Goal: Task Accomplishment & Management: Manage account settings

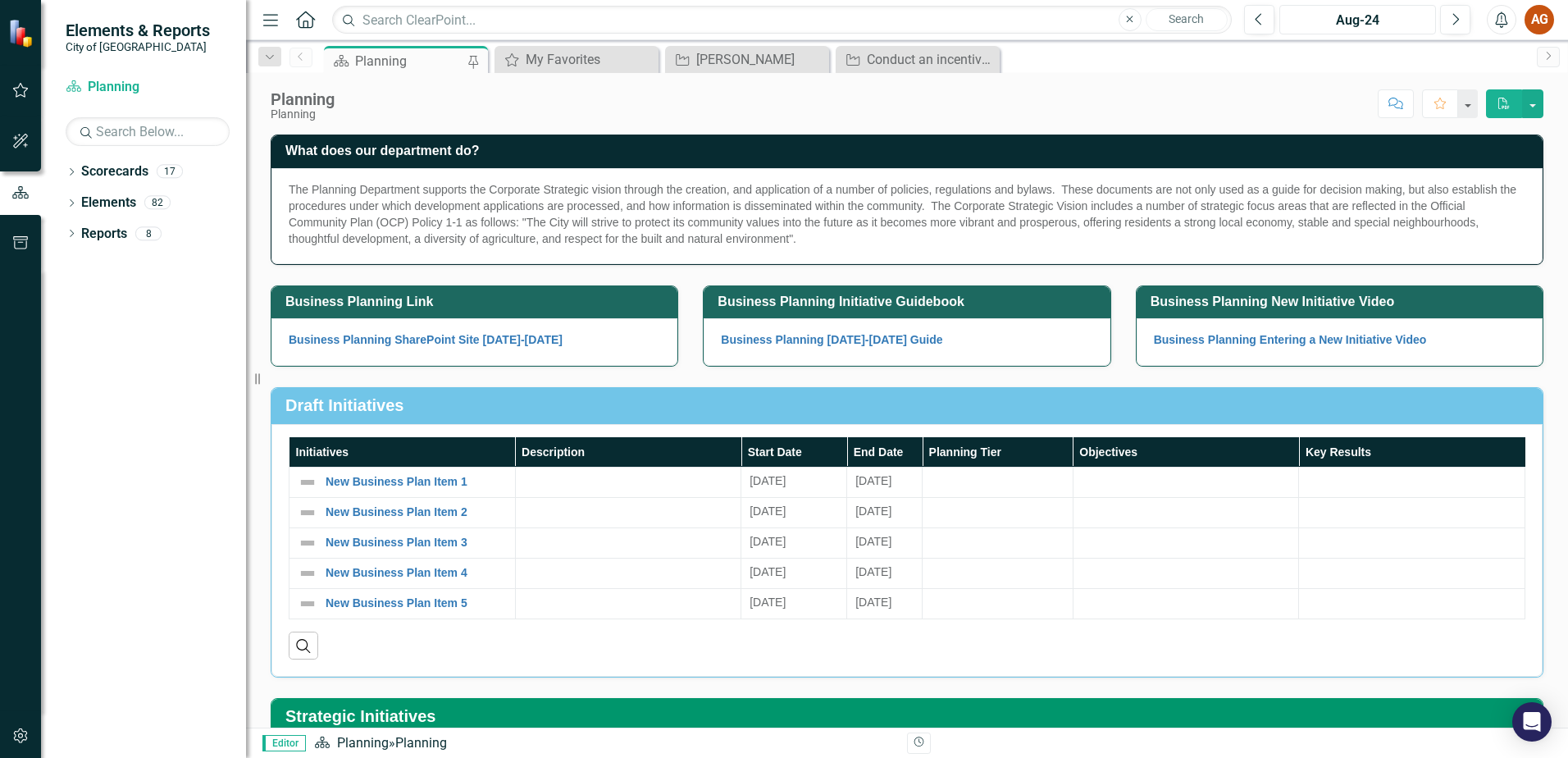
click at [1418, 20] on div "Aug-24" at bounding box center [1357, 21] width 145 height 20
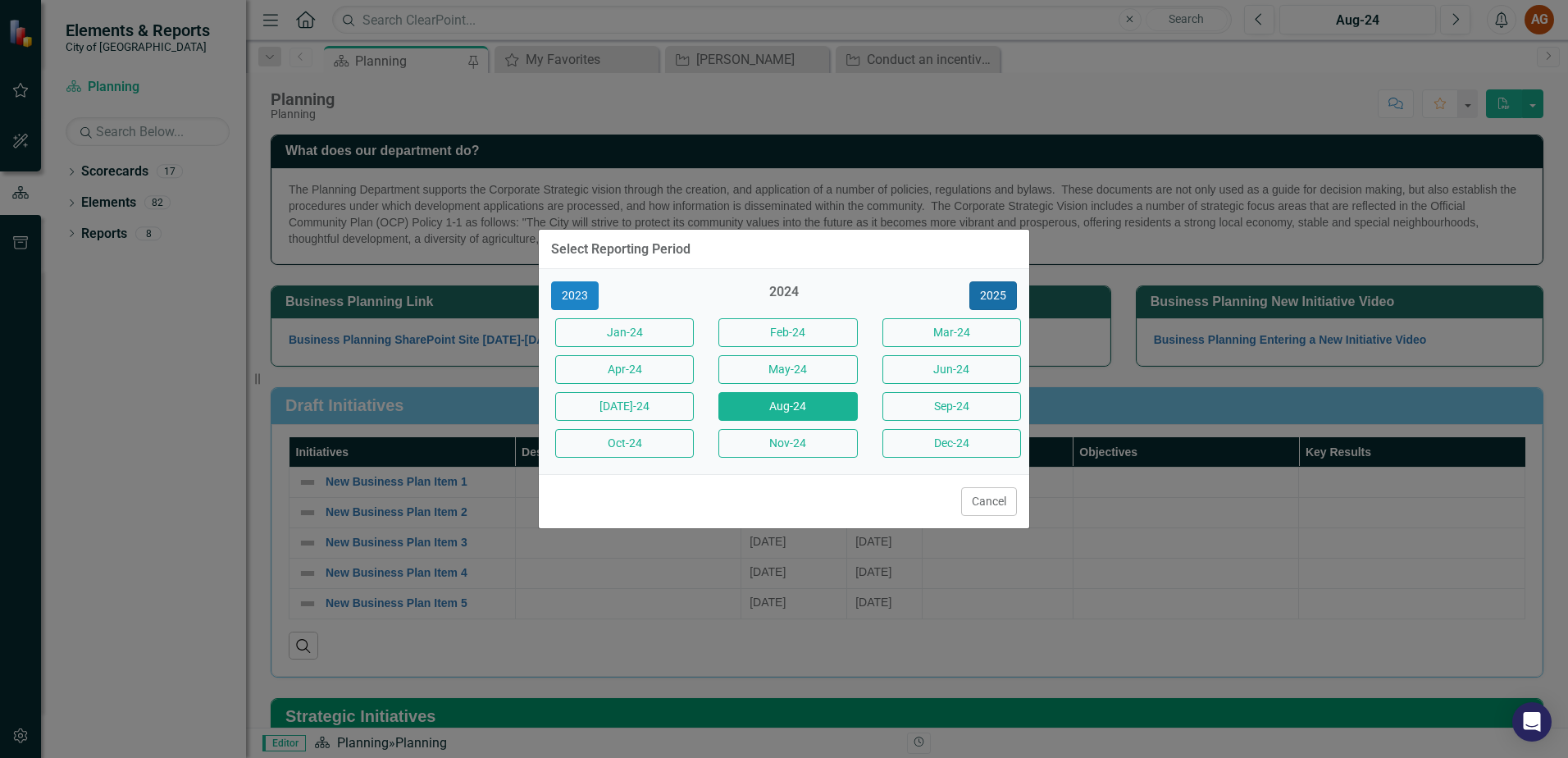
click at [993, 306] on button "2025" at bounding box center [993, 295] width 48 height 29
click at [991, 290] on button "2026" at bounding box center [993, 295] width 48 height 29
click at [822, 408] on button "Aug-26" at bounding box center [788, 406] width 139 height 29
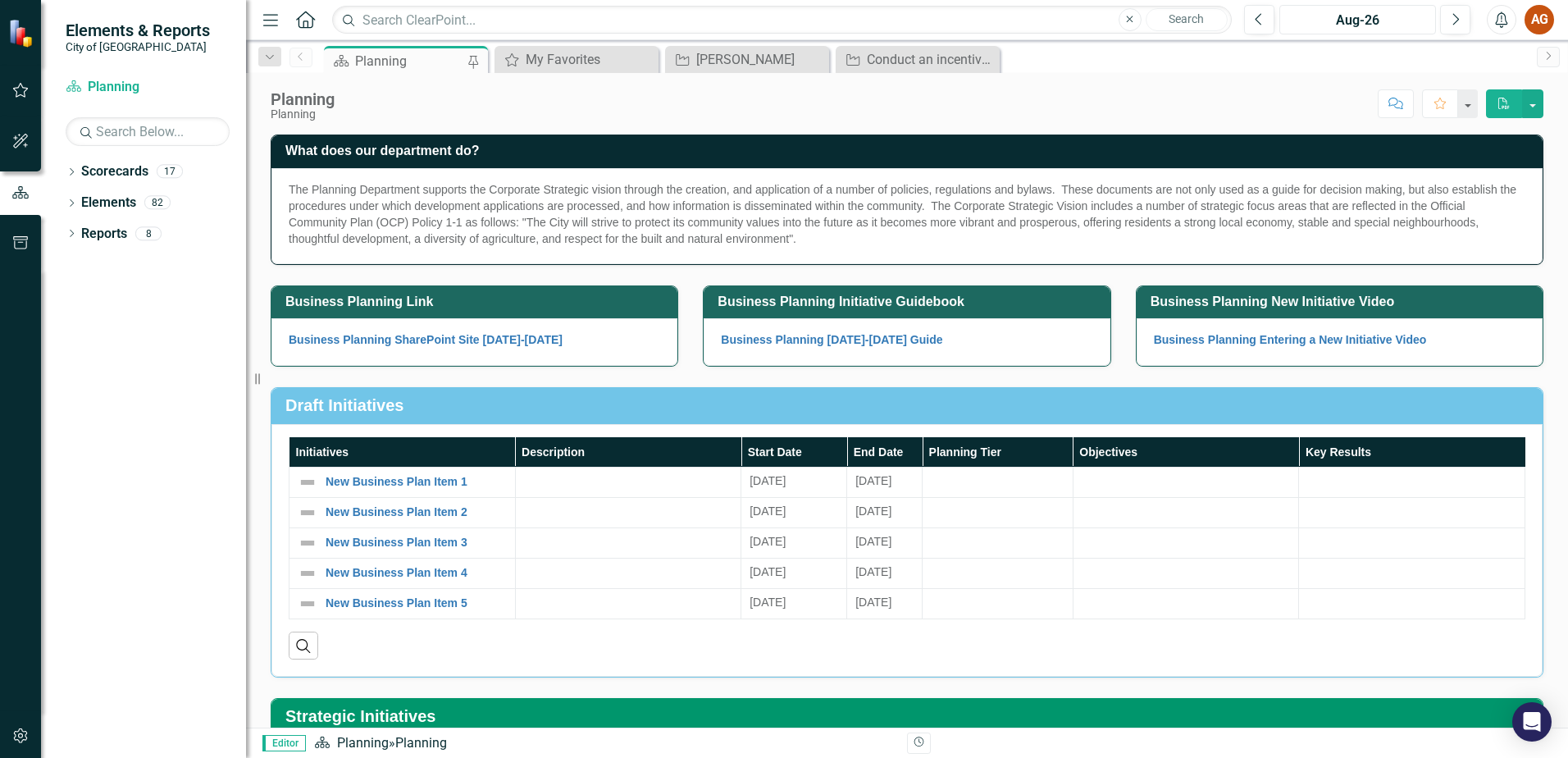
click at [1317, 22] on div "Aug-26" at bounding box center [1357, 21] width 145 height 20
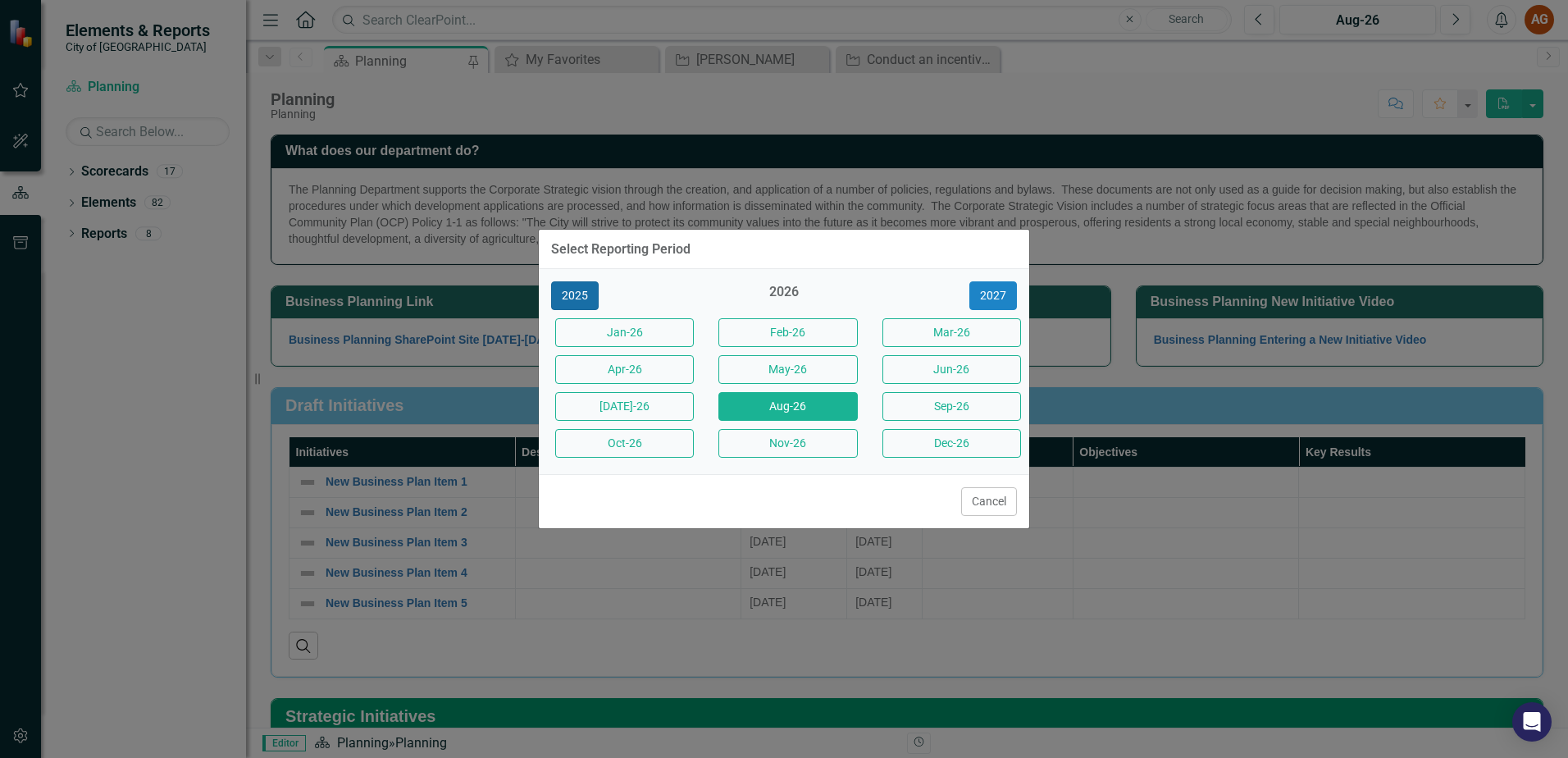
click at [557, 295] on button "2025" at bounding box center [575, 295] width 48 height 29
click at [617, 396] on button "[DATE]-25" at bounding box center [625, 406] width 139 height 29
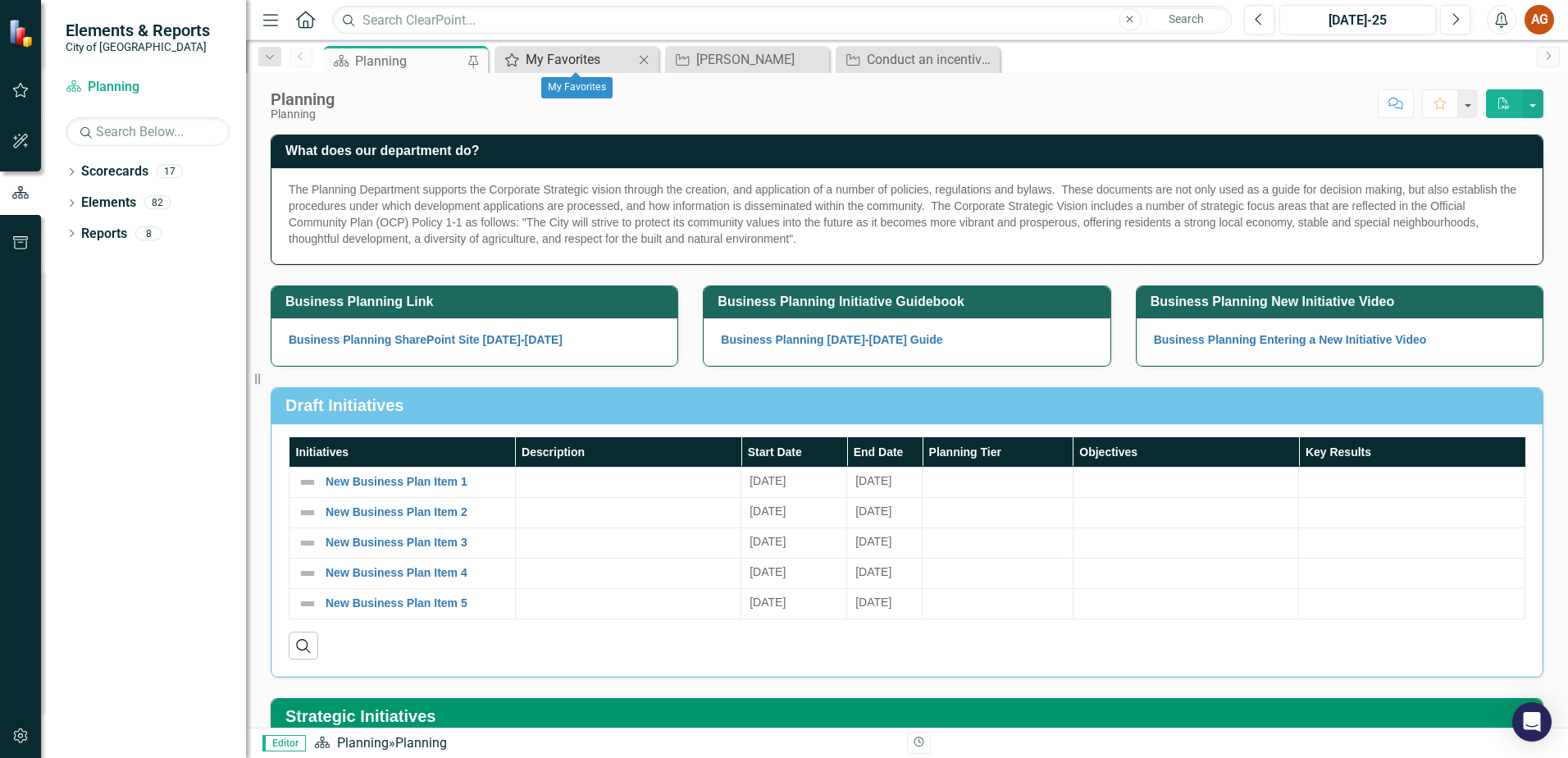
click at [584, 52] on div "My Favorites" at bounding box center [579, 60] width 108 height 21
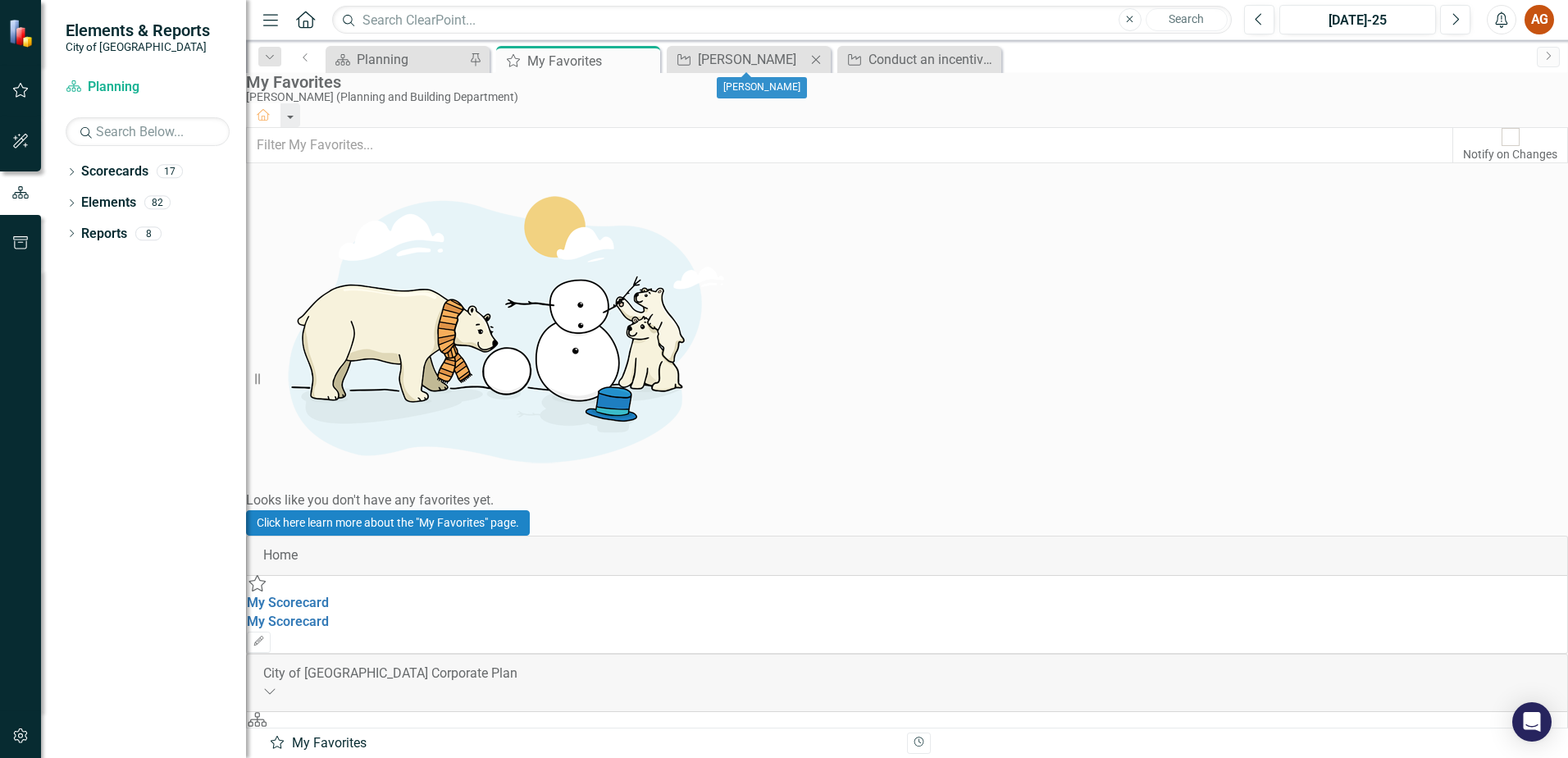
click at [812, 62] on icon "Close" at bounding box center [816, 60] width 17 height 13
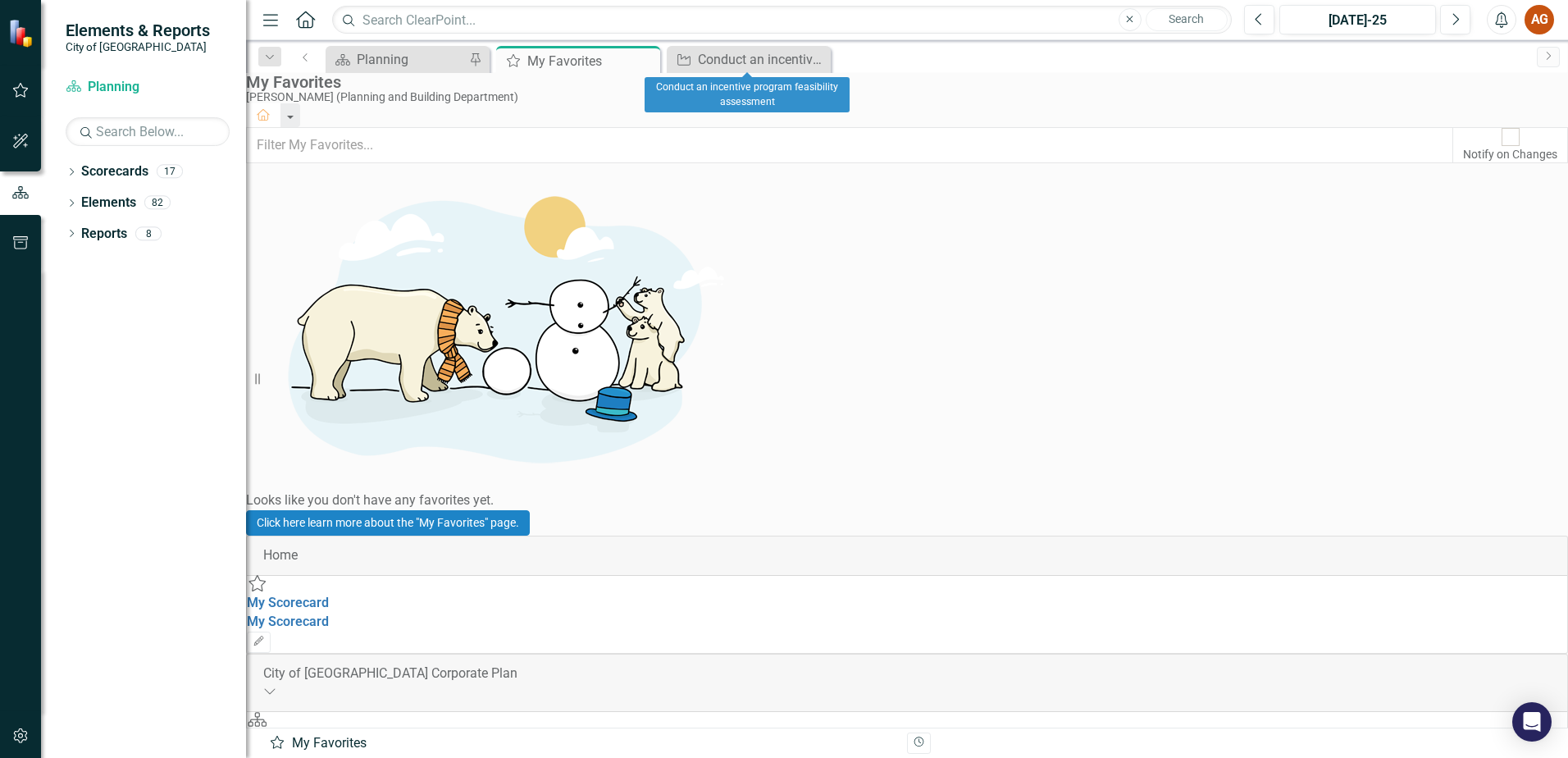
click at [0, 0] on icon "Close" at bounding box center [0, 0] width 0 height 0
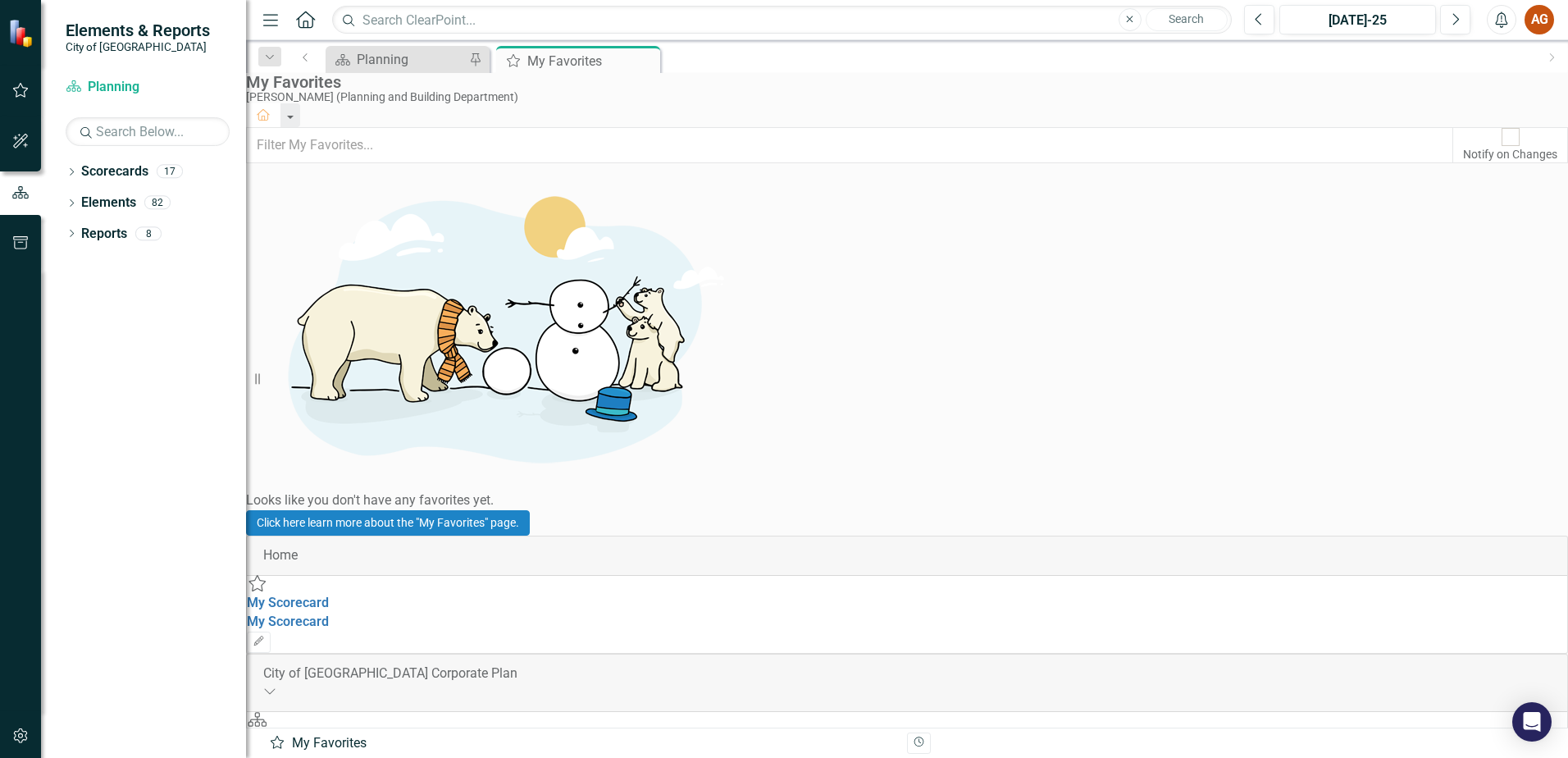
scroll to position [738, 0]
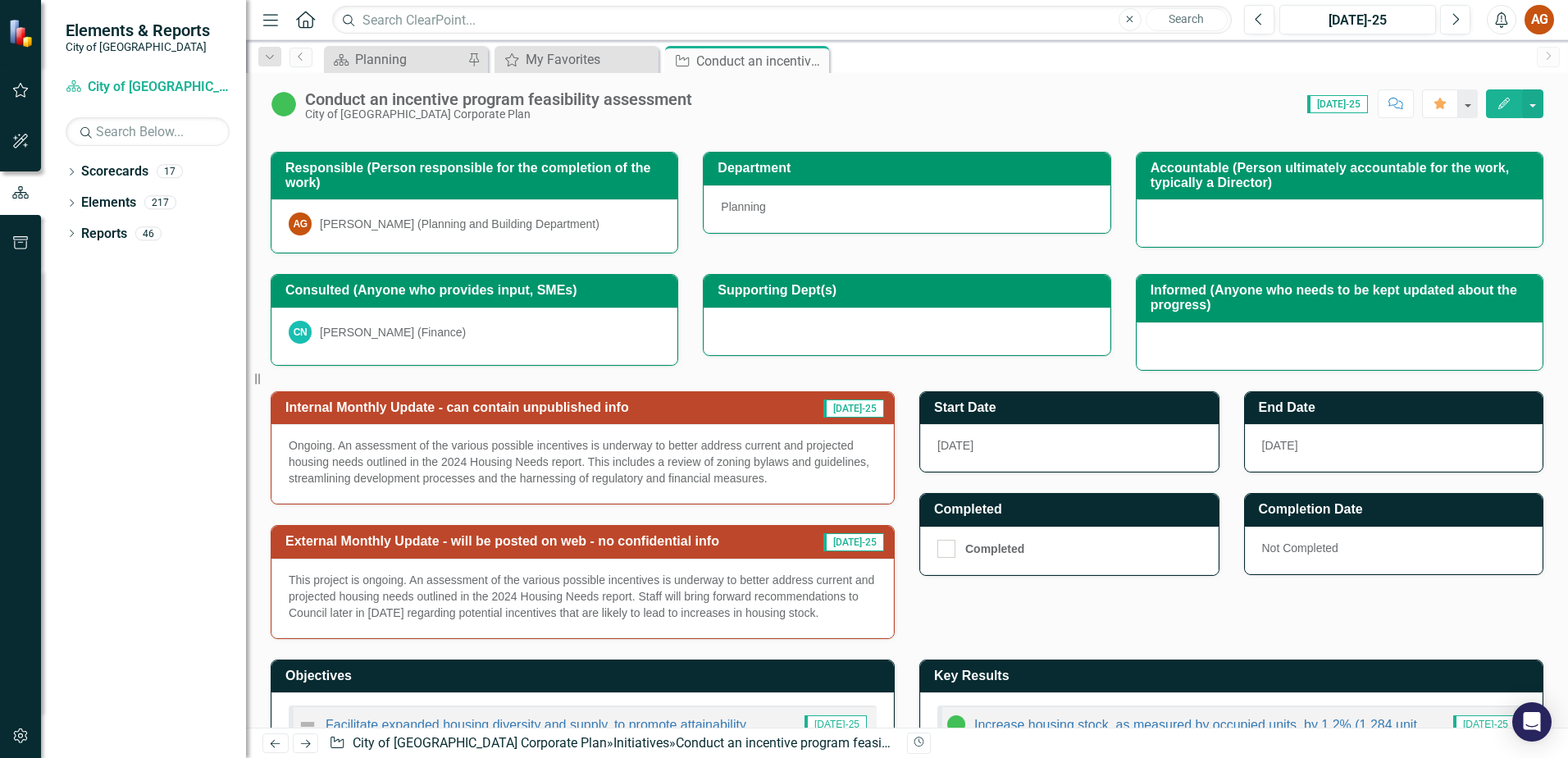
scroll to position [246, 0]
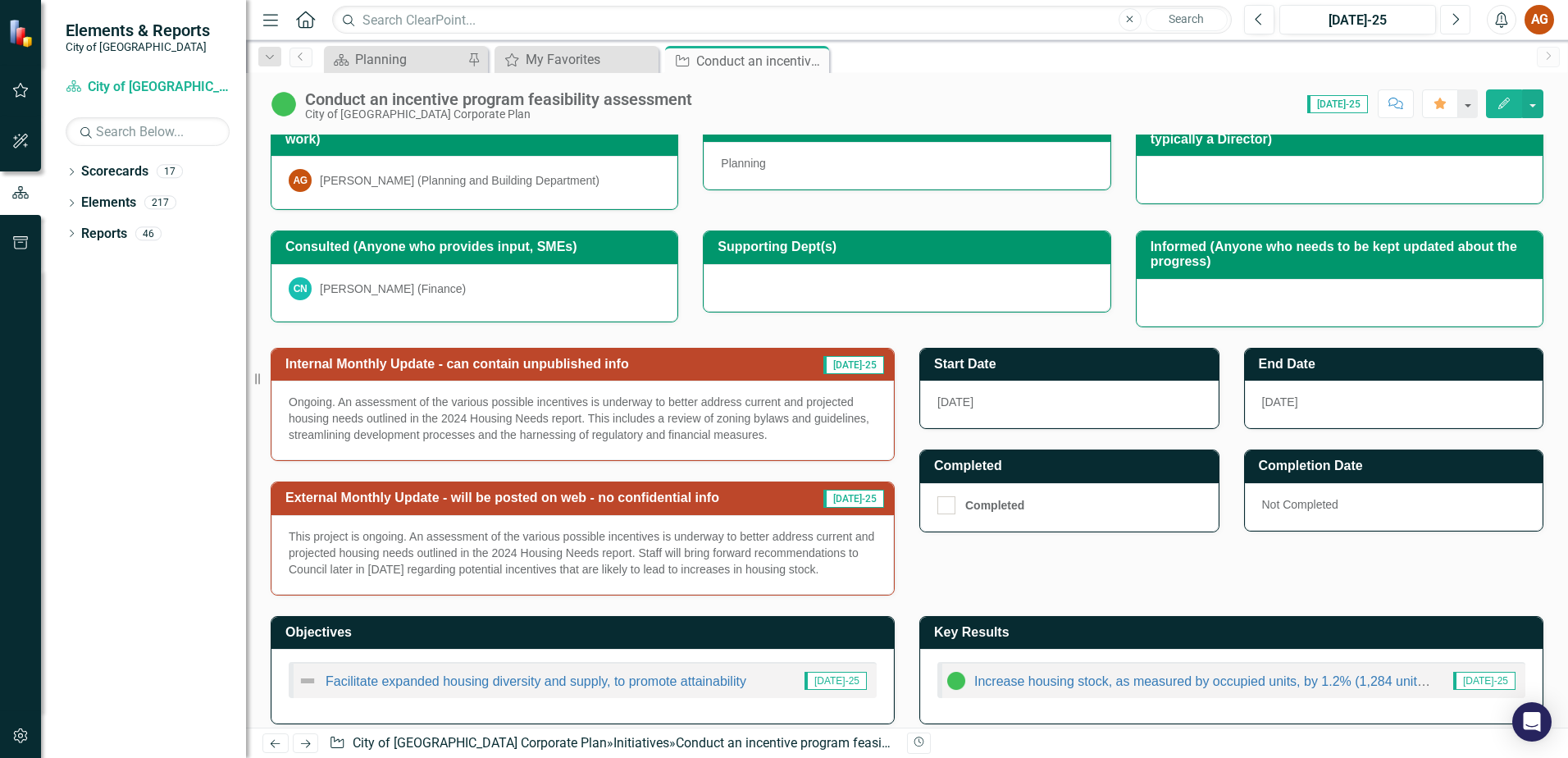
click at [1453, 26] on icon "Next" at bounding box center [1455, 19] width 9 height 15
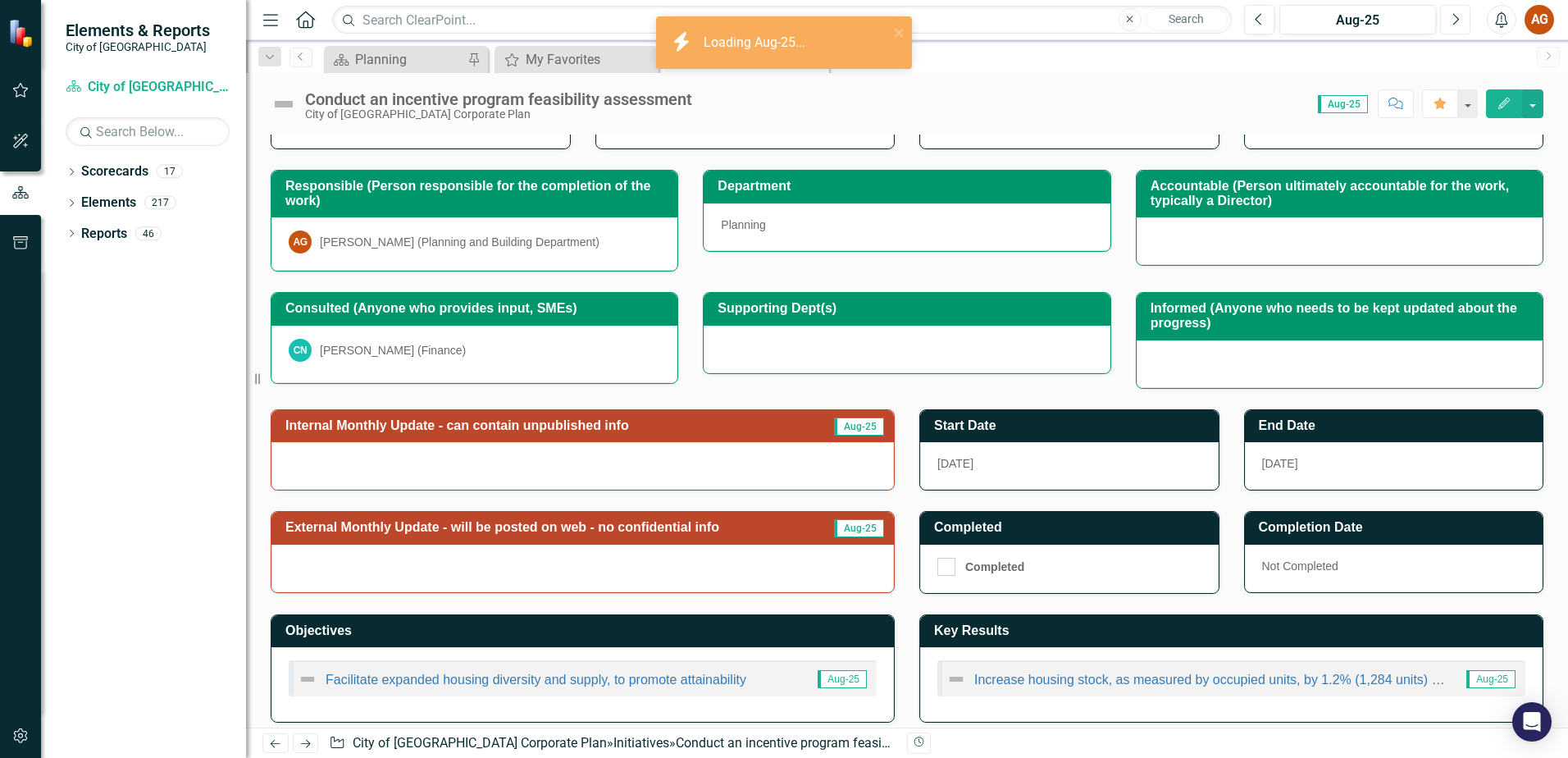
scroll to position [196, 0]
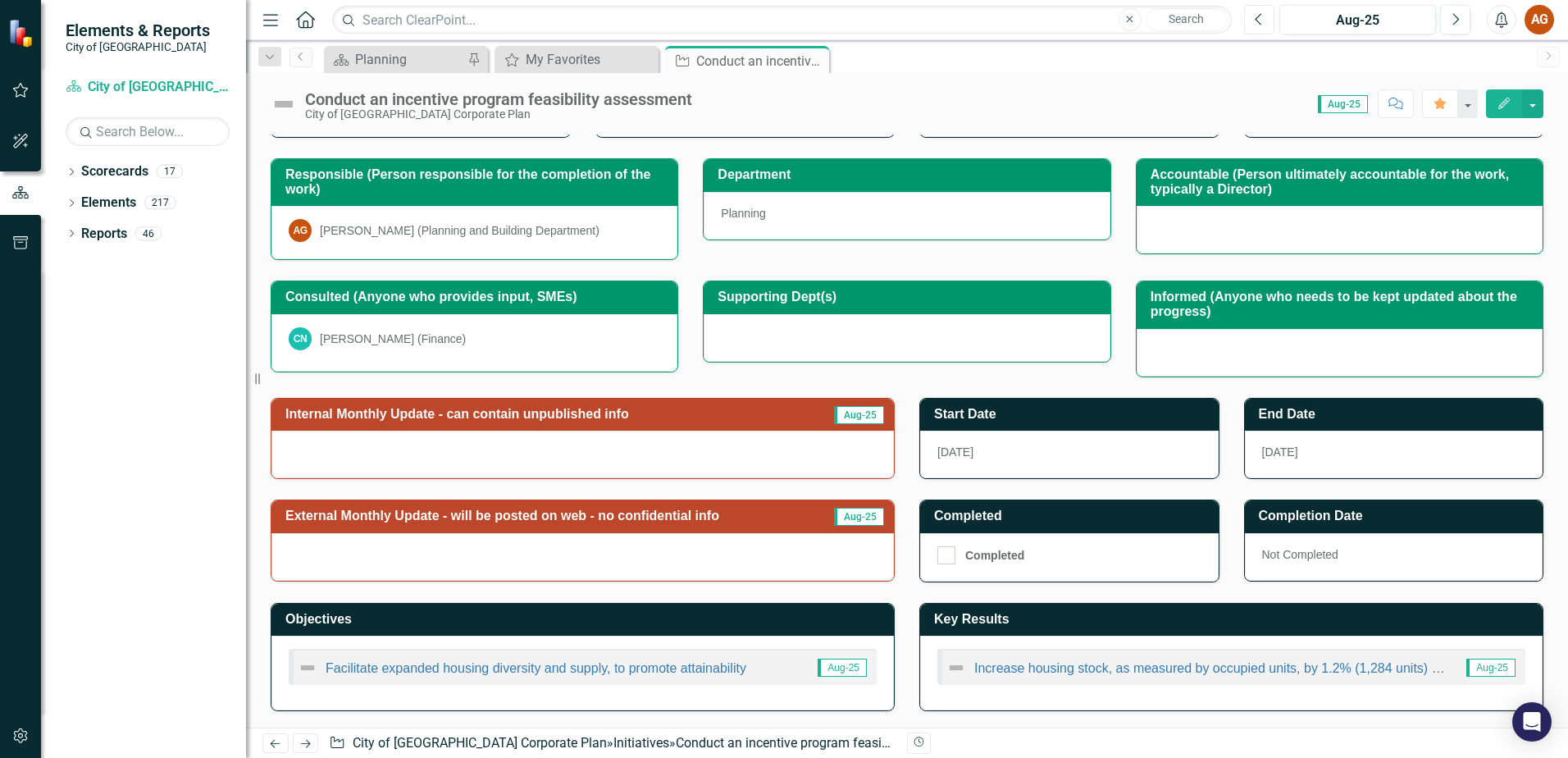
click at [1261, 19] on icon "Previous" at bounding box center [1259, 19] width 9 height 15
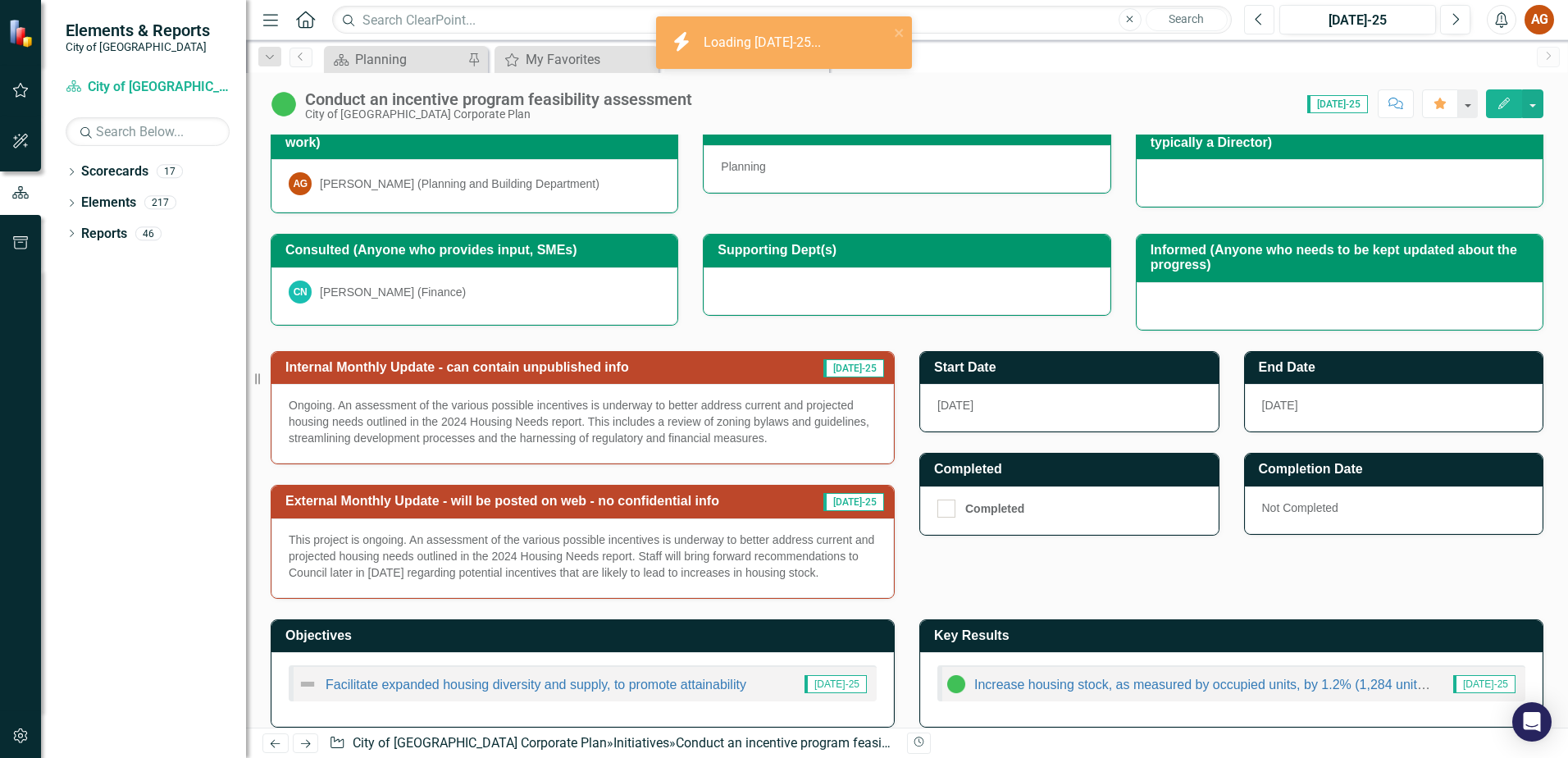
scroll to position [246, 0]
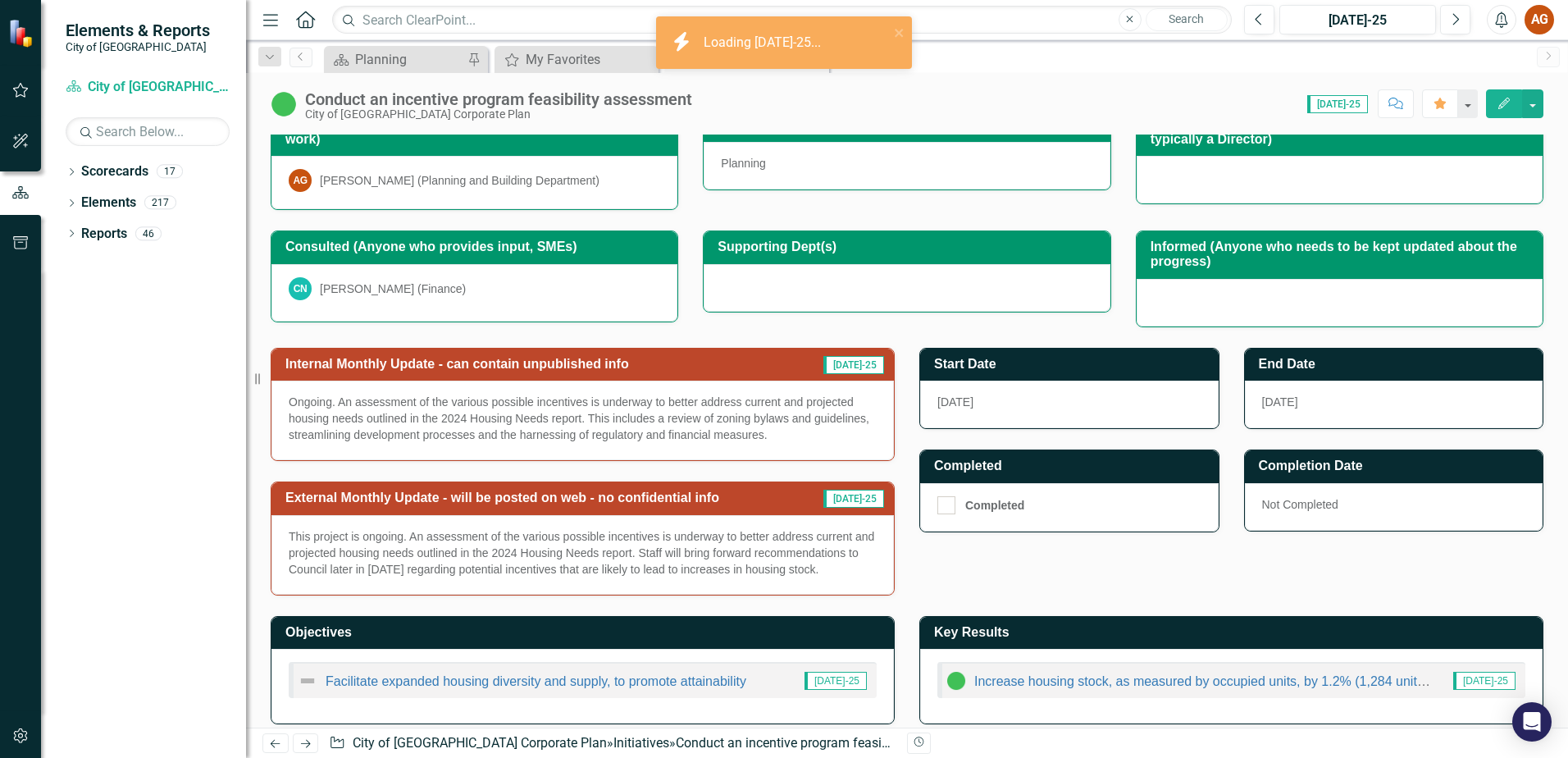
click at [503, 357] on h3 "Internal Monthly Update - can contain unpublished info" at bounding box center [539, 364] width 508 height 15
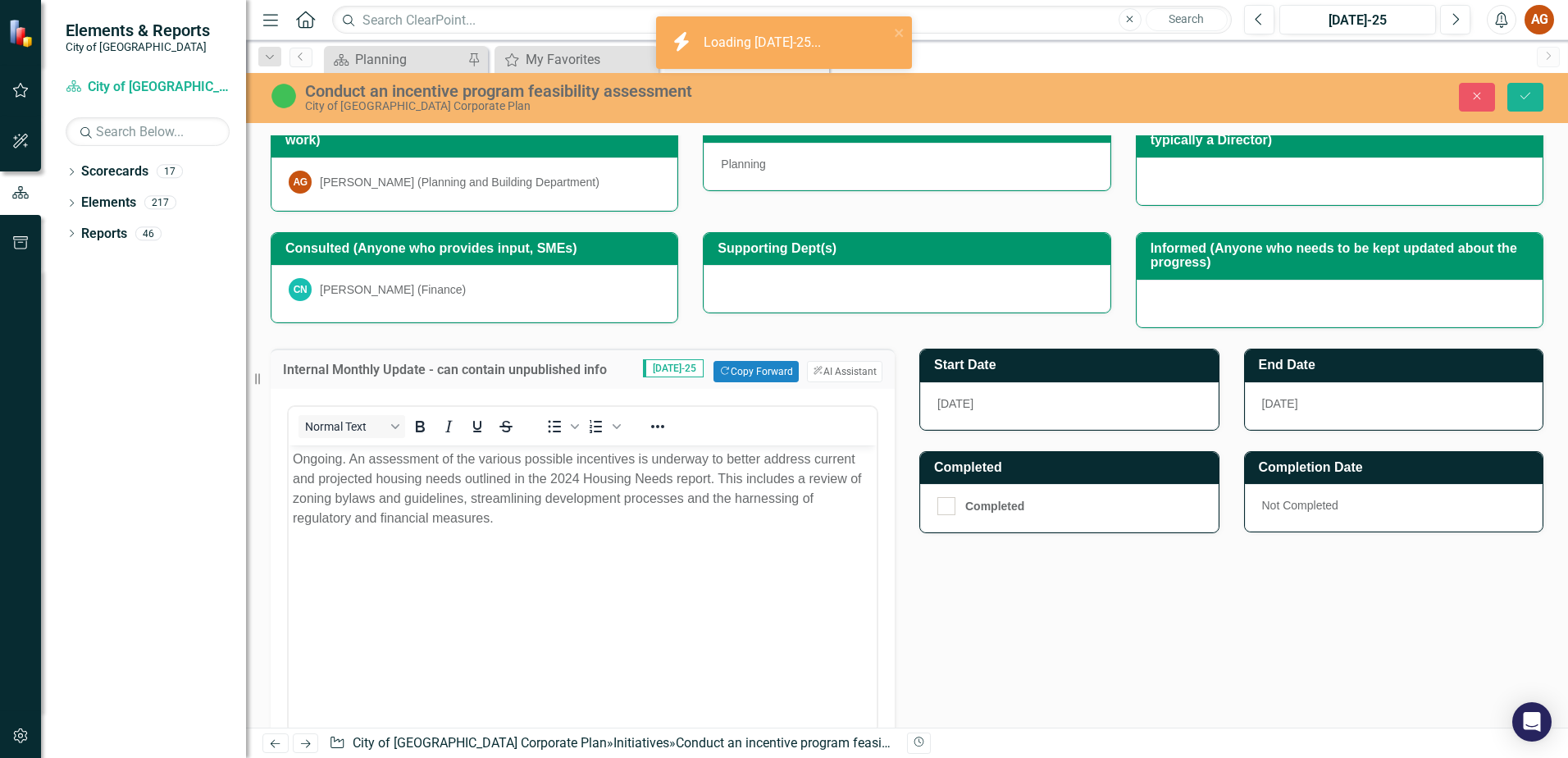
scroll to position [0, 0]
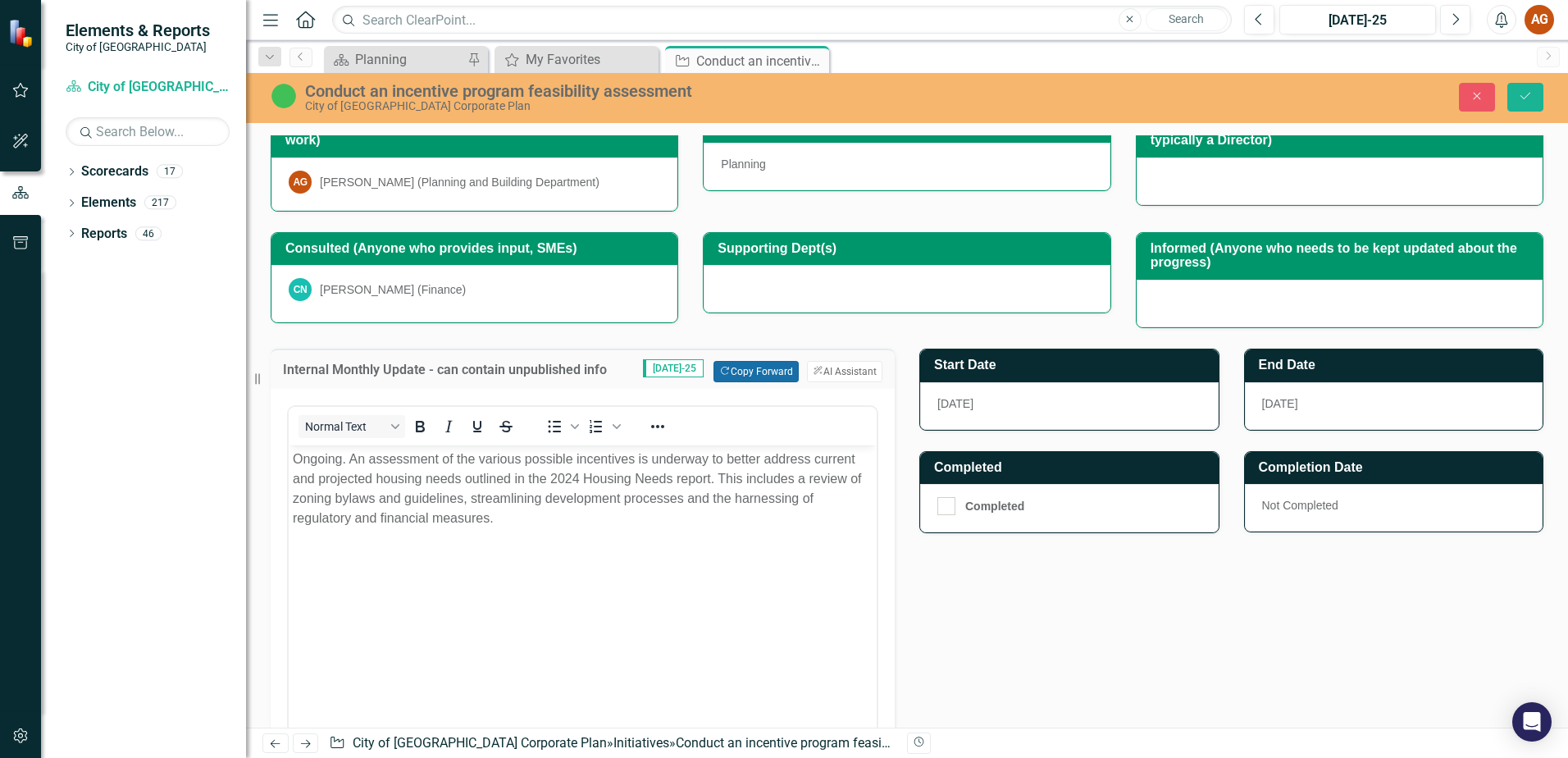
click at [752, 372] on button "Copy Forward Copy Forward" at bounding box center [756, 371] width 84 height 21
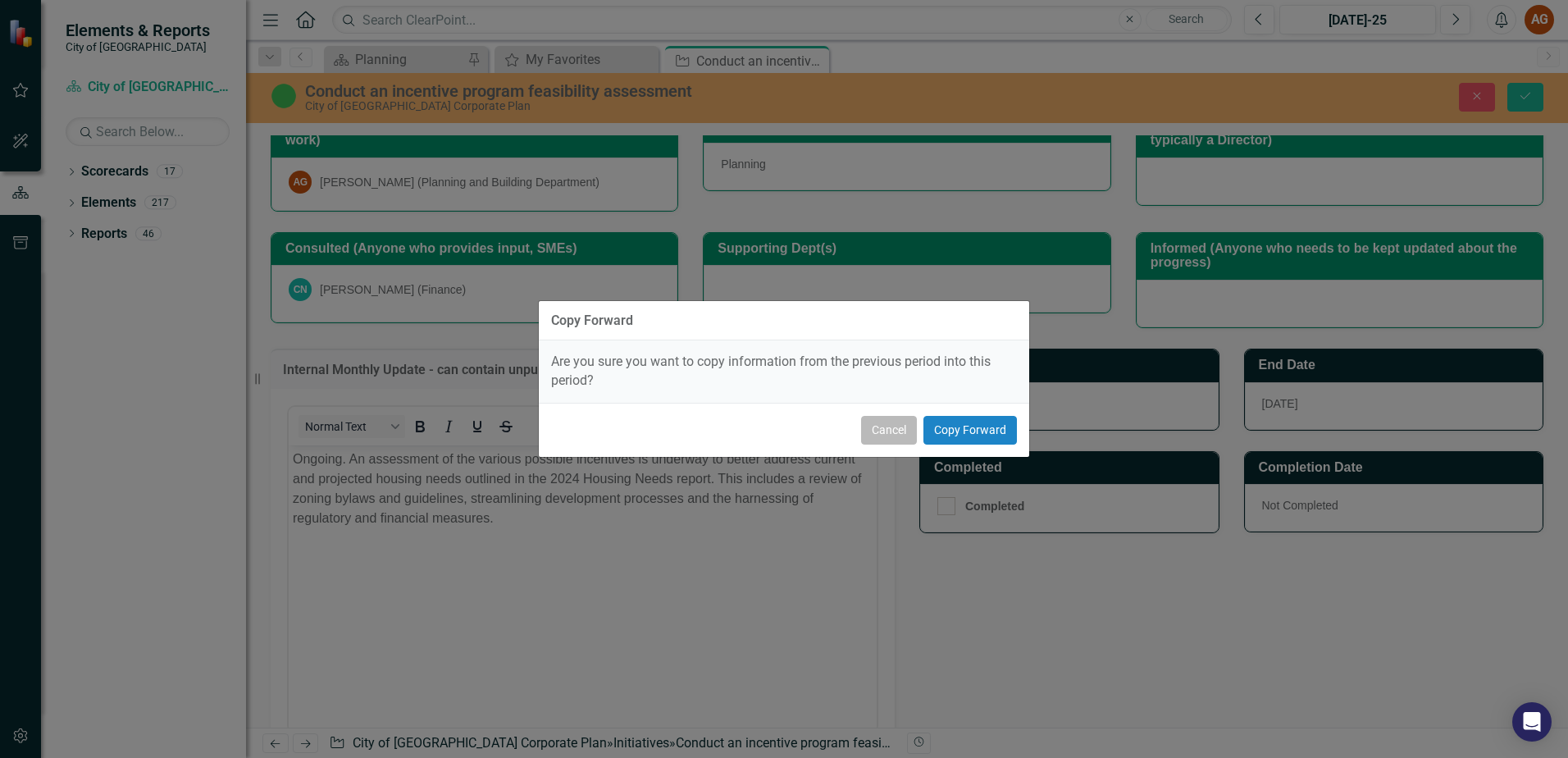
click at [885, 425] on button "Cancel" at bounding box center [889, 430] width 56 height 29
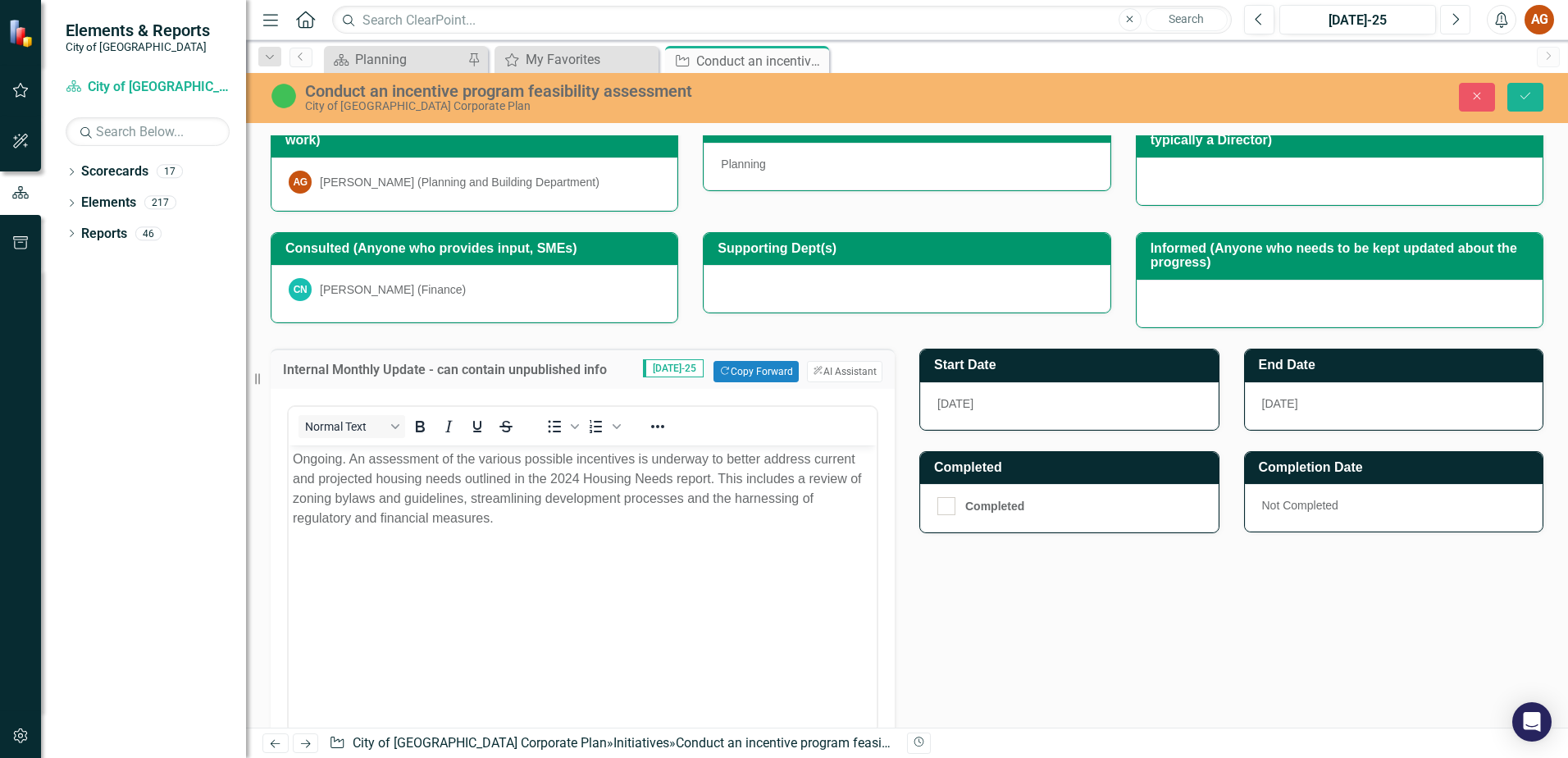
click at [1456, 10] on button "Next" at bounding box center [1456, 20] width 31 height 30
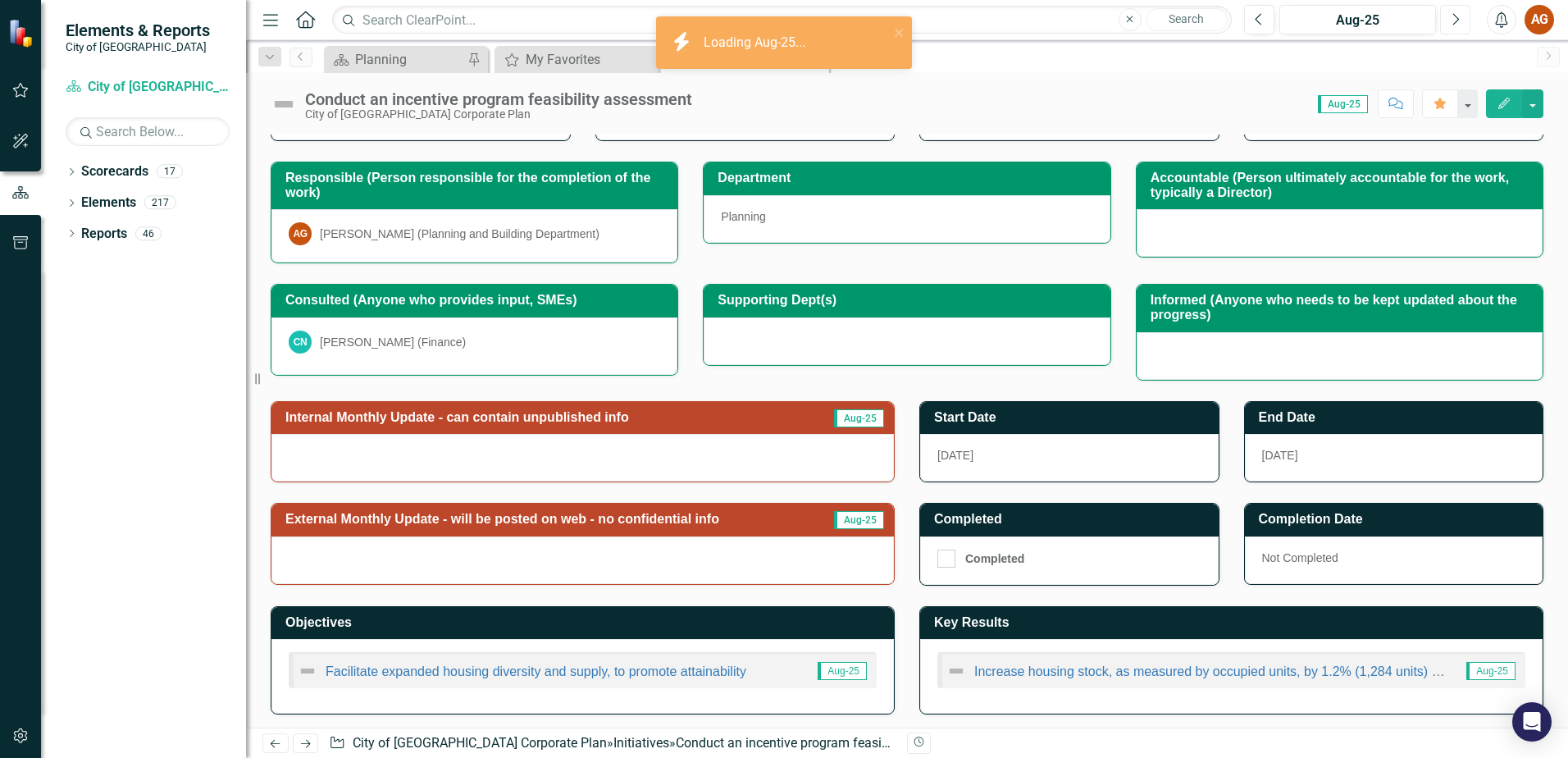
scroll to position [196, 0]
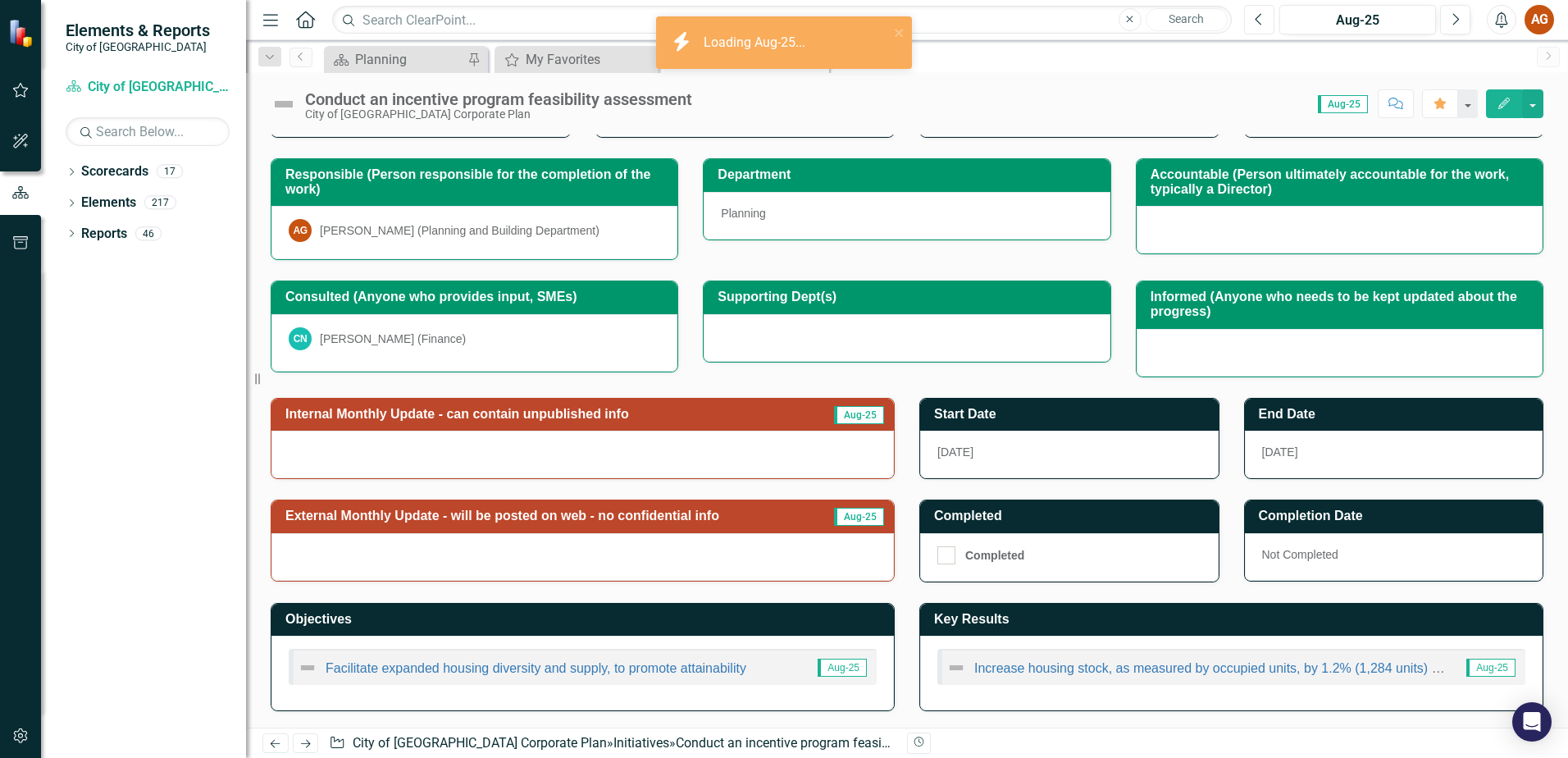
click at [1261, 21] on icon "Previous" at bounding box center [1259, 19] width 9 height 15
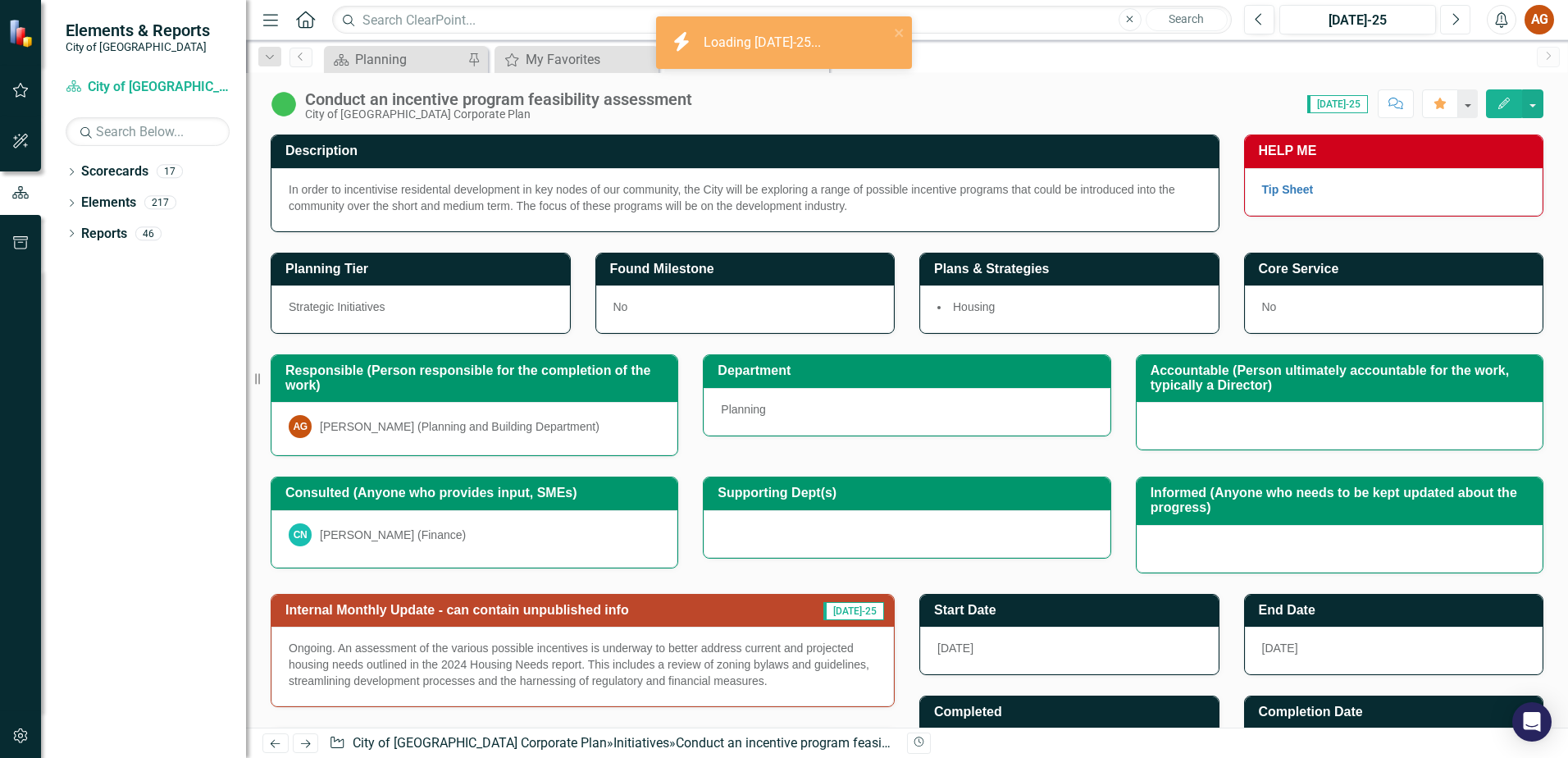
click at [1466, 17] on button "Next" at bounding box center [1456, 20] width 31 height 30
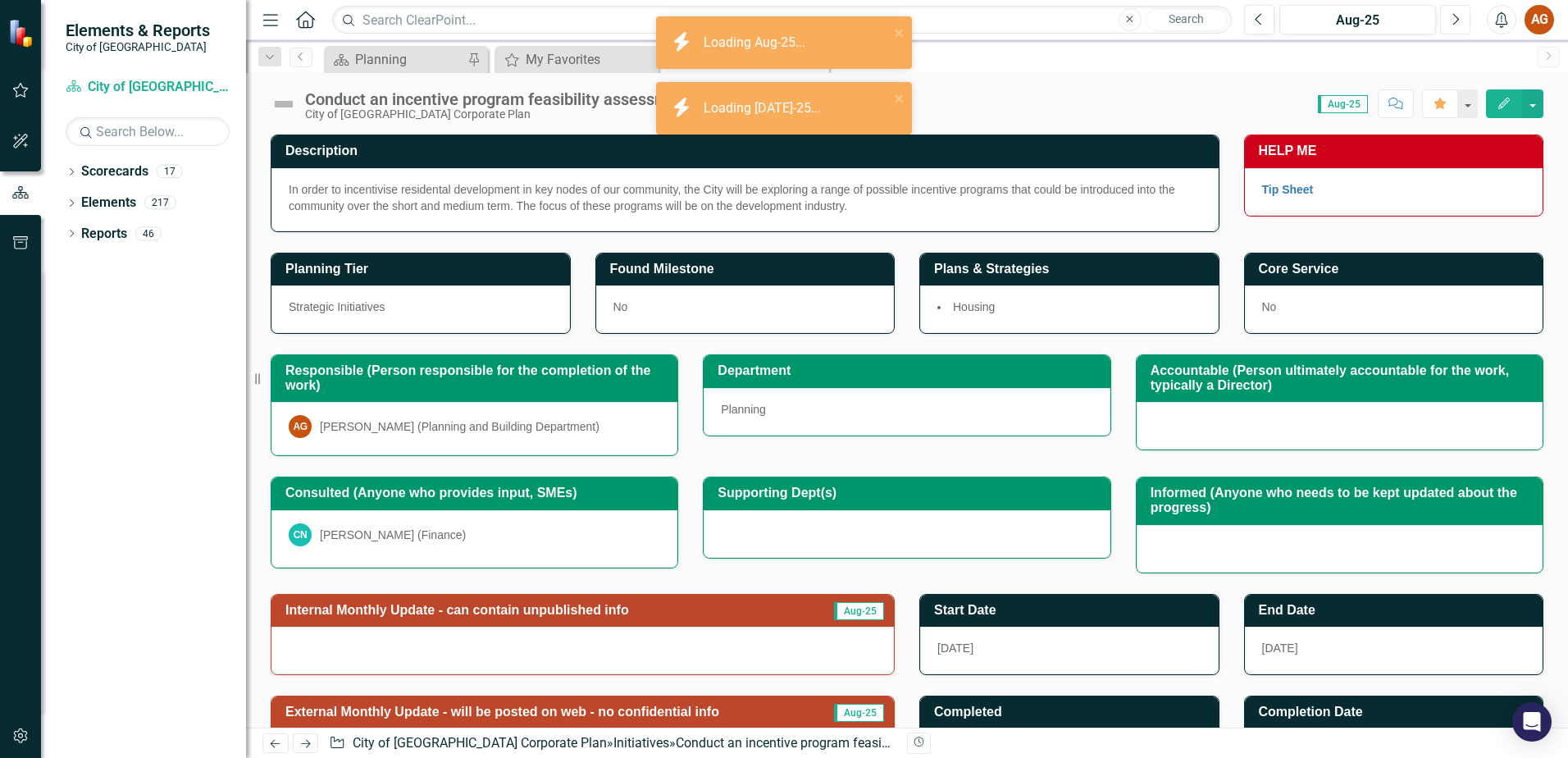
scroll to position [196, 0]
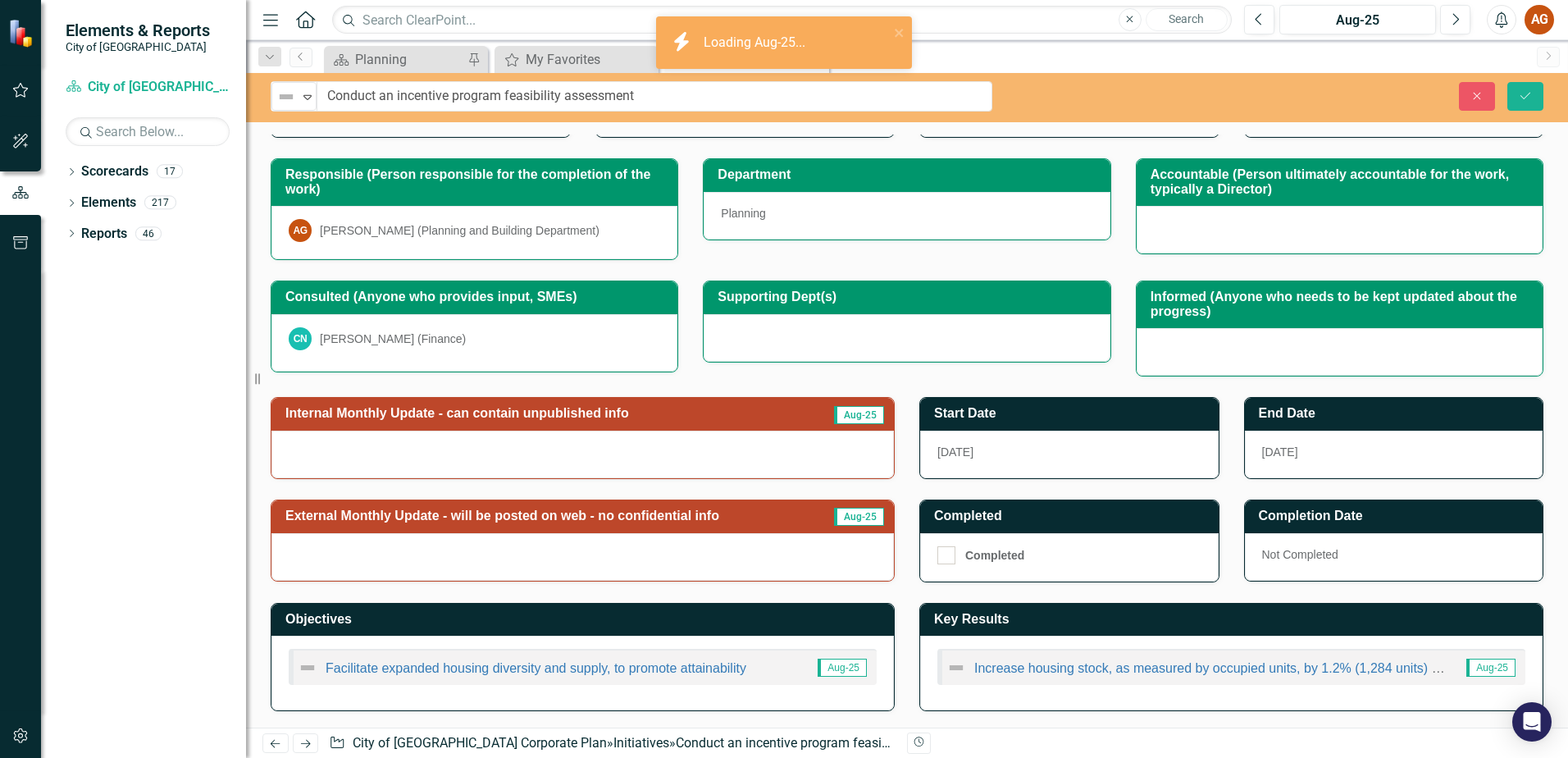
click at [282, 108] on div "Not Defined Expand" at bounding box center [293, 96] width 45 height 29
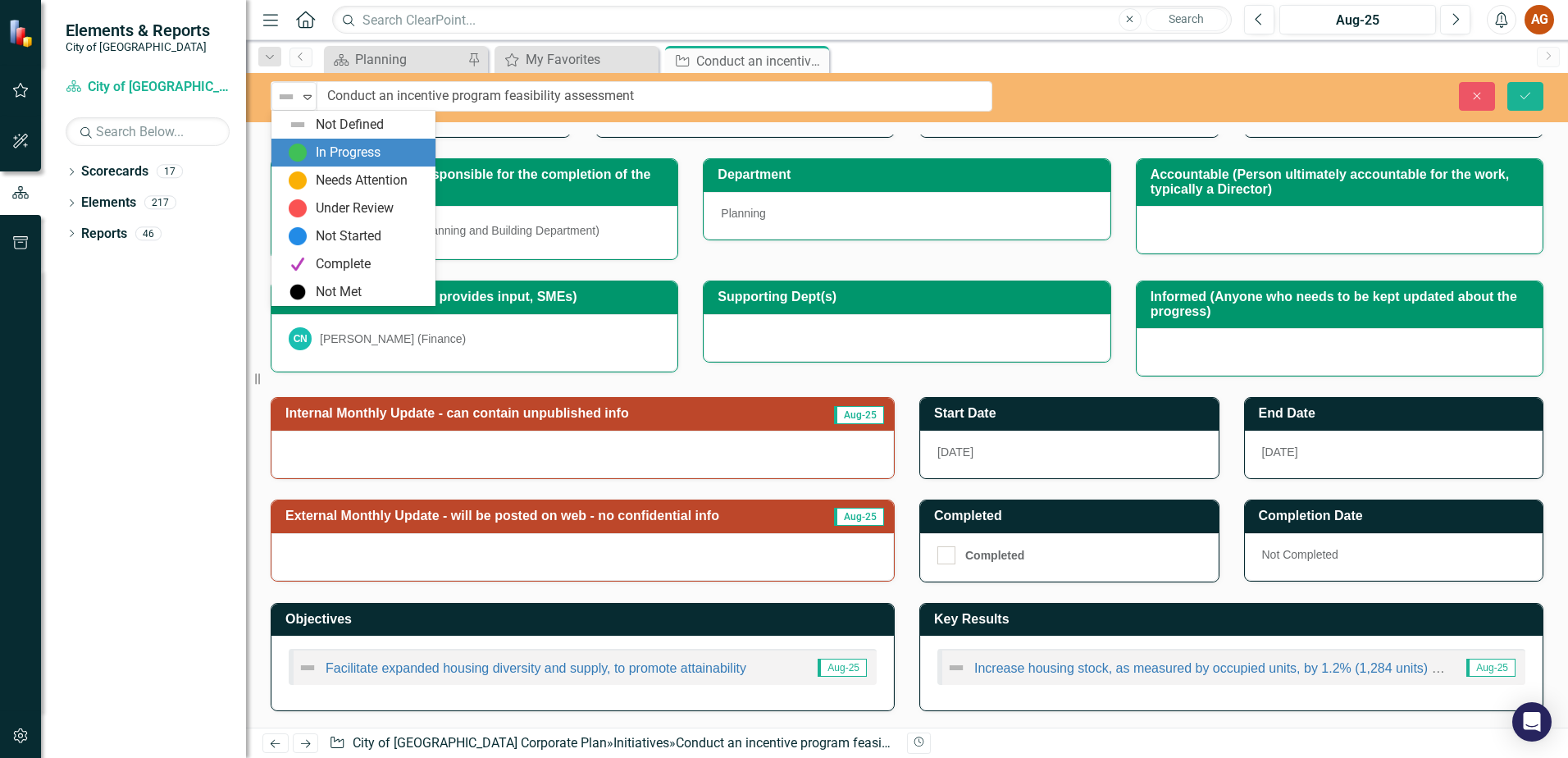
click at [293, 157] on img at bounding box center [298, 153] width 20 height 20
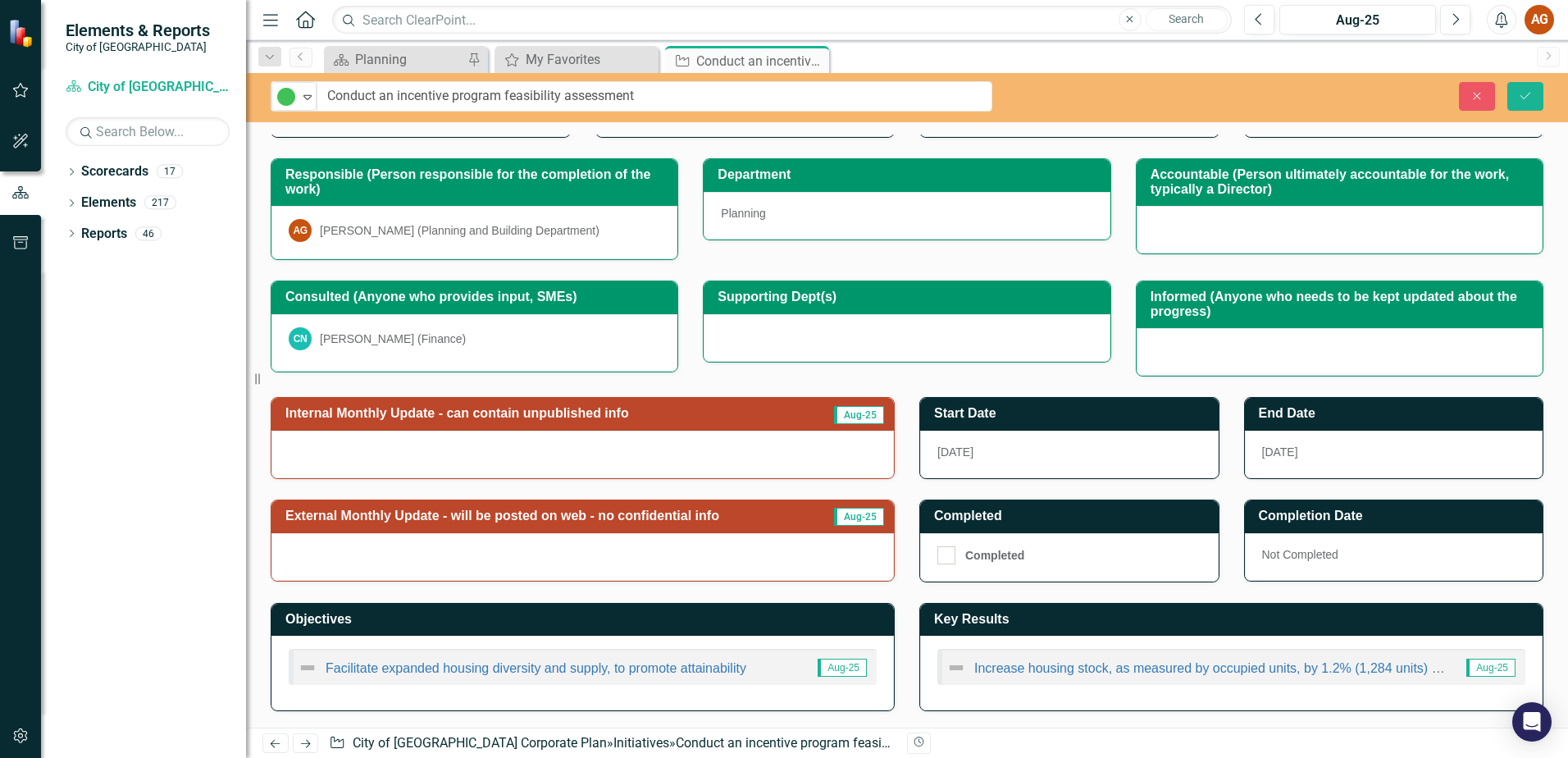
click at [474, 416] on h3 "Internal Monthly Update - can contain unpublished info" at bounding box center [545, 413] width 521 height 15
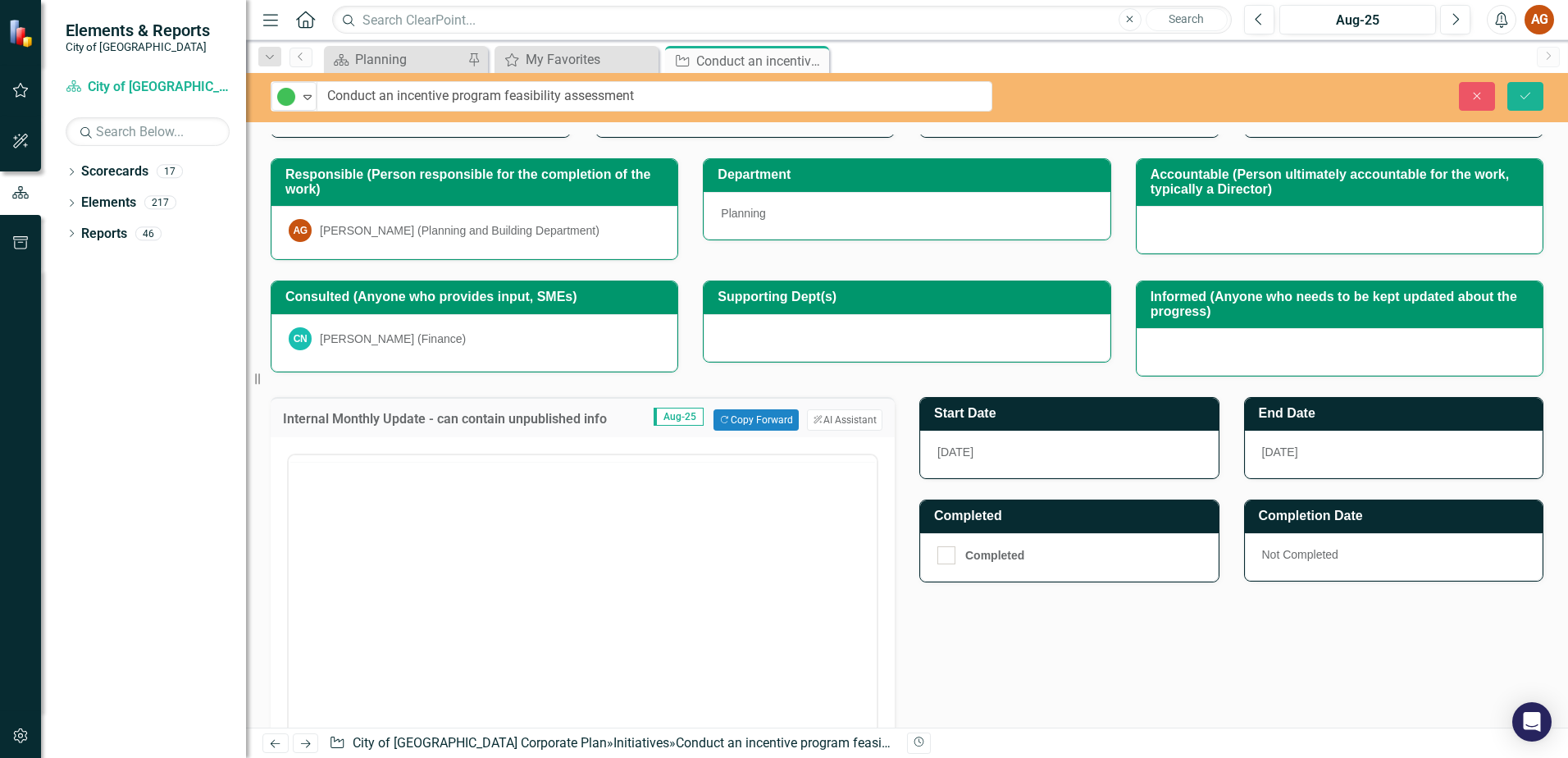
scroll to position [0, 0]
click at [743, 420] on button "Copy Forward Copy Forward" at bounding box center [756, 419] width 84 height 21
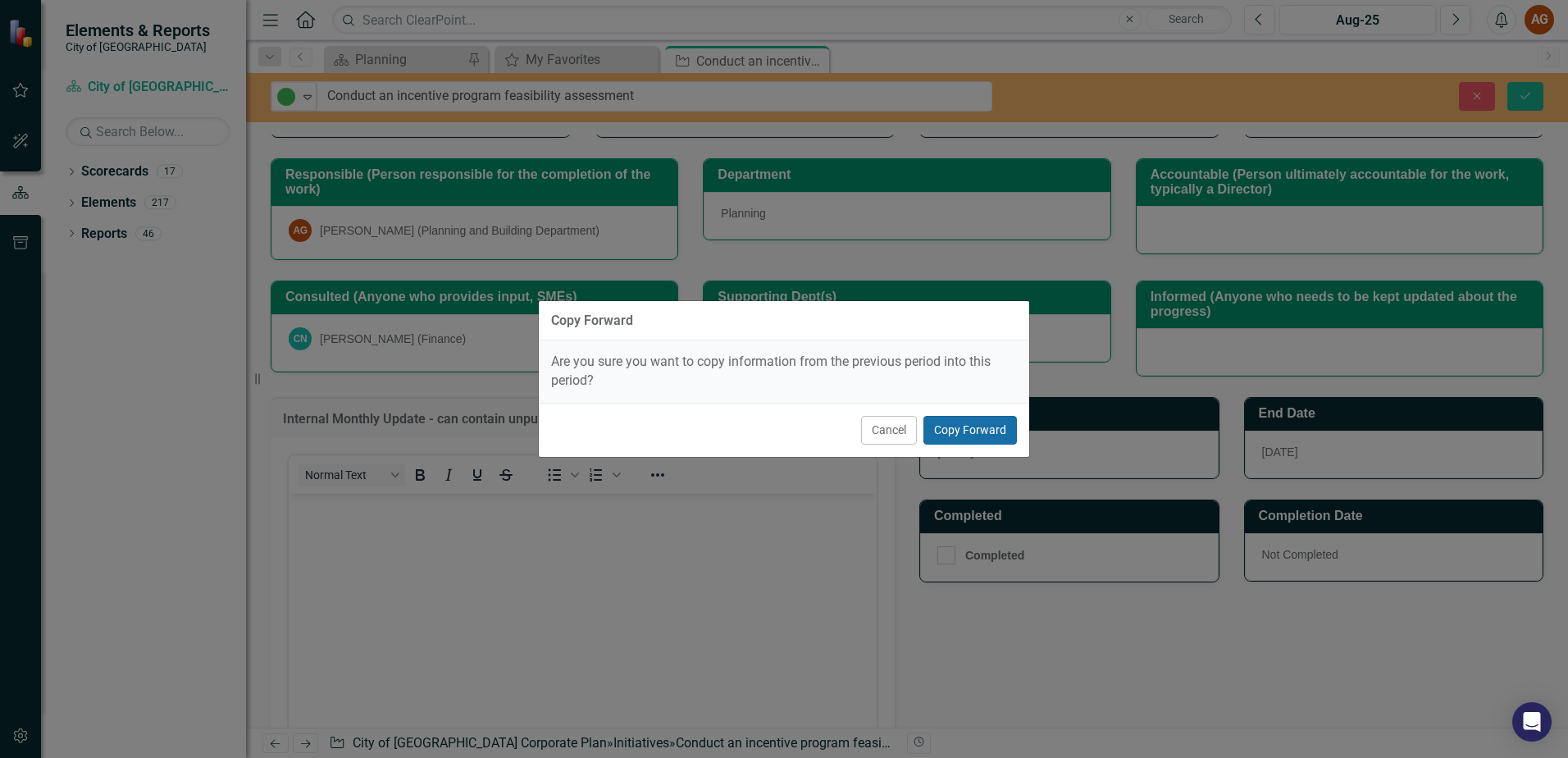
click at [963, 424] on button "Copy Forward" at bounding box center [970, 430] width 93 height 29
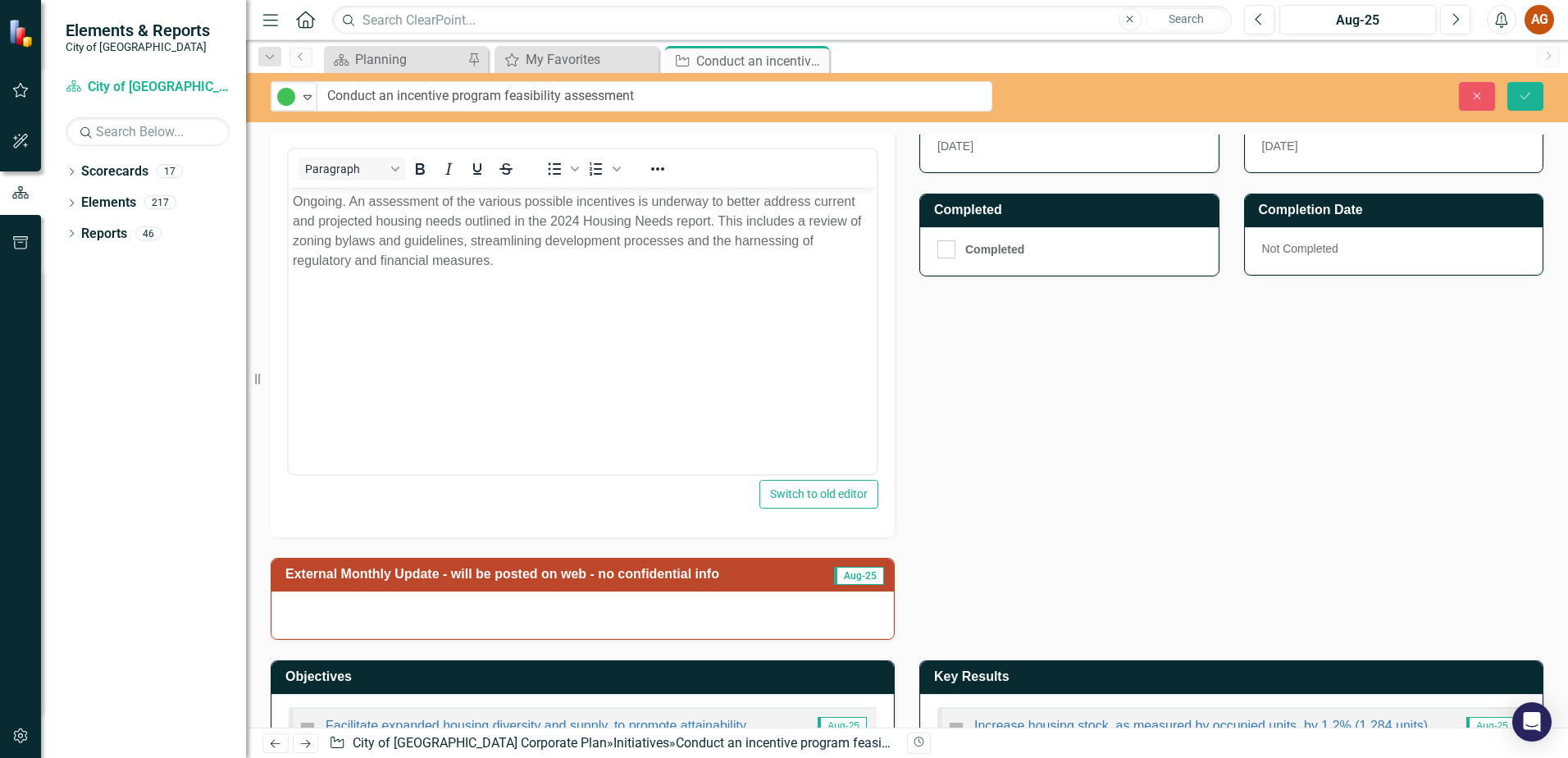
scroll to position [525, 0]
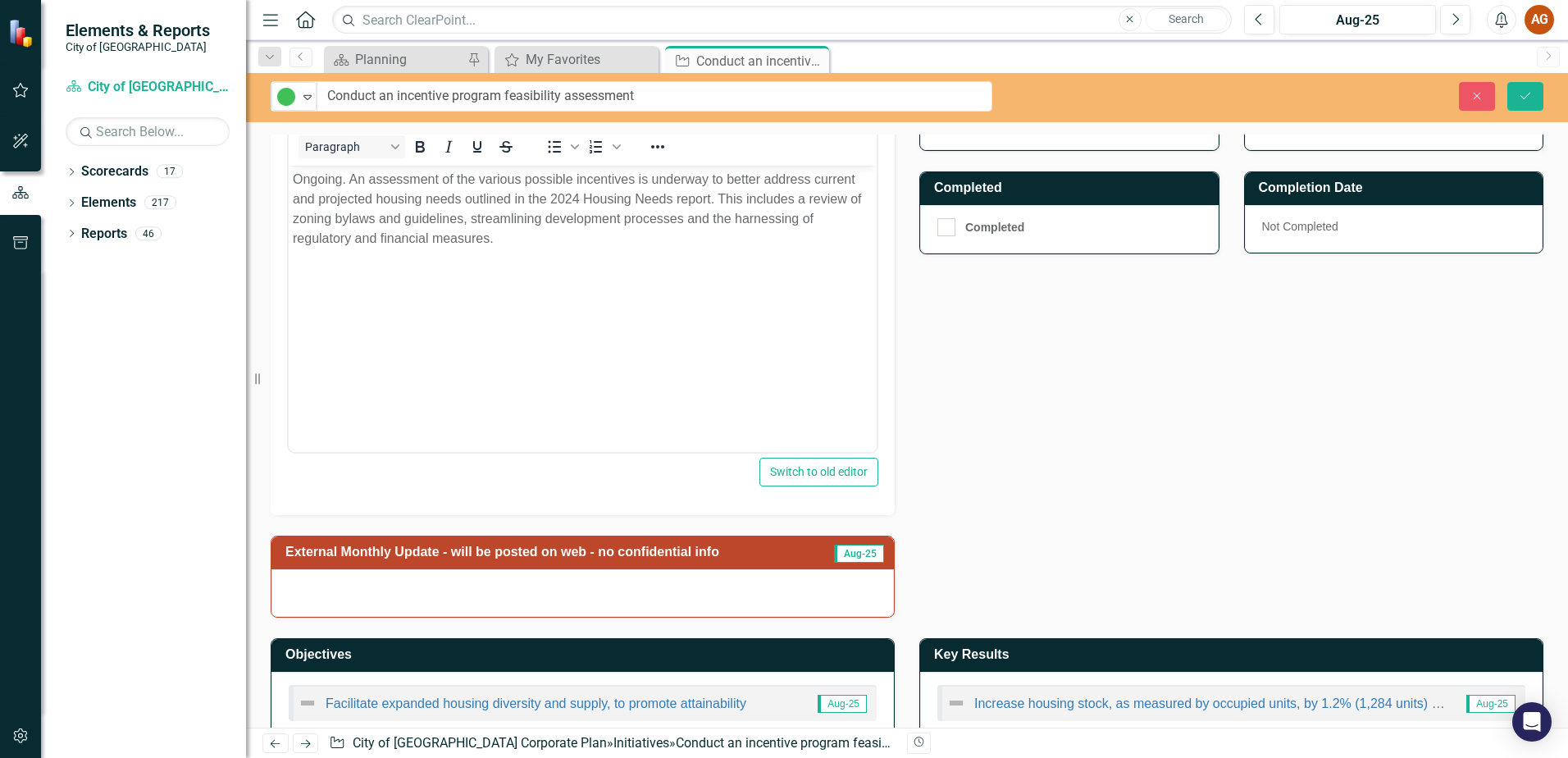
click at [568, 551] on h3 "External Monthly Update - will be posted on web - no confidential info" at bounding box center [553, 551] width 536 height 15
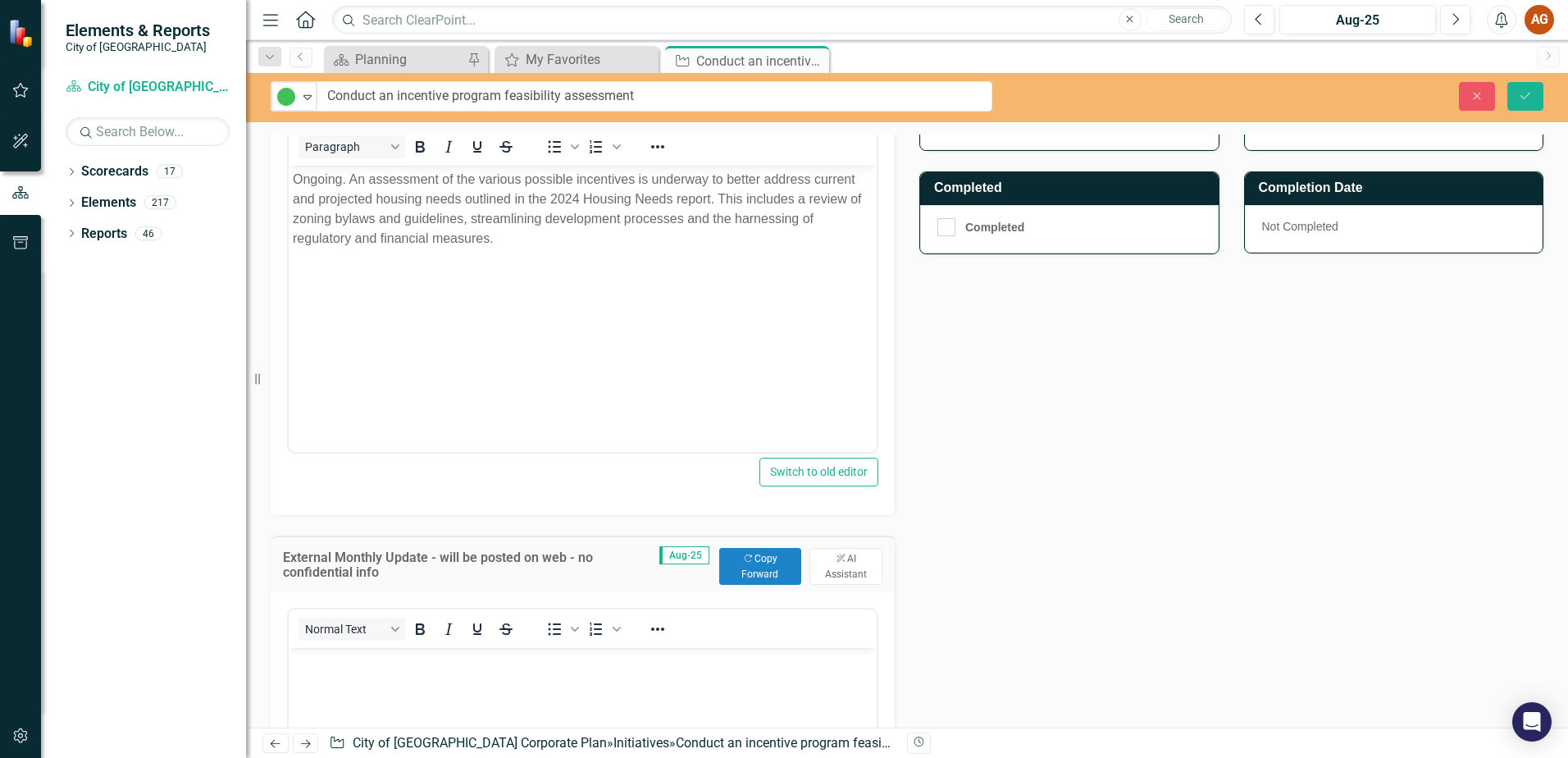
scroll to position [0, 0]
click at [770, 568] on button "Copy Forward Copy Forward" at bounding box center [760, 566] width 82 height 36
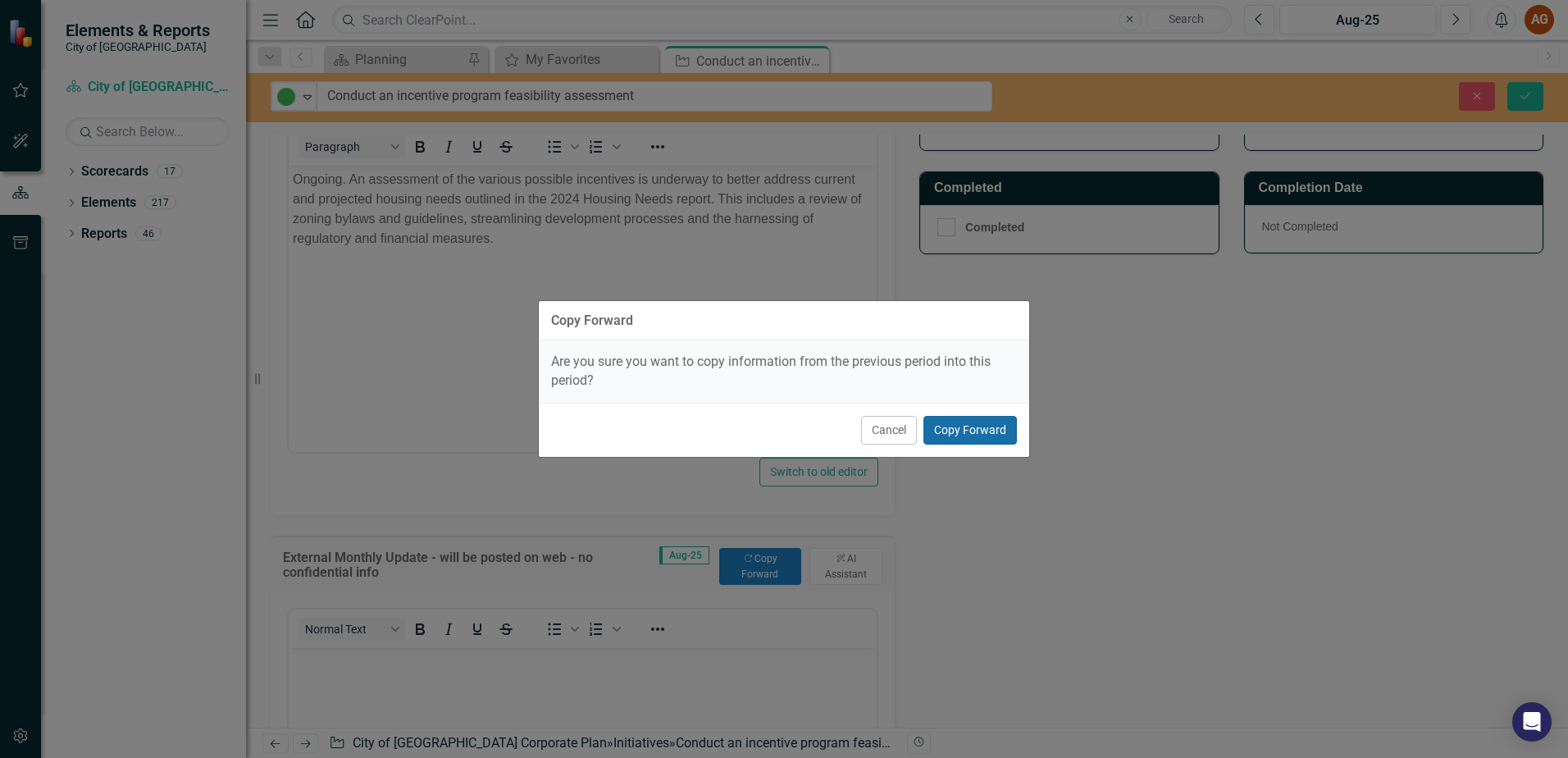
click at [969, 429] on button "Copy Forward" at bounding box center [970, 430] width 93 height 29
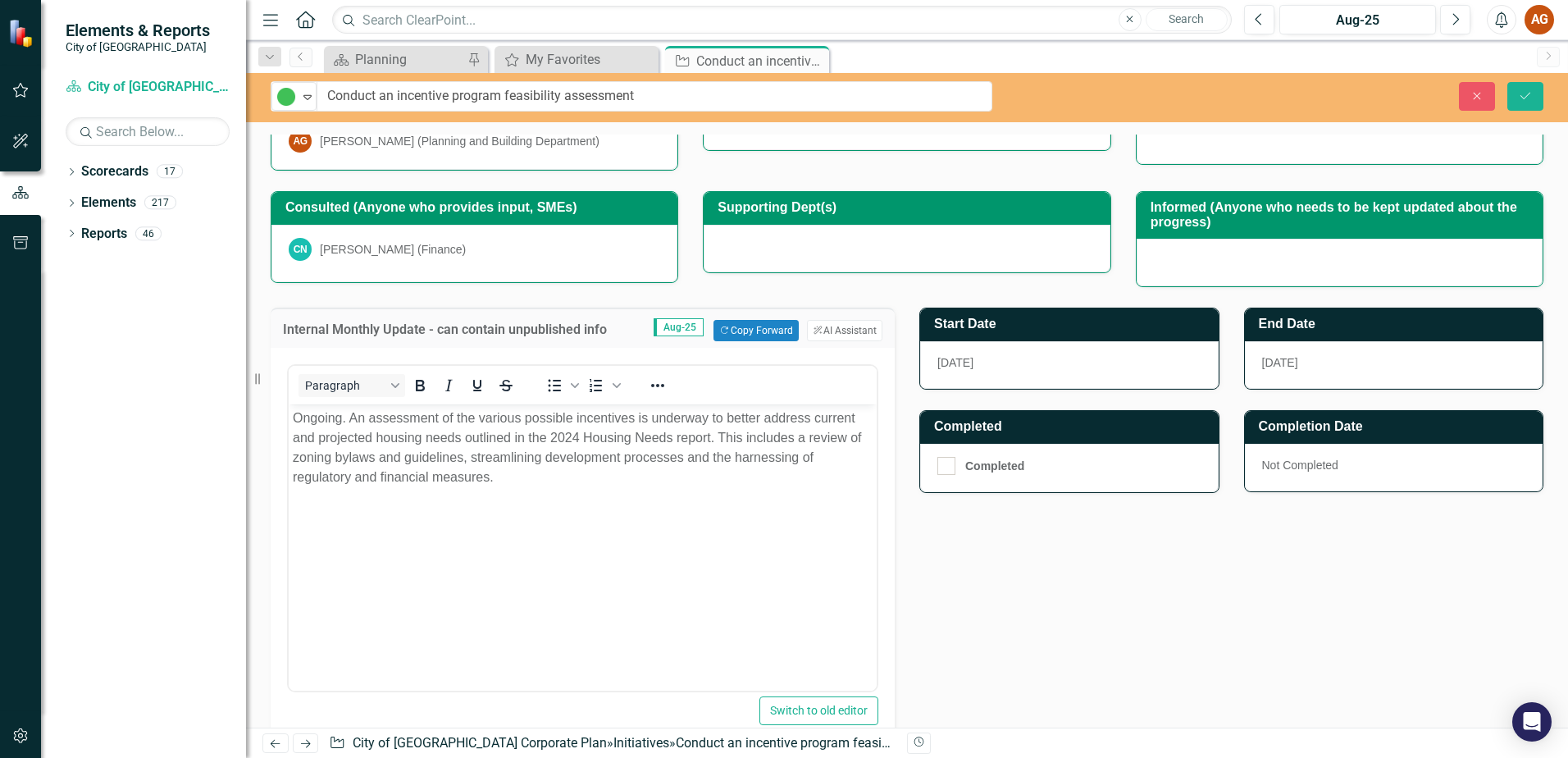
scroll to position [196, 0]
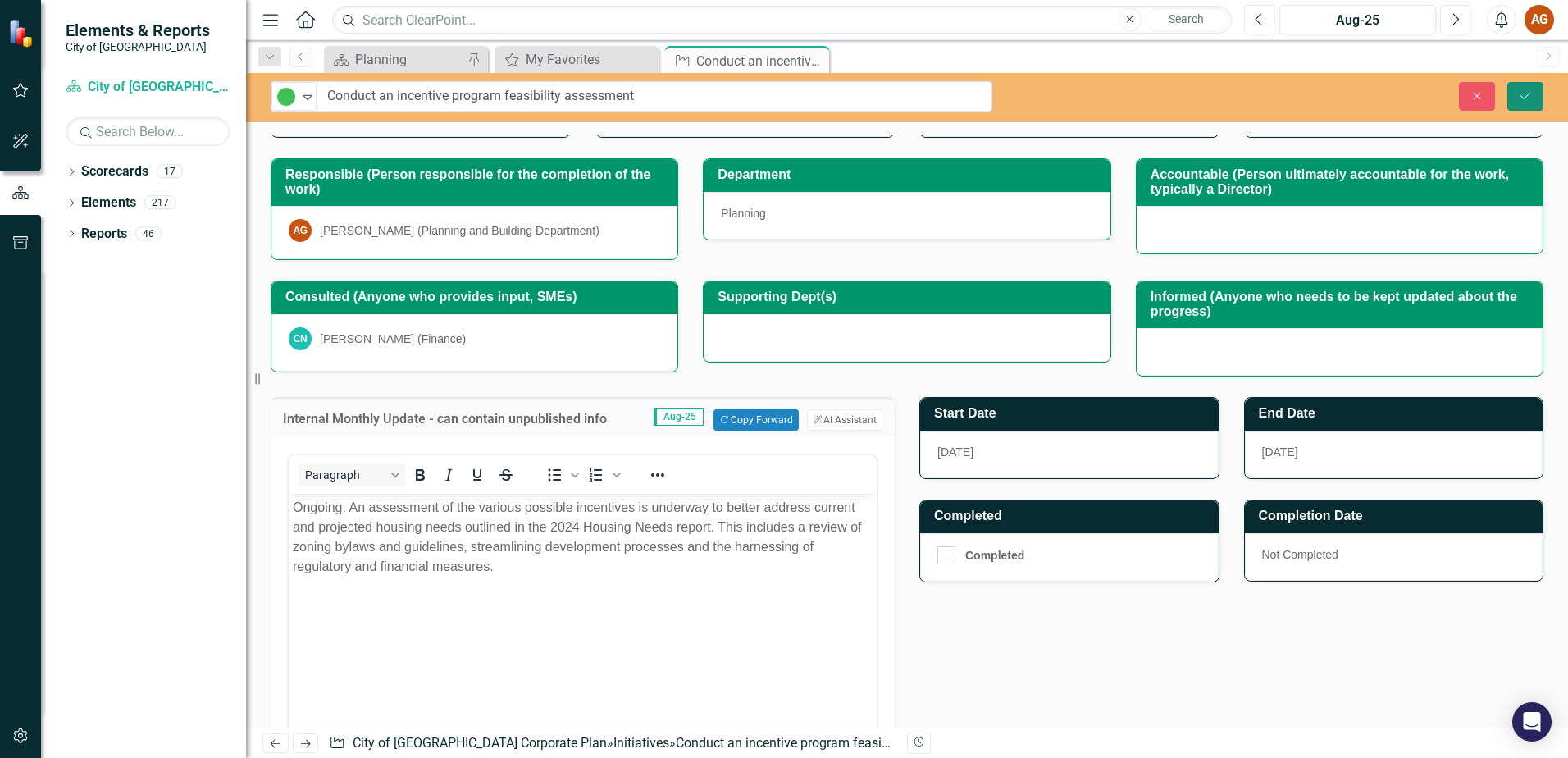
click at [1534, 89] on button "Save" at bounding box center [1525, 96] width 36 height 29
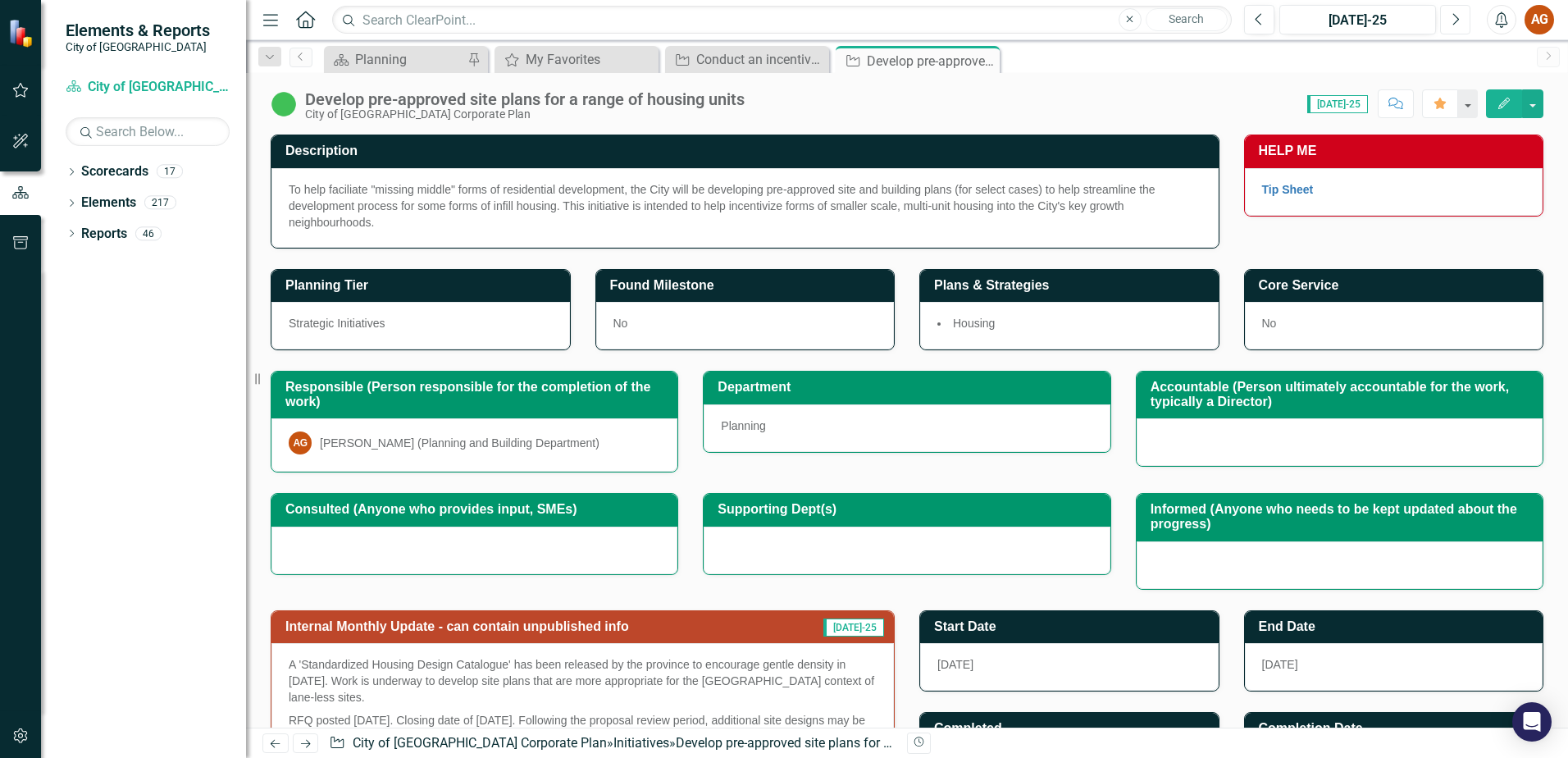
click at [1449, 31] on button "Next" at bounding box center [1456, 20] width 31 height 30
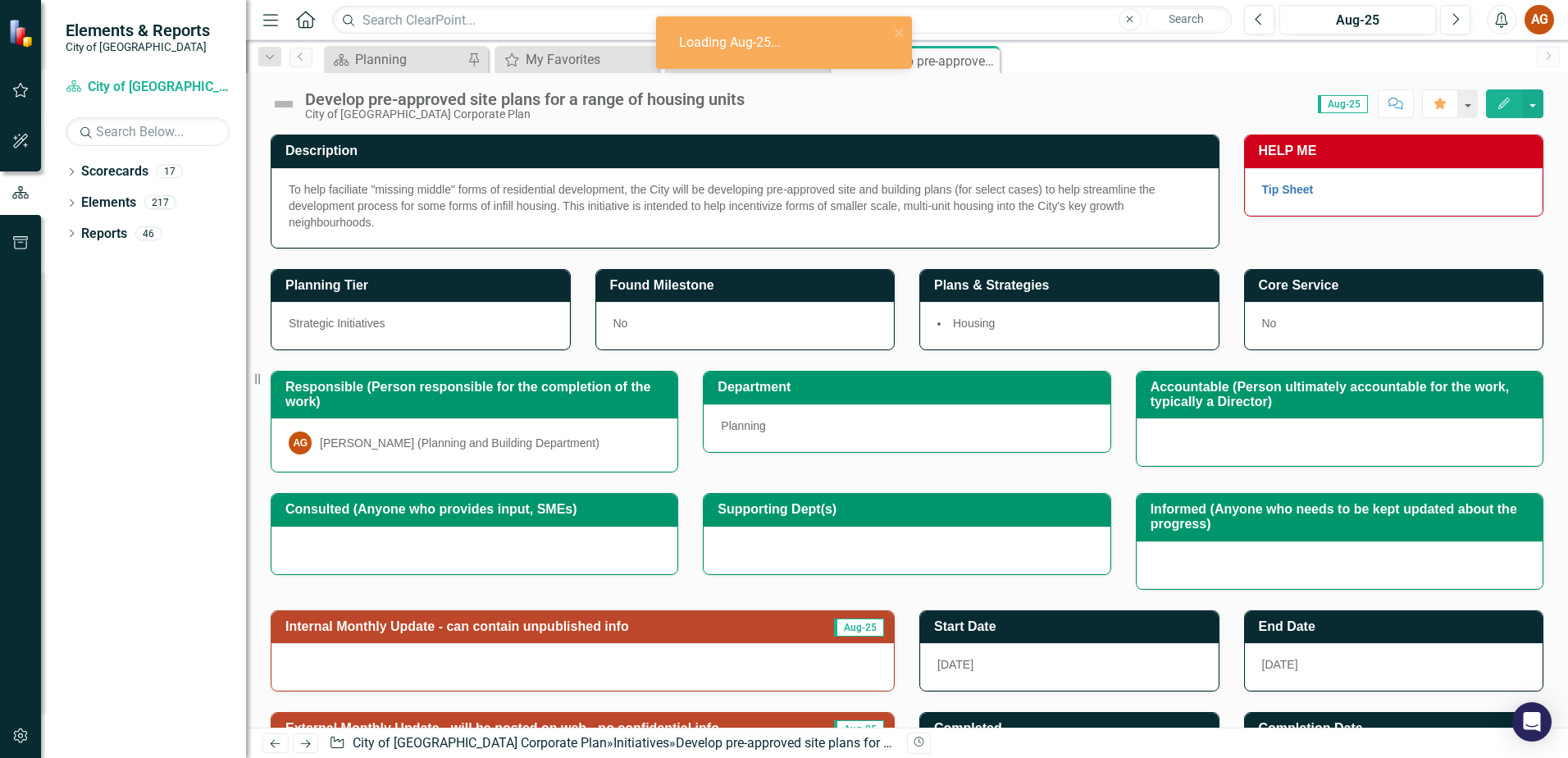
click at [279, 103] on img at bounding box center [284, 104] width 26 height 26
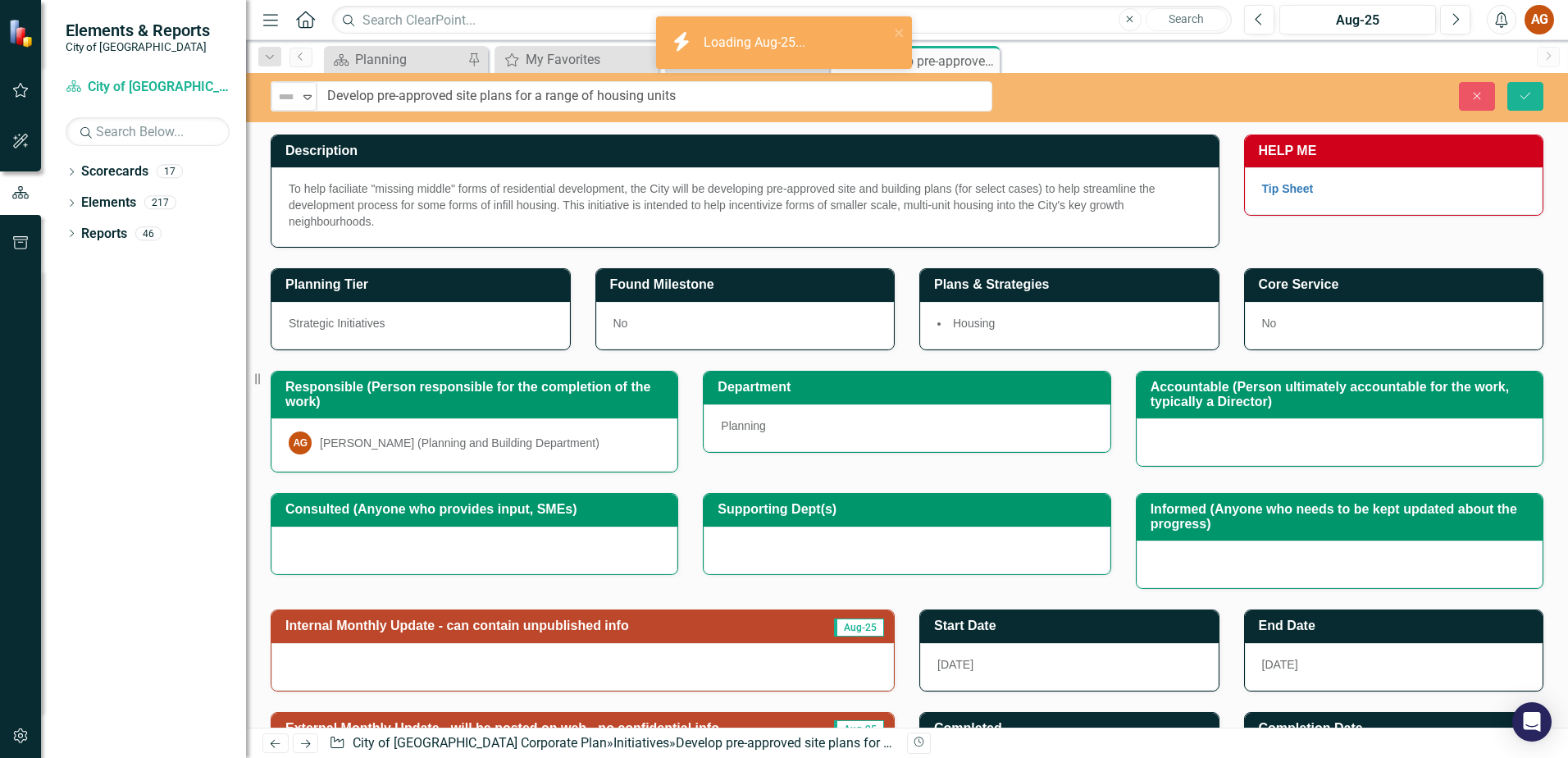
click at [279, 103] on img at bounding box center [286, 97] width 20 height 20
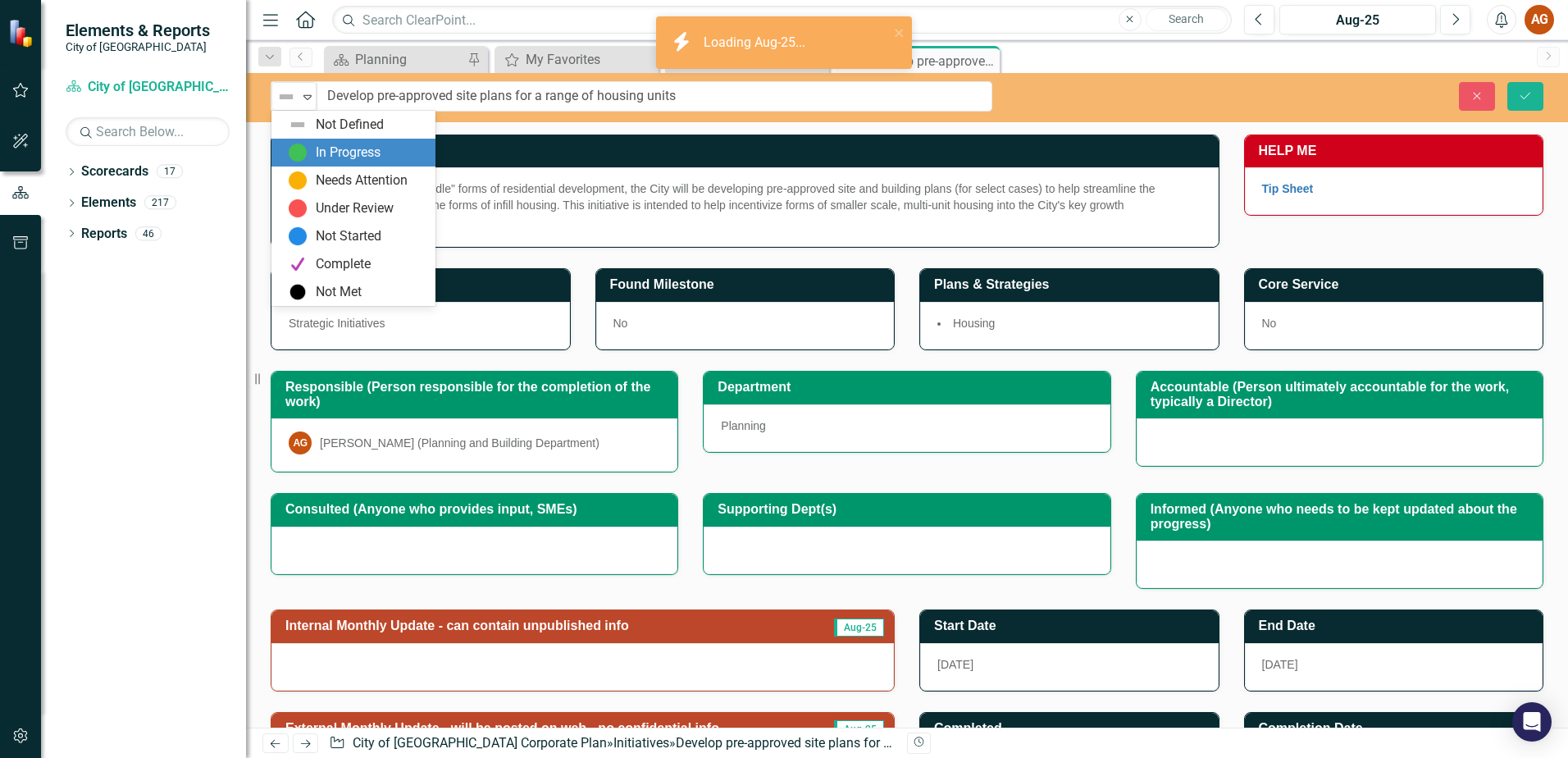
click at [329, 149] on div "In Progress" at bounding box center [348, 153] width 65 height 19
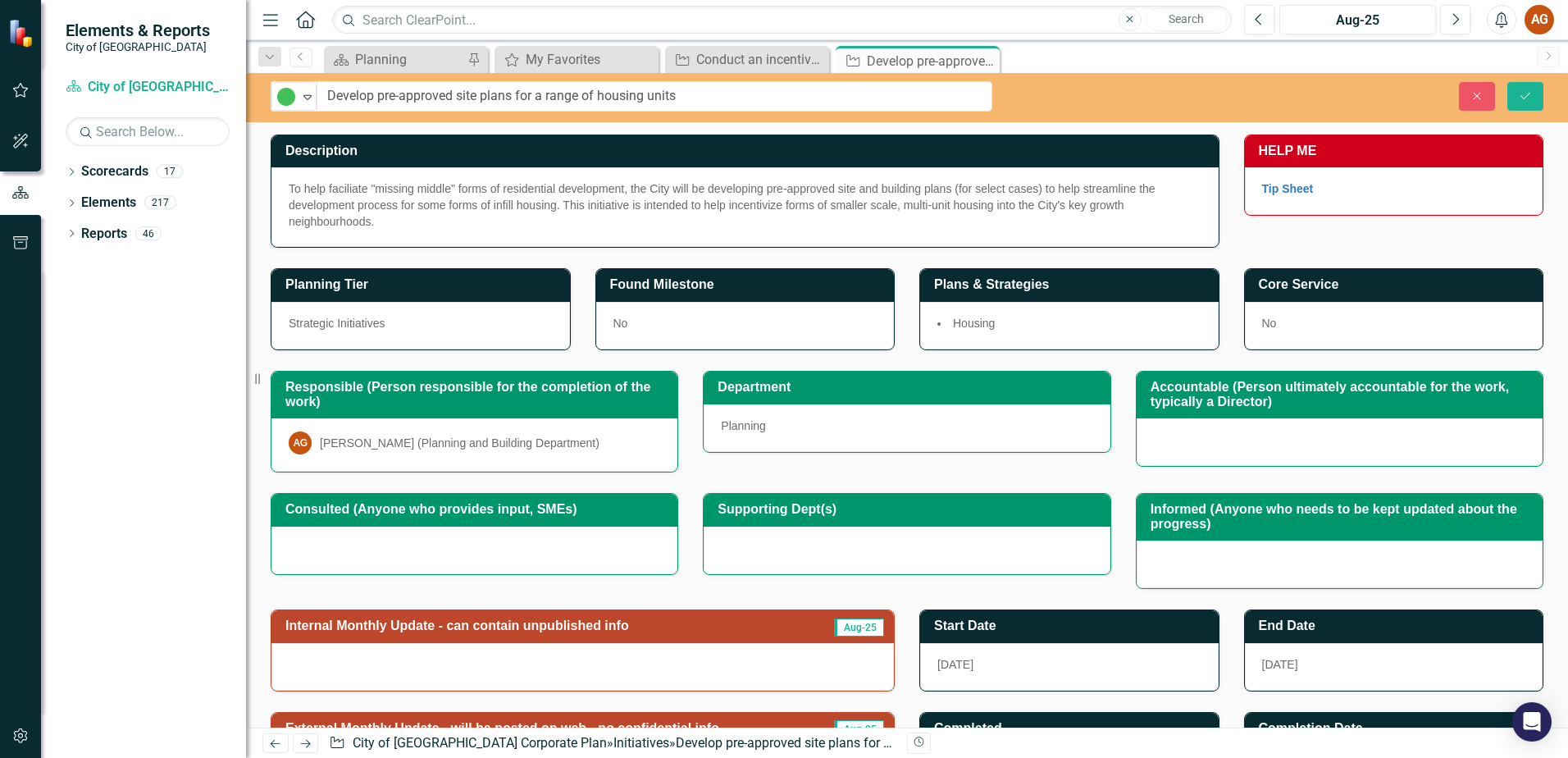
scroll to position [213, 0]
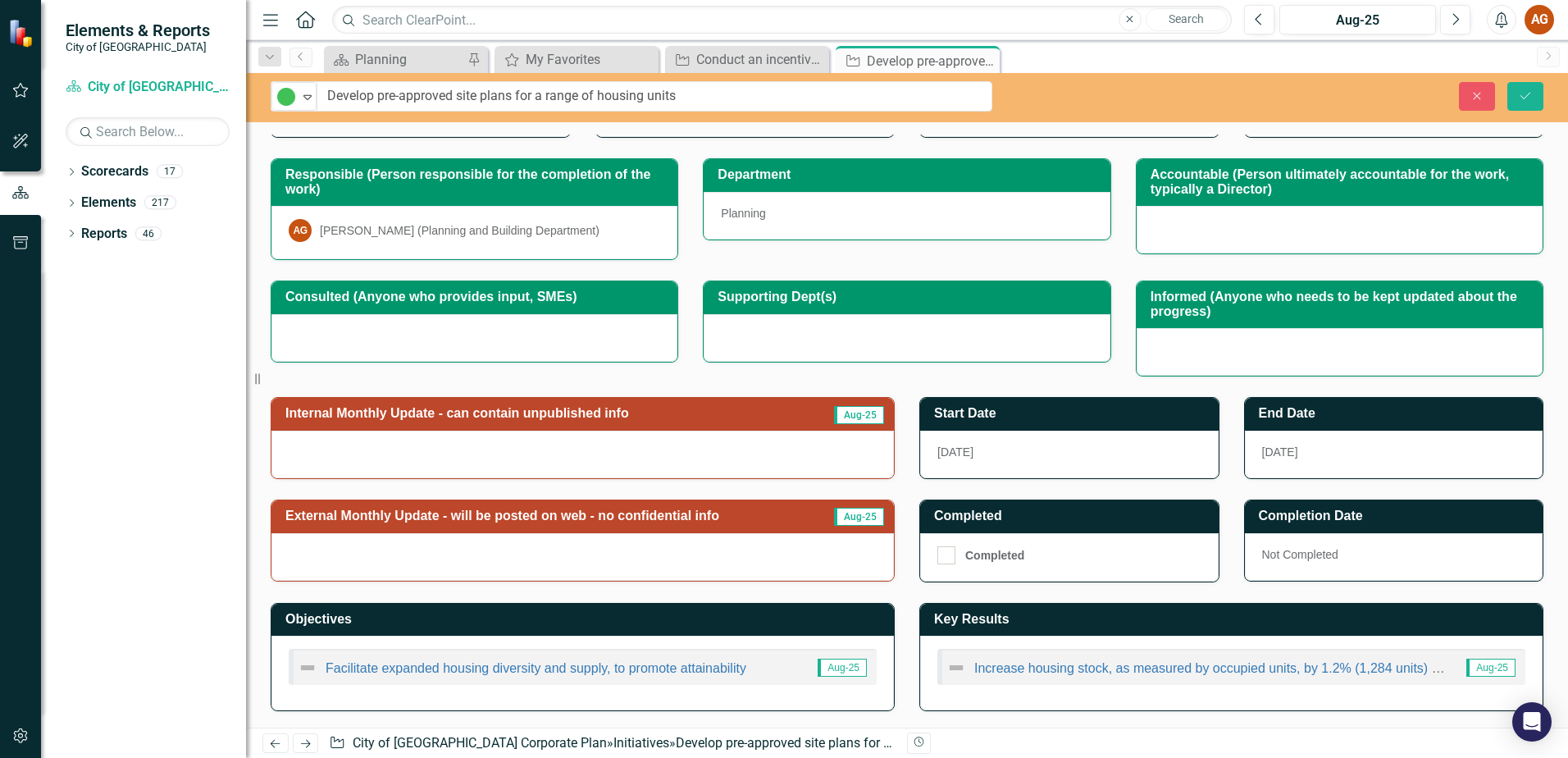
click at [538, 408] on h3 "Internal Monthly Update - can contain unpublished info" at bounding box center [545, 413] width 521 height 15
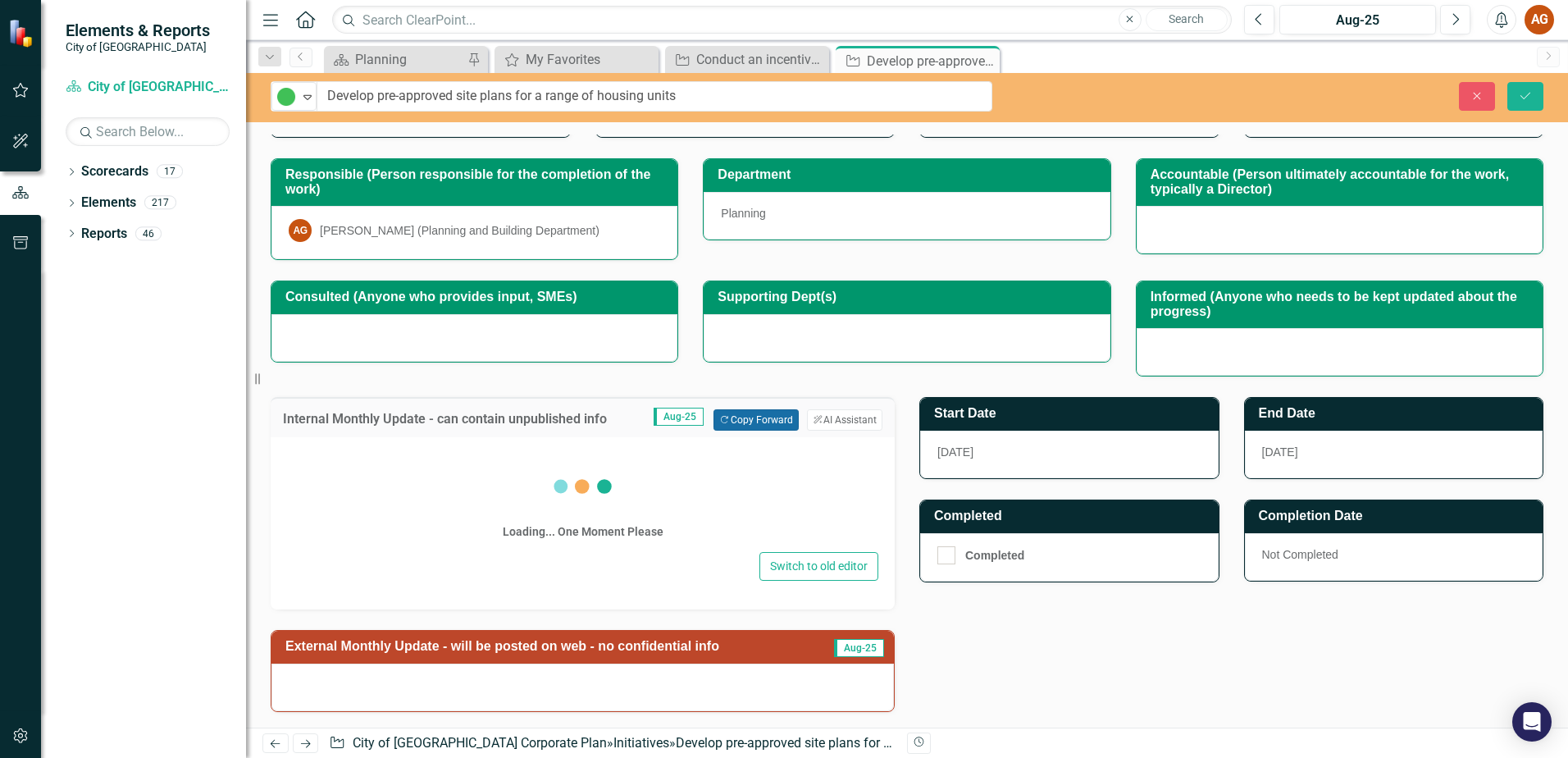
click at [757, 416] on button "Copy Forward Copy Forward" at bounding box center [756, 419] width 84 height 21
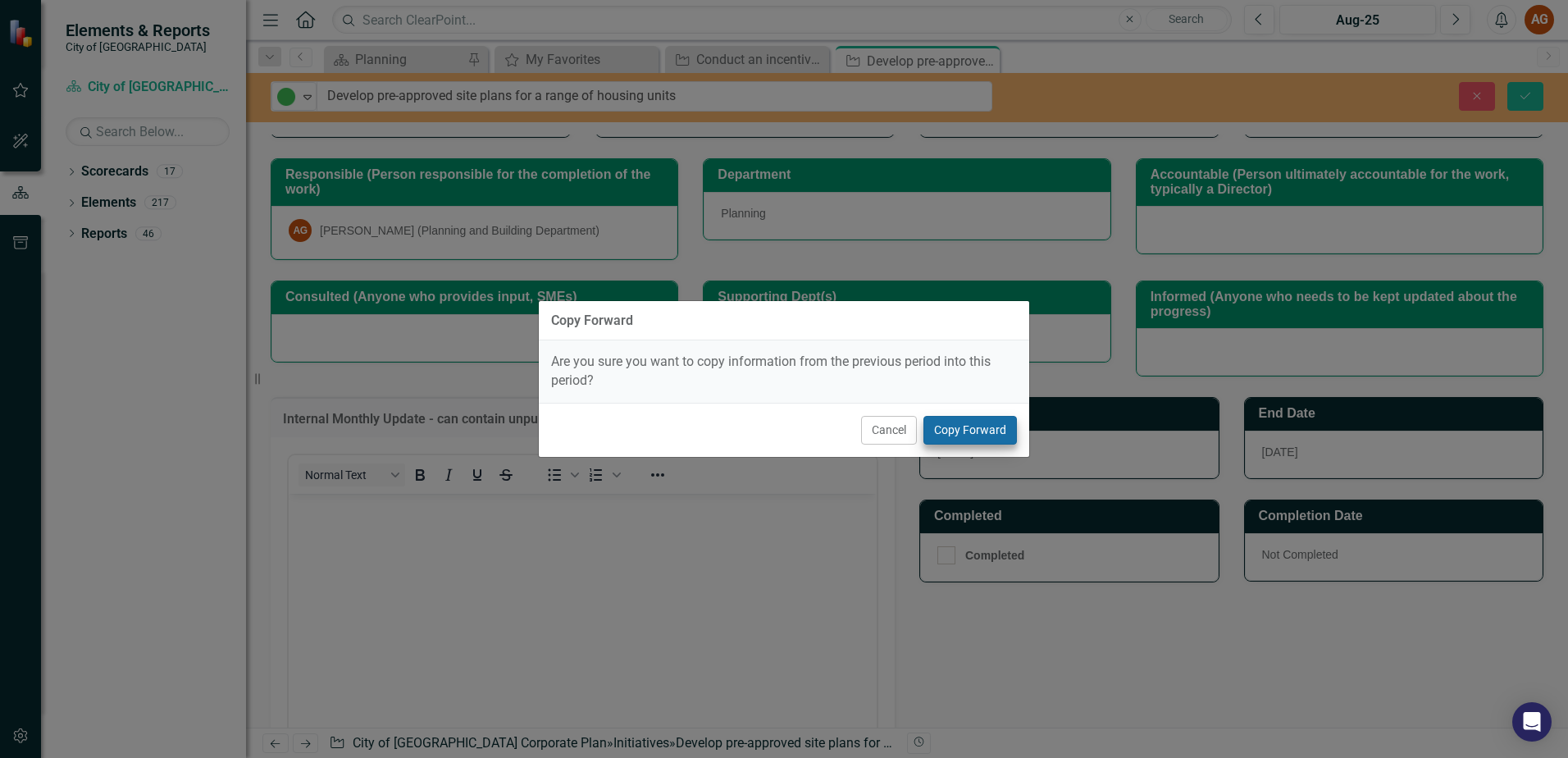
scroll to position [0, 0]
click at [952, 435] on button "Copy Forward" at bounding box center [970, 430] width 93 height 29
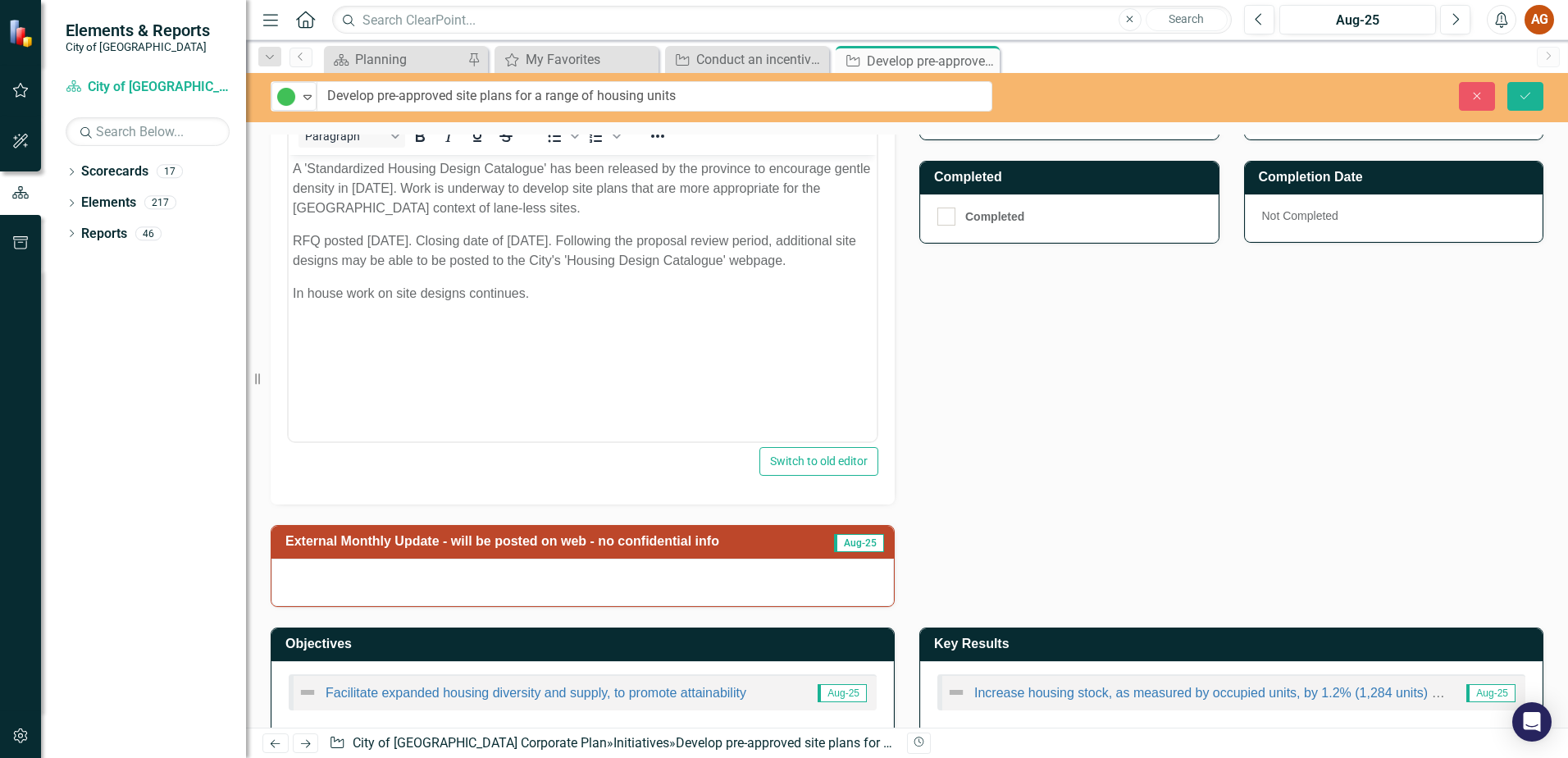
scroll to position [577, 0]
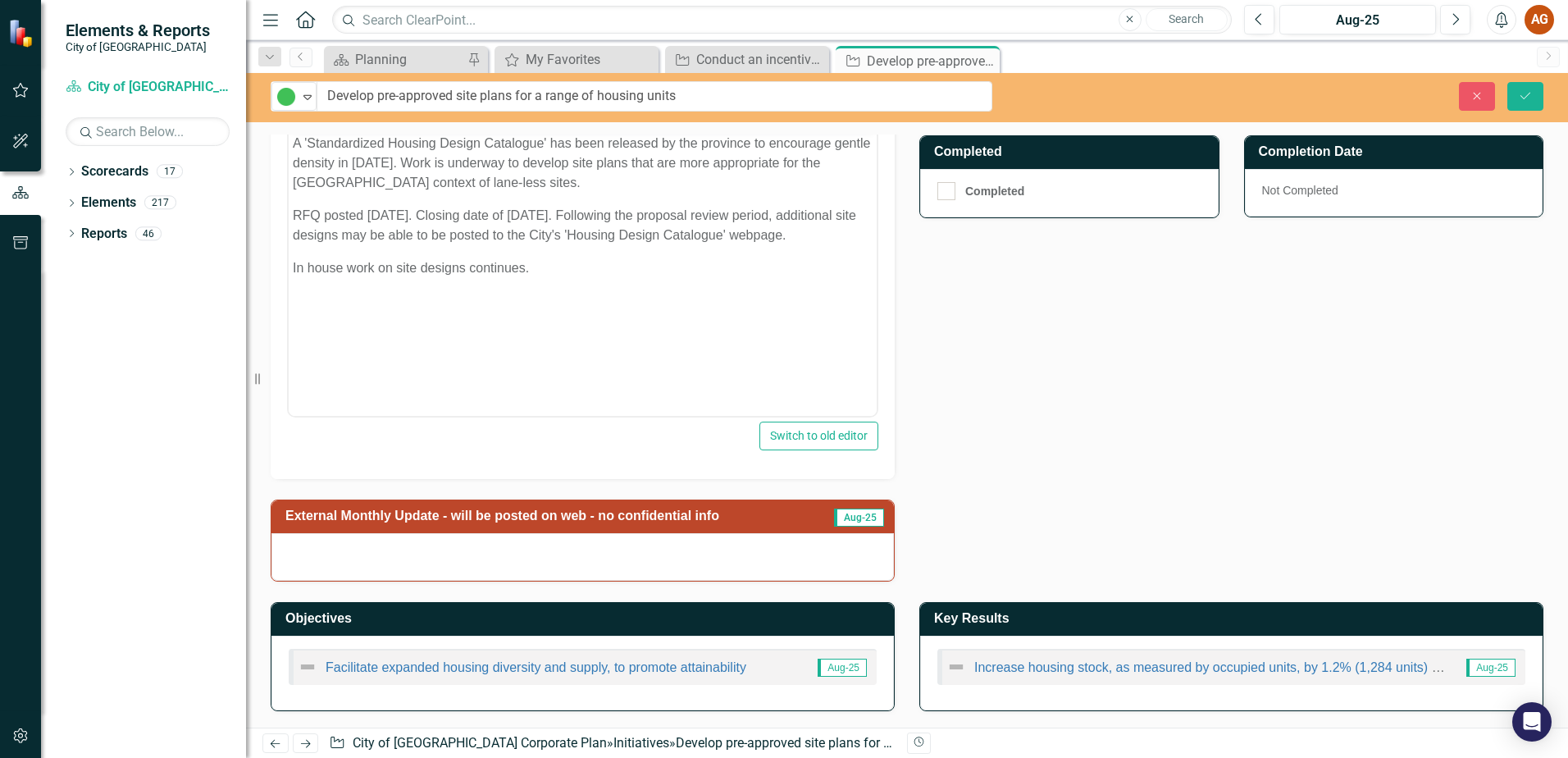
click at [511, 519] on h3 "External Monthly Update - will be posted on web - no confidential info" at bounding box center [553, 516] width 536 height 15
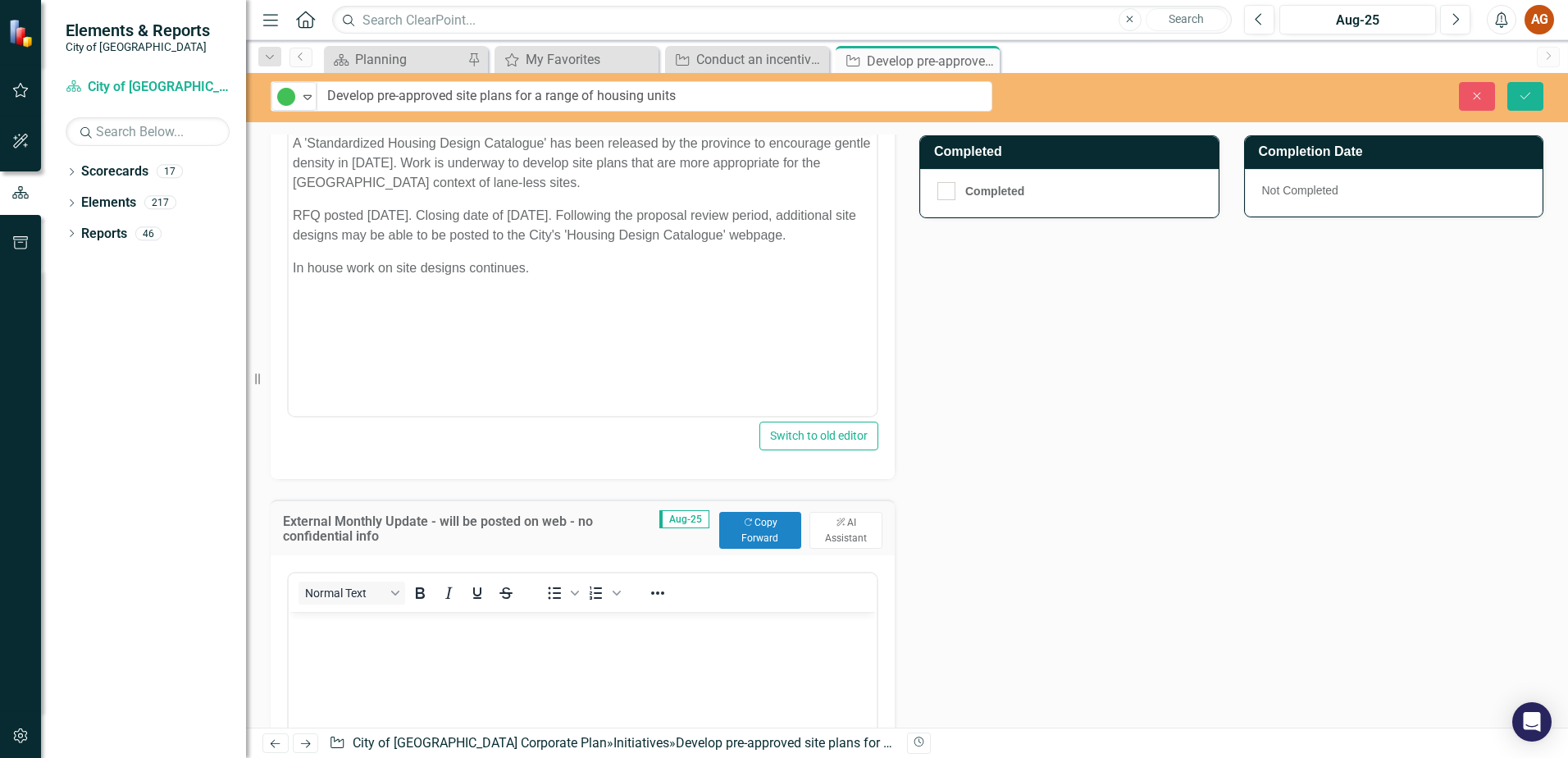
scroll to position [0, 0]
click at [743, 525] on icon "Copy Forward" at bounding box center [748, 523] width 11 height 9
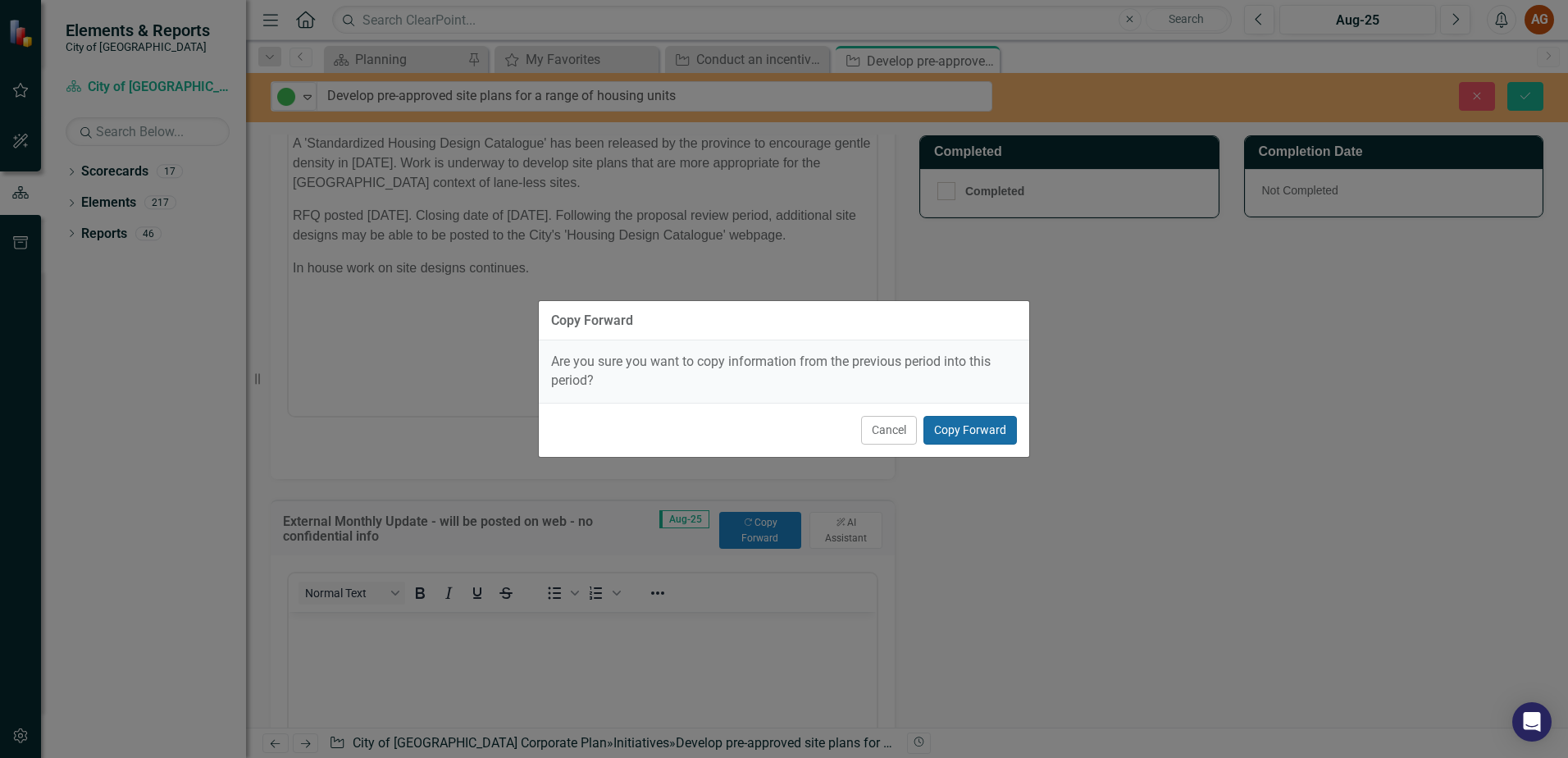
click at [954, 432] on button "Copy Forward" at bounding box center [970, 430] width 93 height 29
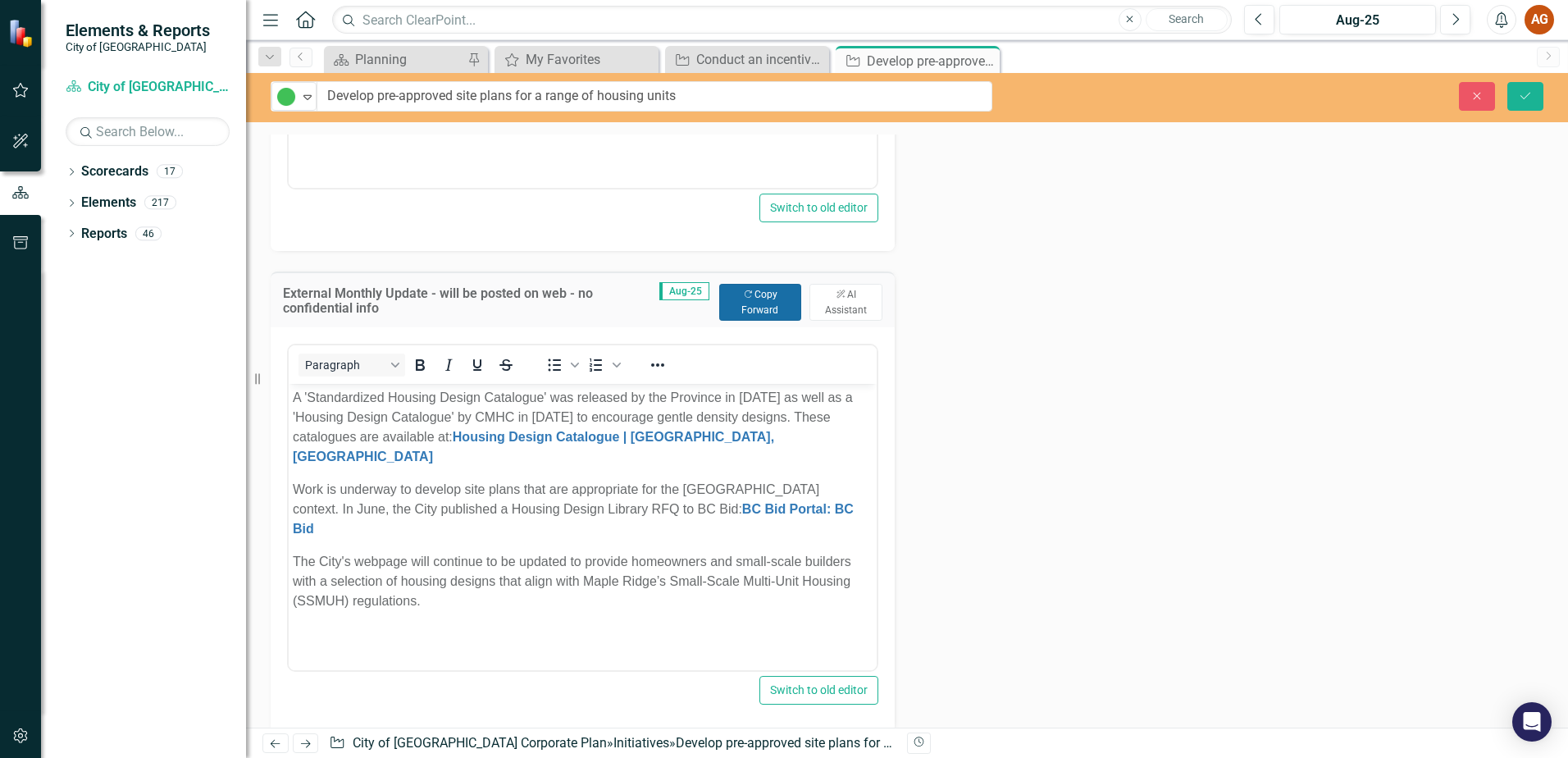
scroll to position [824, 0]
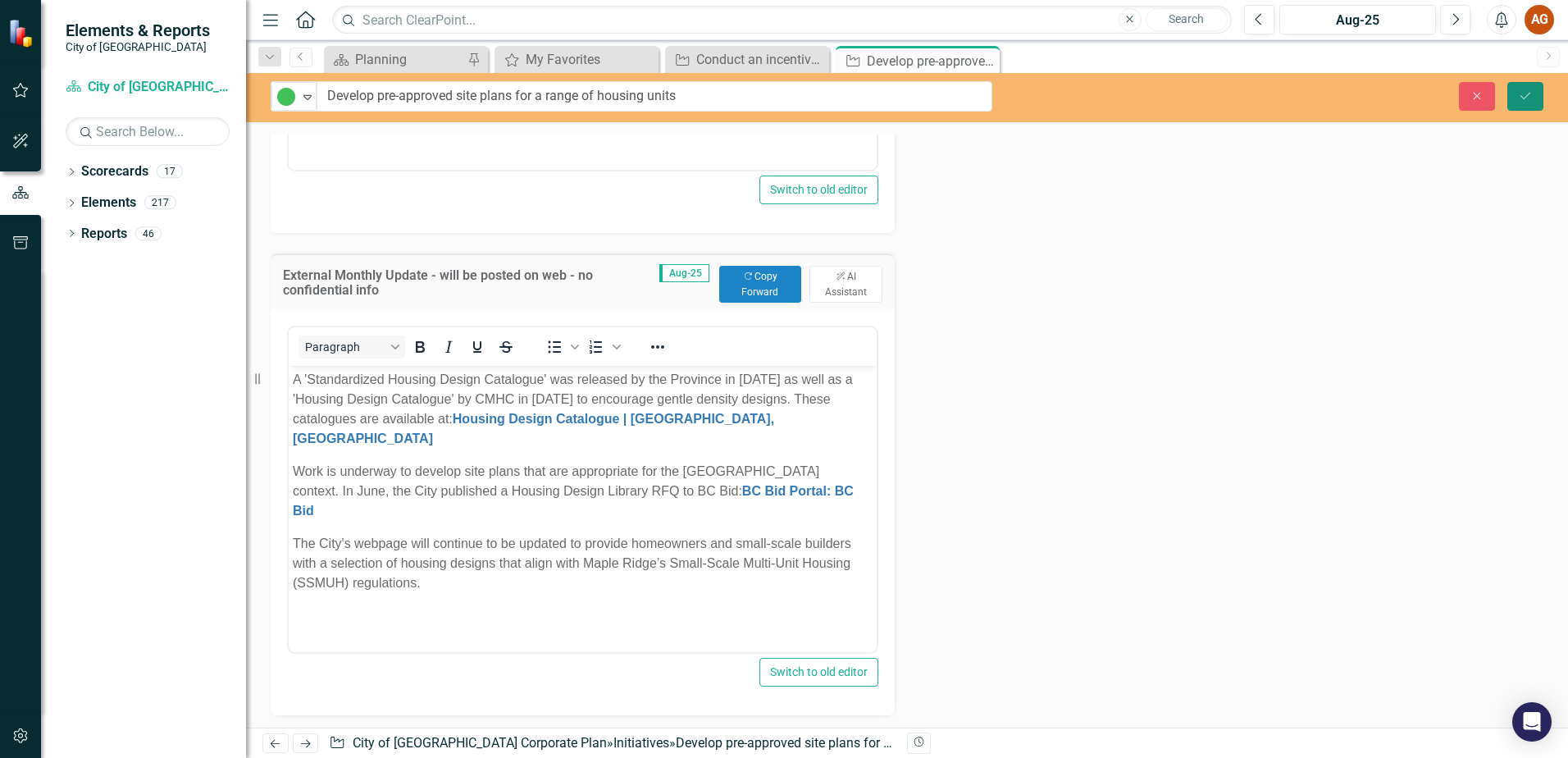
click at [1532, 95] on icon "Save" at bounding box center [1525, 96] width 15 height 12
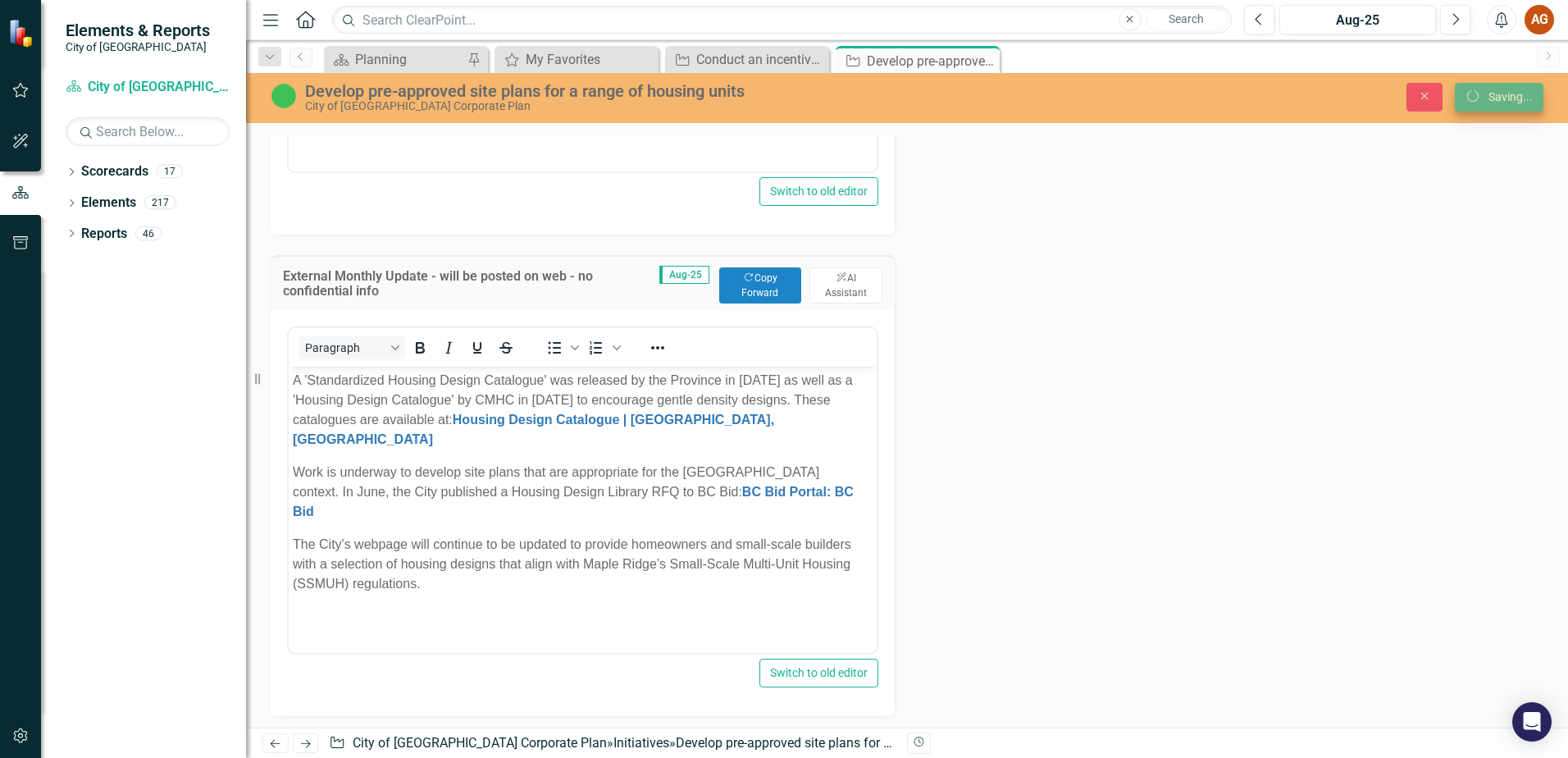
scroll to position [441, 0]
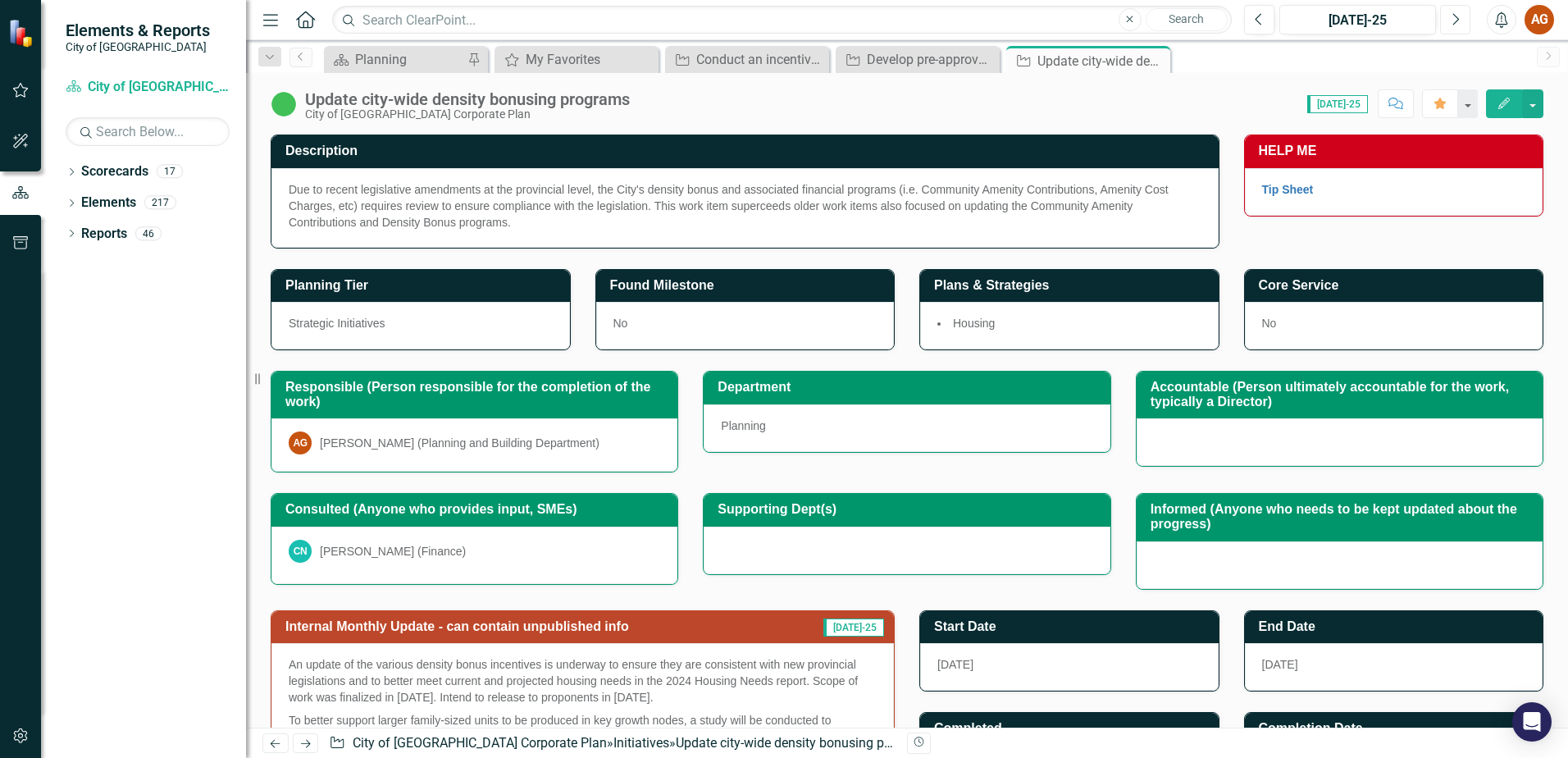
click at [1457, 28] on button "Next" at bounding box center [1456, 20] width 31 height 30
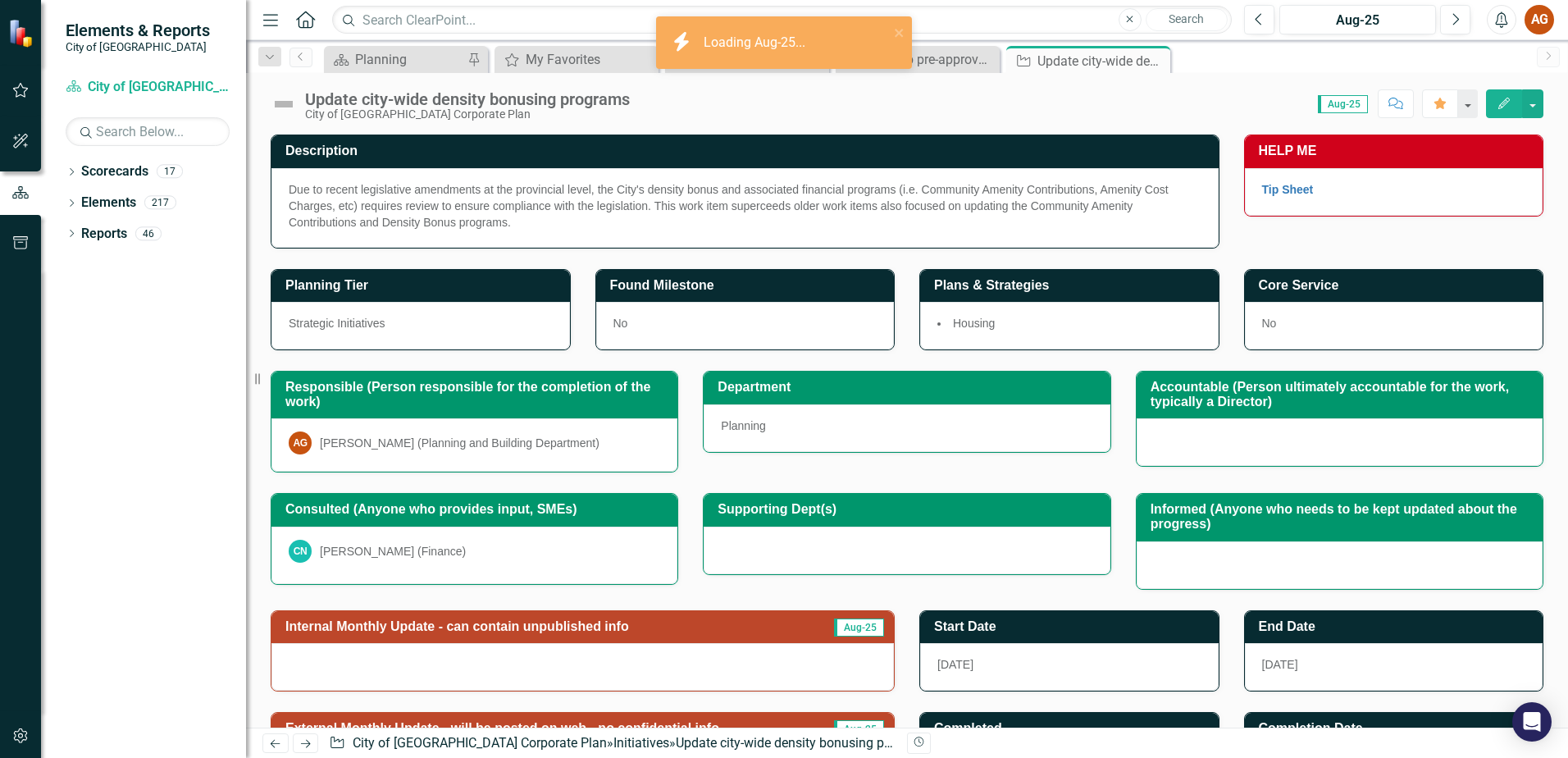
click at [283, 103] on img at bounding box center [284, 104] width 26 height 26
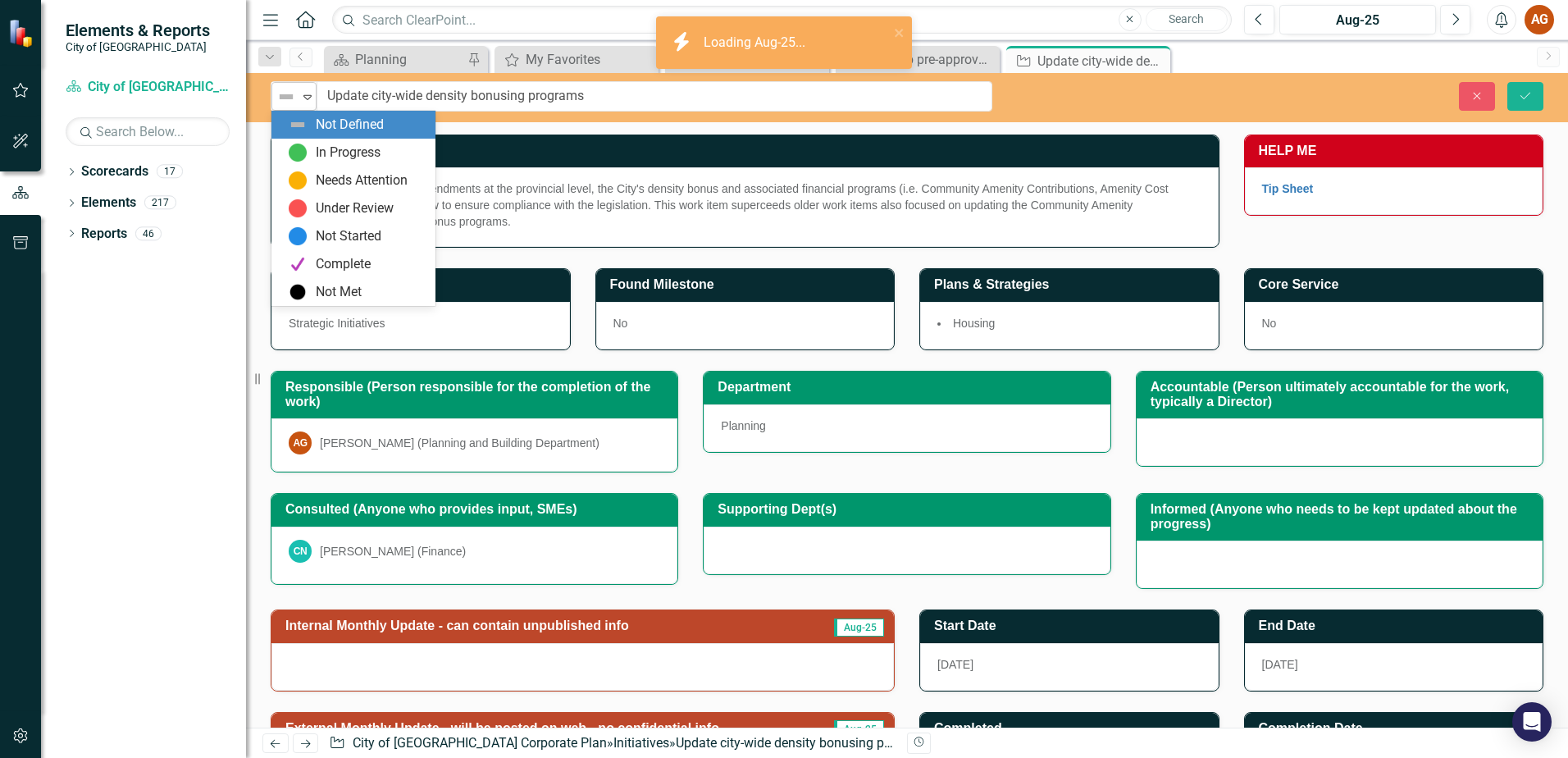
click at [286, 105] on img at bounding box center [286, 97] width 20 height 20
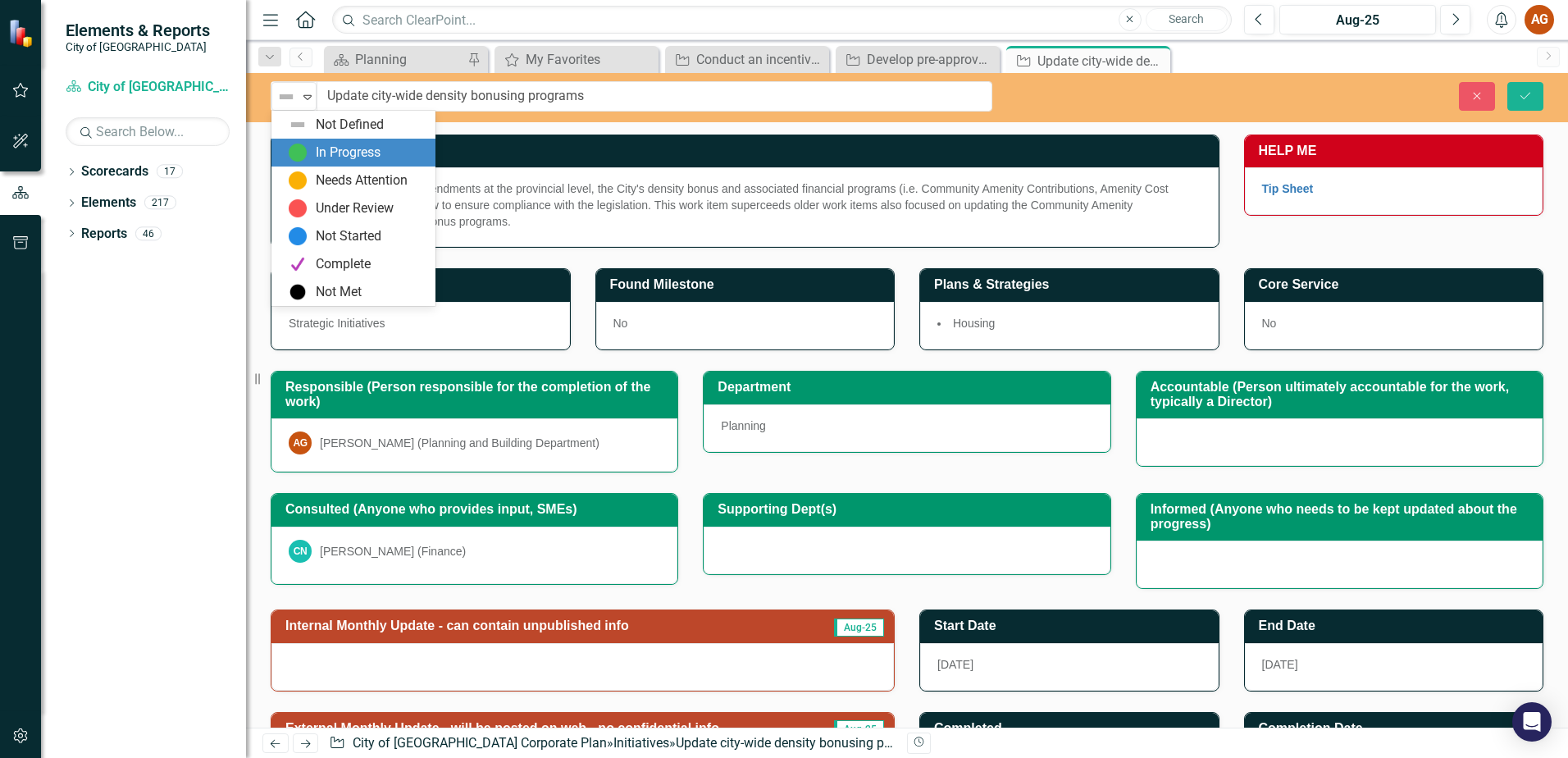
click at [314, 141] on div "In Progress" at bounding box center [353, 153] width 164 height 28
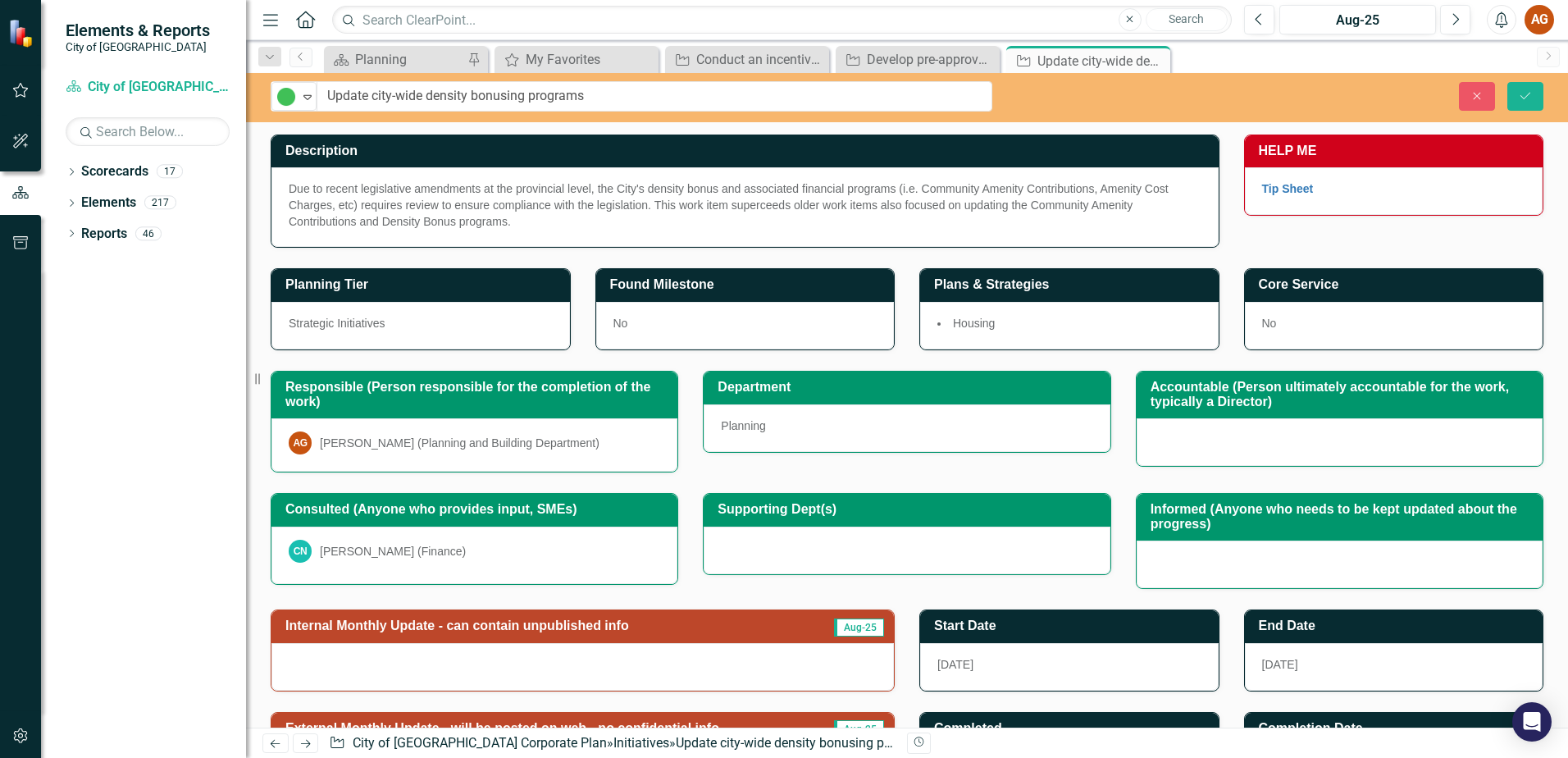
scroll to position [213, 0]
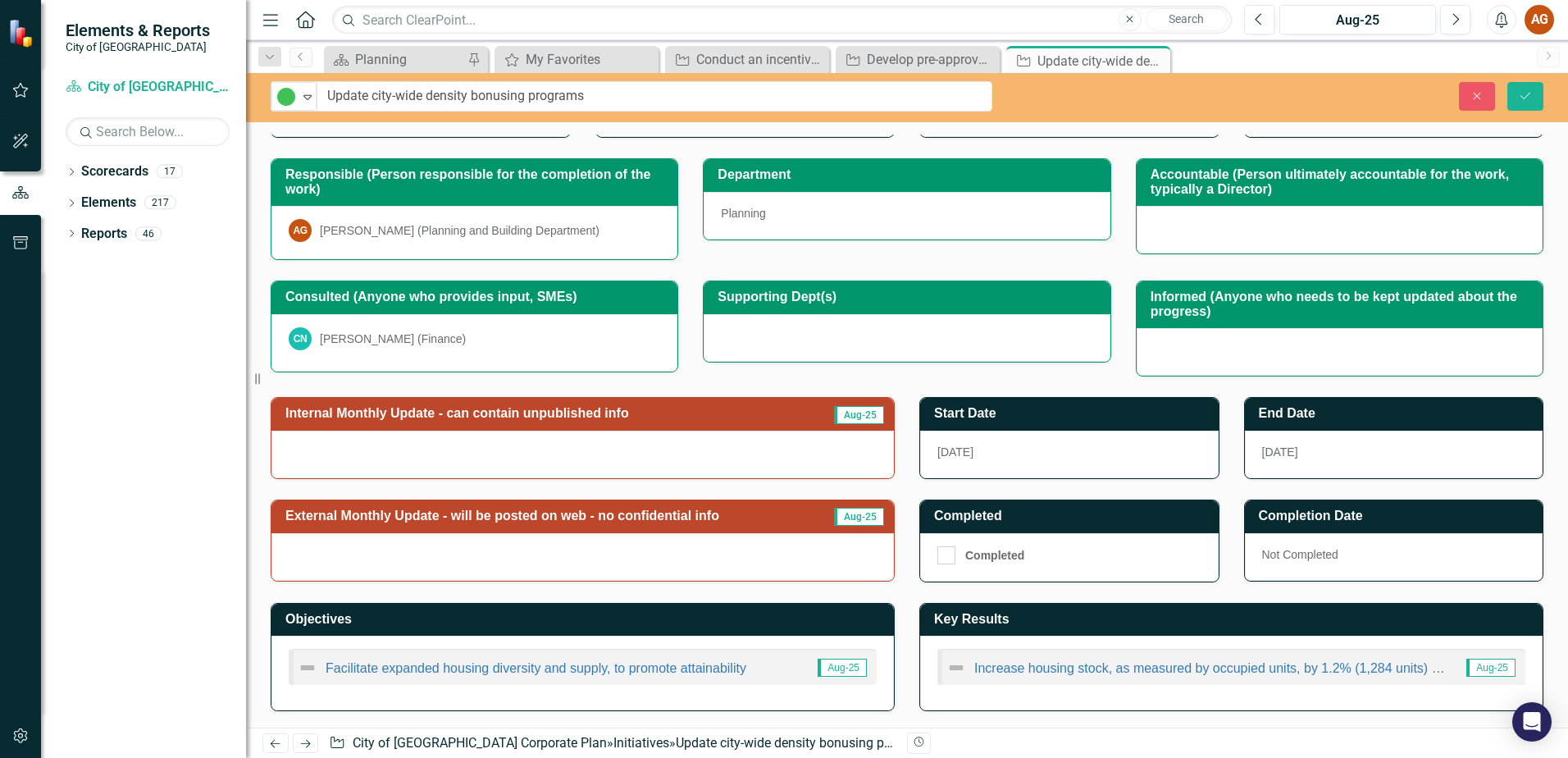
click at [551, 407] on h3 "Internal Monthly Update - can contain unpublished info" at bounding box center [545, 413] width 521 height 15
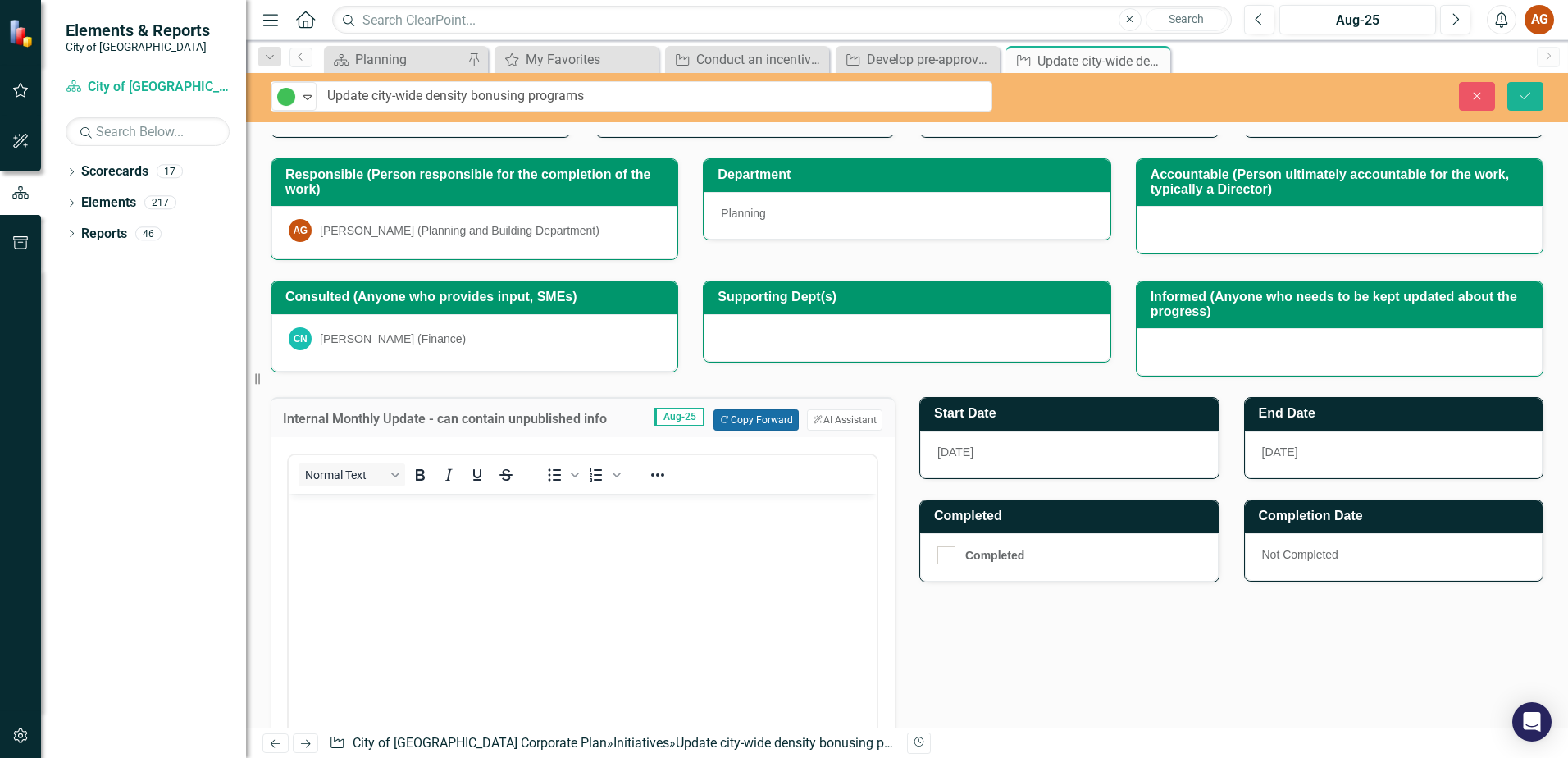
click at [748, 414] on button "Copy Forward Copy Forward" at bounding box center [756, 419] width 84 height 21
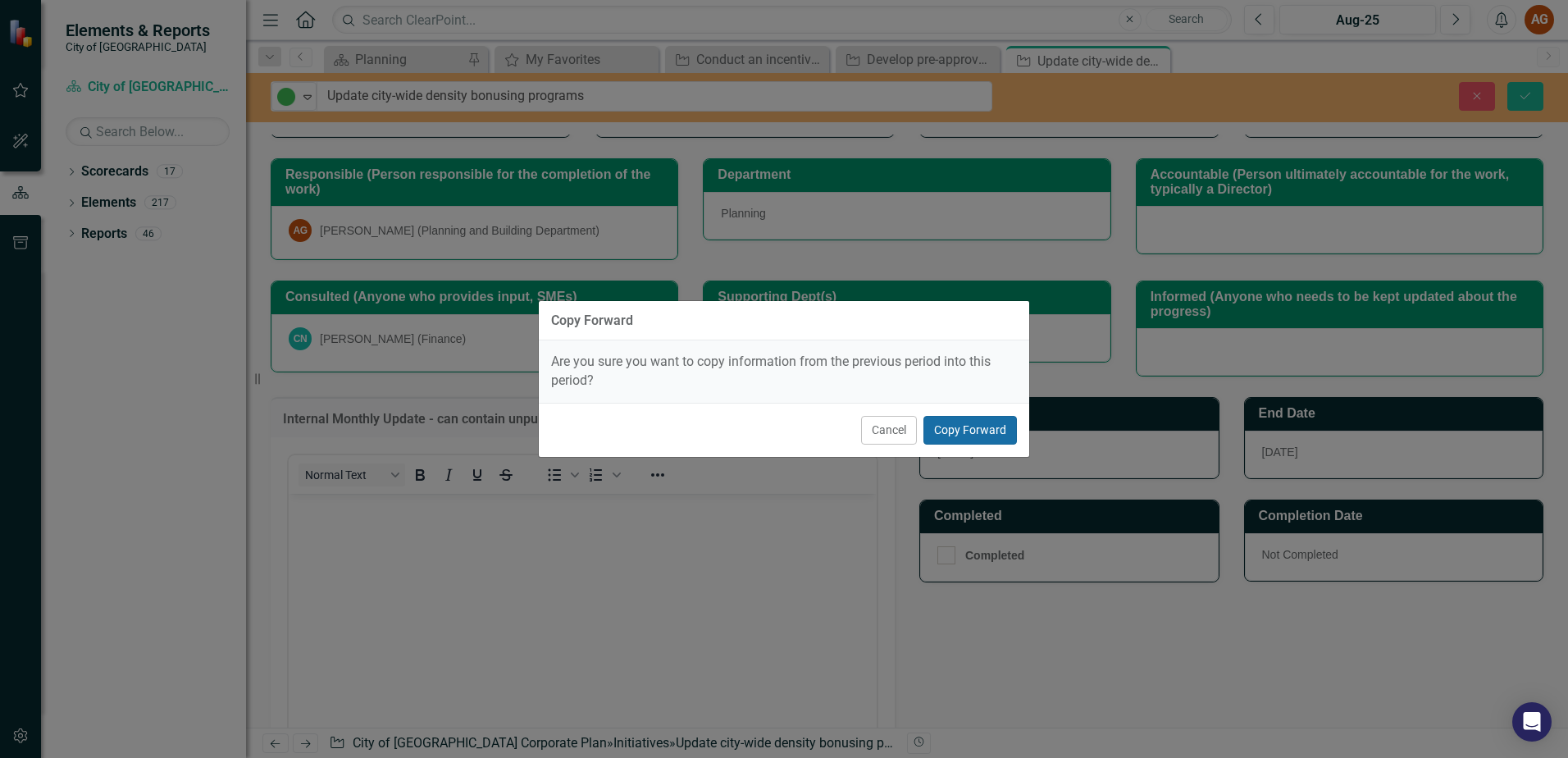
click at [973, 426] on button "Copy Forward" at bounding box center [970, 430] width 93 height 29
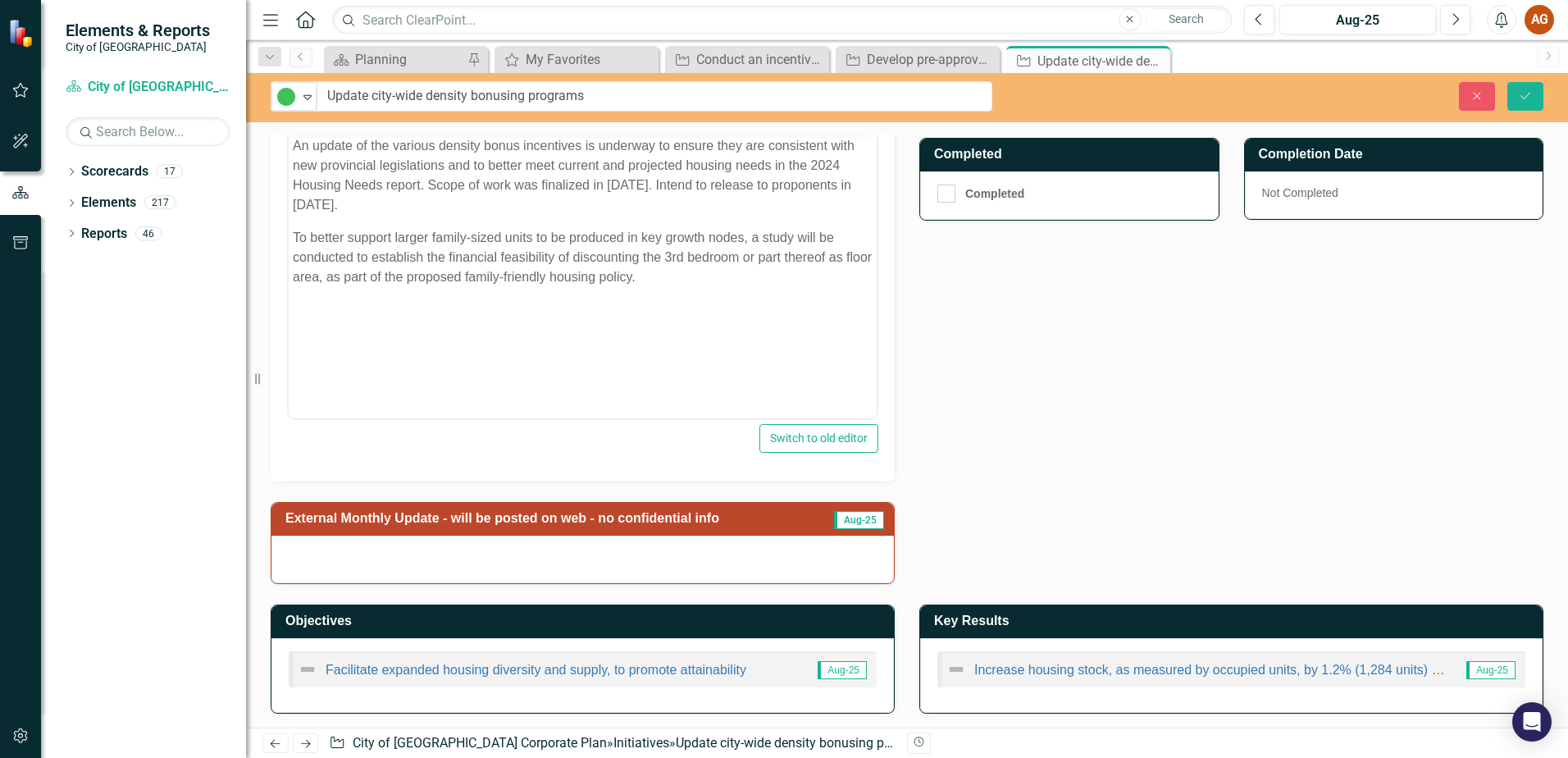
scroll to position [577, 0]
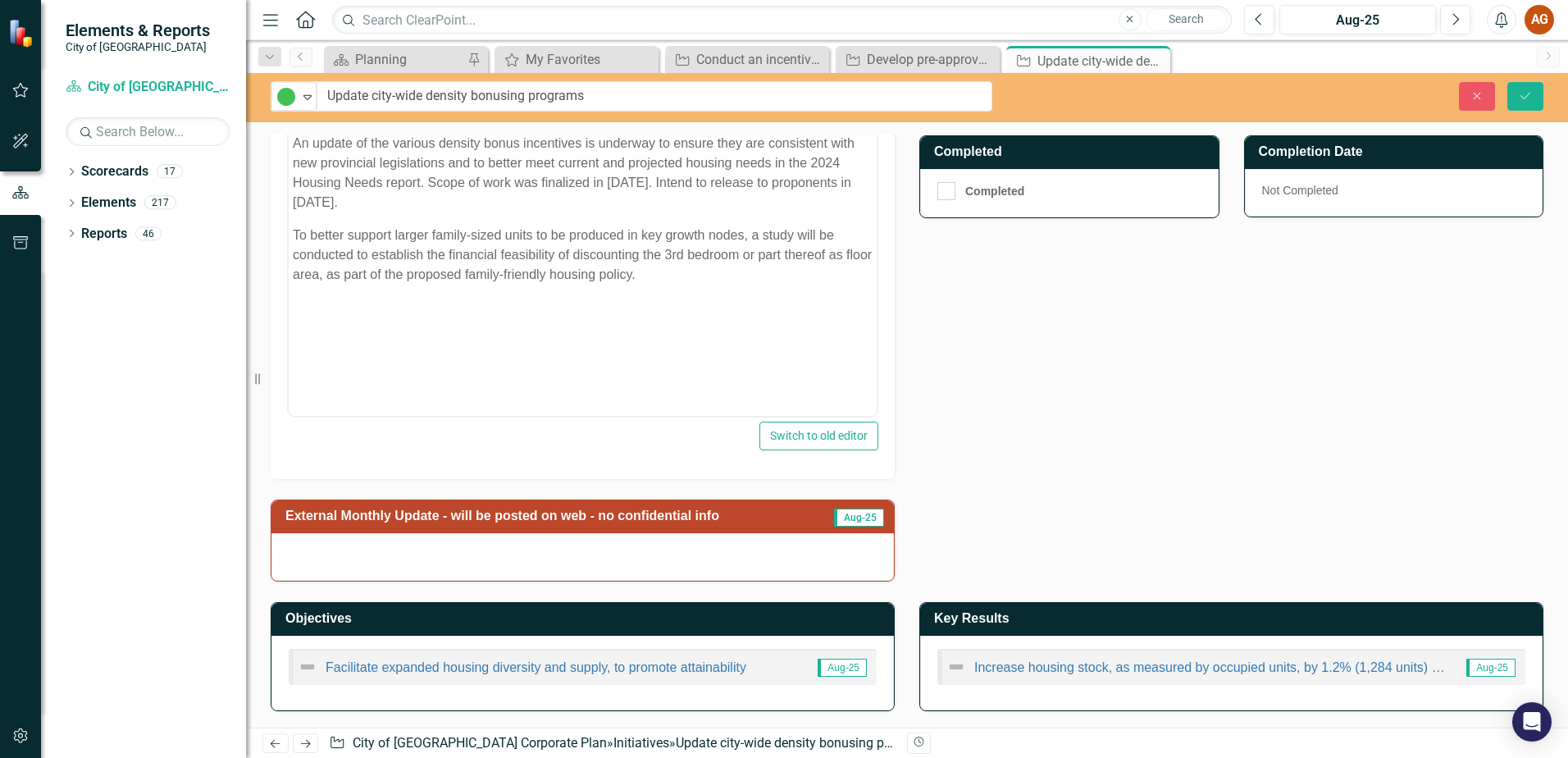
click at [626, 512] on h3 "External Monthly Update - will be posted on web - no confidential info" at bounding box center [553, 516] width 536 height 15
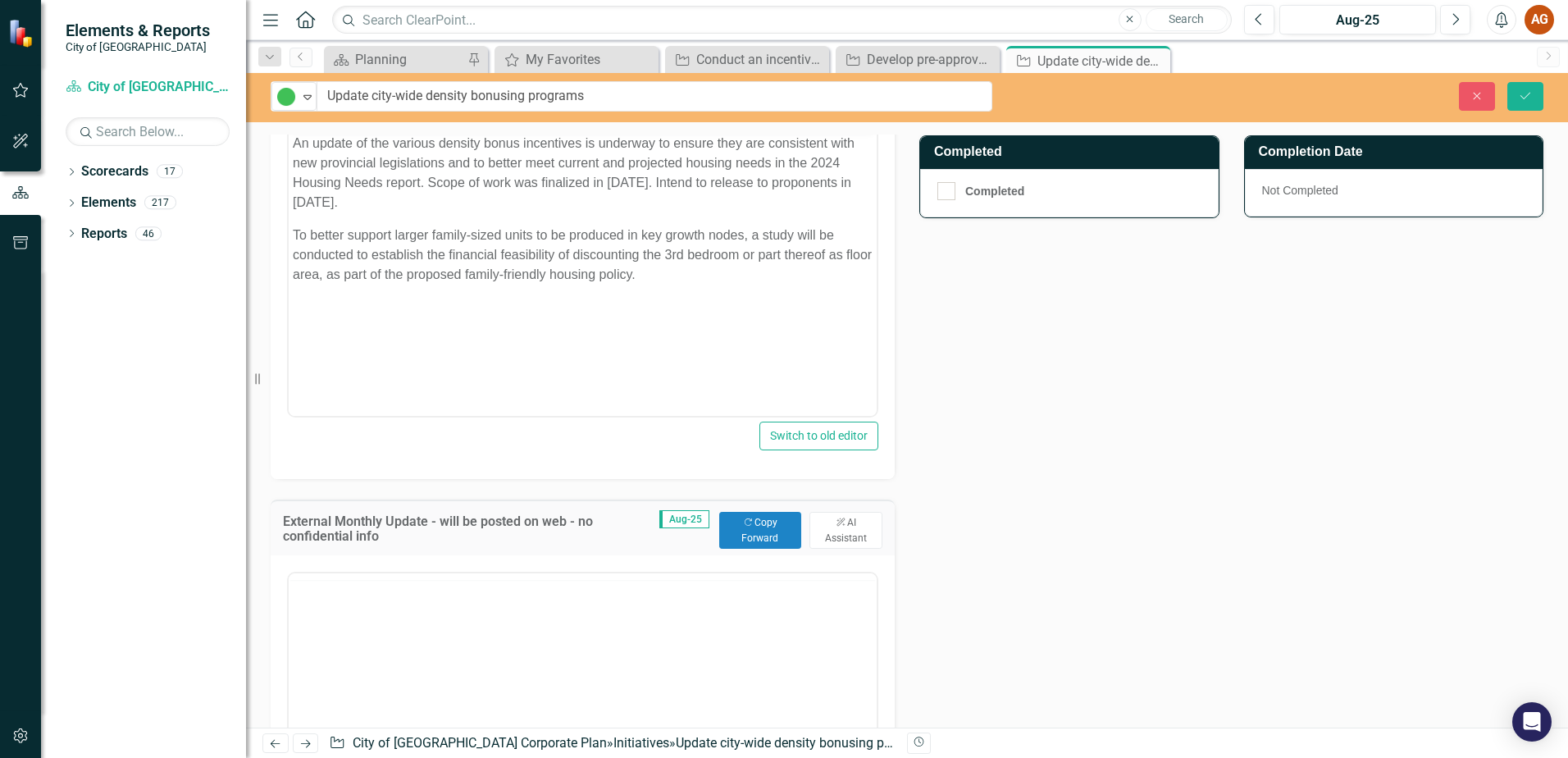
scroll to position [0, 0]
click at [743, 522] on icon "Copy Forward" at bounding box center [748, 523] width 11 height 9
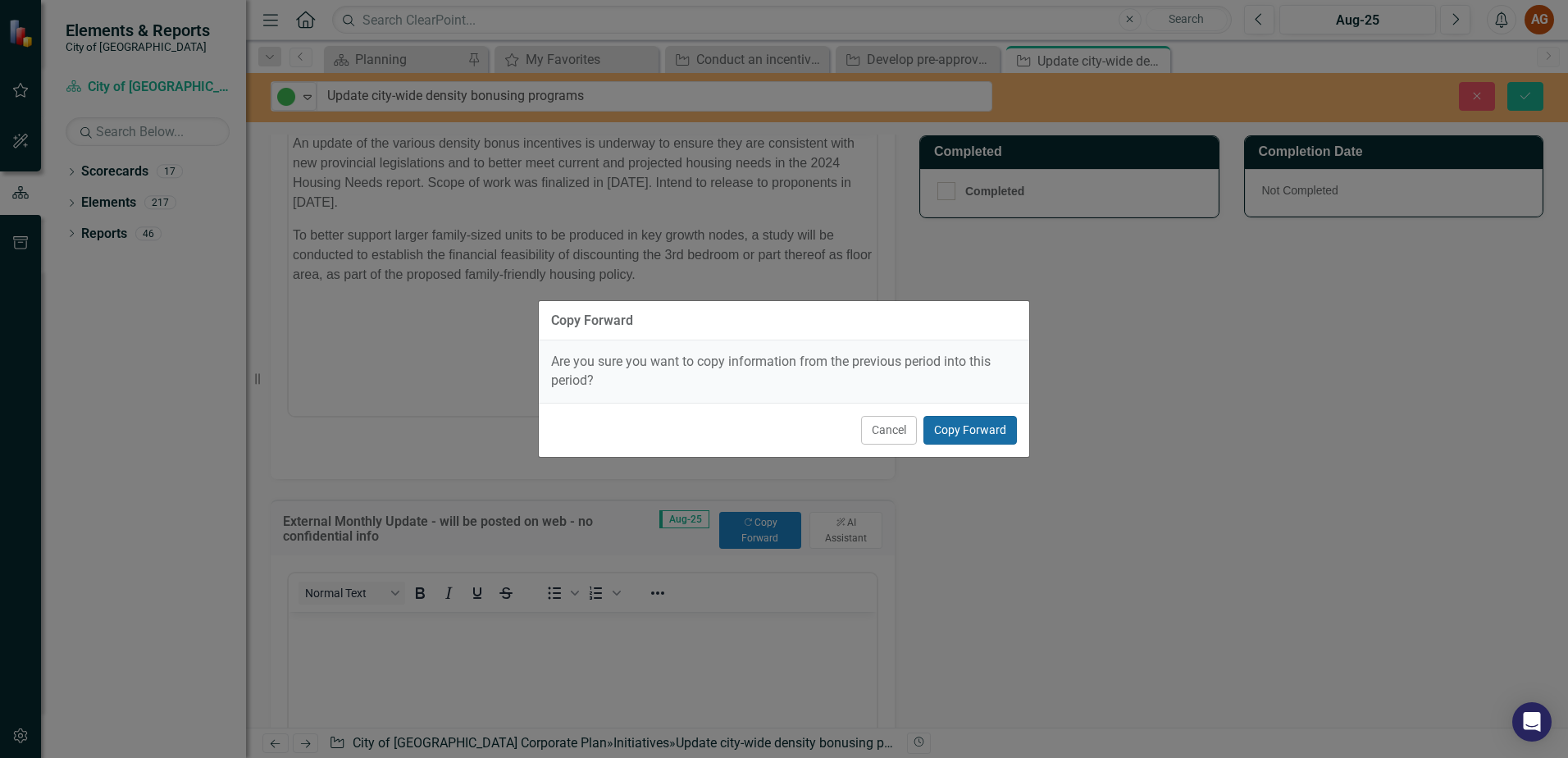
click at [1011, 433] on button "Copy Forward" at bounding box center [970, 430] width 93 height 29
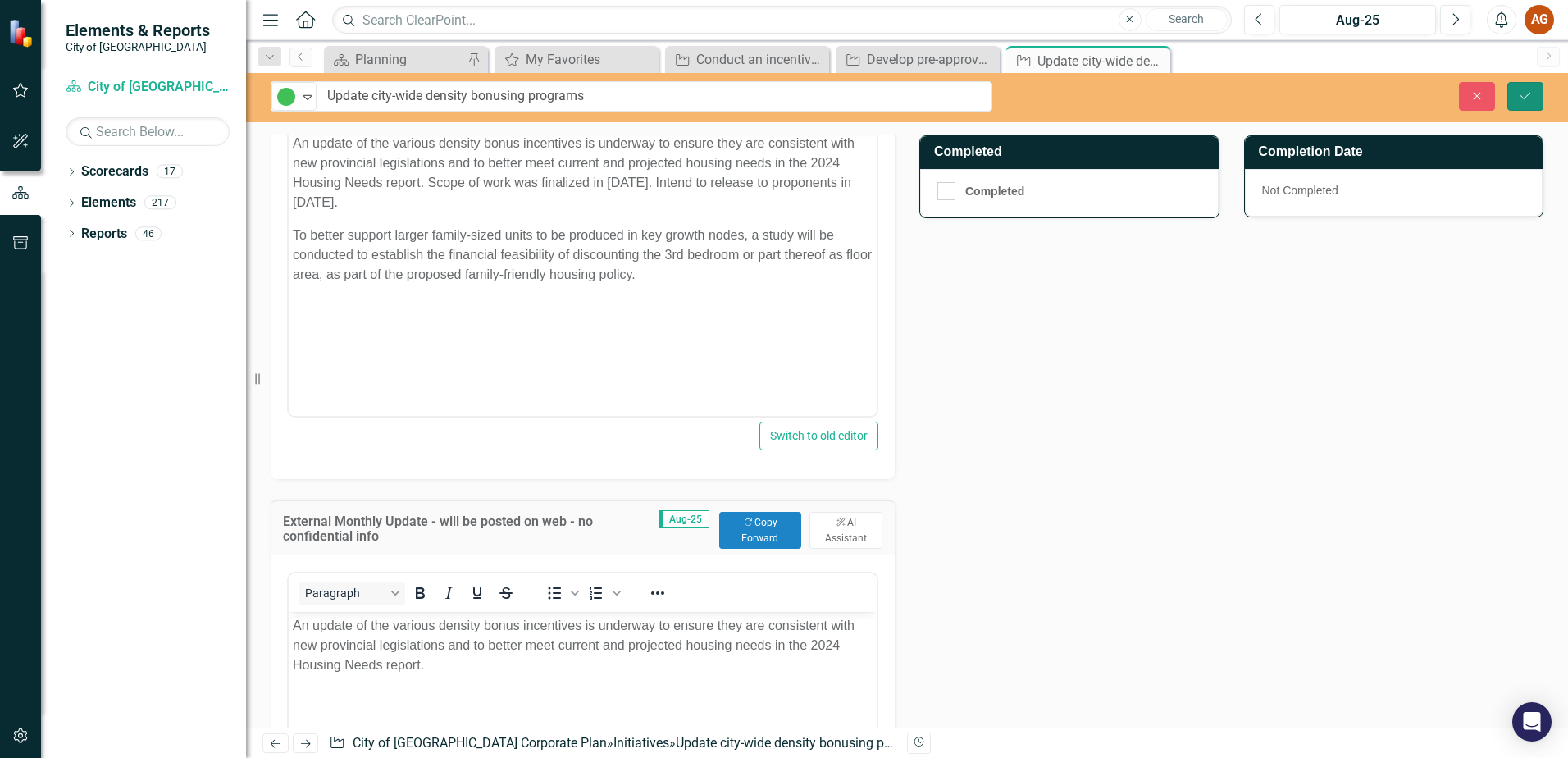
click at [1520, 107] on button "Save" at bounding box center [1525, 96] width 36 height 29
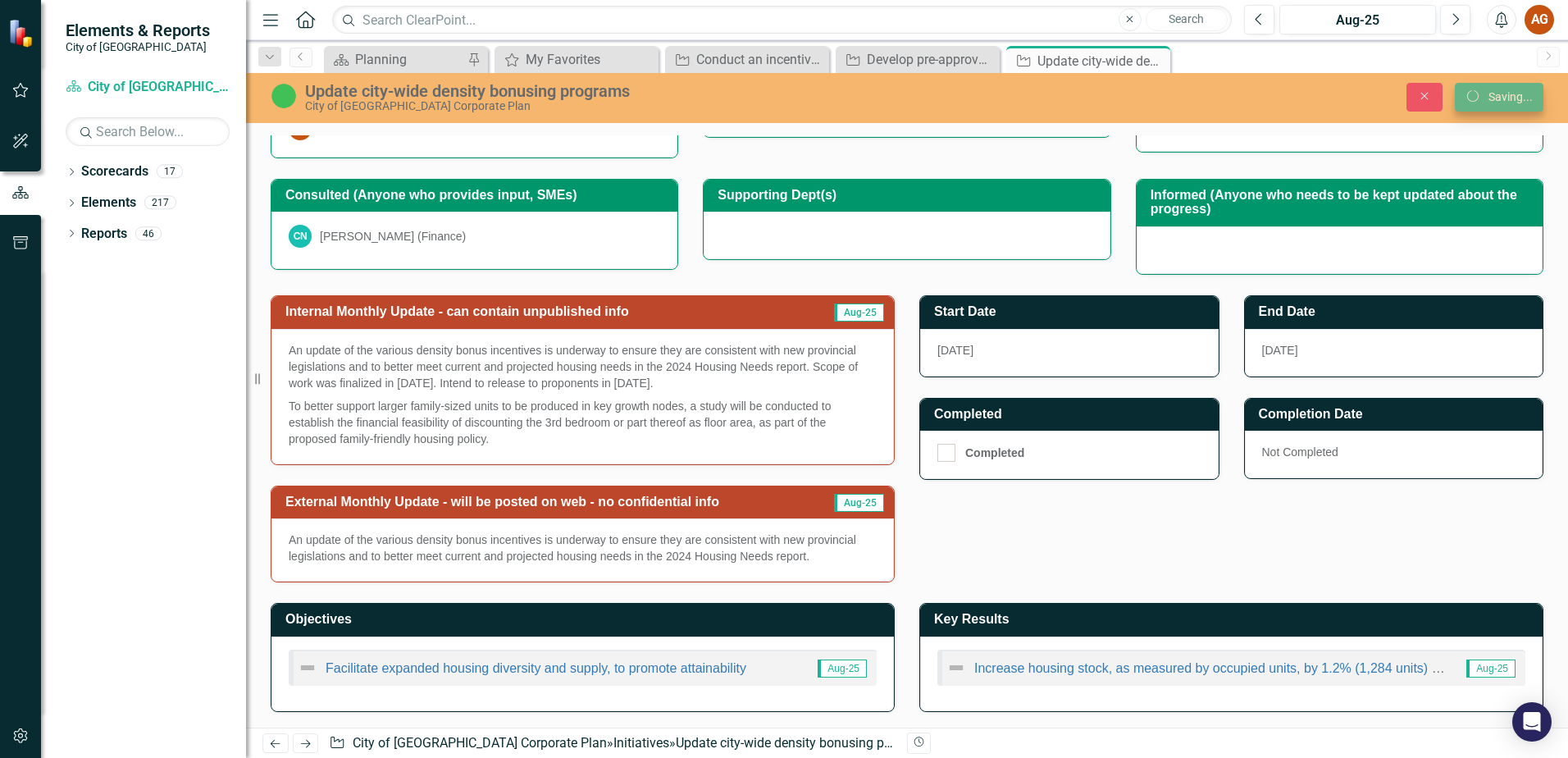
scroll to position [316, 0]
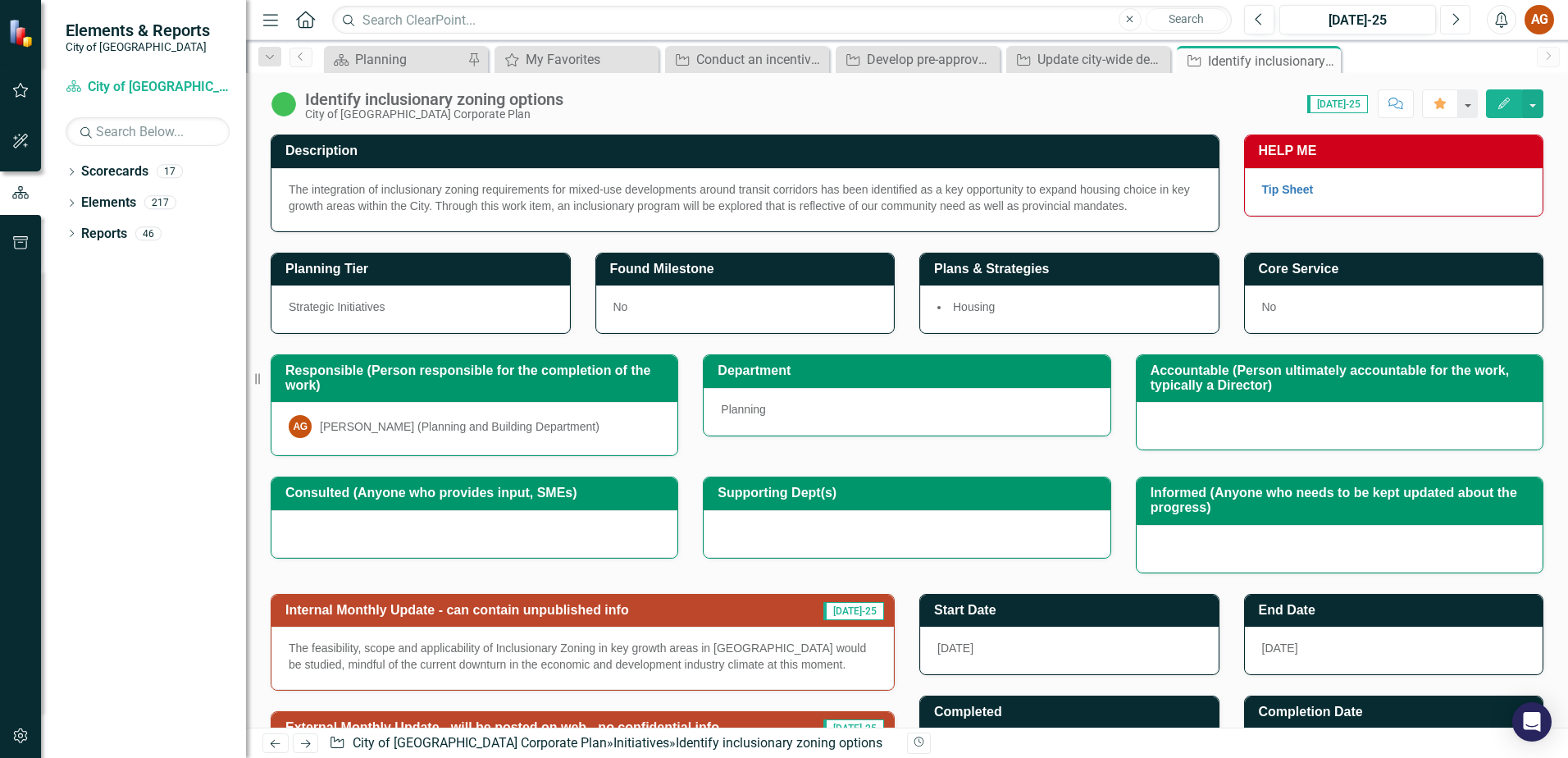
click at [1456, 16] on icon "button" at bounding box center [1457, 19] width 7 height 12
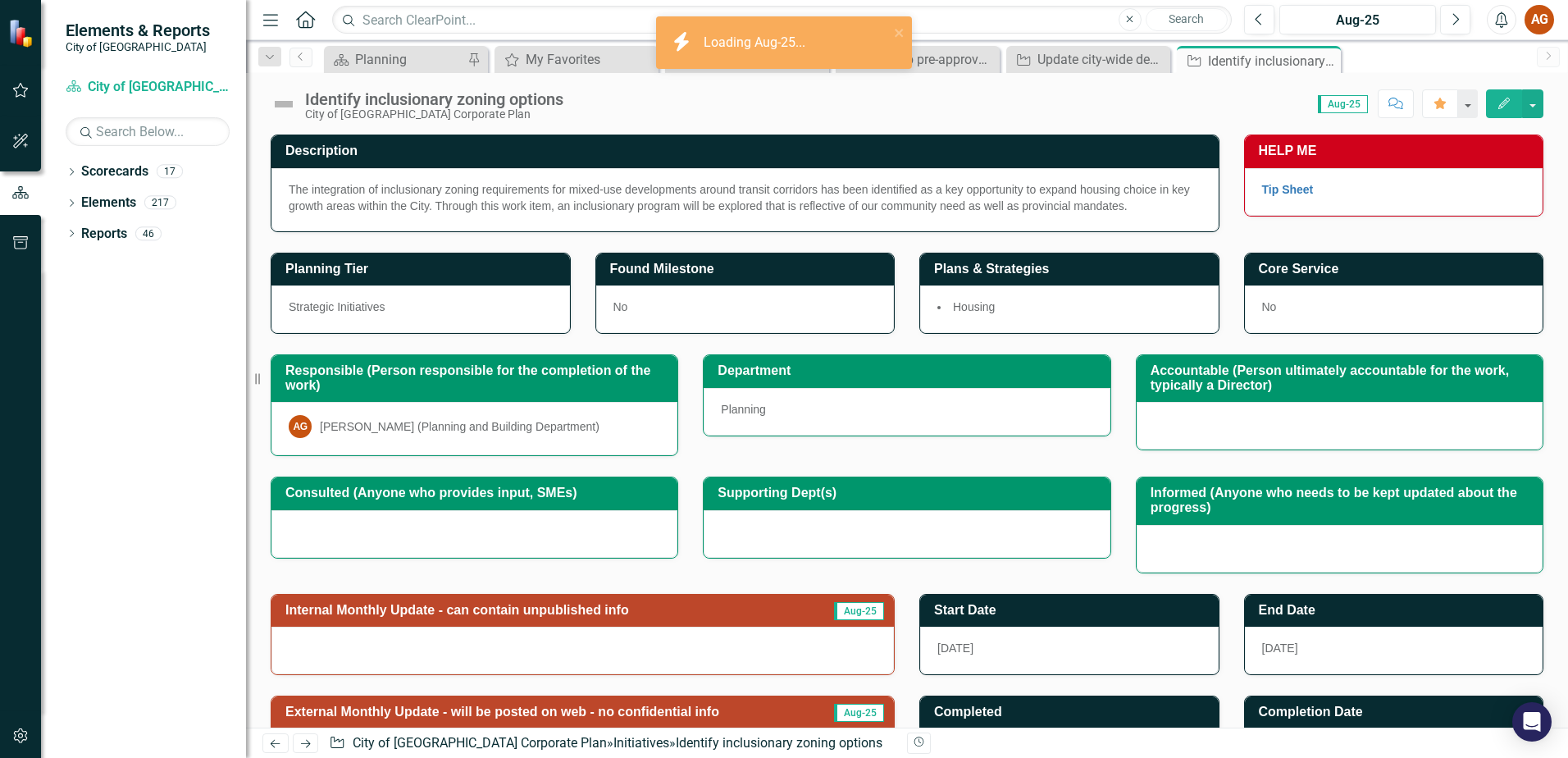
click at [285, 104] on img at bounding box center [284, 104] width 26 height 26
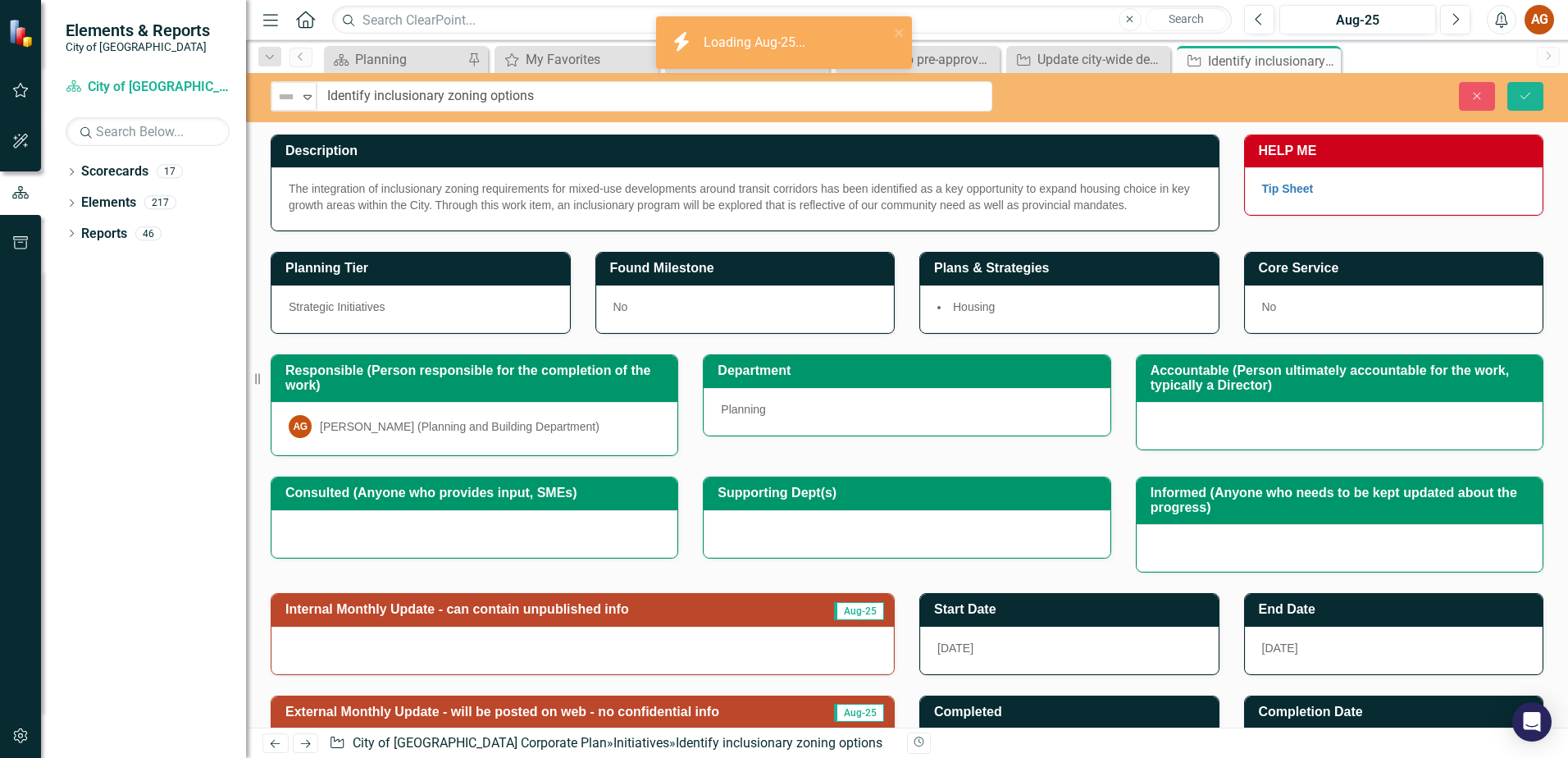
click at [285, 104] on img at bounding box center [286, 97] width 20 height 20
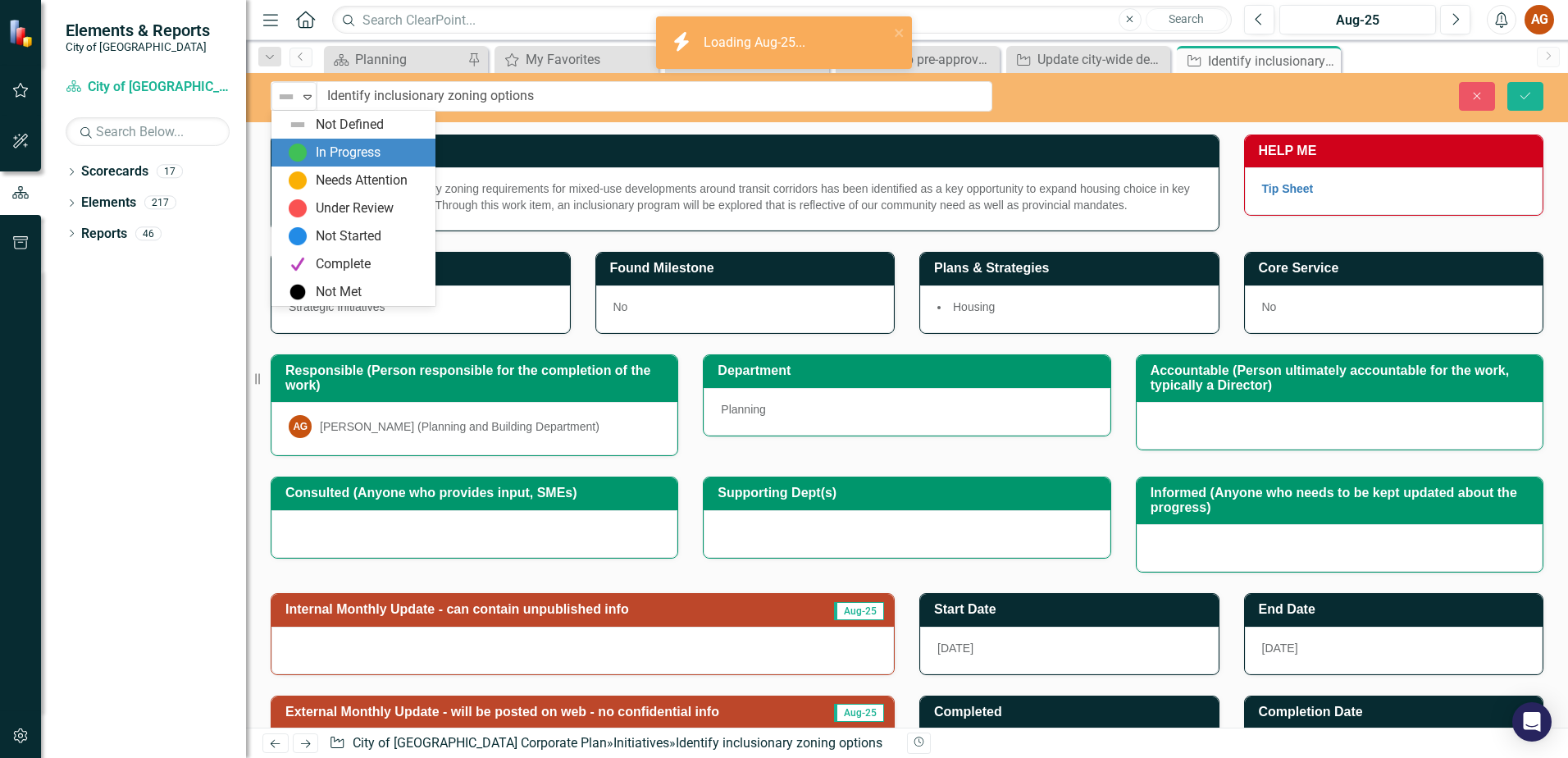
click at [312, 146] on div "In Progress" at bounding box center [356, 153] width 138 height 20
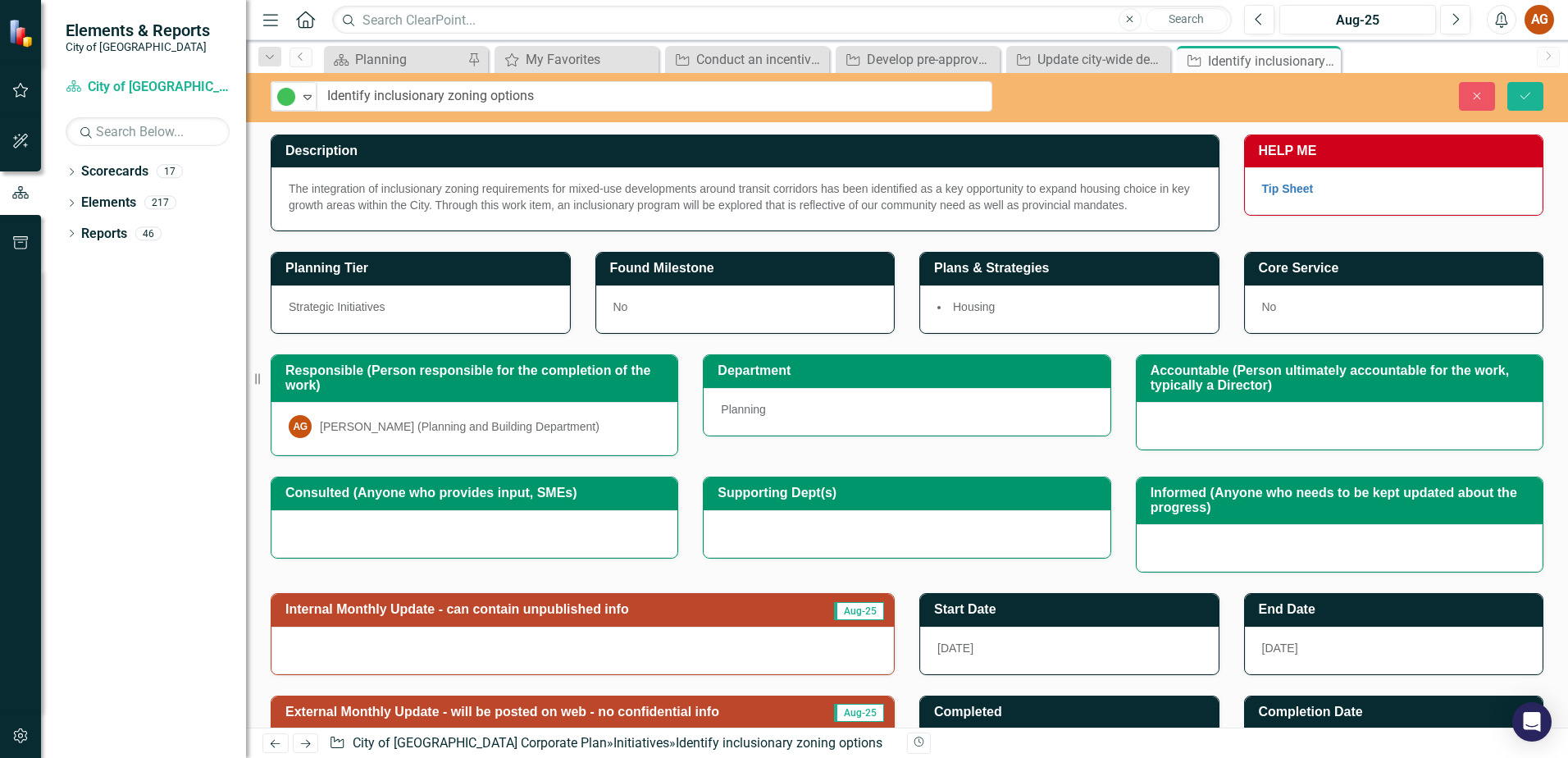
scroll to position [240, 0]
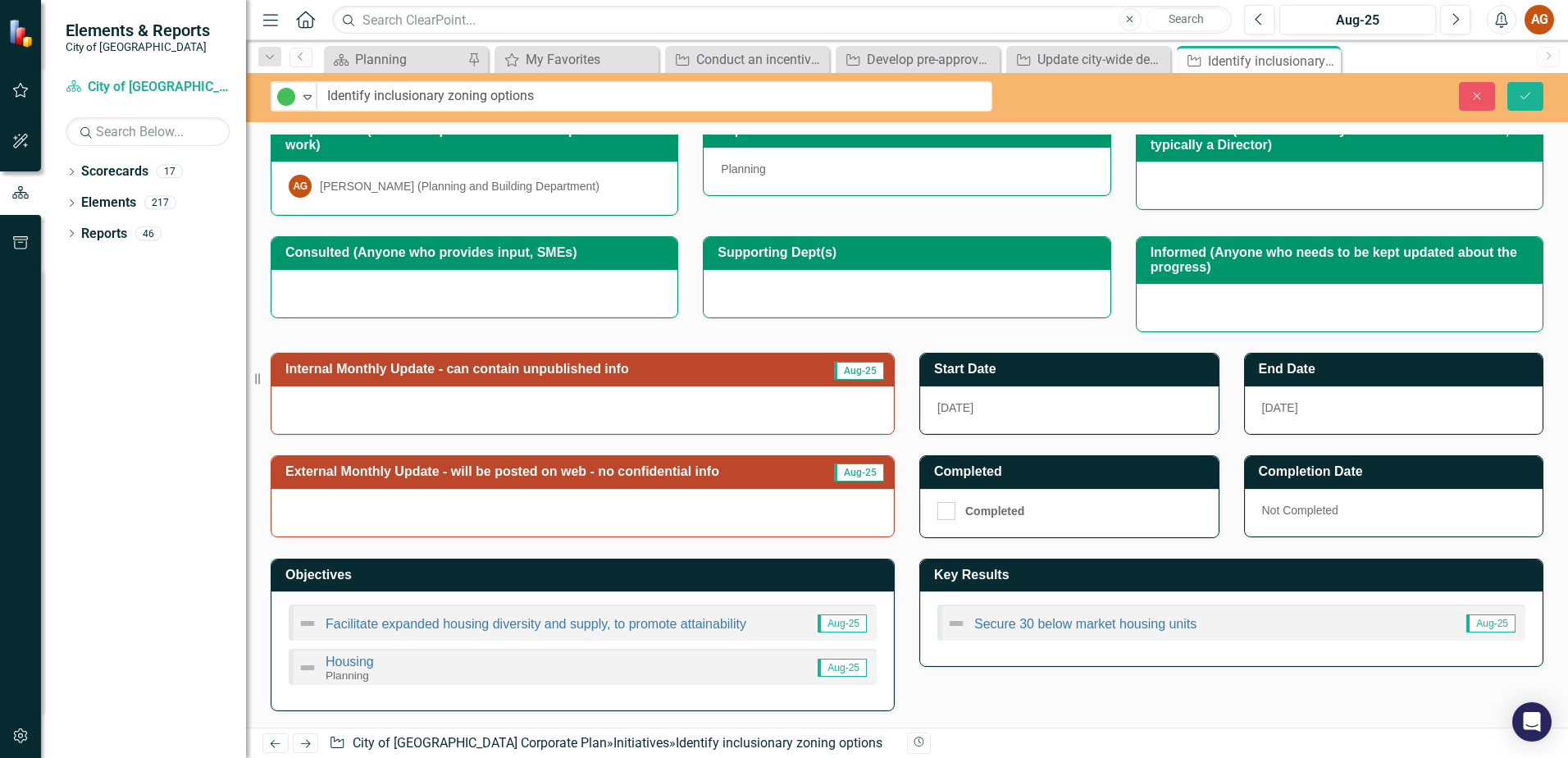
click at [422, 361] on td "Internal Monthly Update - can contain unpublished info" at bounding box center [545, 371] width 521 height 27
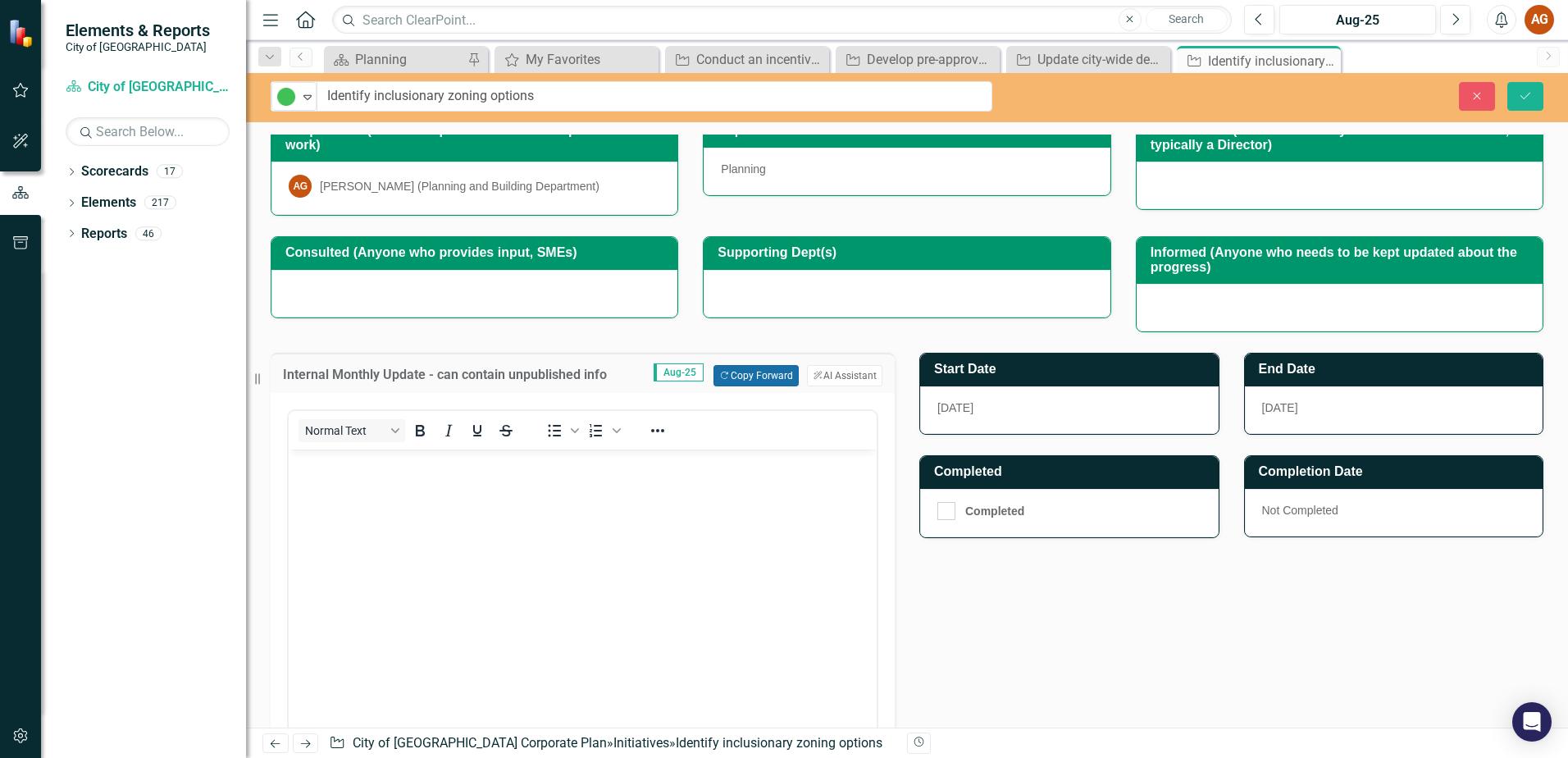
scroll to position [0, 0]
click at [749, 384] on button "Copy Forward Copy Forward" at bounding box center [756, 376] width 84 height 21
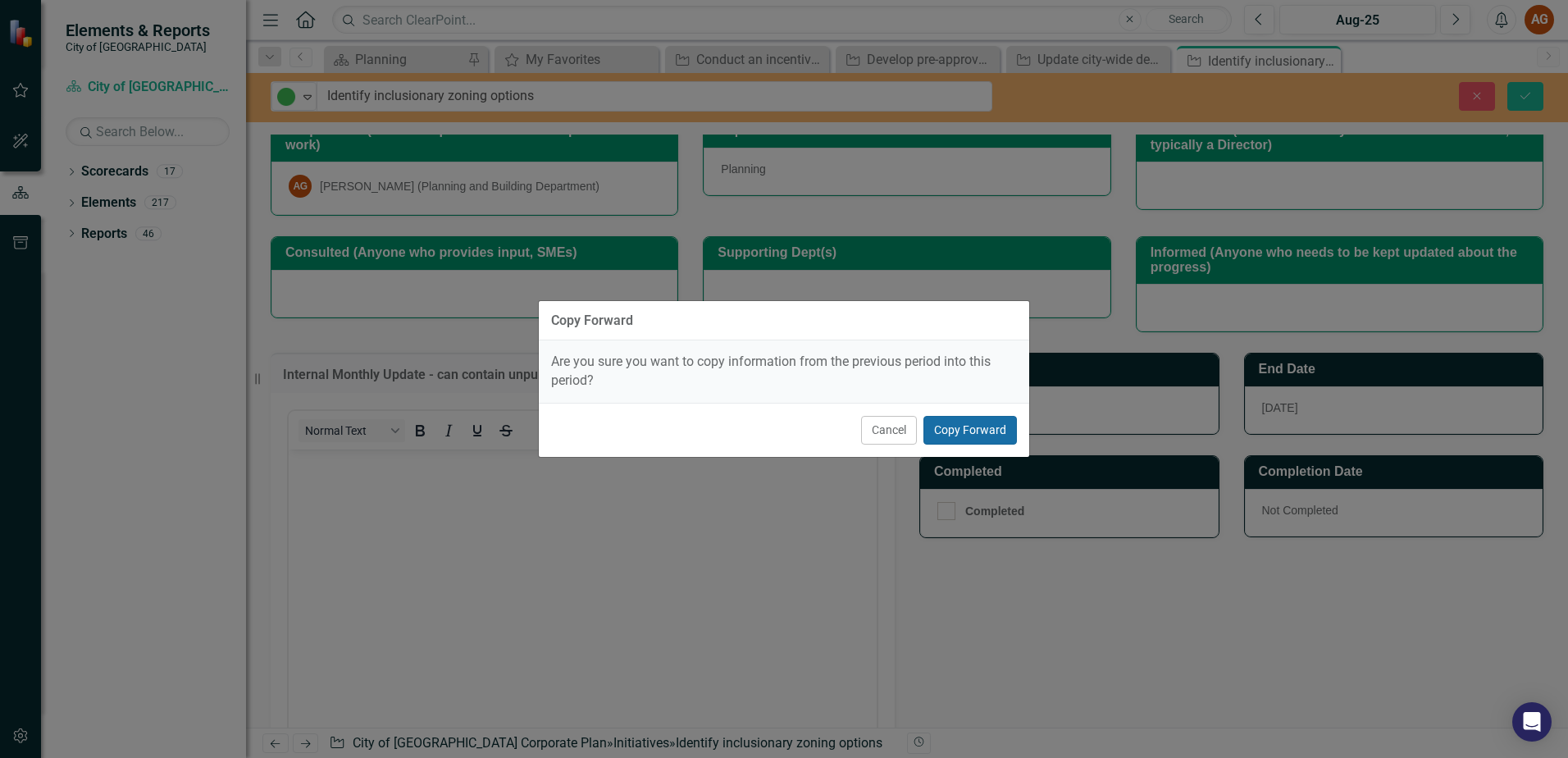
click at [942, 425] on button "Copy Forward" at bounding box center [970, 430] width 93 height 29
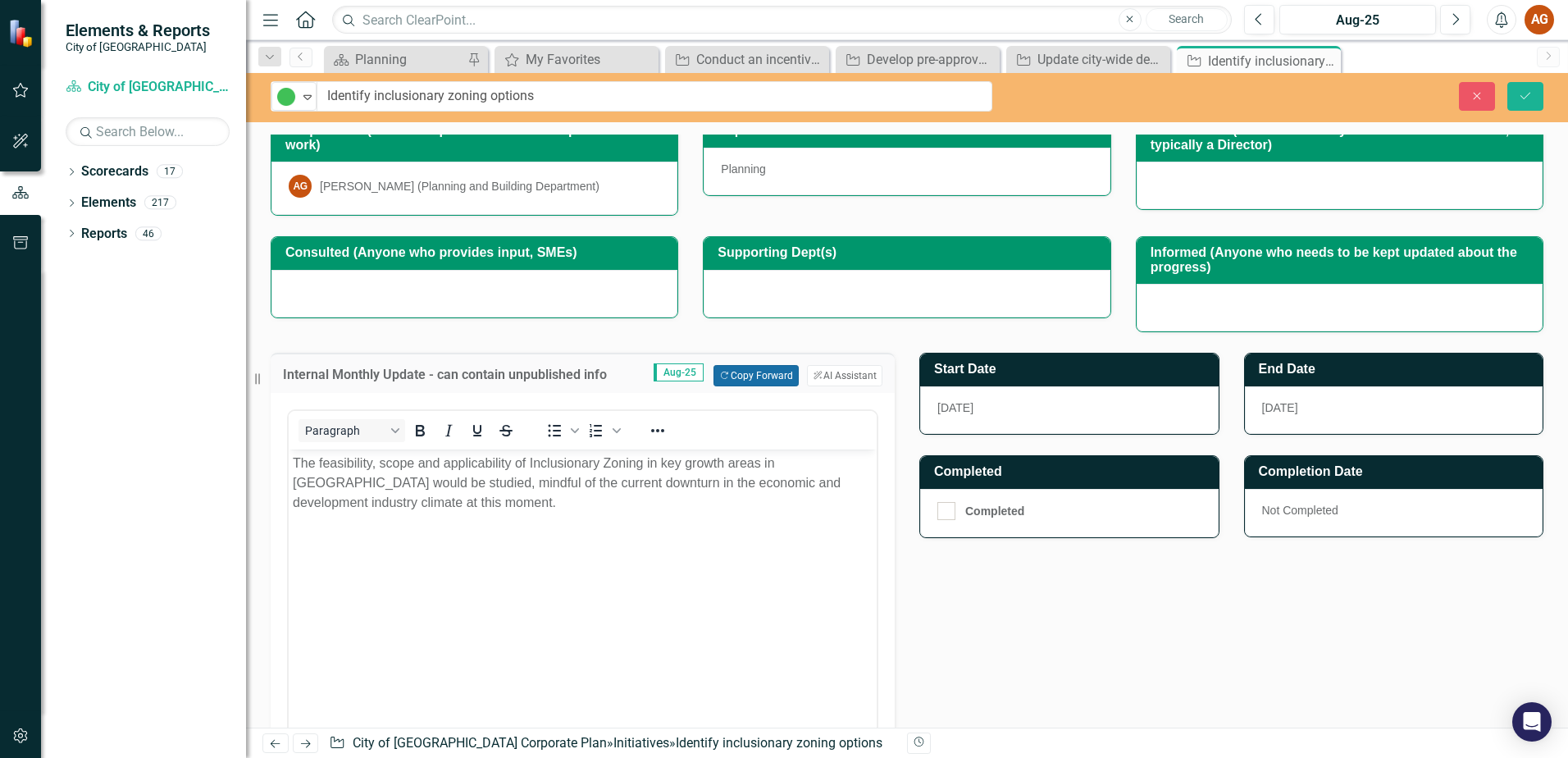
scroll to position [605, 0]
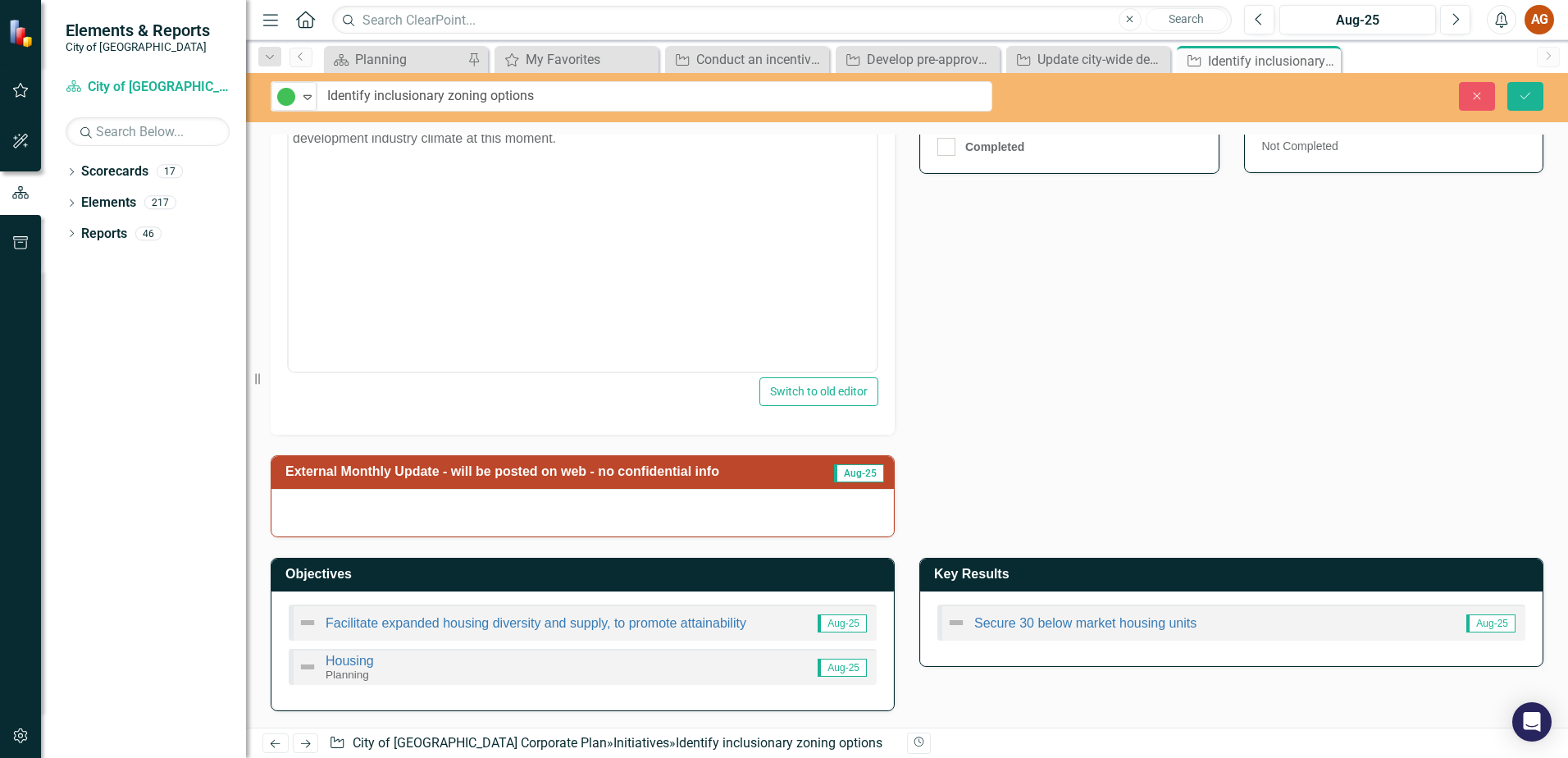
click at [592, 472] on h3 "External Monthly Update - will be posted on web - no confidential info" at bounding box center [553, 472] width 536 height 15
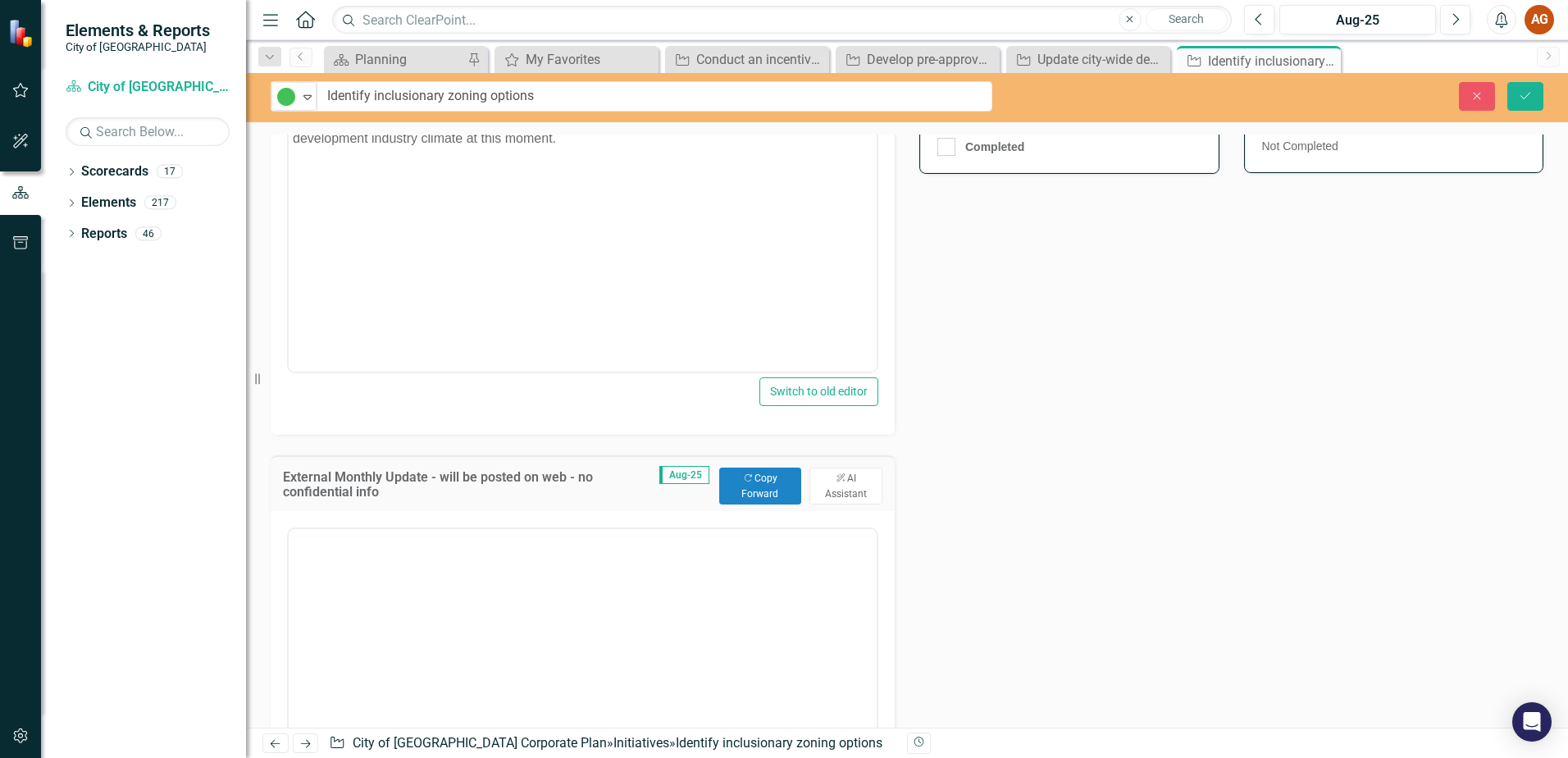
scroll to position [0, 0]
click at [746, 469] on button "Copy Forward Copy Forward" at bounding box center [760, 486] width 82 height 36
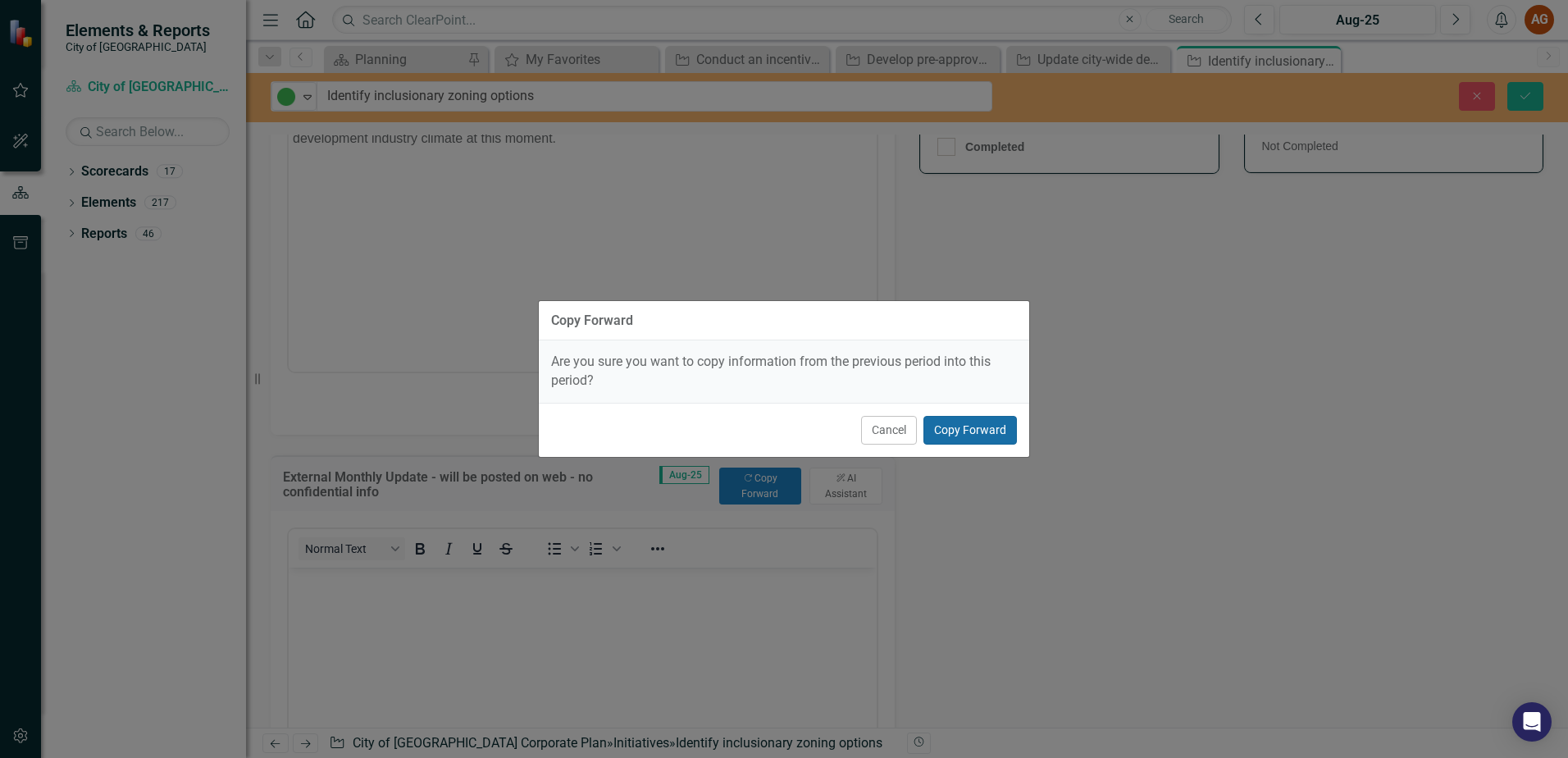
click at [958, 422] on button "Copy Forward" at bounding box center [970, 430] width 93 height 29
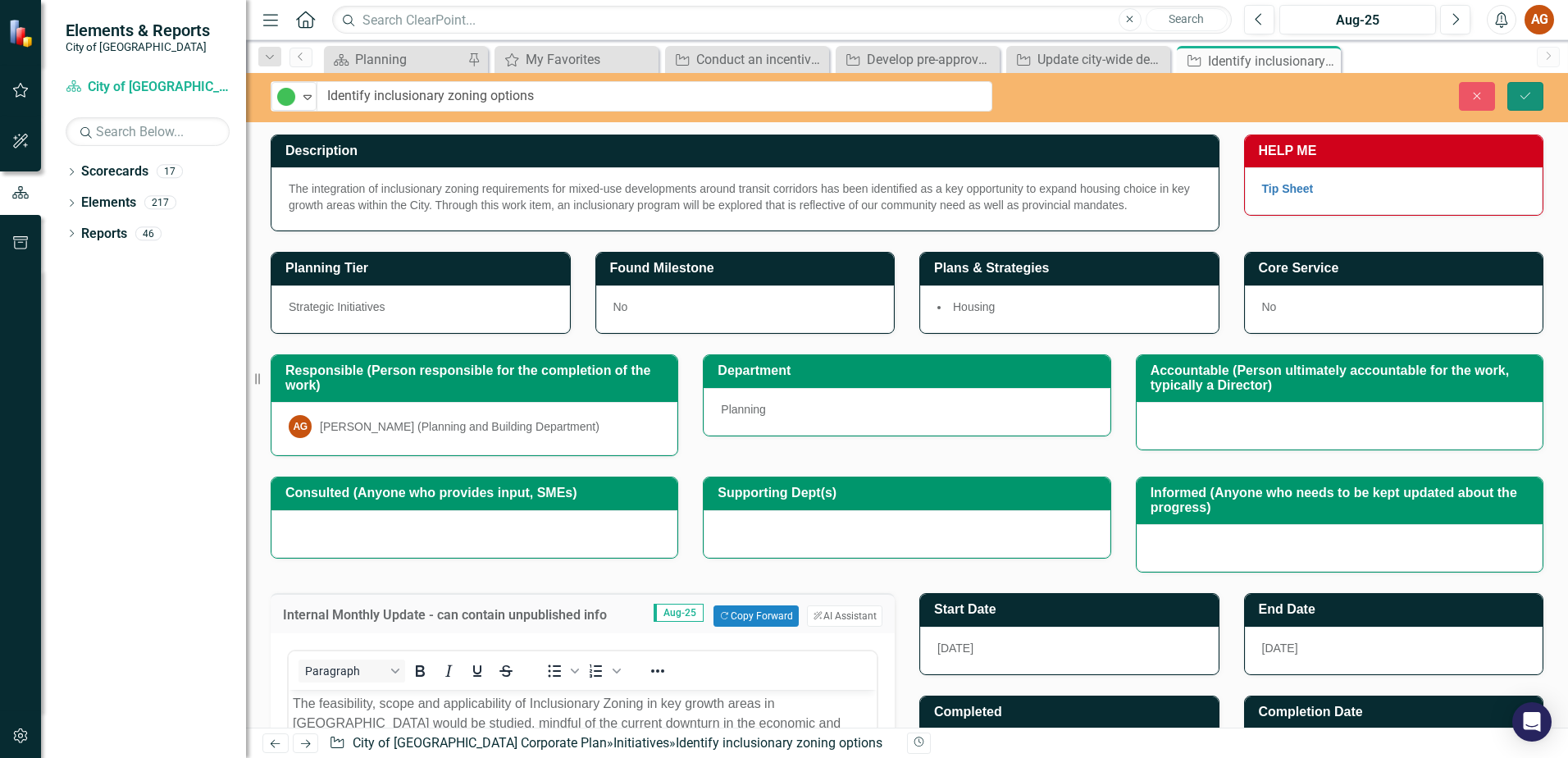
click at [1534, 92] on button "Save" at bounding box center [1525, 96] width 36 height 29
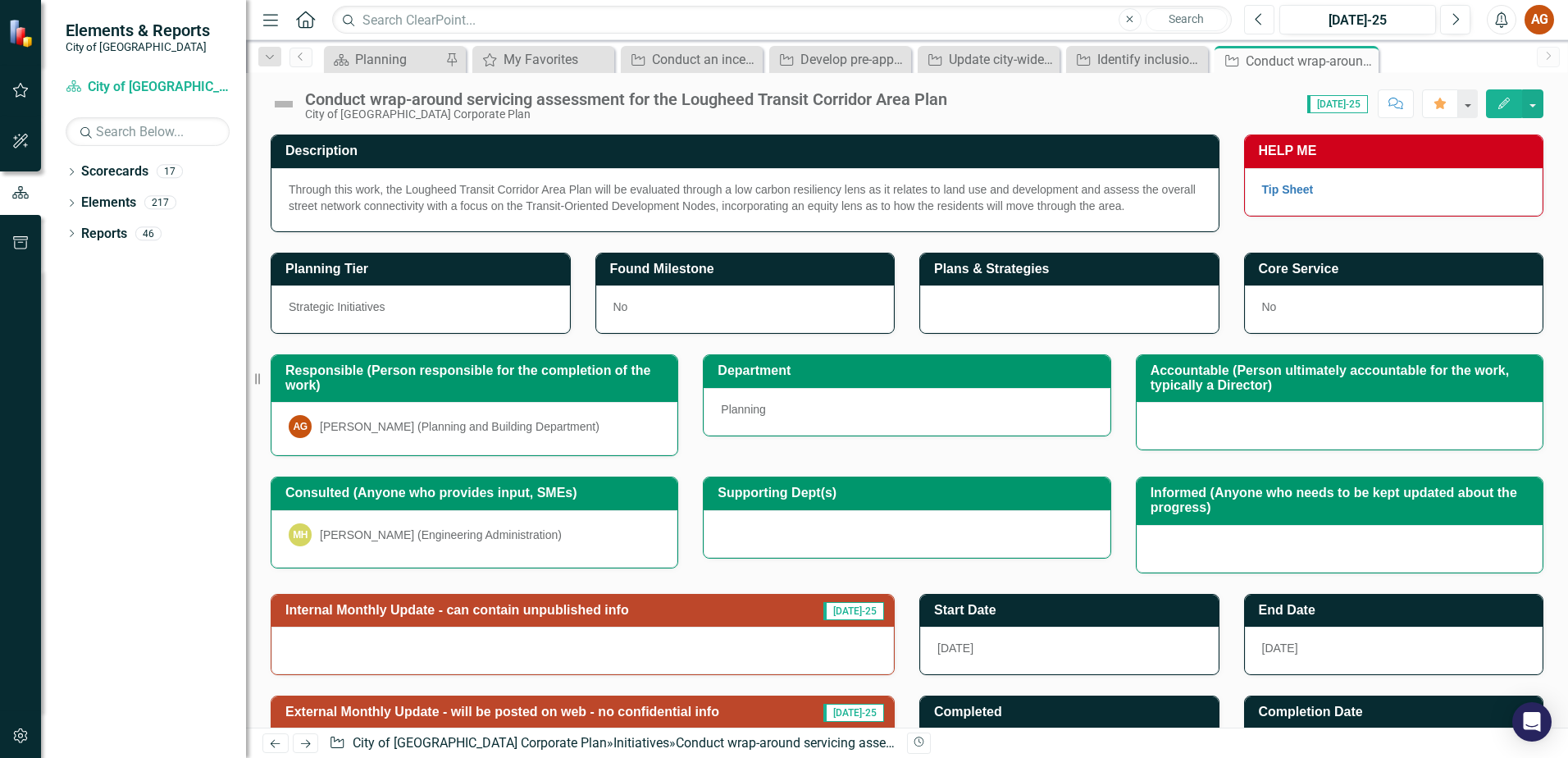
click at [1267, 11] on button "Previous" at bounding box center [1259, 20] width 31 height 30
click at [1461, 17] on button "Next" at bounding box center [1456, 20] width 31 height 30
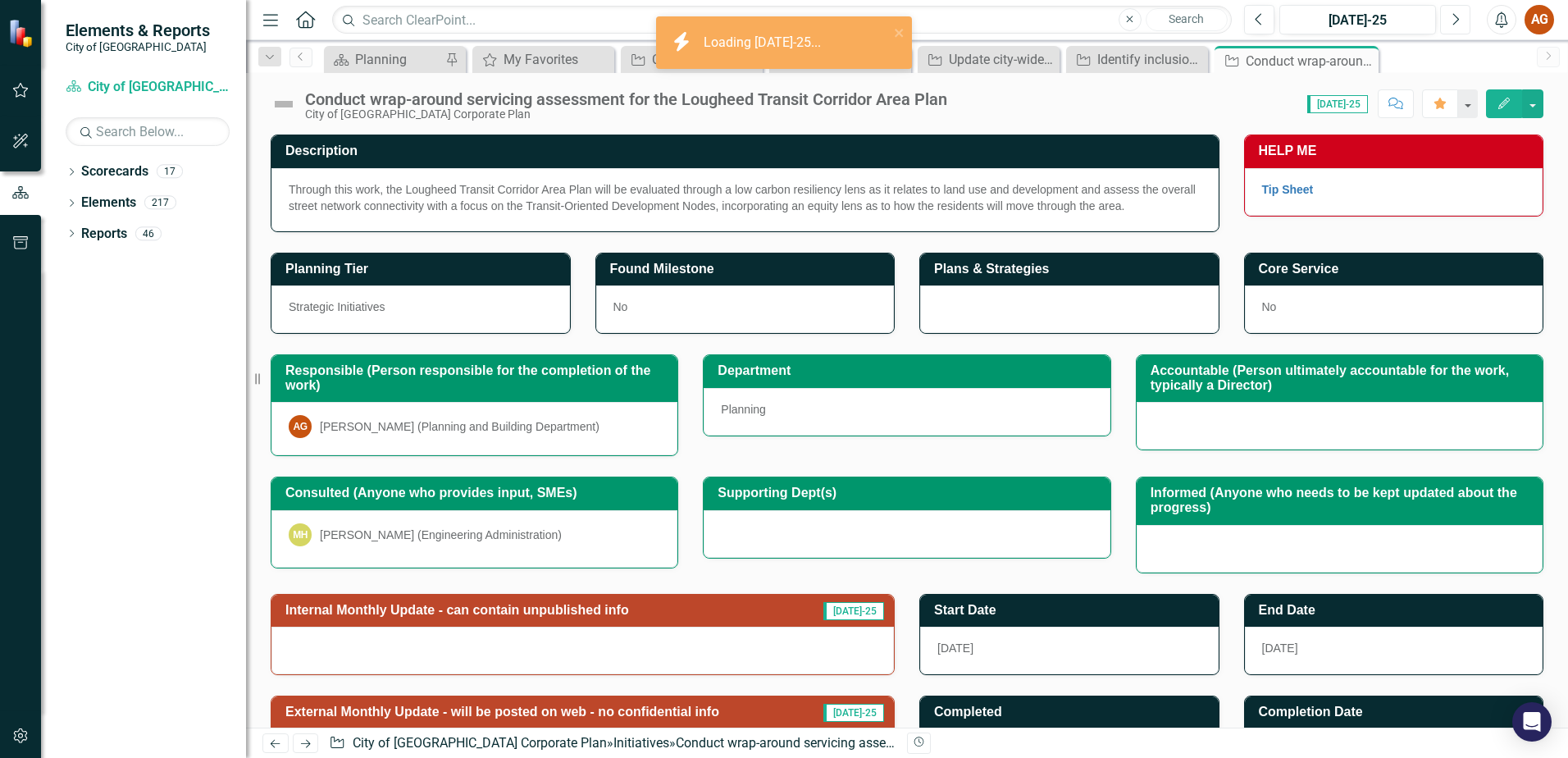
click at [1459, 17] on icon "Next" at bounding box center [1455, 19] width 9 height 15
click at [287, 103] on img at bounding box center [284, 104] width 26 height 26
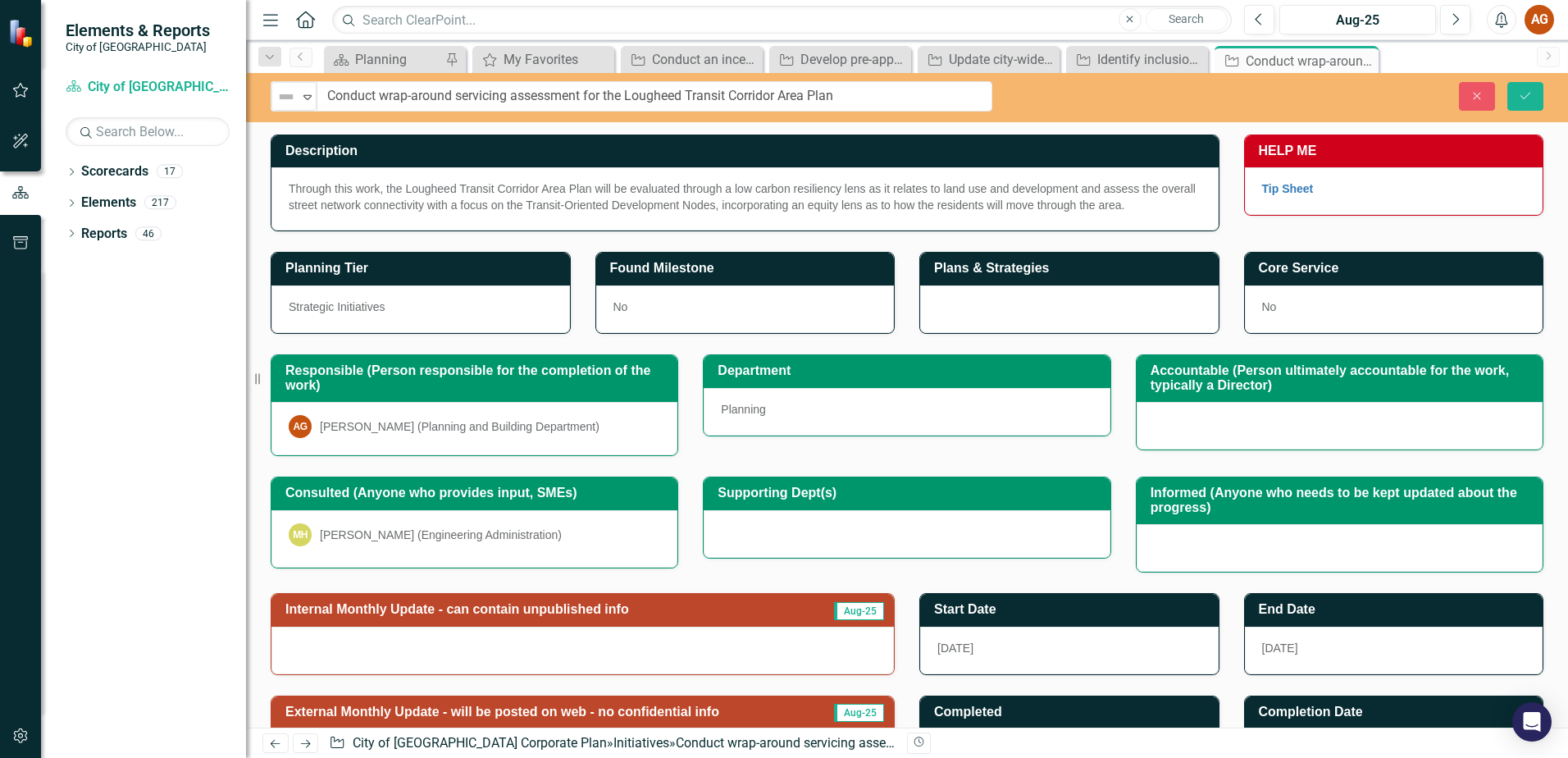
click at [287, 103] on img at bounding box center [286, 97] width 20 height 20
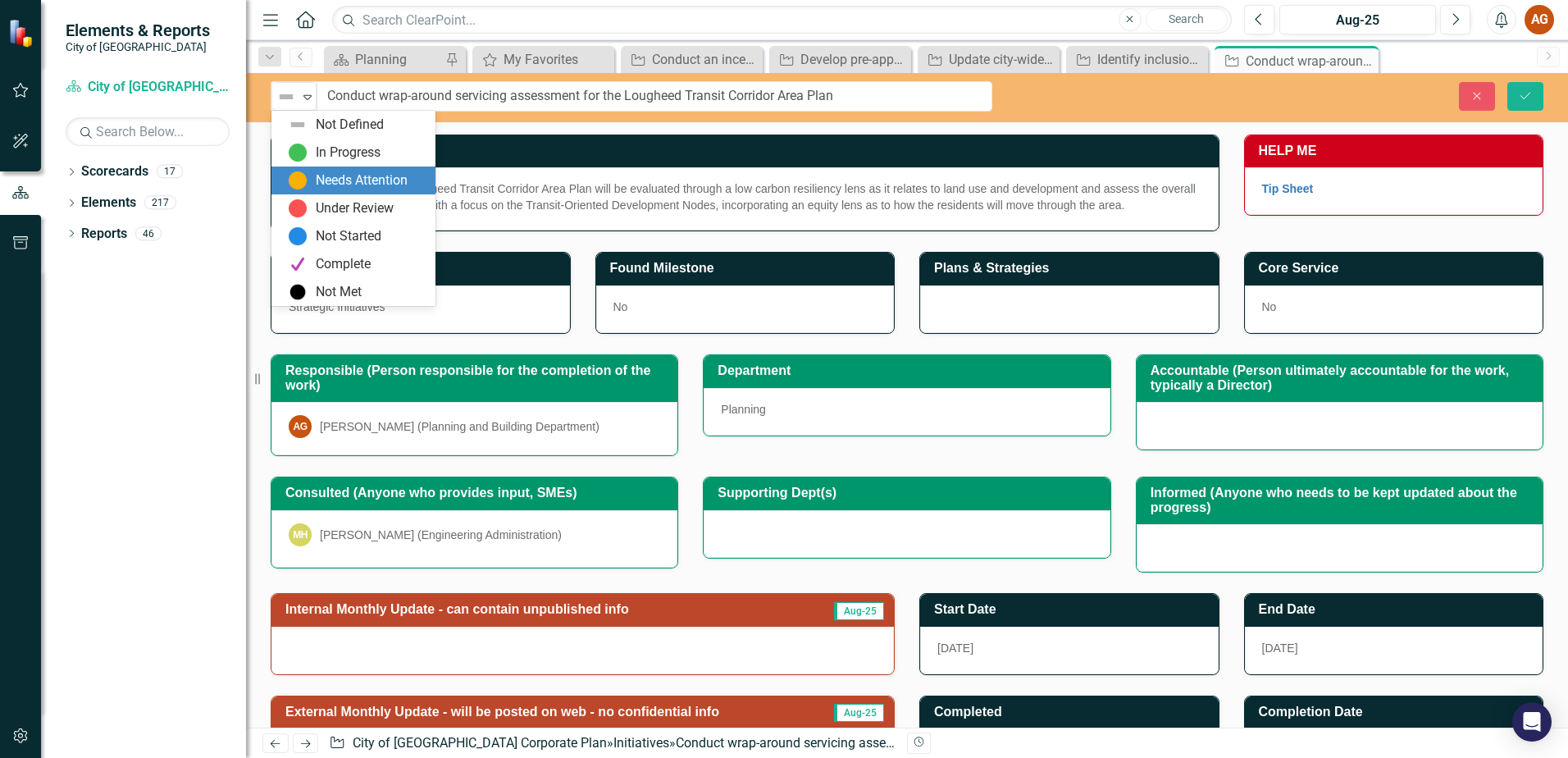
click at [374, 177] on div "Needs Attention" at bounding box center [361, 181] width 92 height 19
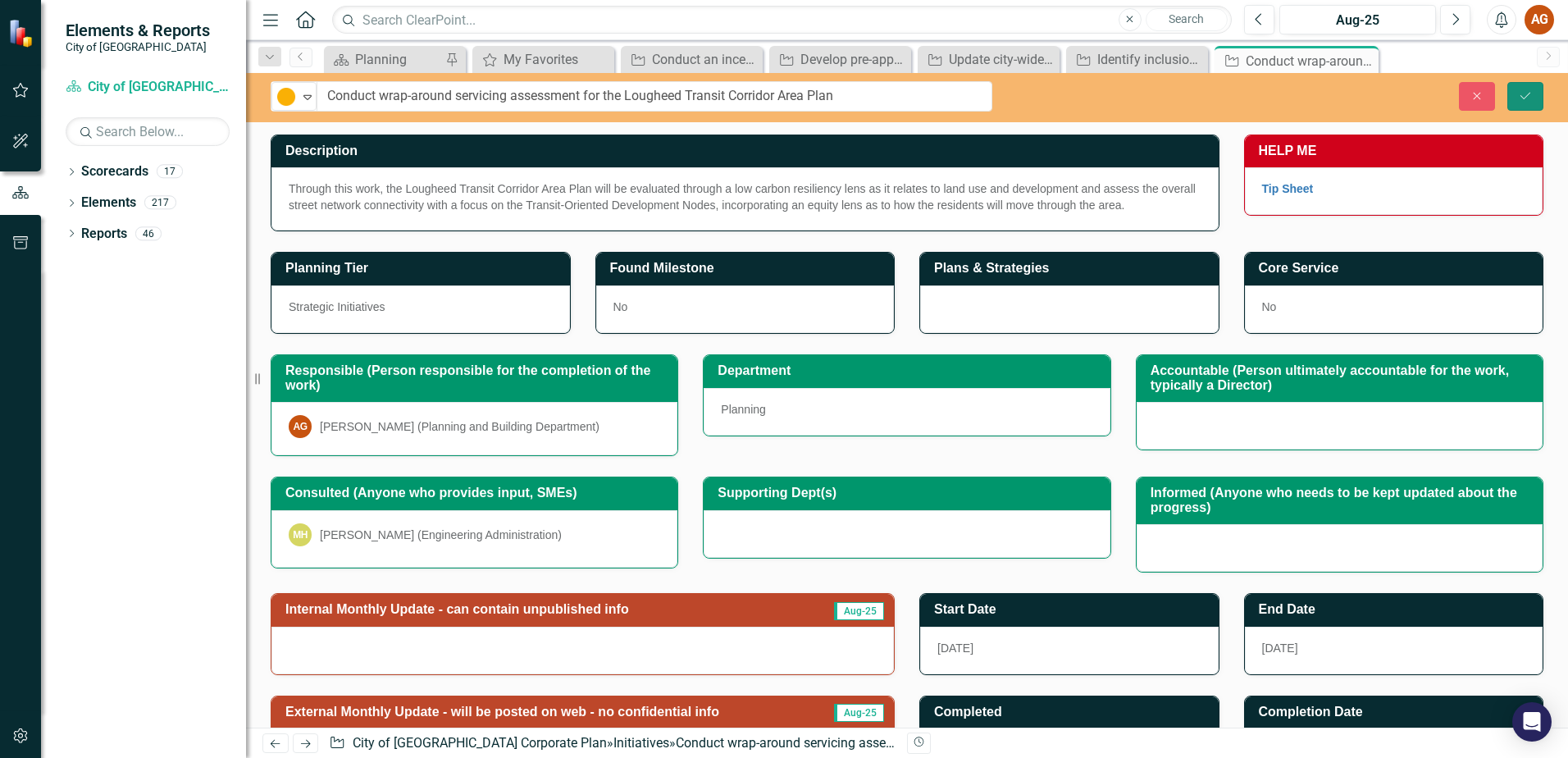
click at [1522, 97] on icon "Save" at bounding box center [1525, 96] width 15 height 12
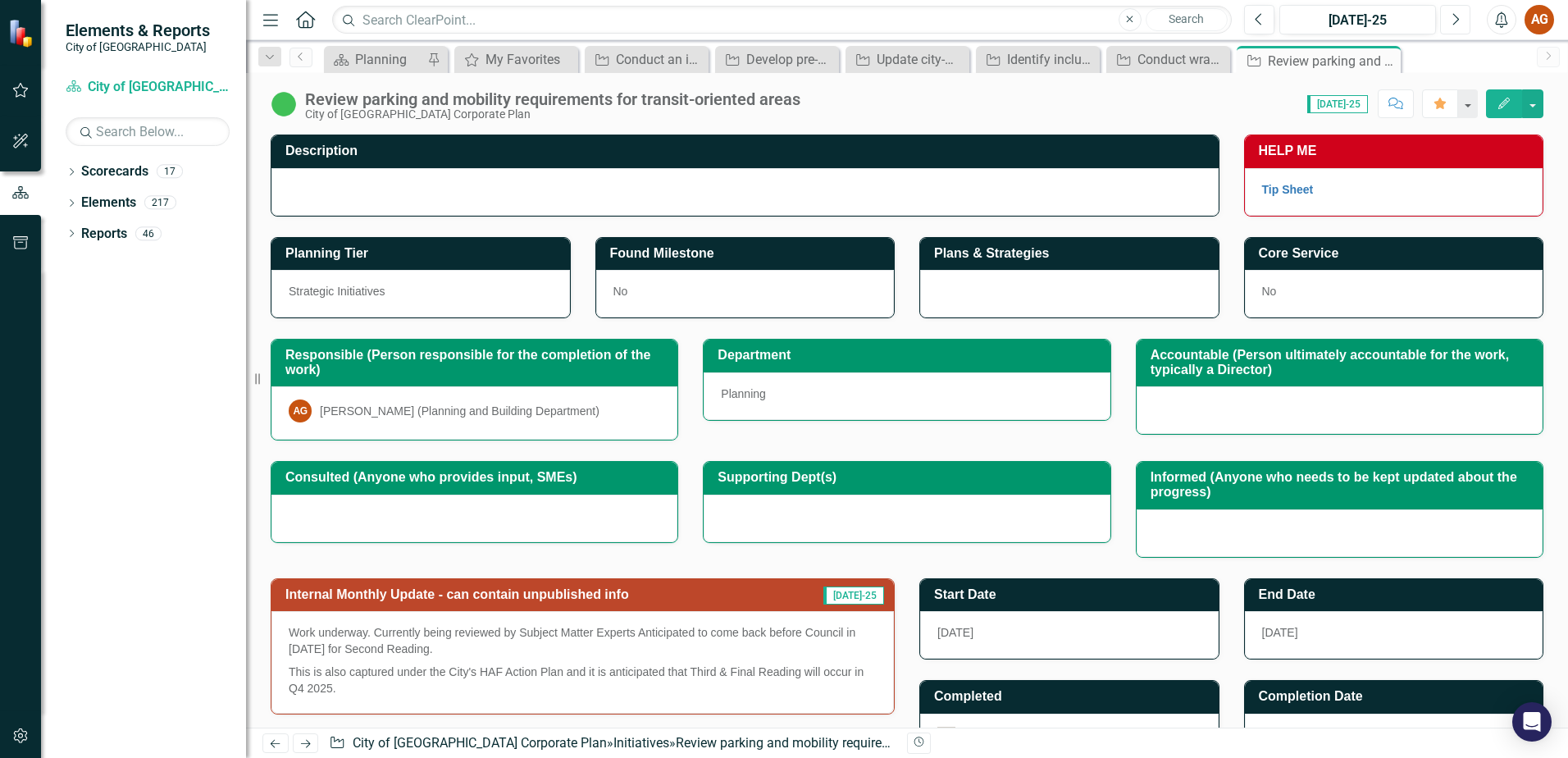
click at [1462, 17] on button "Next" at bounding box center [1456, 20] width 31 height 30
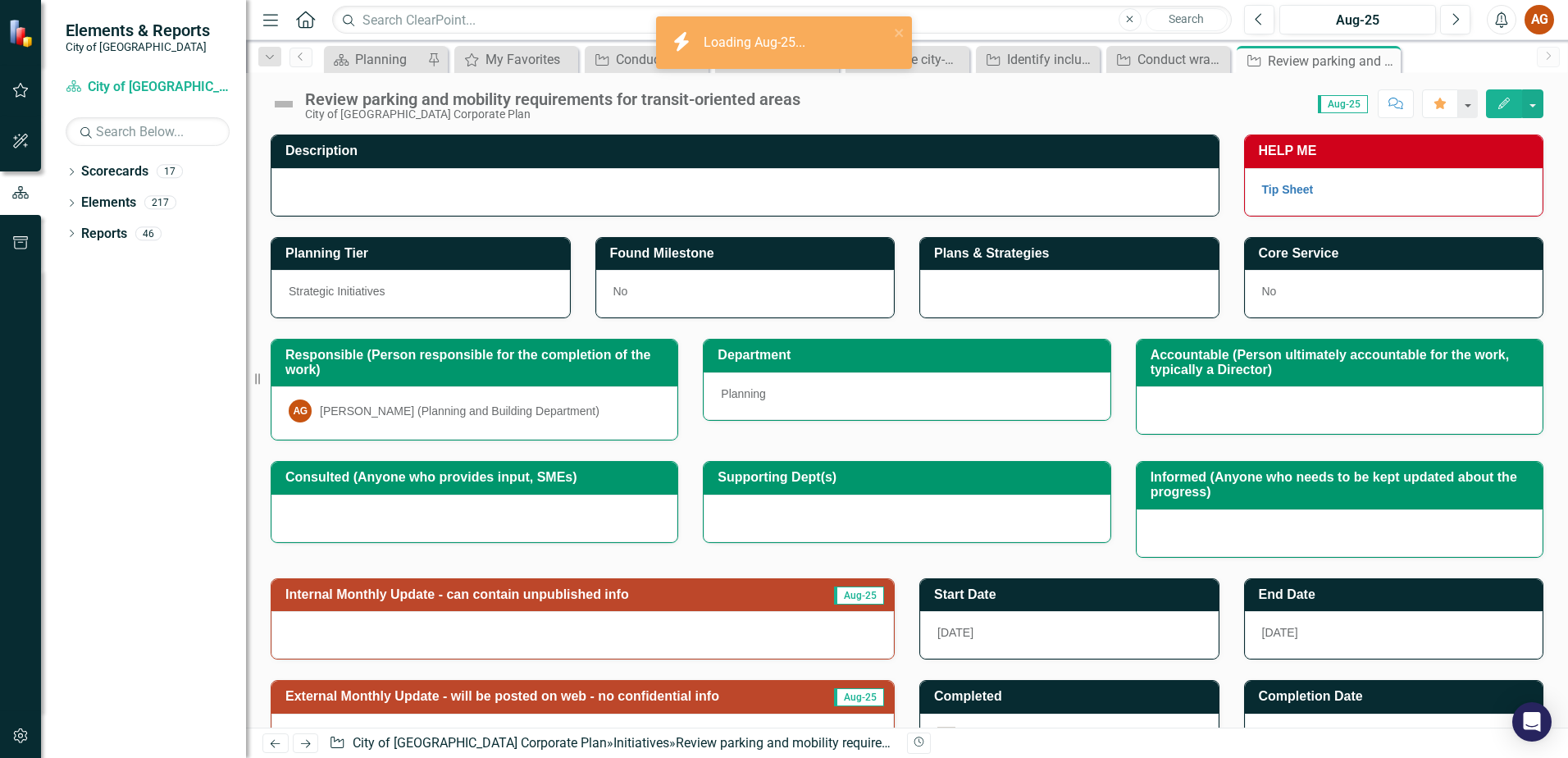
click at [288, 107] on img at bounding box center [284, 104] width 26 height 26
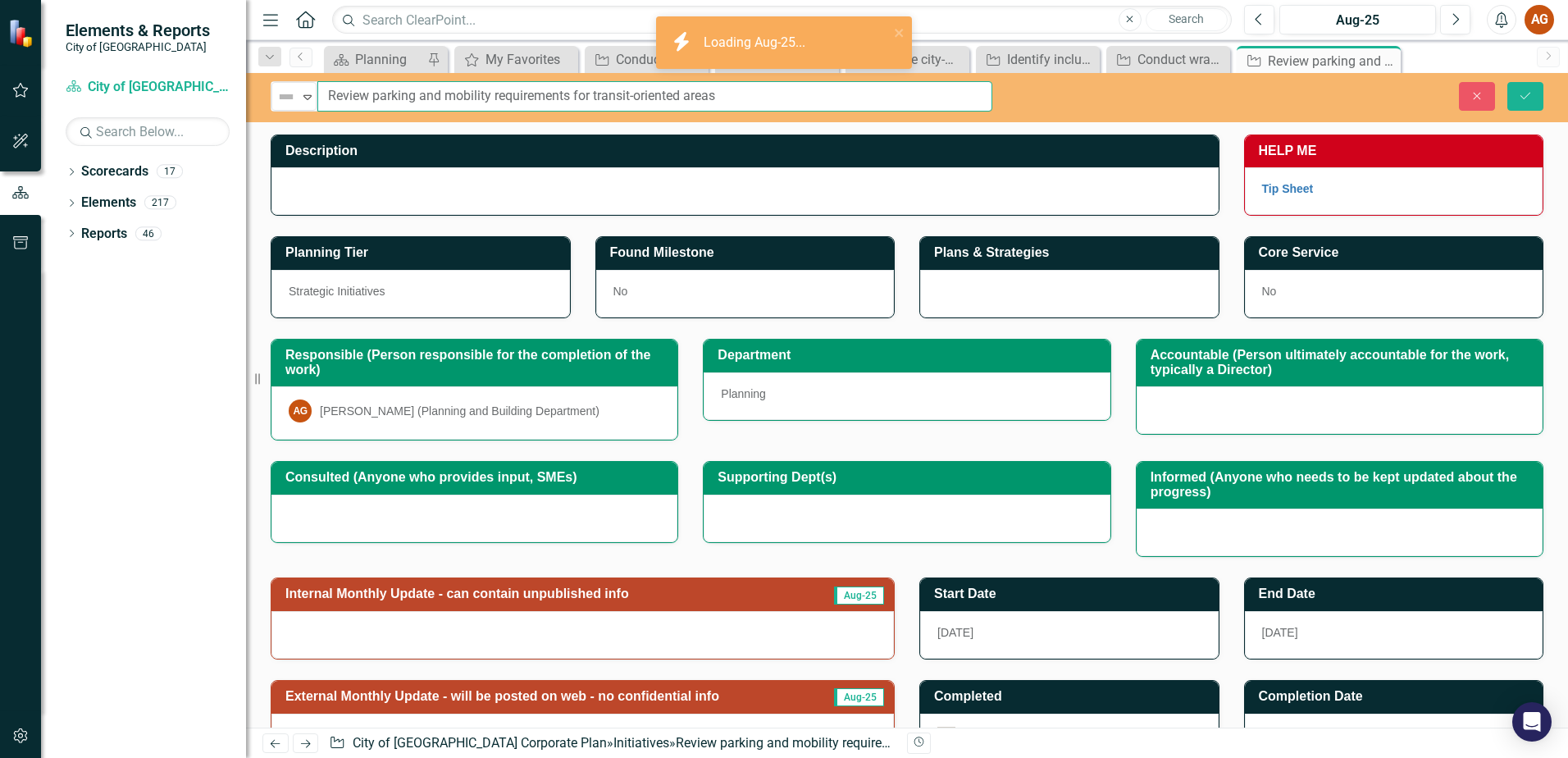
click at [318, 104] on input "Review parking and mobility requirements for transit-oriented areas" at bounding box center [655, 96] width 675 height 31
click at [301, 97] on icon "Expand" at bounding box center [307, 96] width 17 height 13
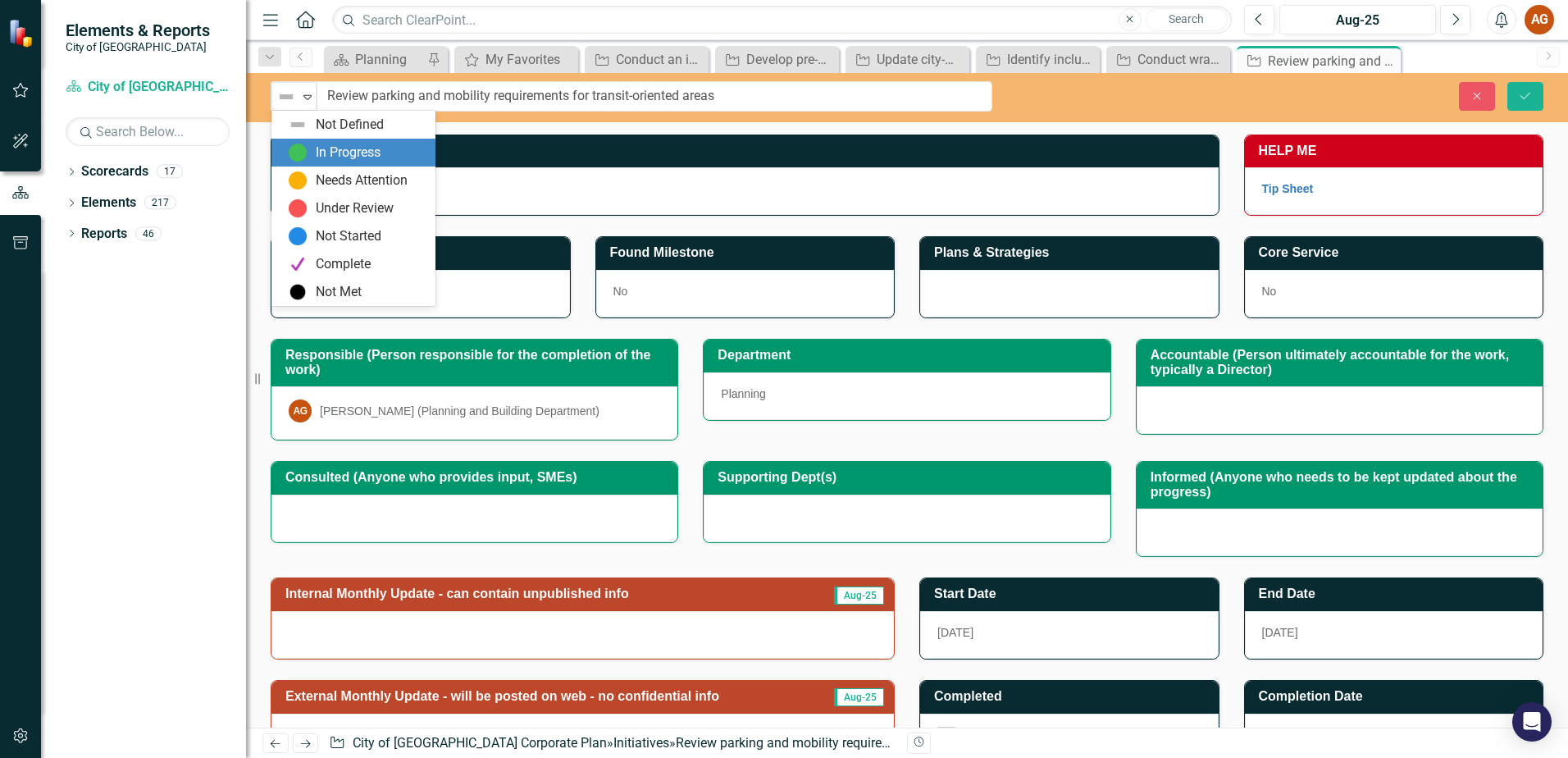
click at [321, 144] on div "In Progress" at bounding box center [348, 153] width 65 height 19
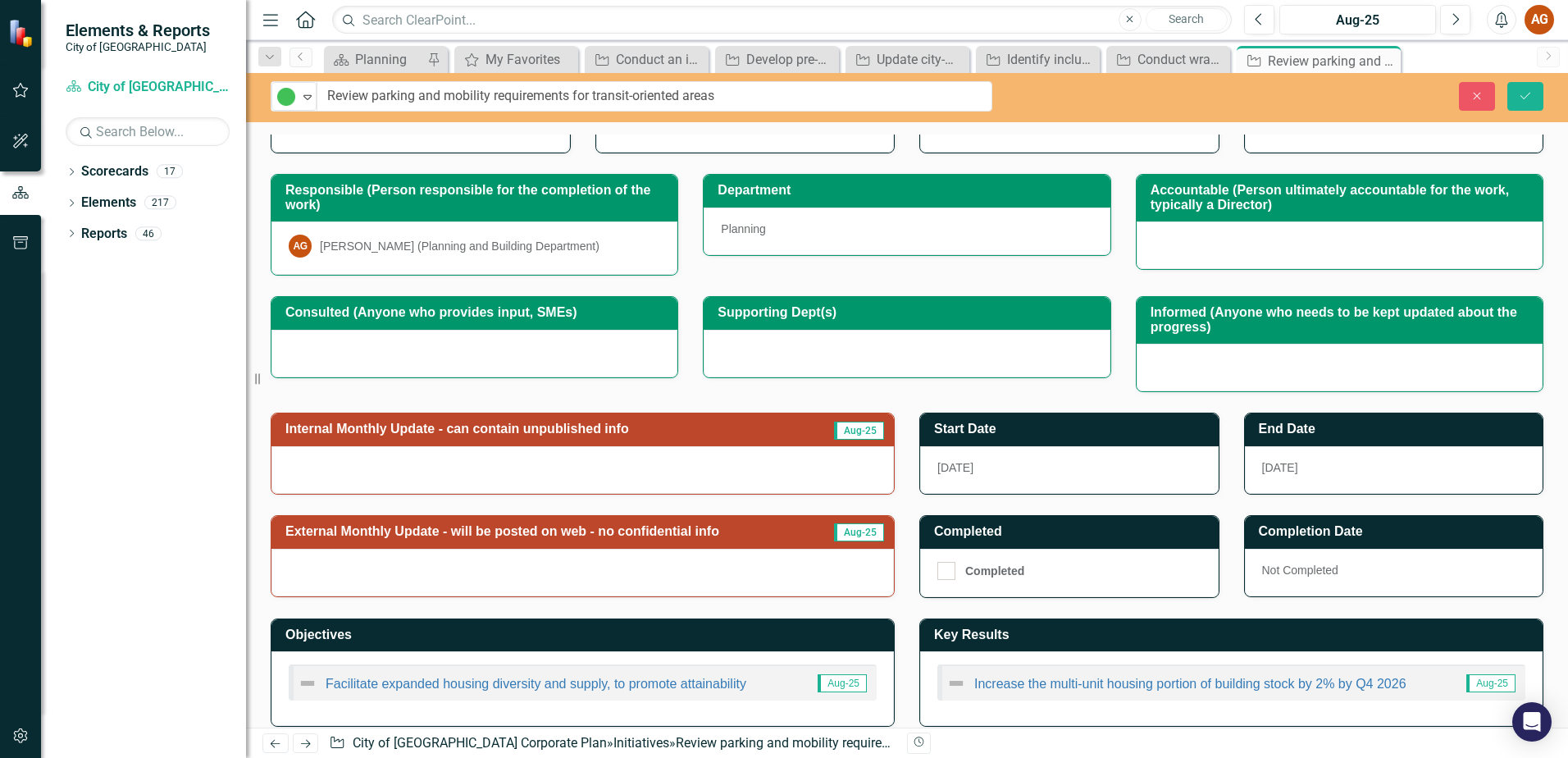
scroll to position [181, 0]
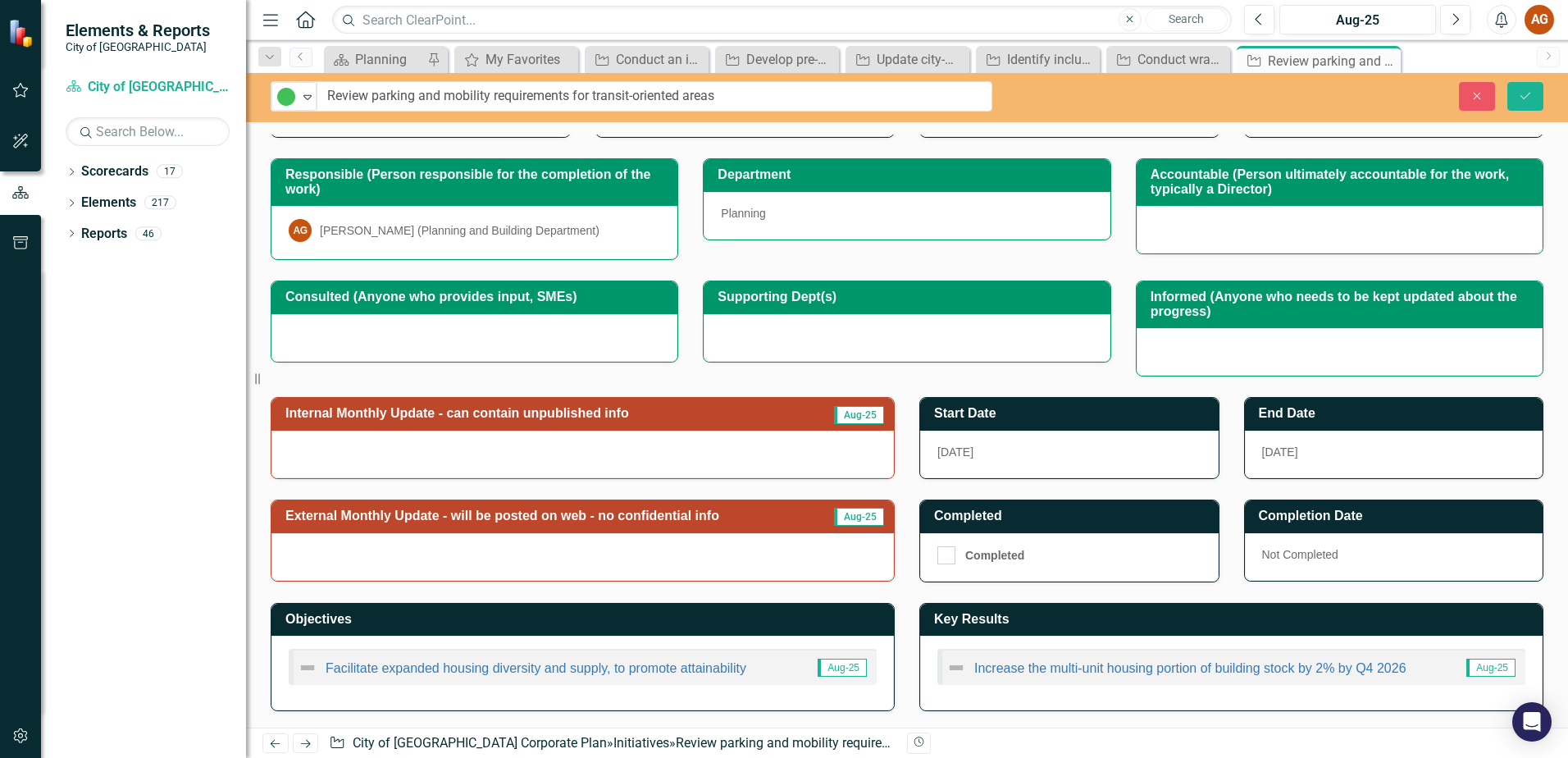
click at [436, 417] on h3 "Internal Monthly Update - can contain unpublished info" at bounding box center [545, 413] width 521 height 15
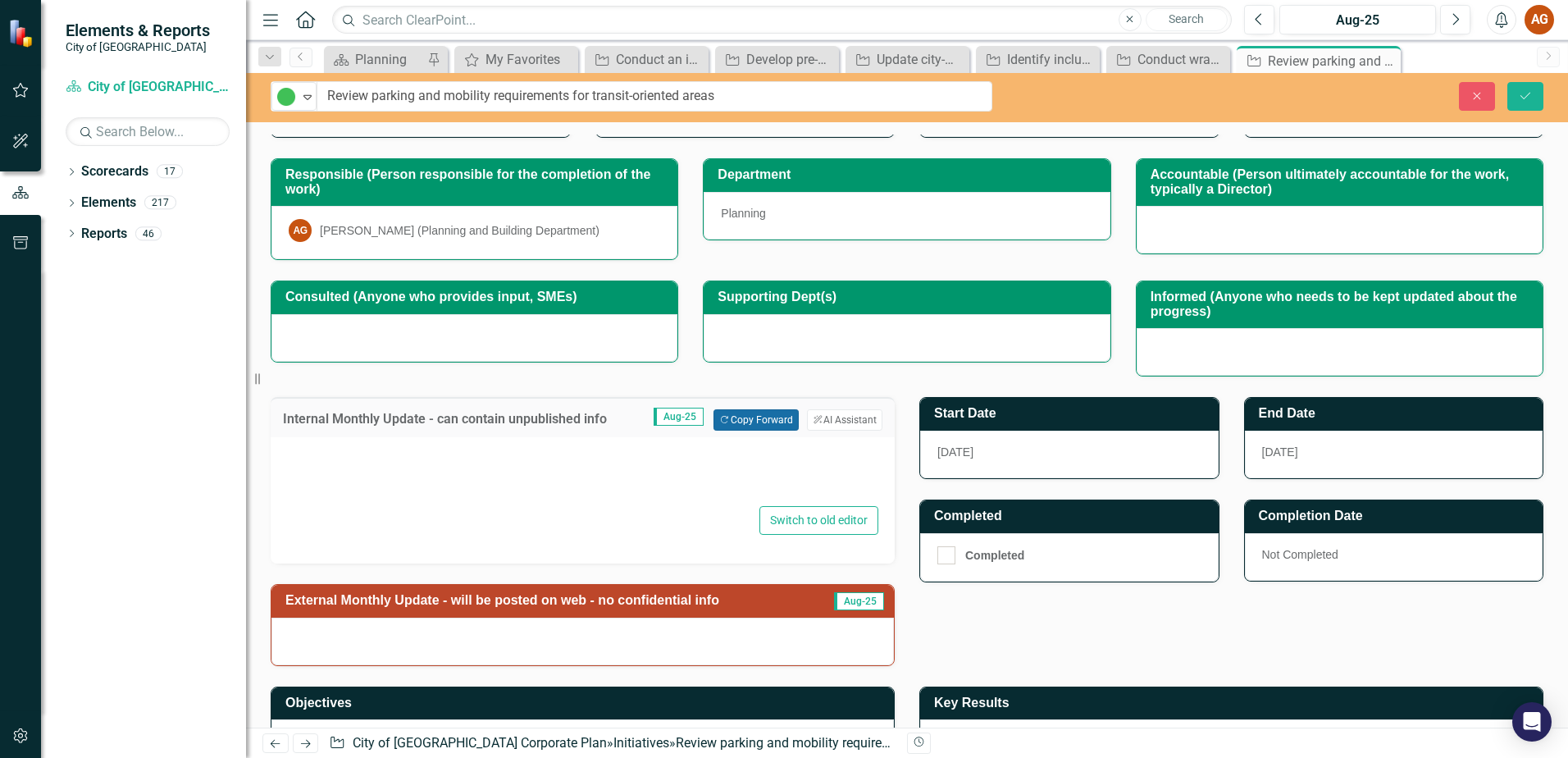
click at [748, 424] on button "Copy Forward Copy Forward" at bounding box center [756, 419] width 84 height 21
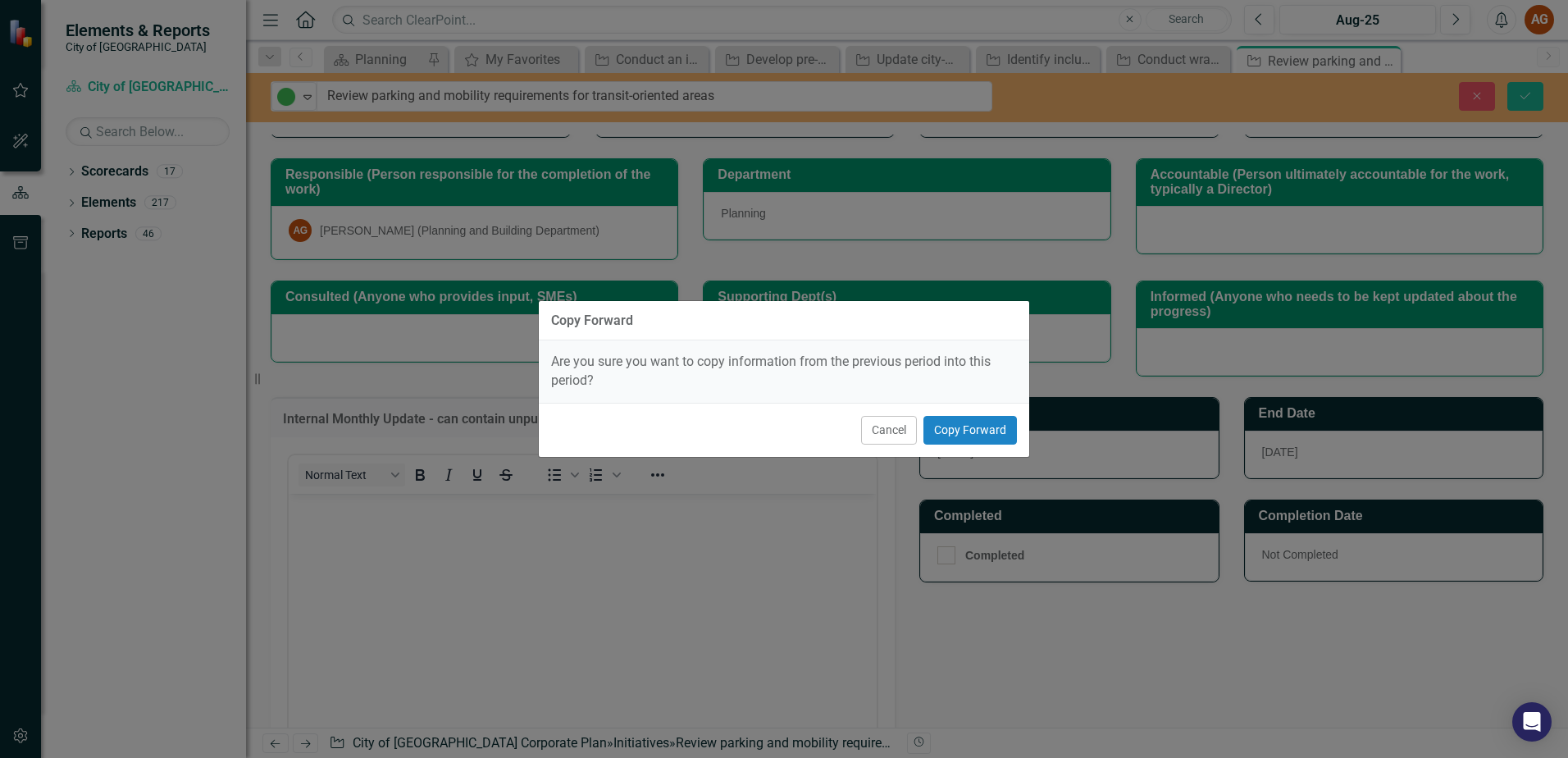
scroll to position [0, 0]
click at [934, 427] on button "Copy Forward" at bounding box center [970, 430] width 93 height 29
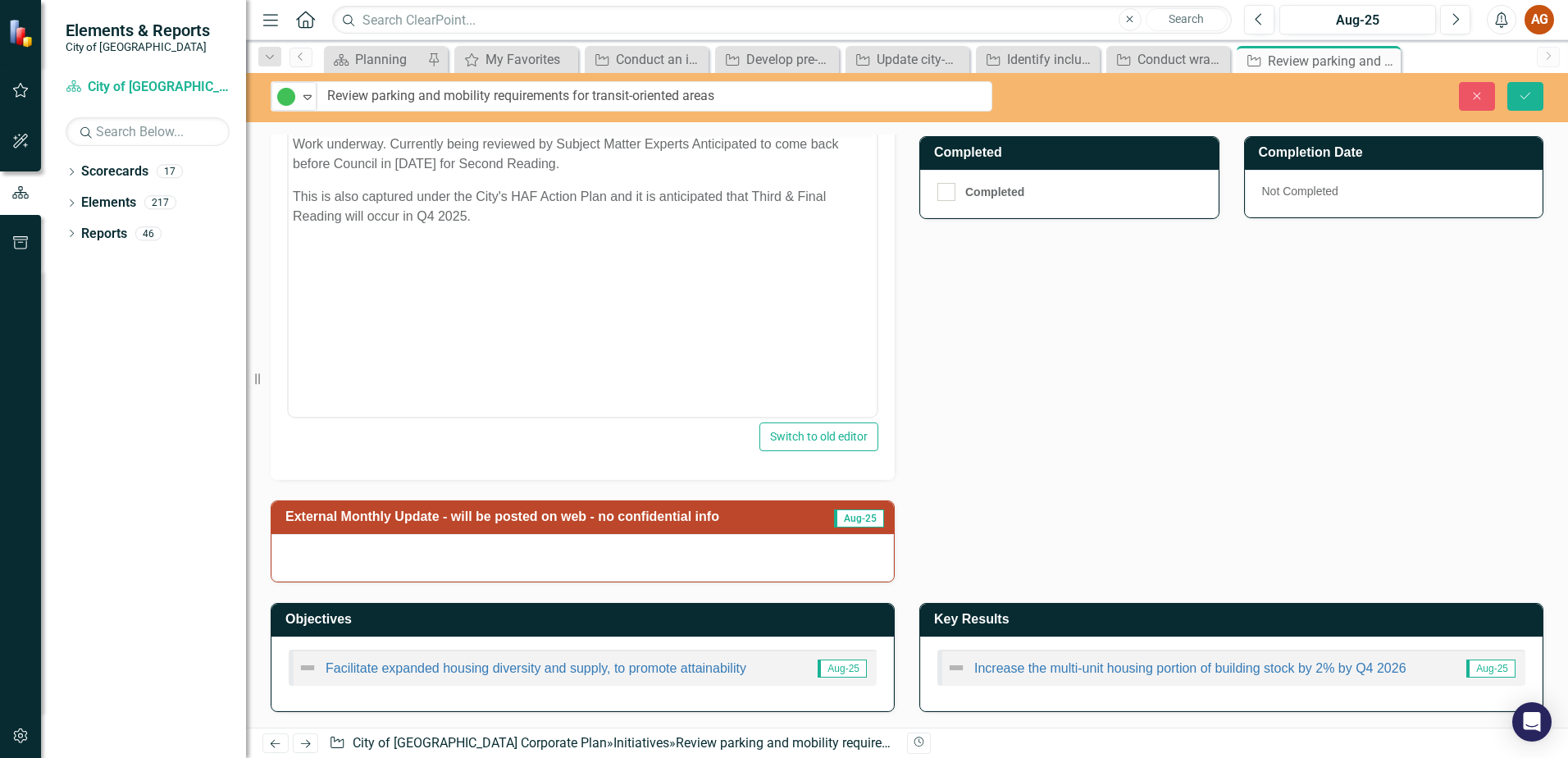
scroll to position [544, 0]
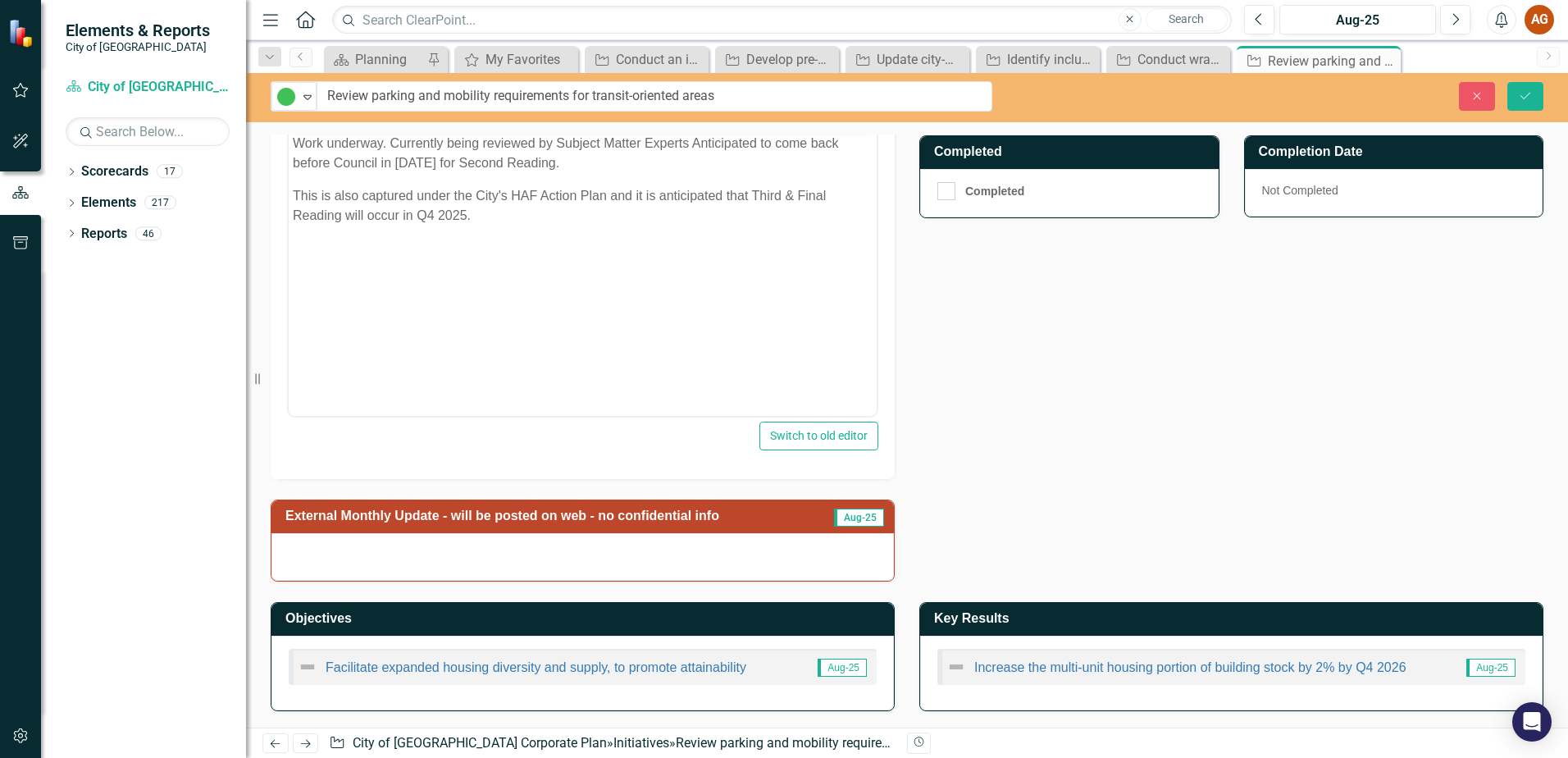
click at [541, 519] on h3 "External Monthly Update - will be posted on web - no confidential info" at bounding box center [553, 516] width 536 height 15
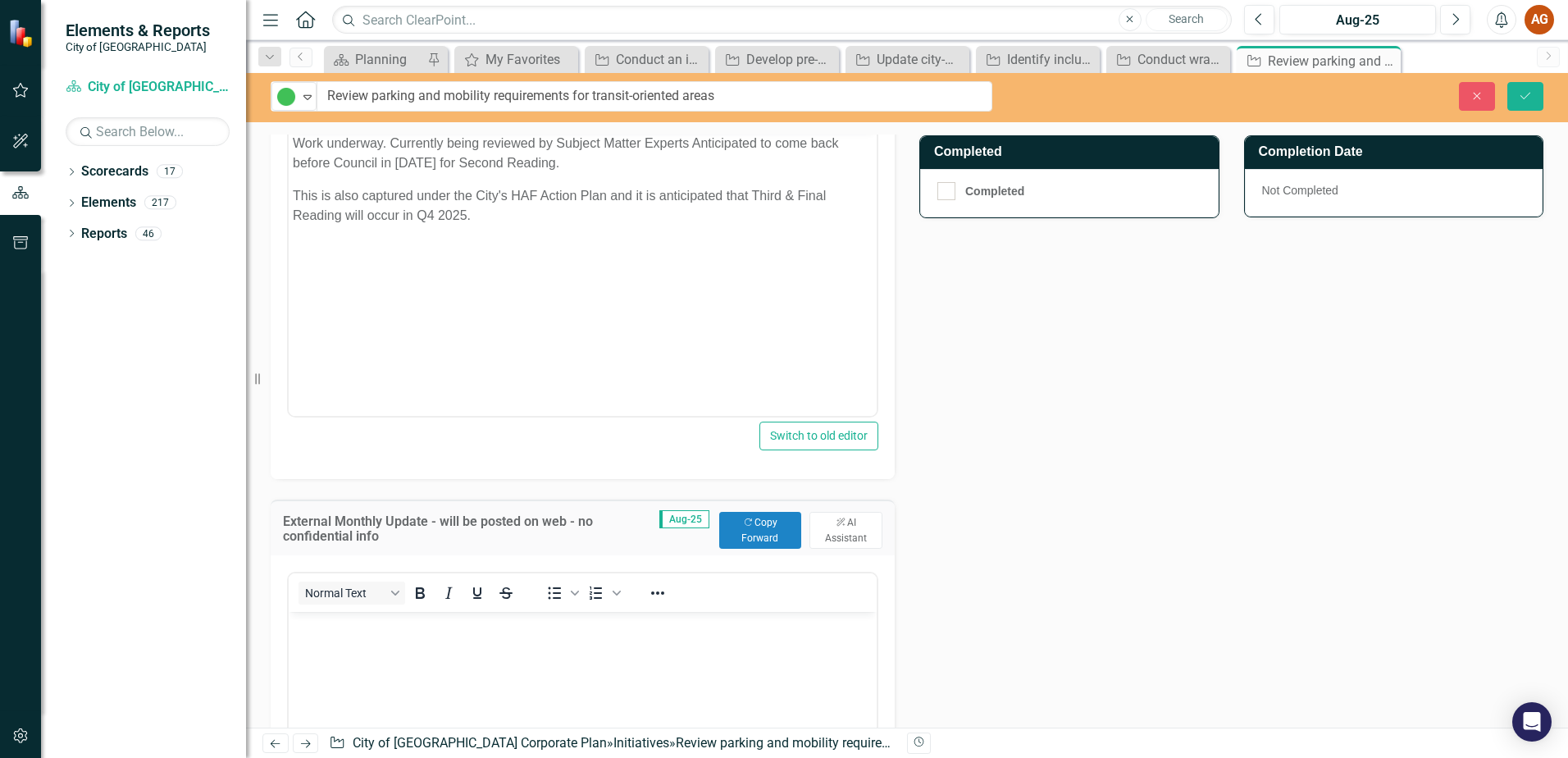
scroll to position [0, 0]
click at [751, 527] on button "Copy Forward Copy Forward" at bounding box center [760, 530] width 82 height 36
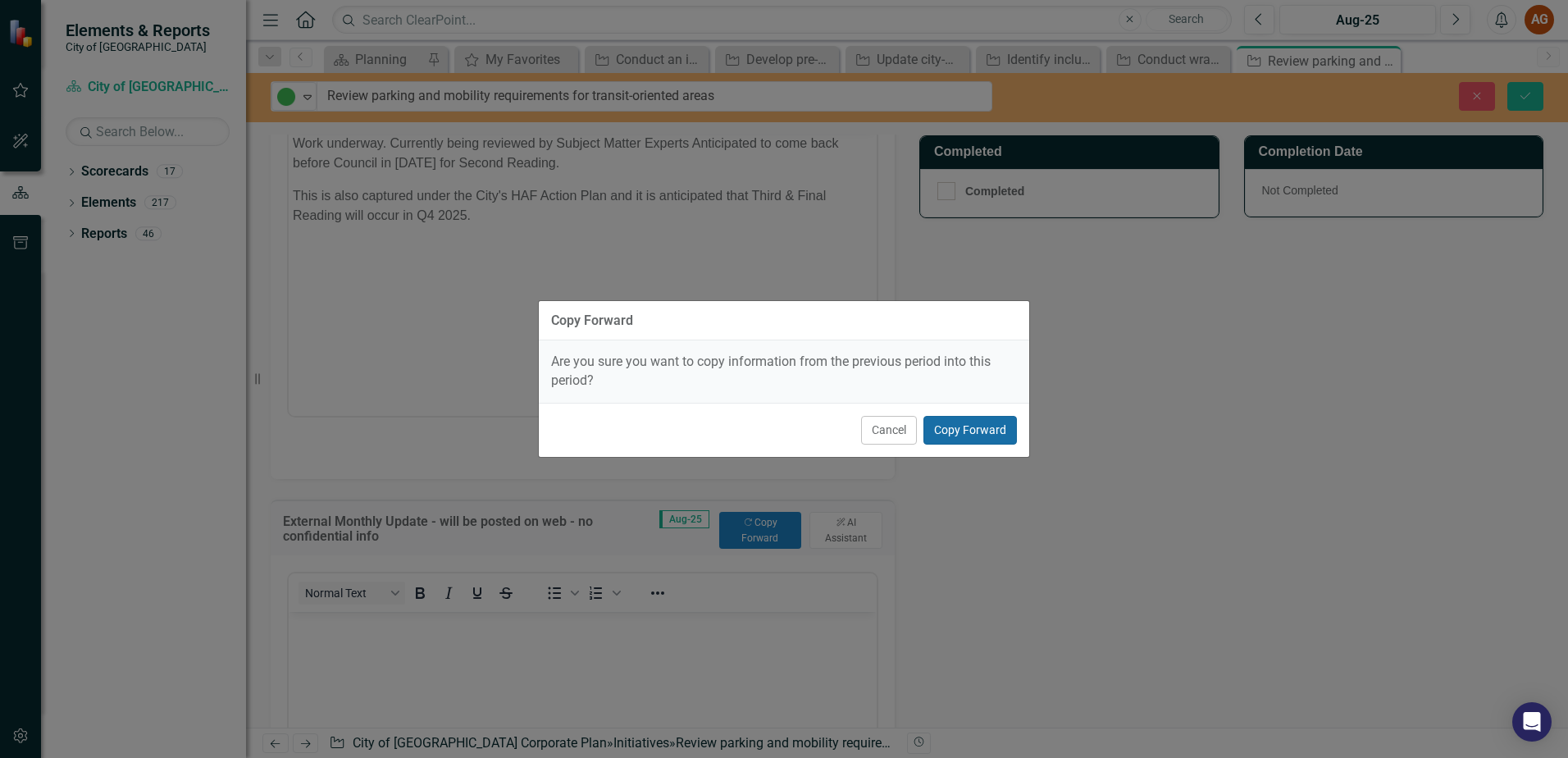
click at [950, 428] on button "Copy Forward" at bounding box center [970, 430] width 93 height 29
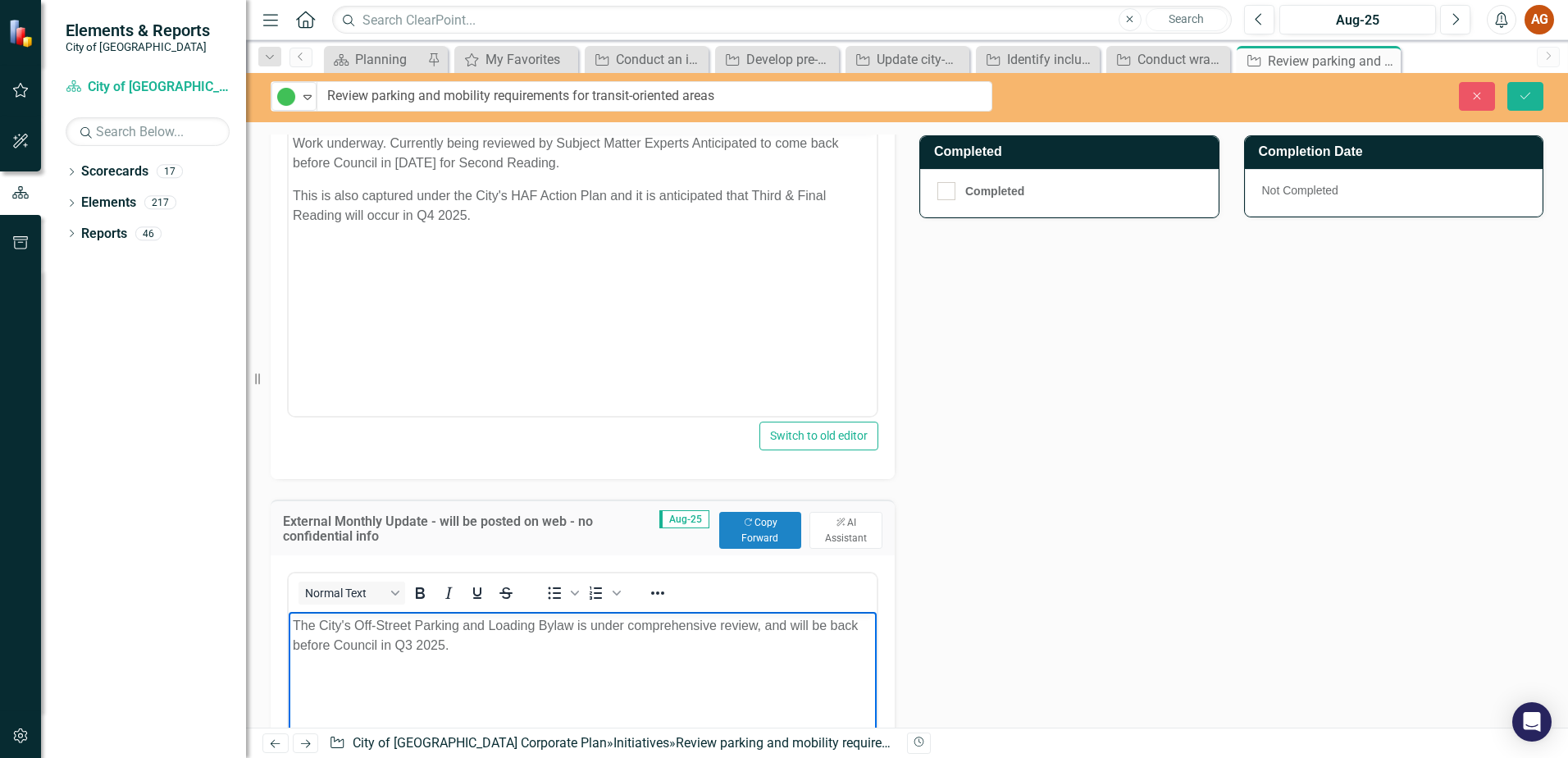
click at [410, 639] on p "The City's Off-Street Parking and Loading Bylaw is under comprehensive review, …" at bounding box center [583, 636] width 580 height 40
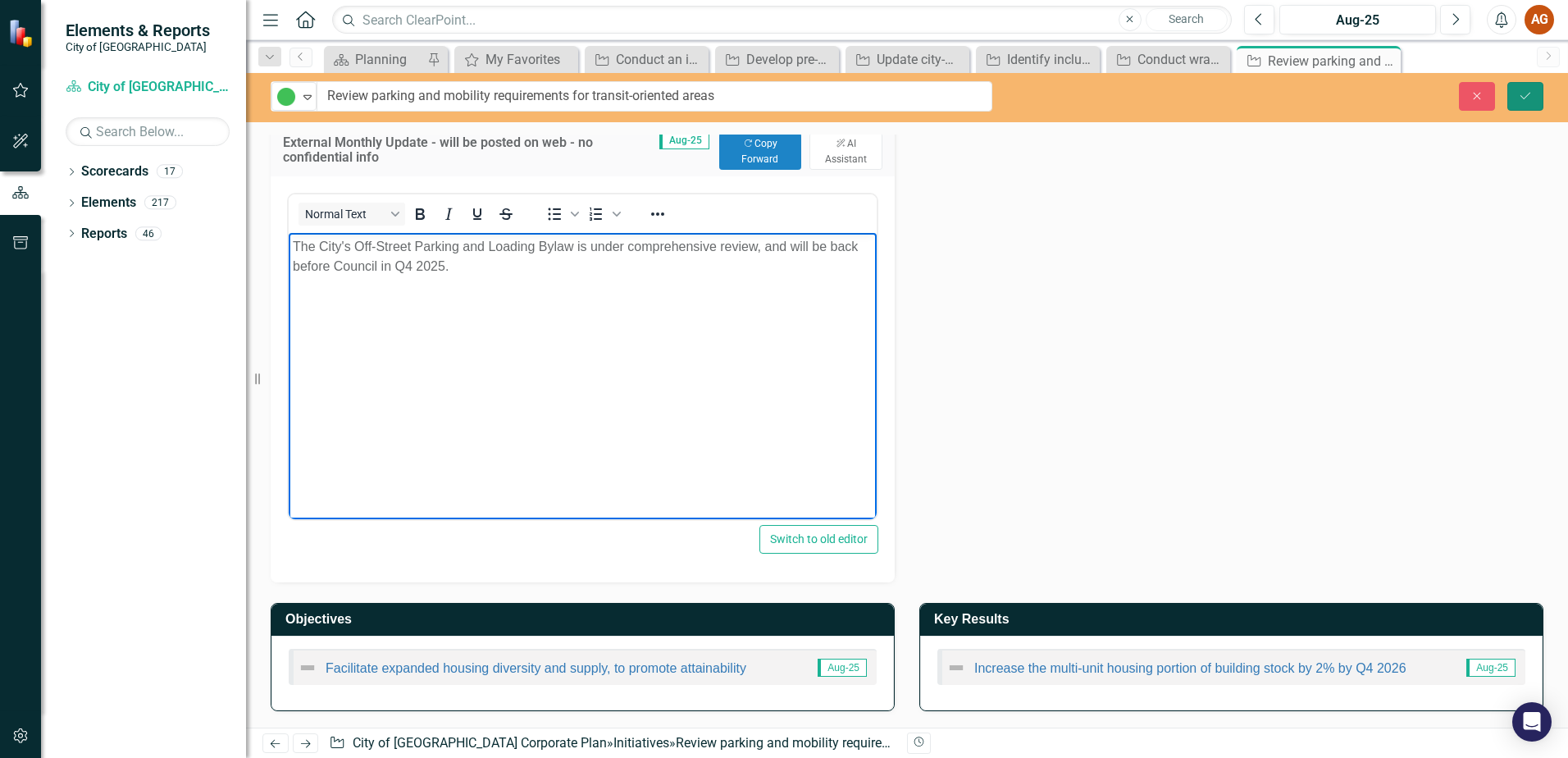
click at [1521, 101] on button "Save" at bounding box center [1525, 96] width 36 height 29
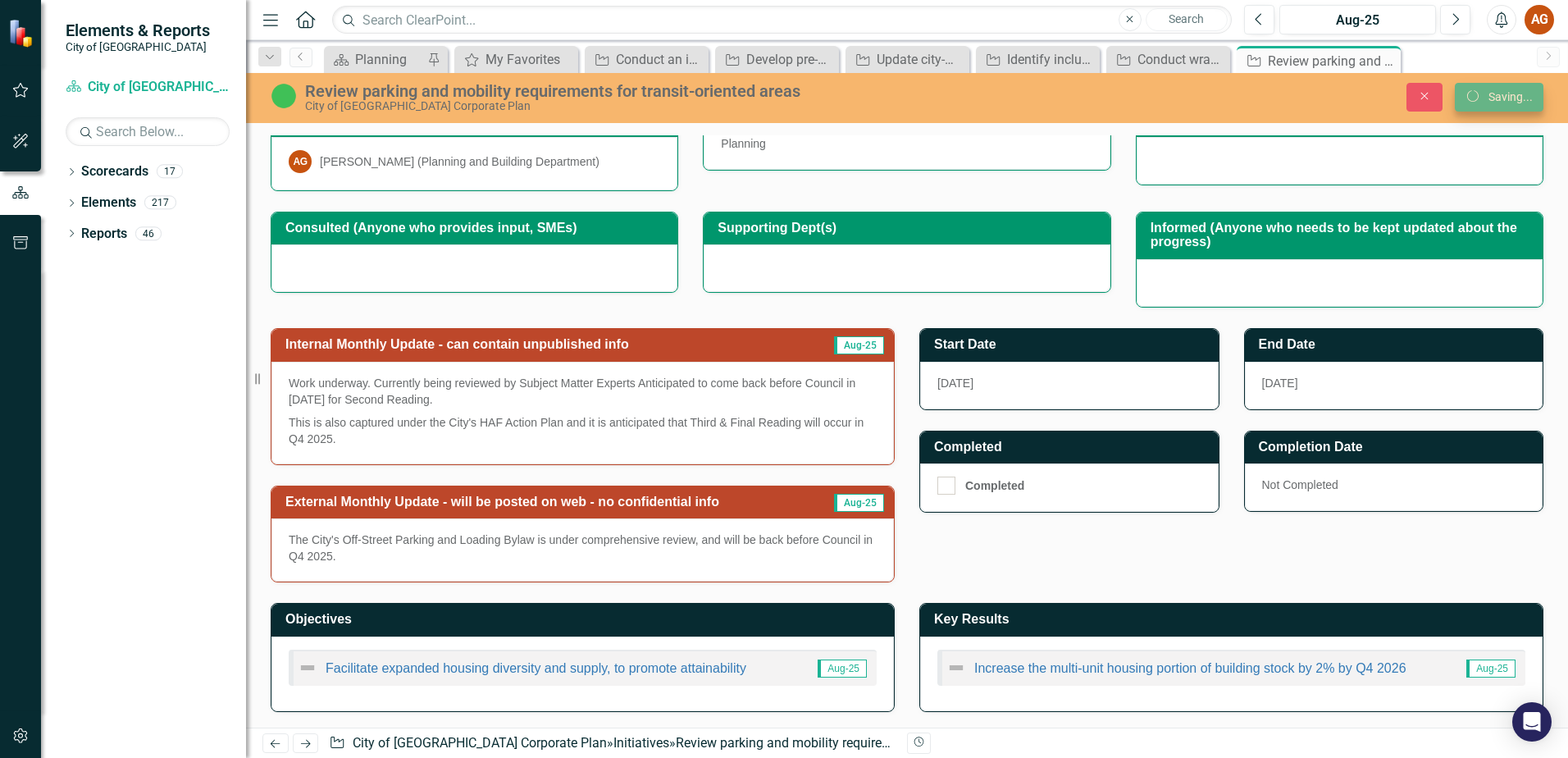
scroll to position [251, 0]
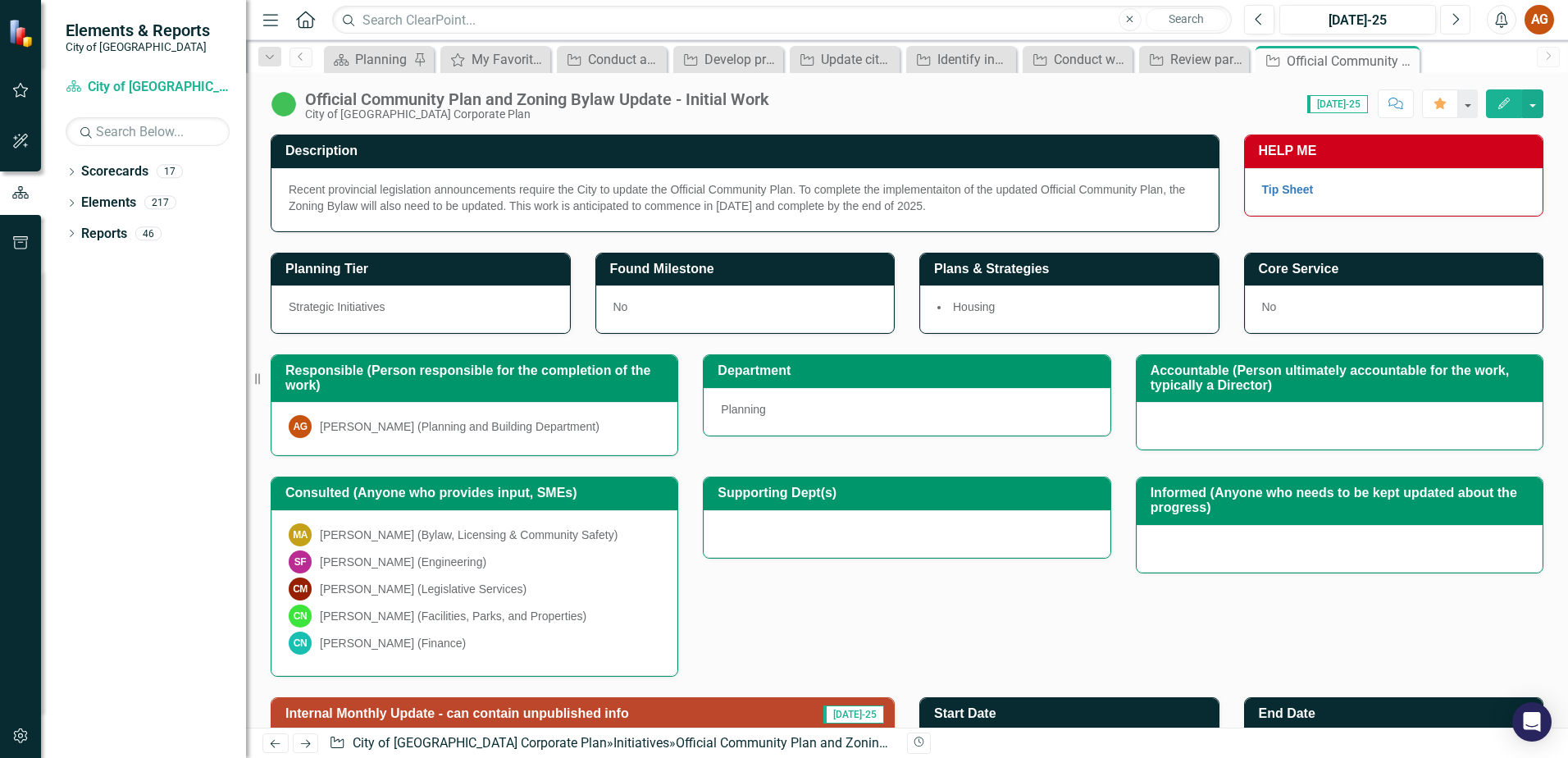
click at [1462, 30] on button "Next" at bounding box center [1456, 20] width 31 height 30
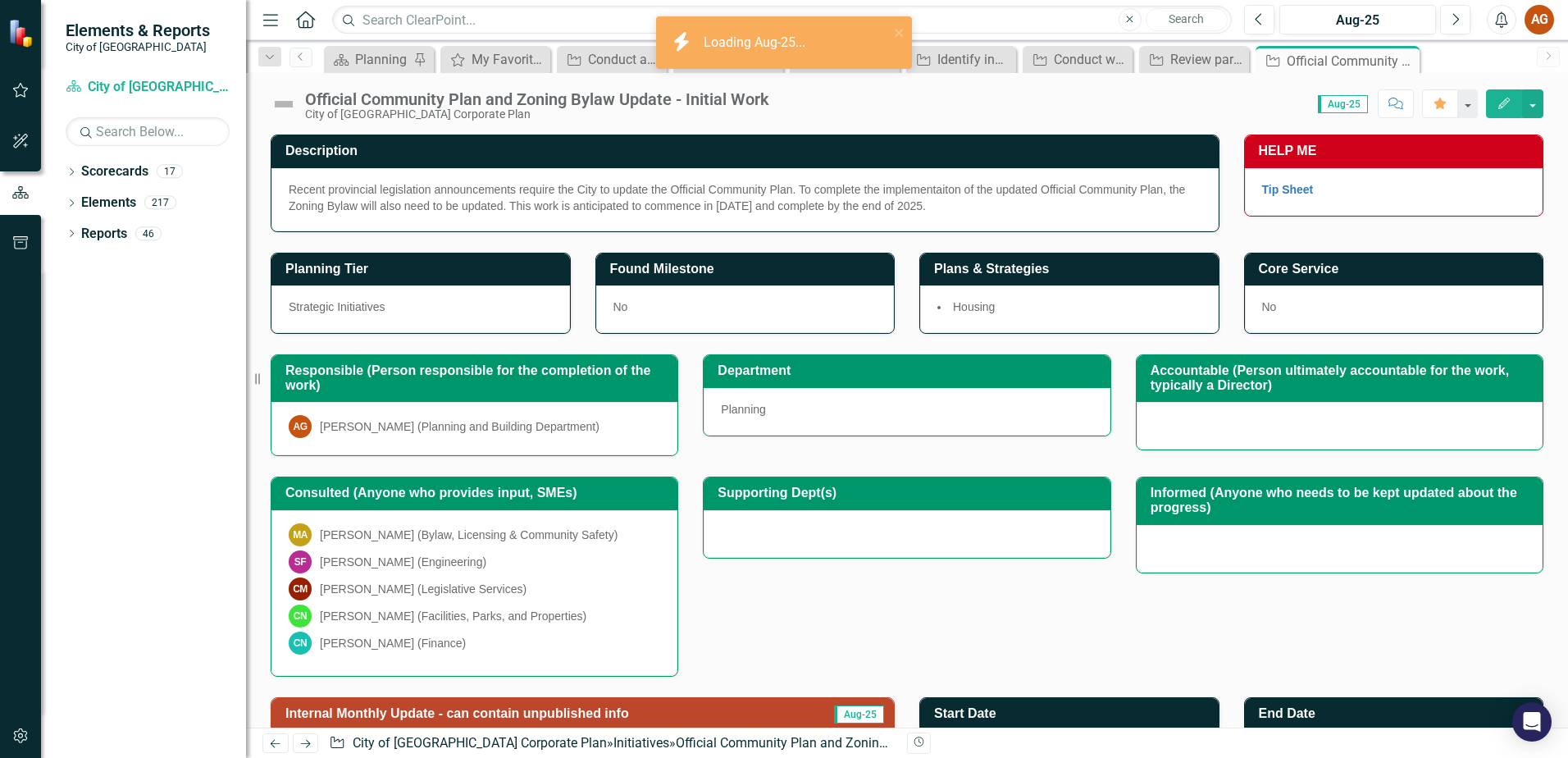
click at [280, 105] on img at bounding box center [284, 104] width 26 height 26
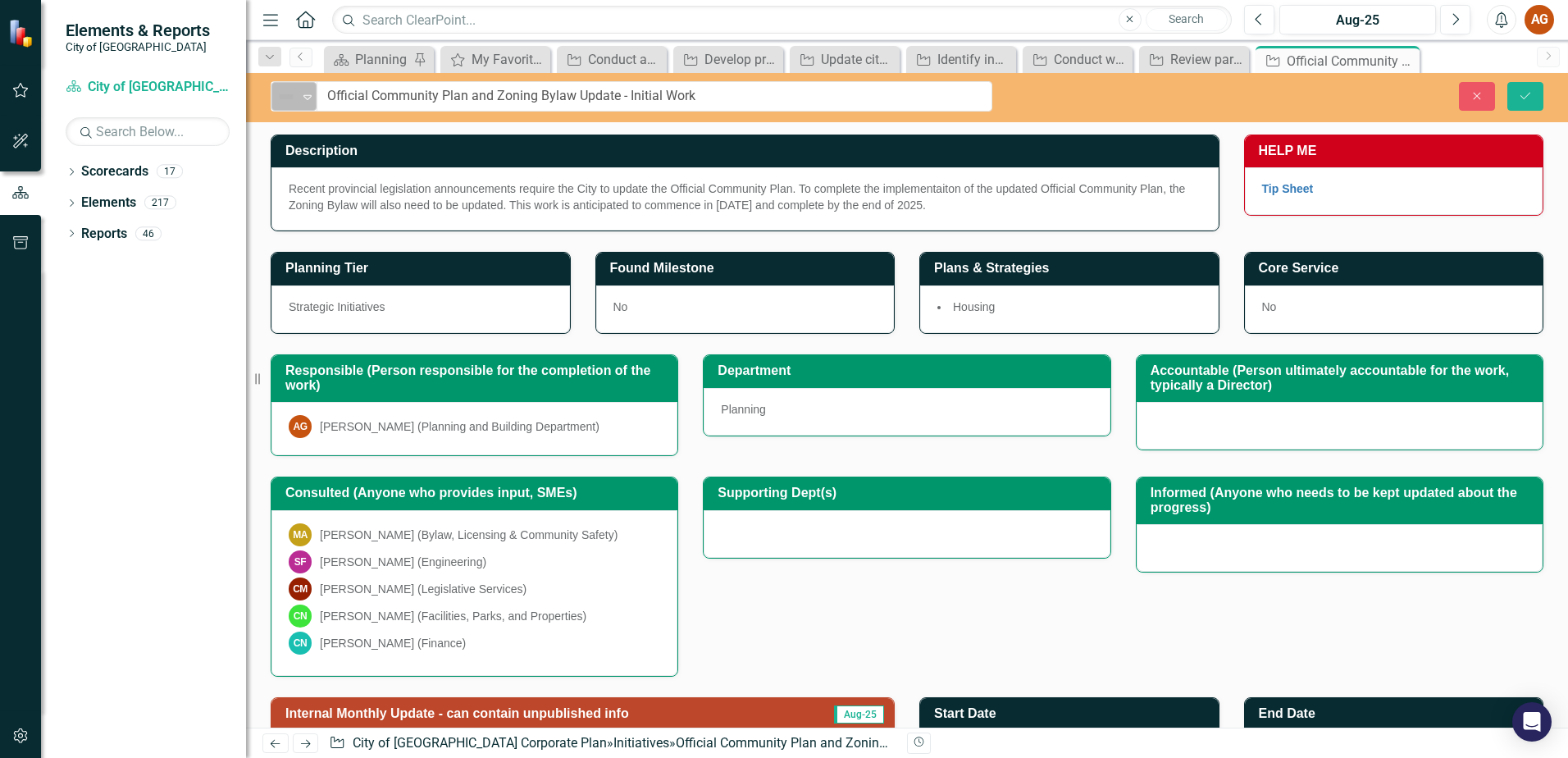
click at [286, 102] on img at bounding box center [286, 97] width 20 height 20
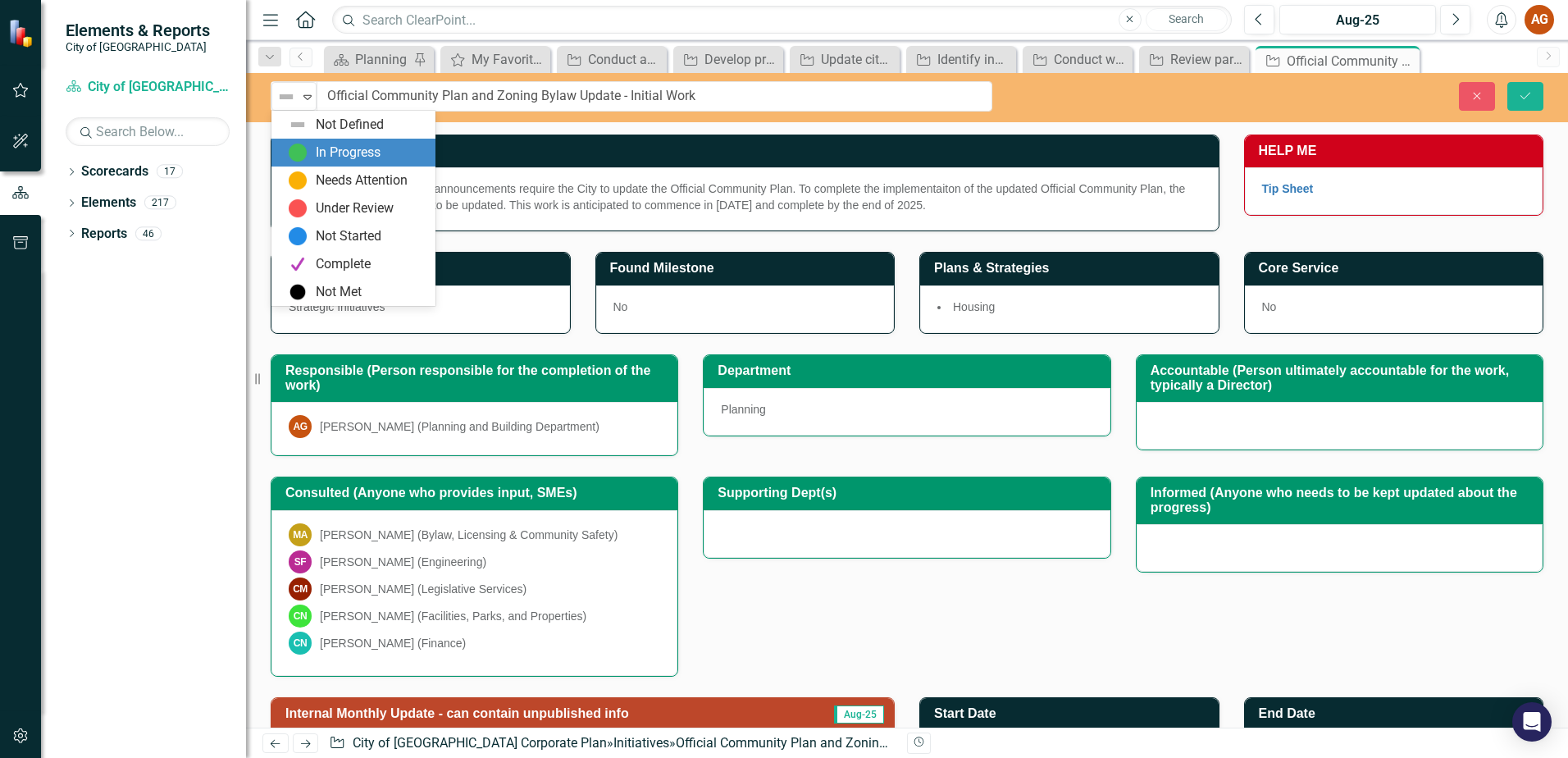
click at [311, 151] on div "In Progress" at bounding box center [356, 153] width 138 height 20
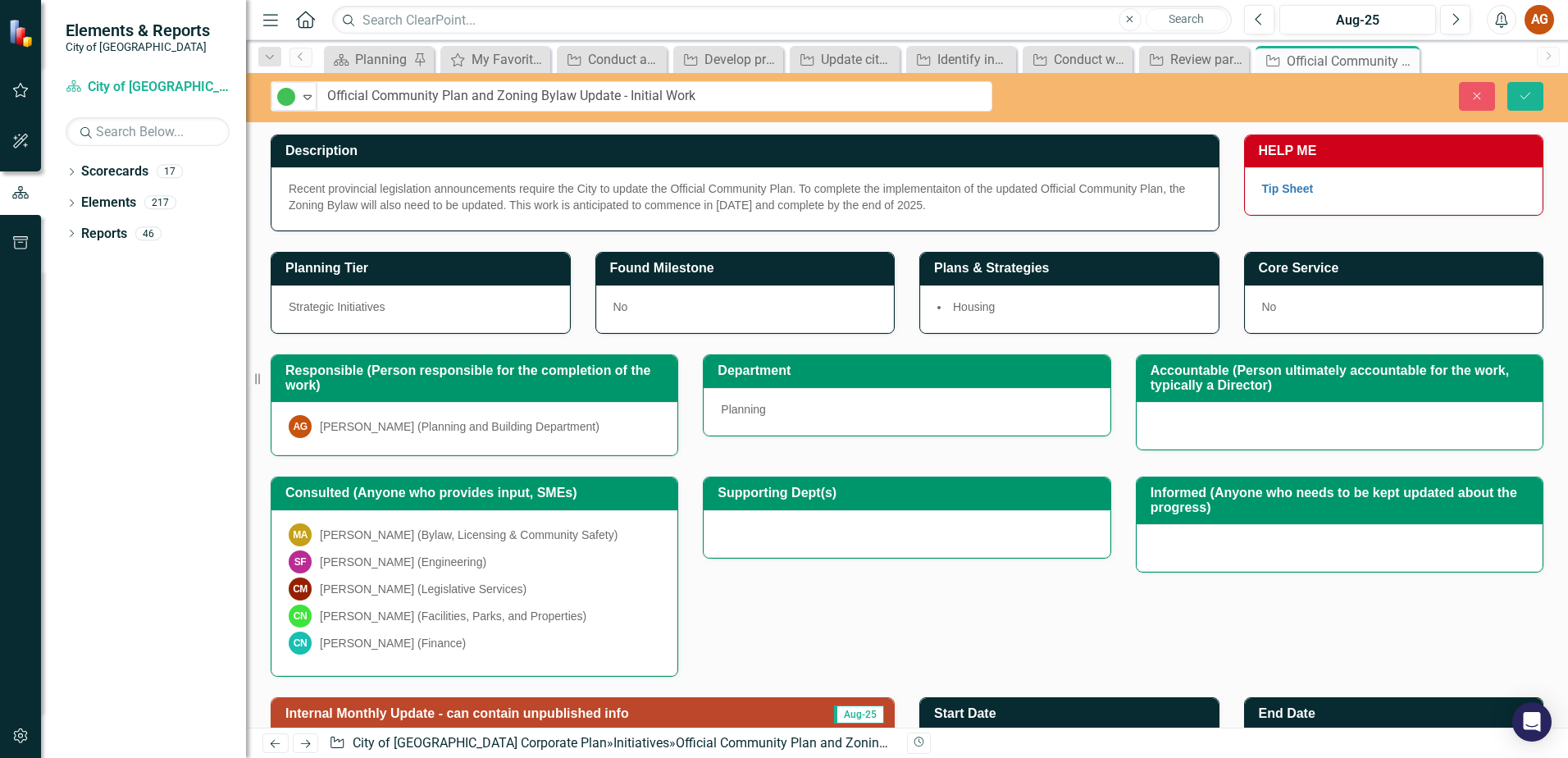
scroll to position [300, 0]
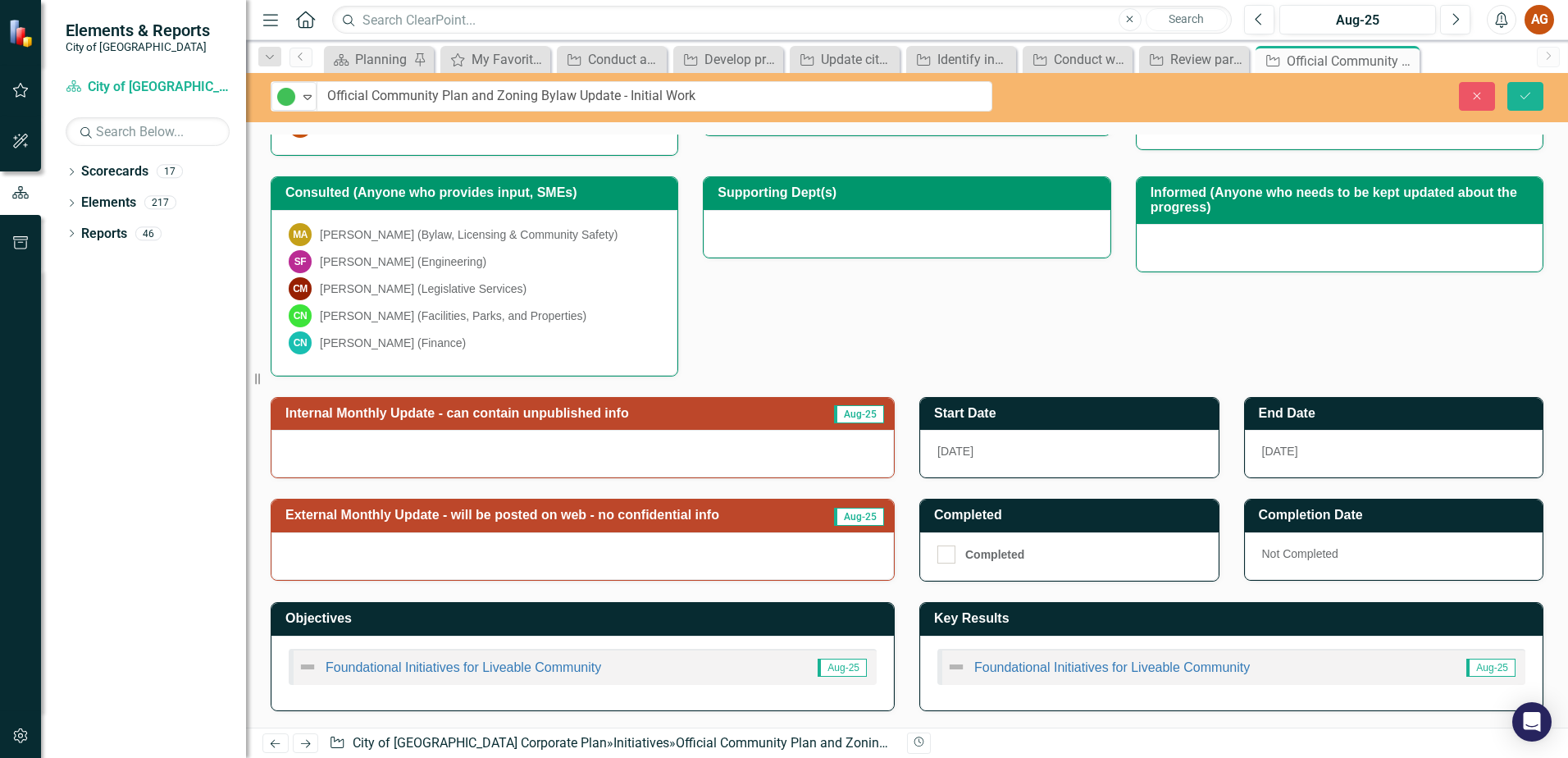
click at [542, 417] on h3 "Internal Monthly Update - can contain unpublished info" at bounding box center [545, 413] width 521 height 15
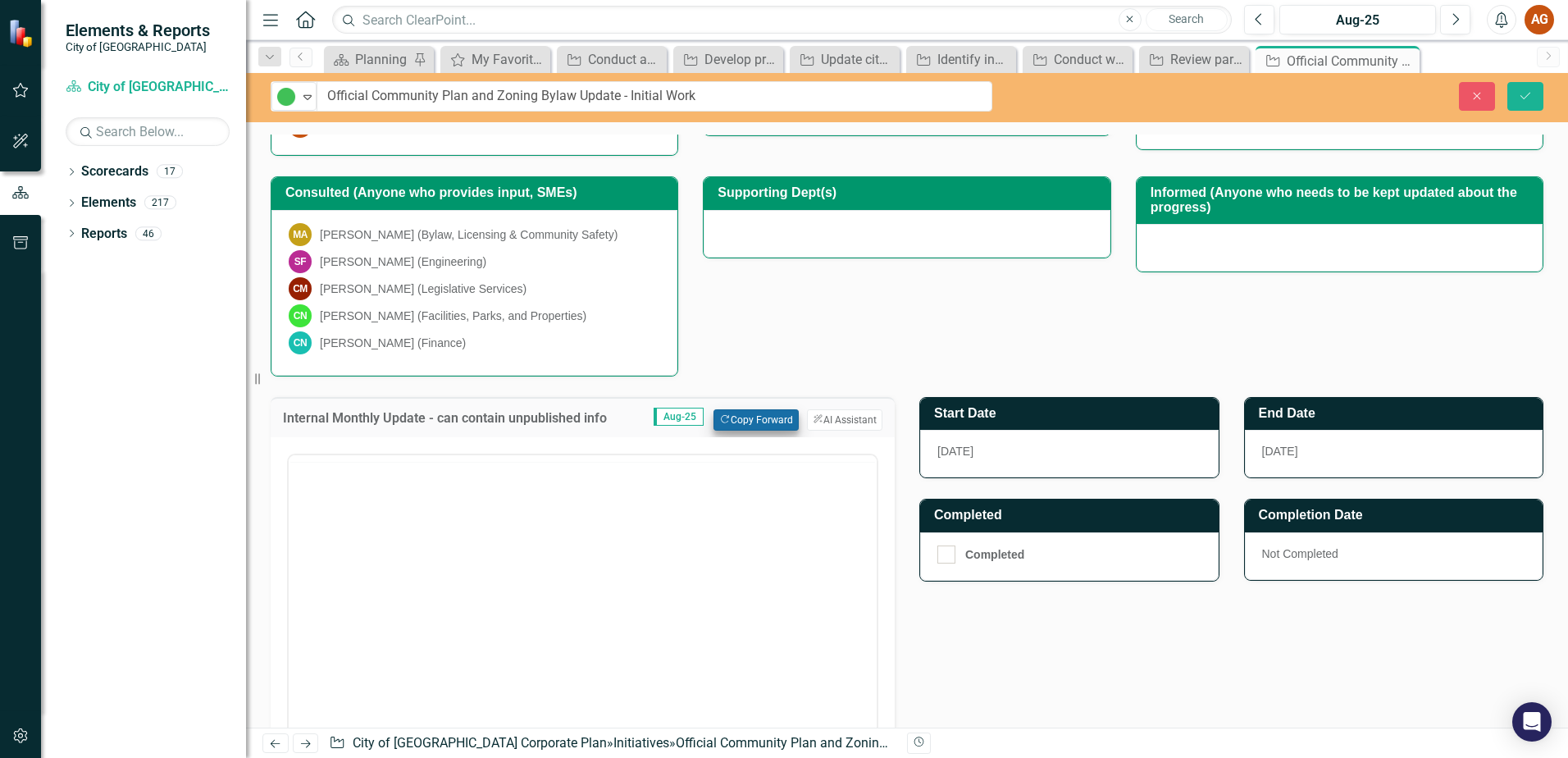
scroll to position [0, 0]
click at [720, 418] on icon "Copy Forward" at bounding box center [724, 419] width 11 height 9
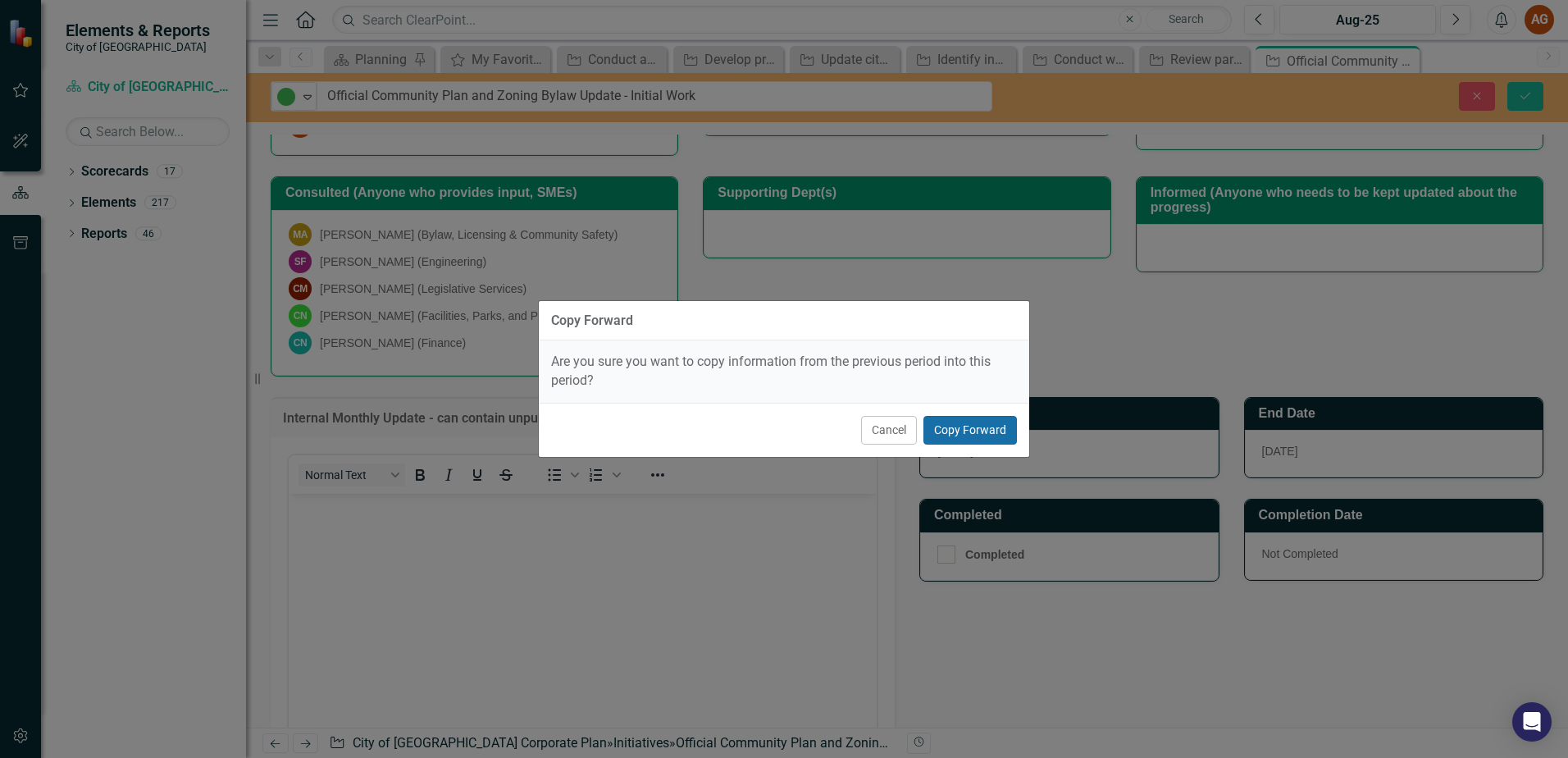
click at [975, 434] on button "Copy Forward" at bounding box center [970, 430] width 93 height 29
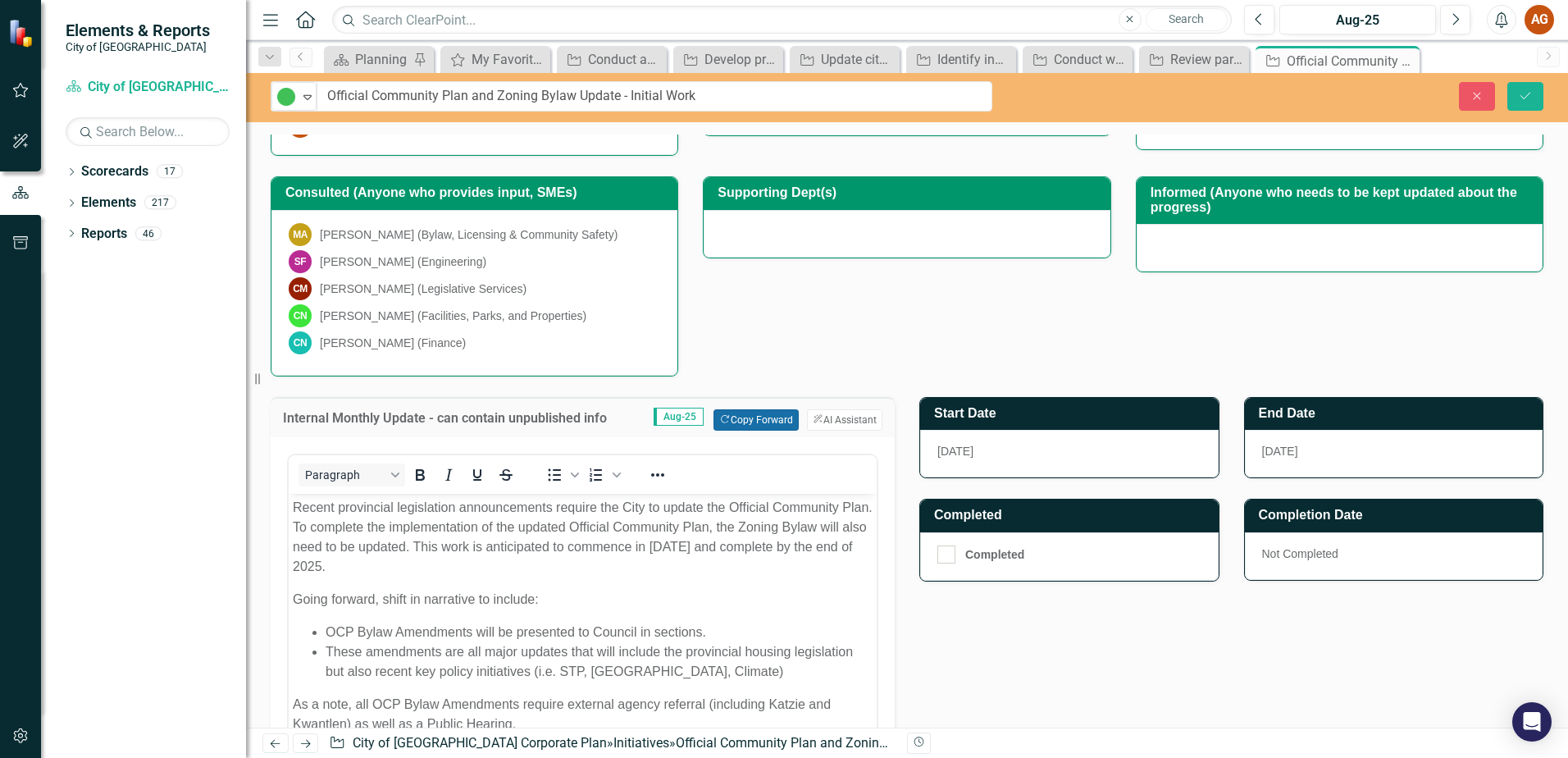
scroll to position [664, 0]
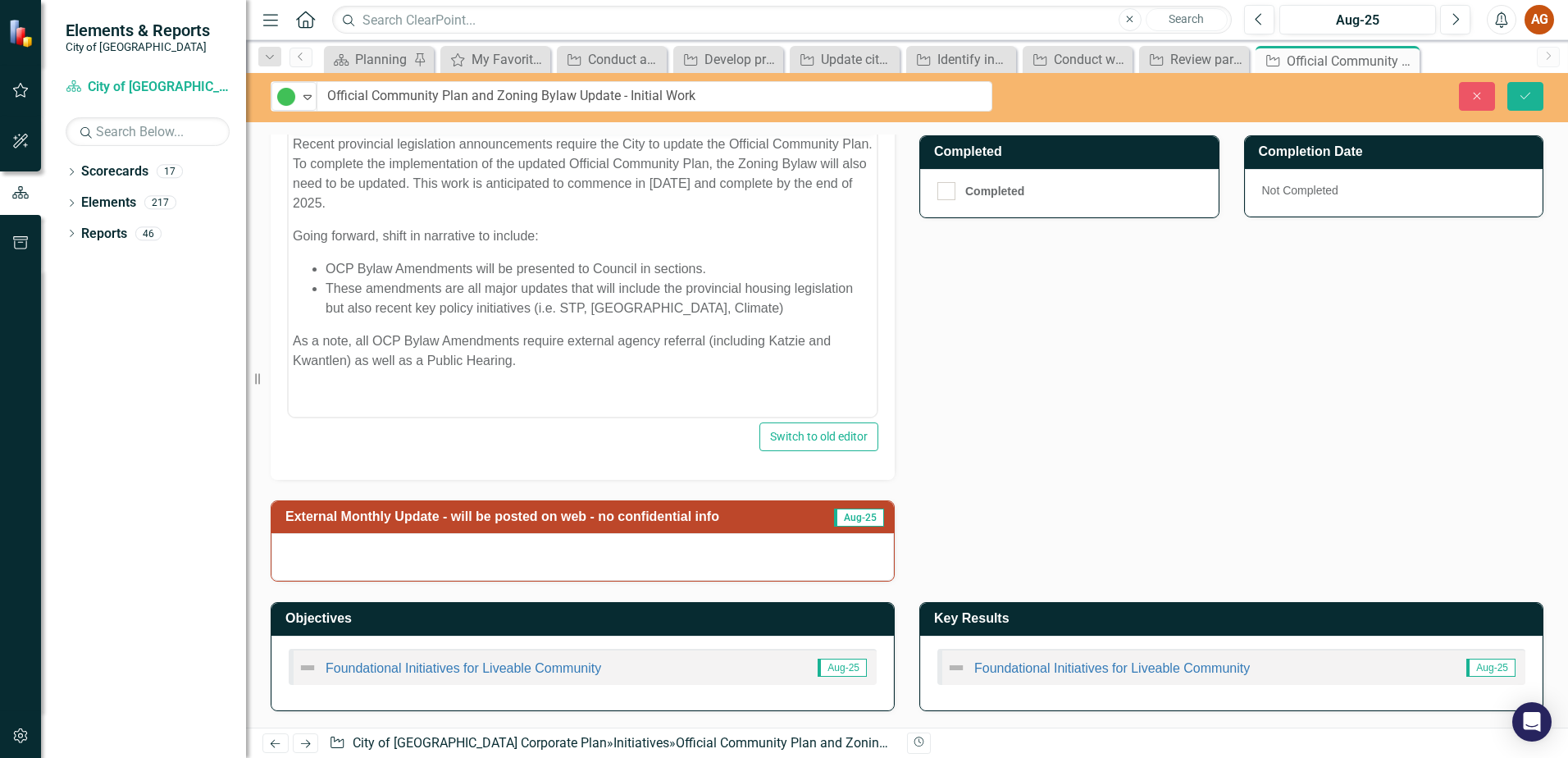
click at [573, 517] on h3 "External Monthly Update - will be posted on web - no confidential info" at bounding box center [553, 517] width 536 height 15
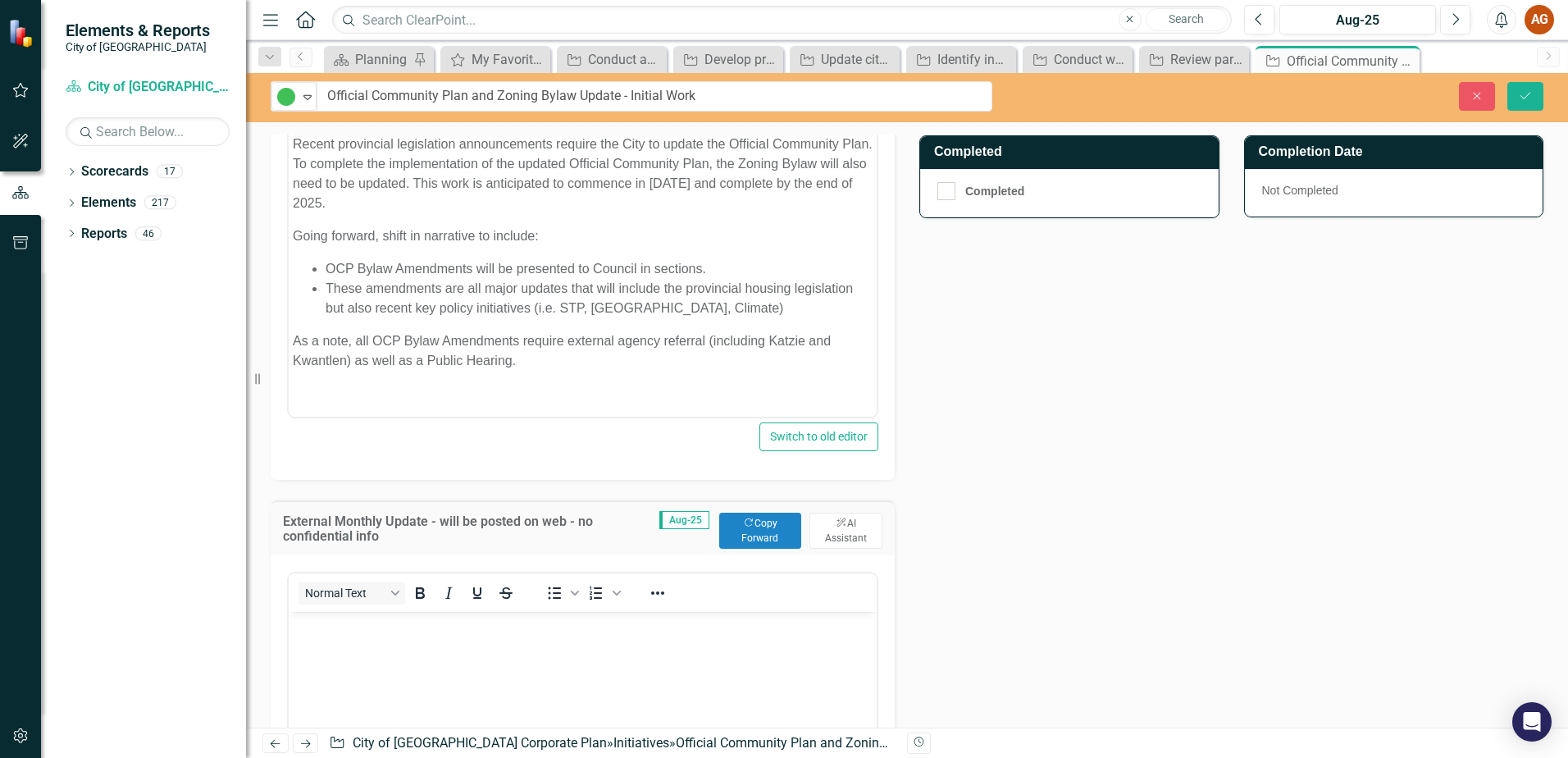
scroll to position [0, 0]
click at [765, 534] on button "Copy Forward Copy Forward" at bounding box center [760, 531] width 82 height 36
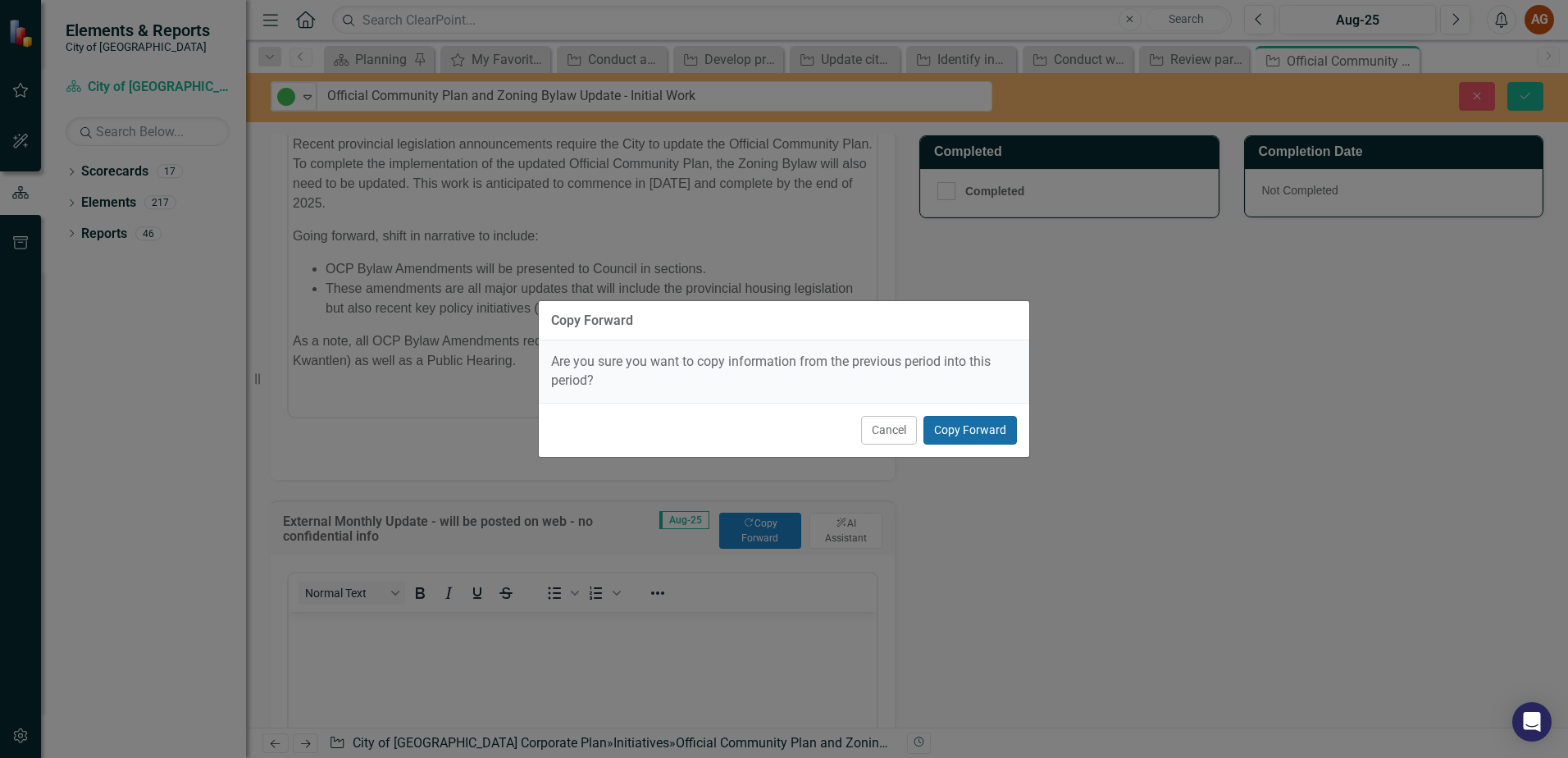
click at [996, 431] on button "Copy Forward" at bounding box center [970, 430] width 93 height 29
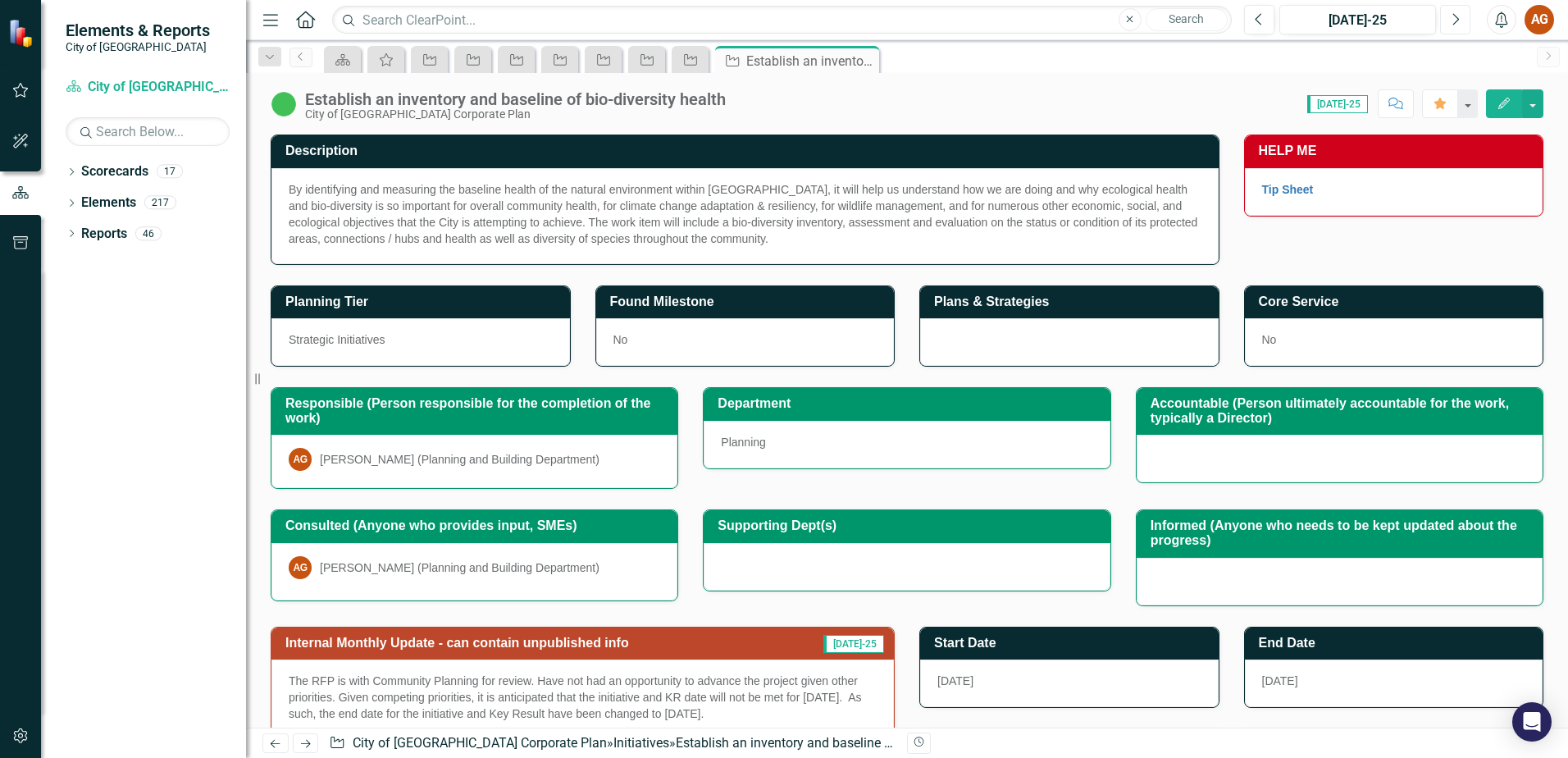
click at [1455, 21] on icon "Next" at bounding box center [1455, 19] width 9 height 15
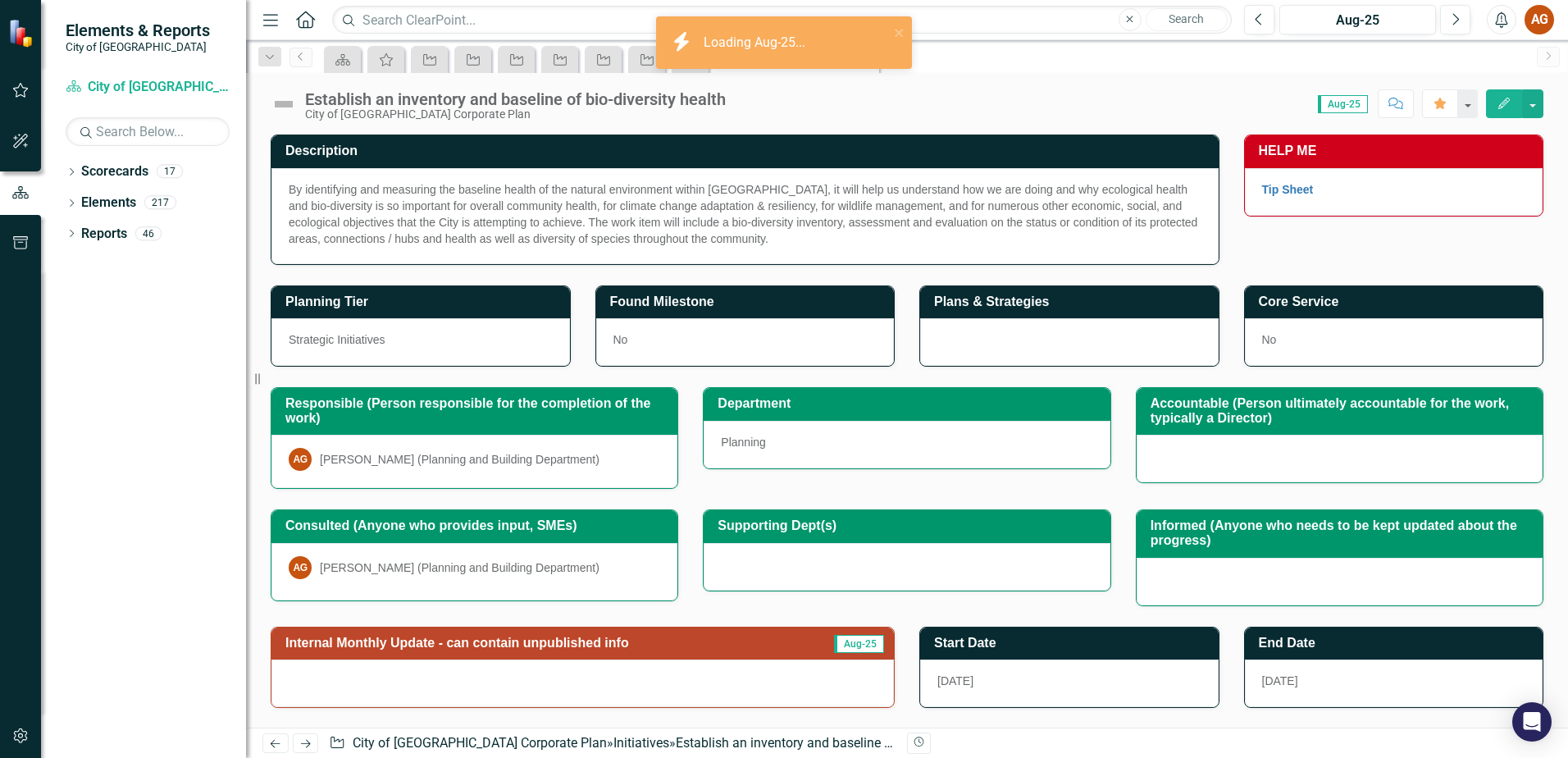
click at [284, 111] on img at bounding box center [284, 104] width 26 height 26
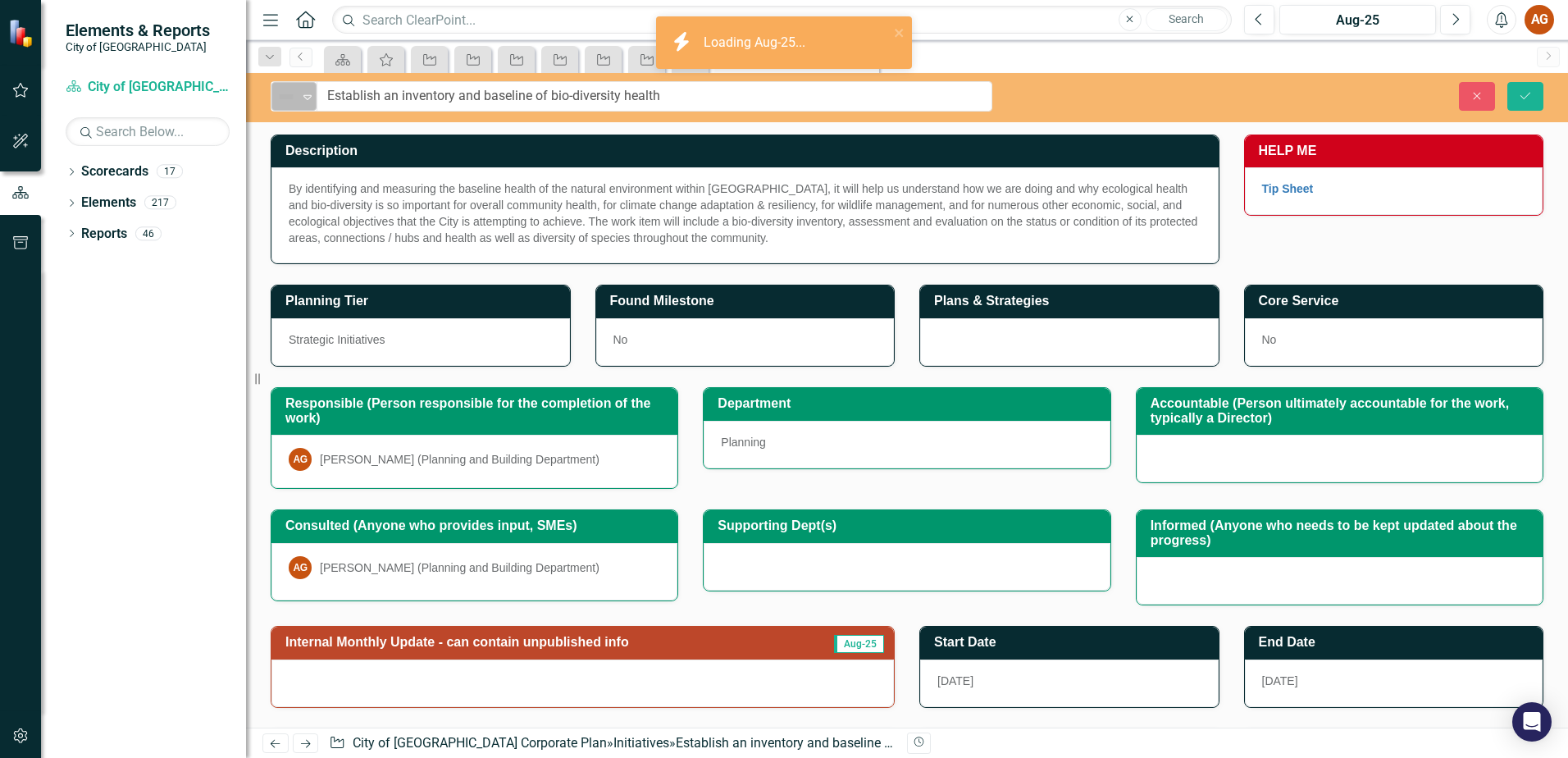
click at [298, 106] on div "Not Defined" at bounding box center [287, 96] width 25 height 23
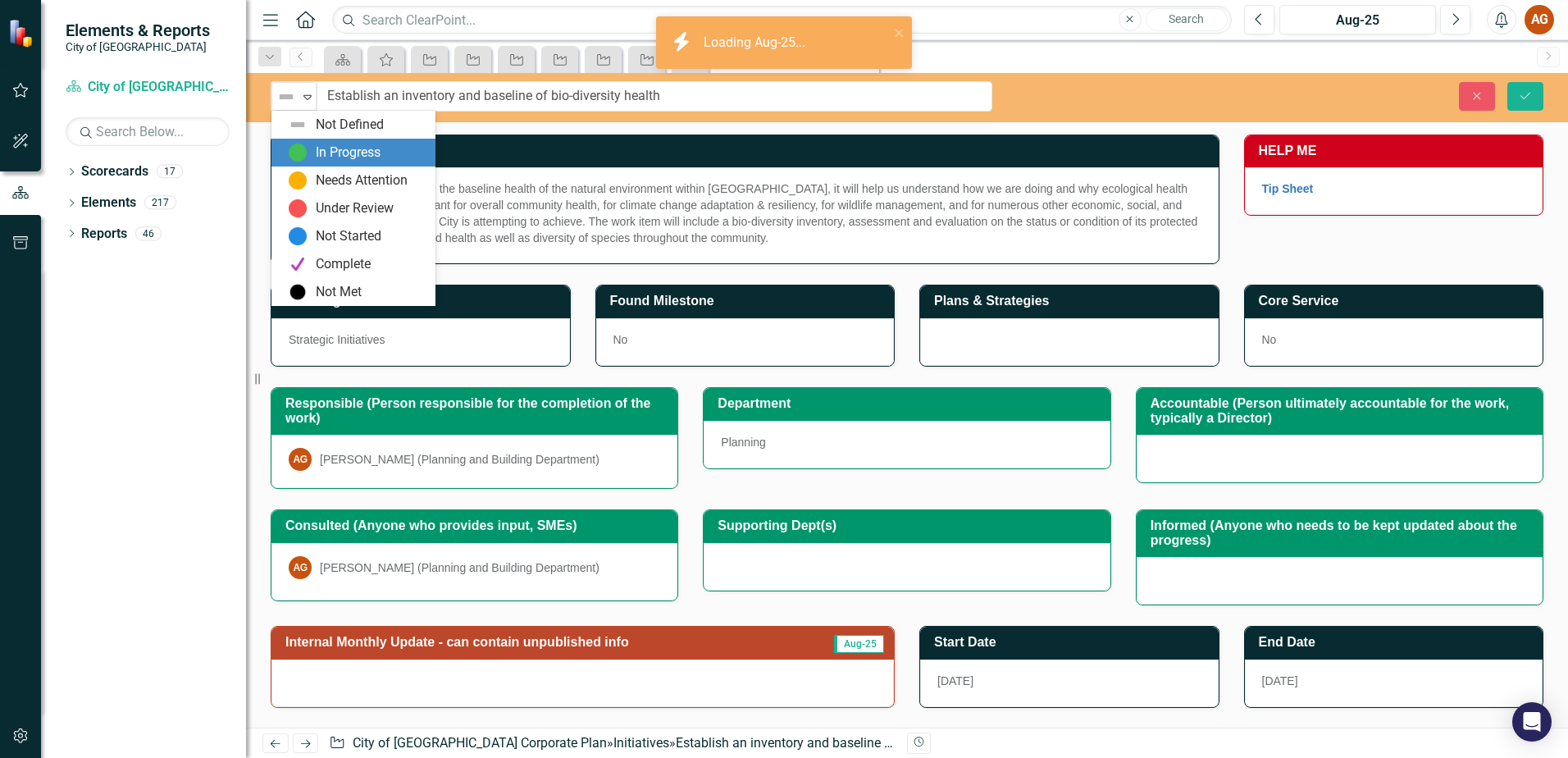
click at [308, 142] on div "In Progress" at bounding box center [353, 153] width 164 height 28
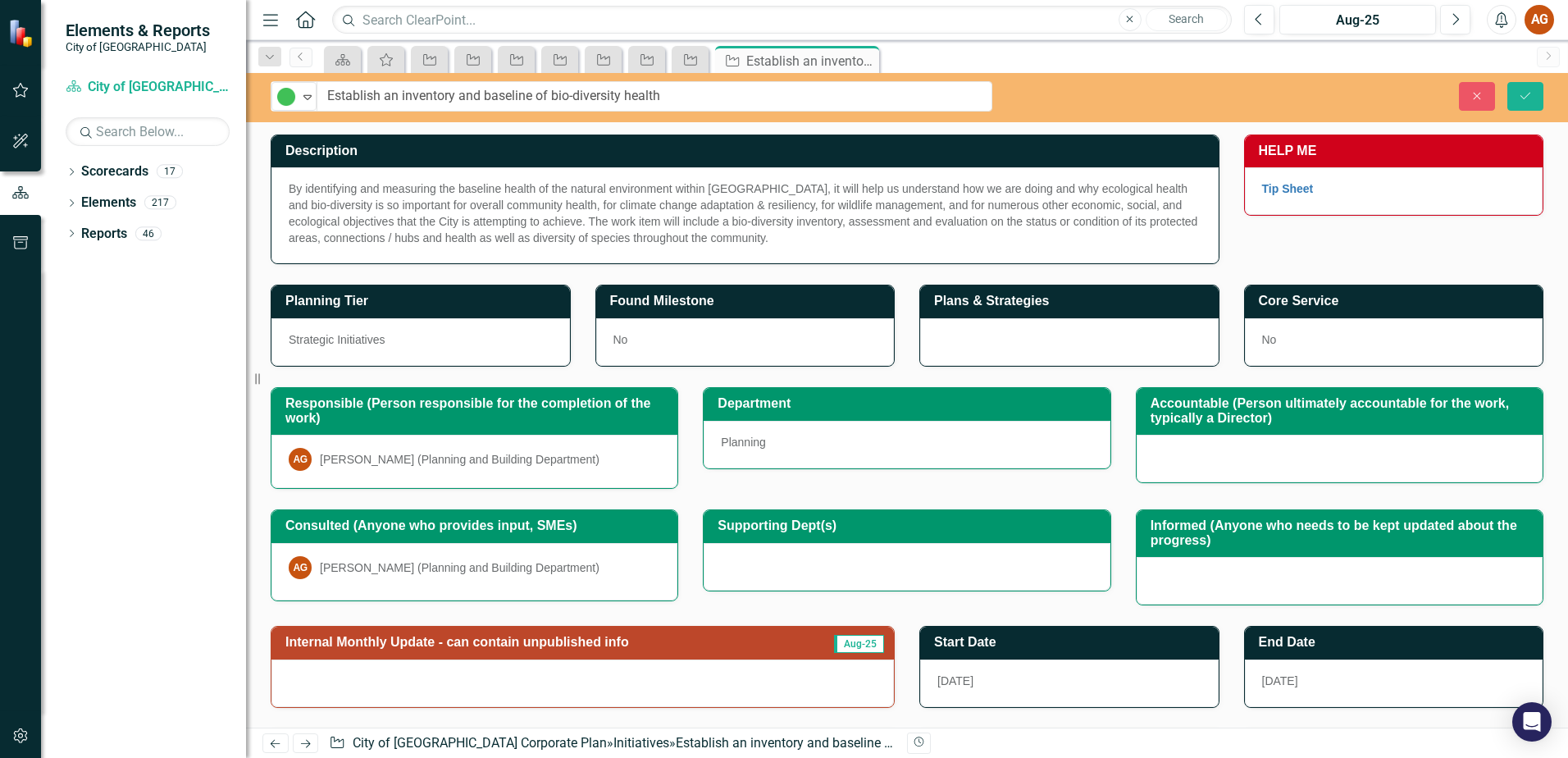
scroll to position [273, 0]
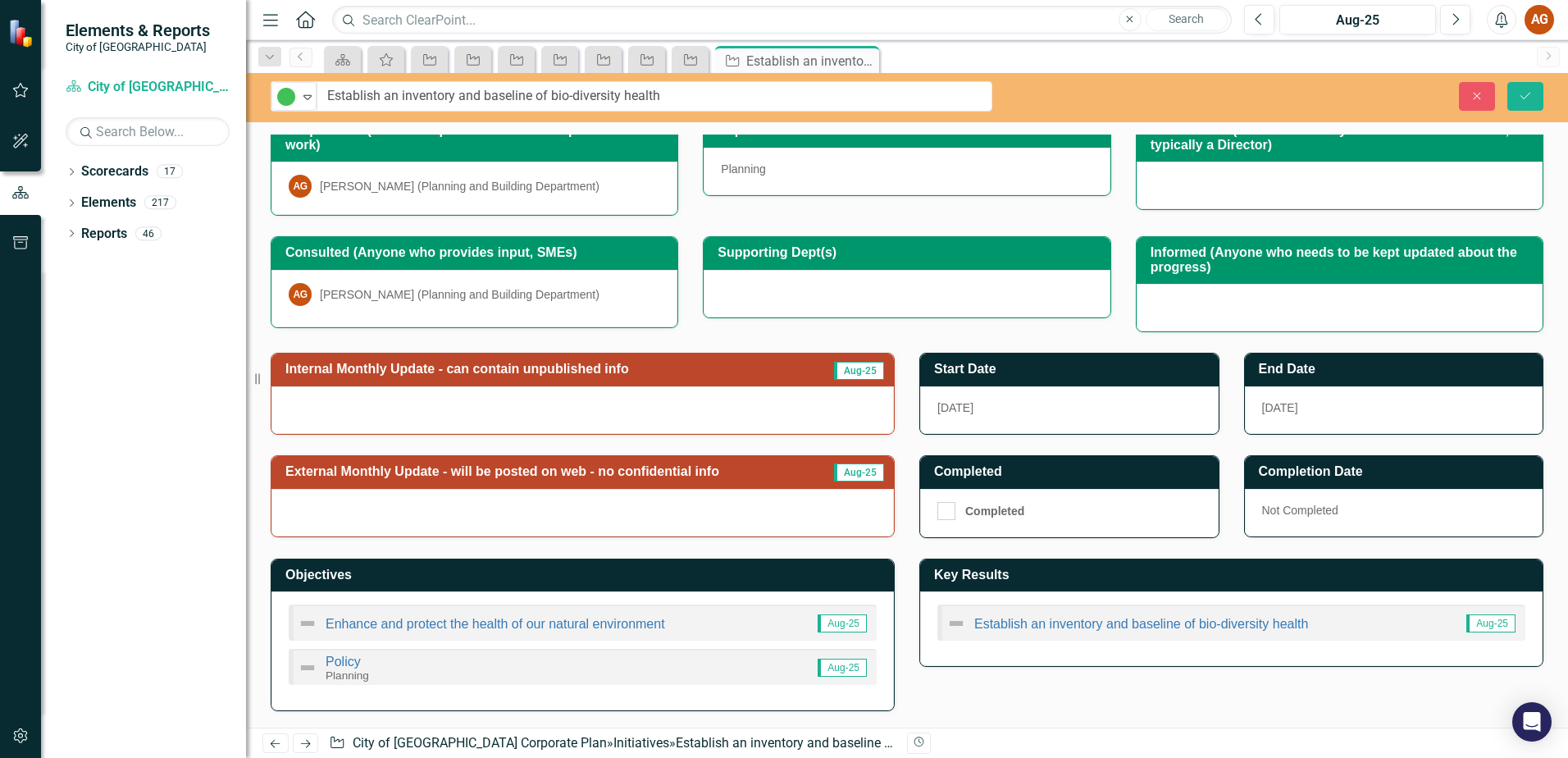
click at [525, 368] on h3 "Internal Monthly Update - can contain unpublished info" at bounding box center [545, 369] width 521 height 15
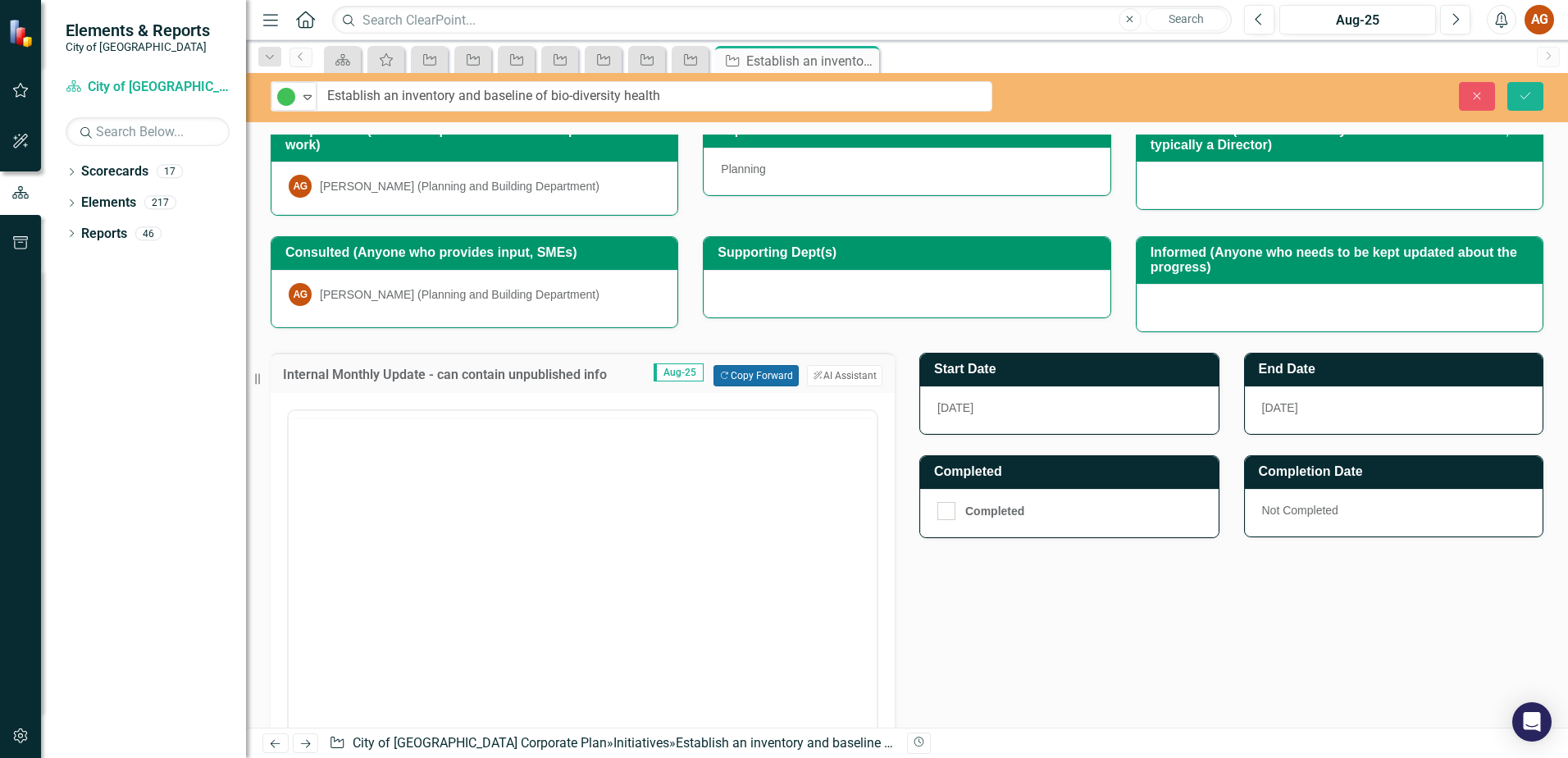
click at [721, 373] on button "Copy Forward Copy Forward" at bounding box center [756, 376] width 84 height 21
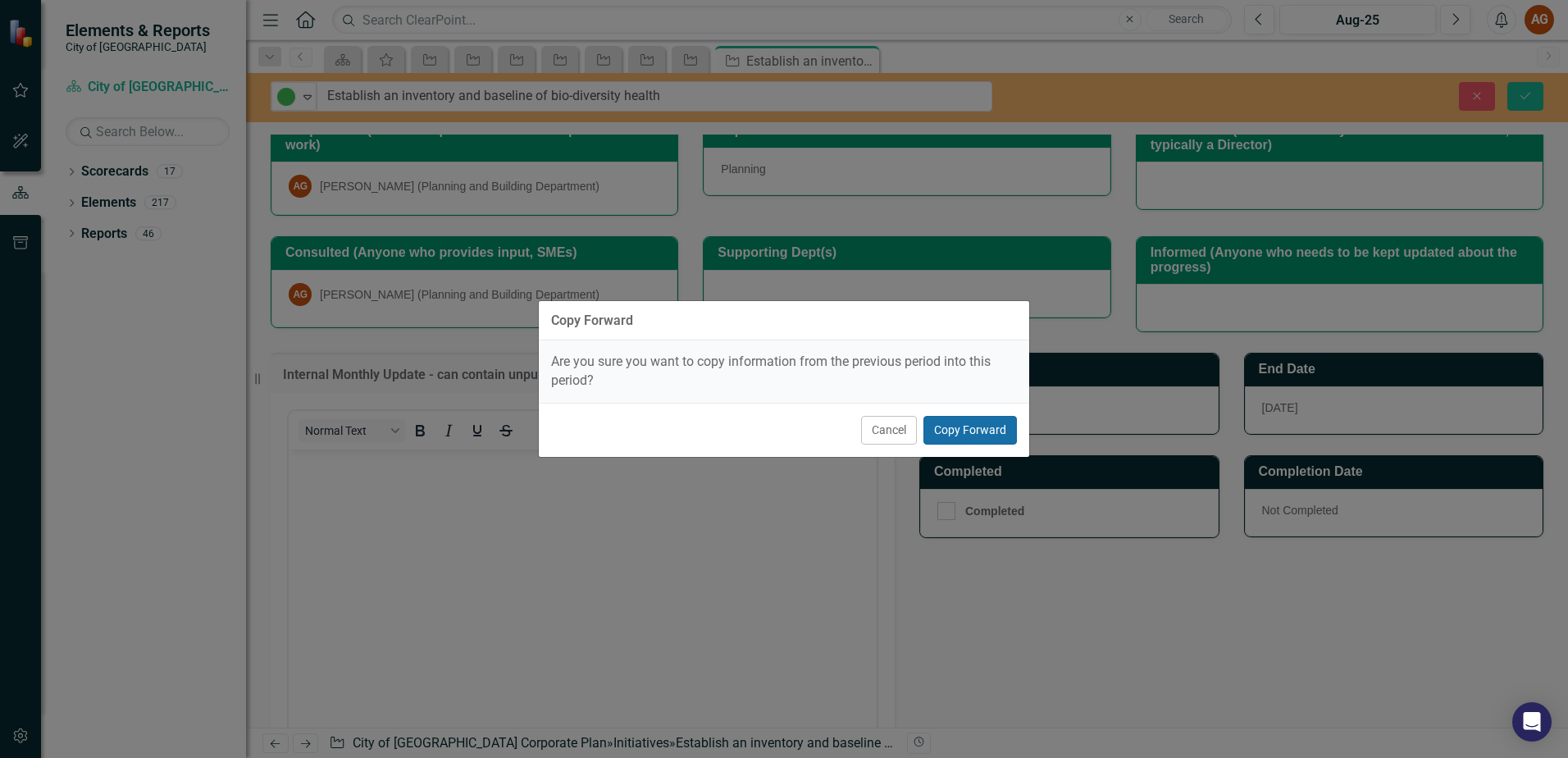
click at [957, 428] on button "Copy Forward" at bounding box center [970, 430] width 93 height 29
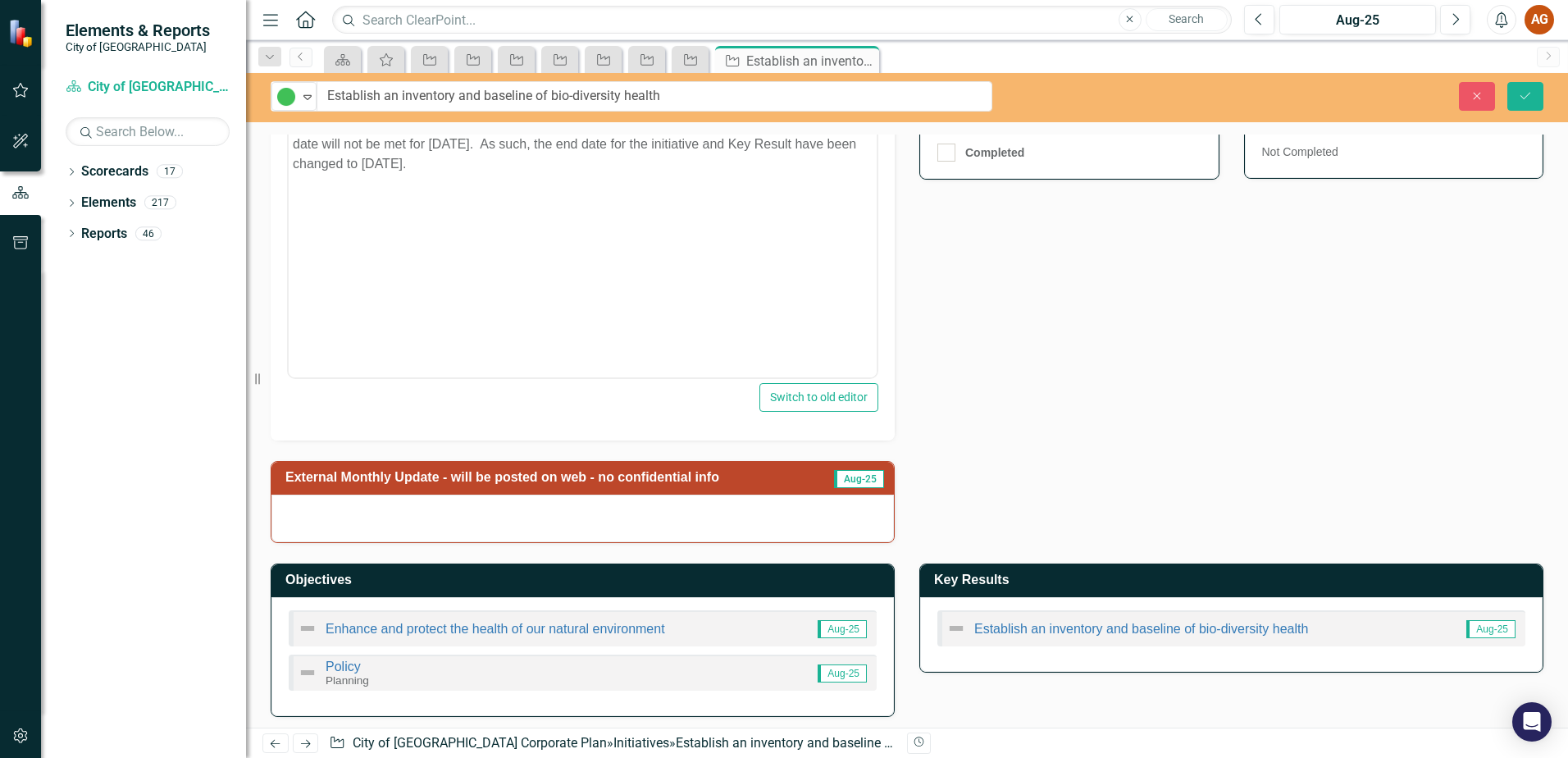
scroll to position [638, 0]
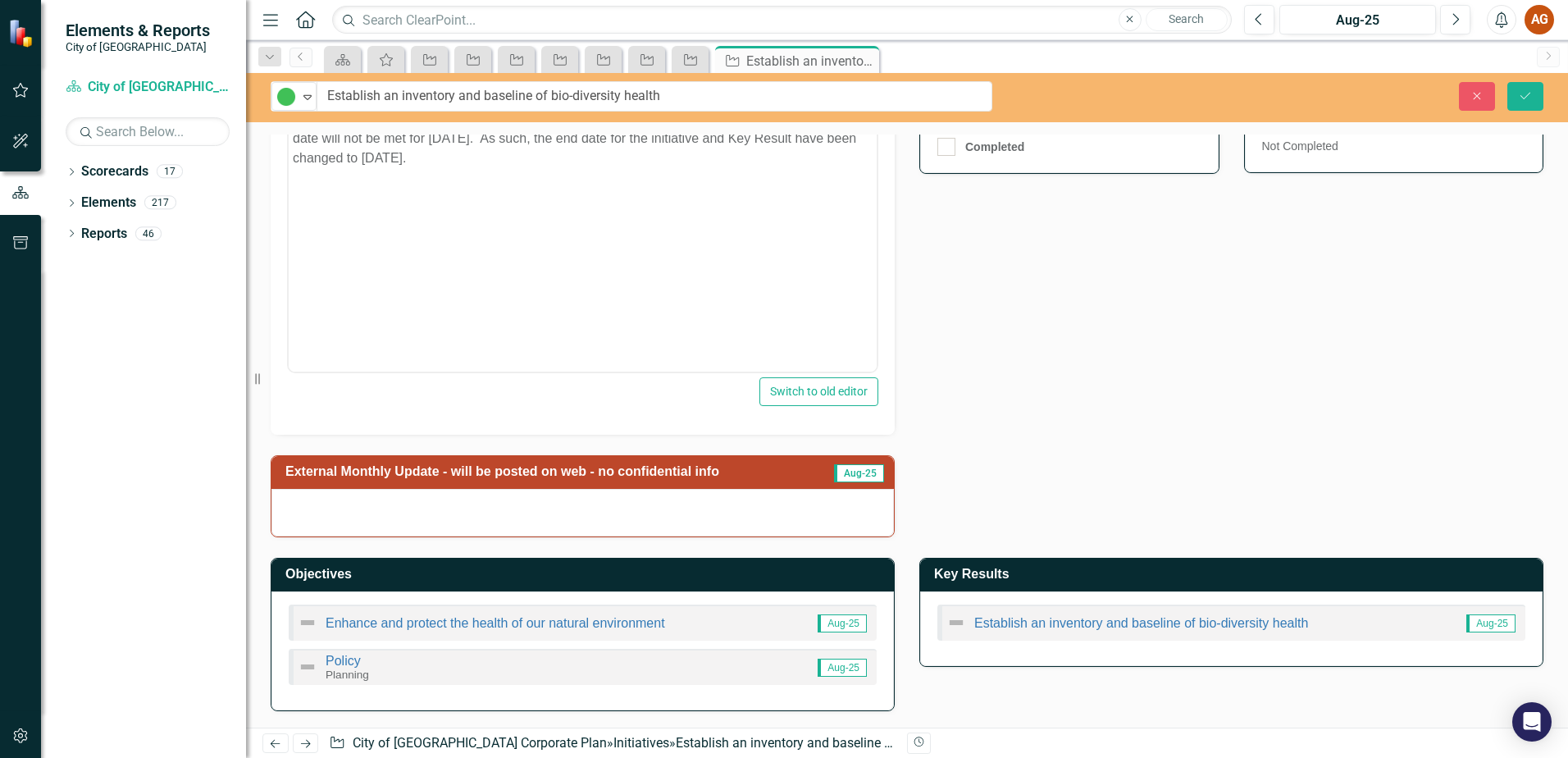
click at [574, 477] on h3 "External Monthly Update - will be posted on web - no confidential info" at bounding box center [553, 472] width 536 height 15
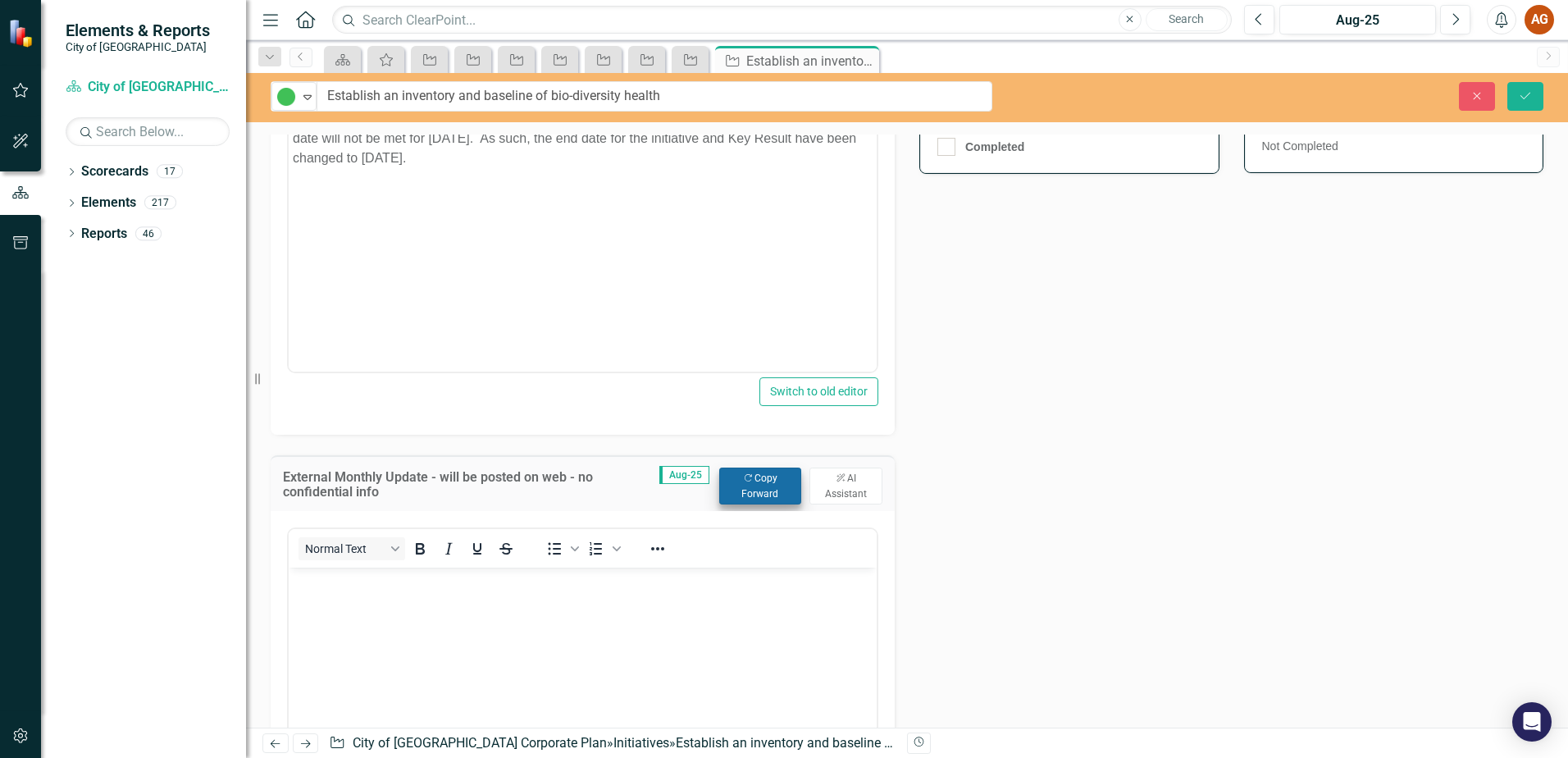
scroll to position [0, 0]
click at [742, 490] on button "Copy Forward Copy Forward" at bounding box center [760, 486] width 82 height 36
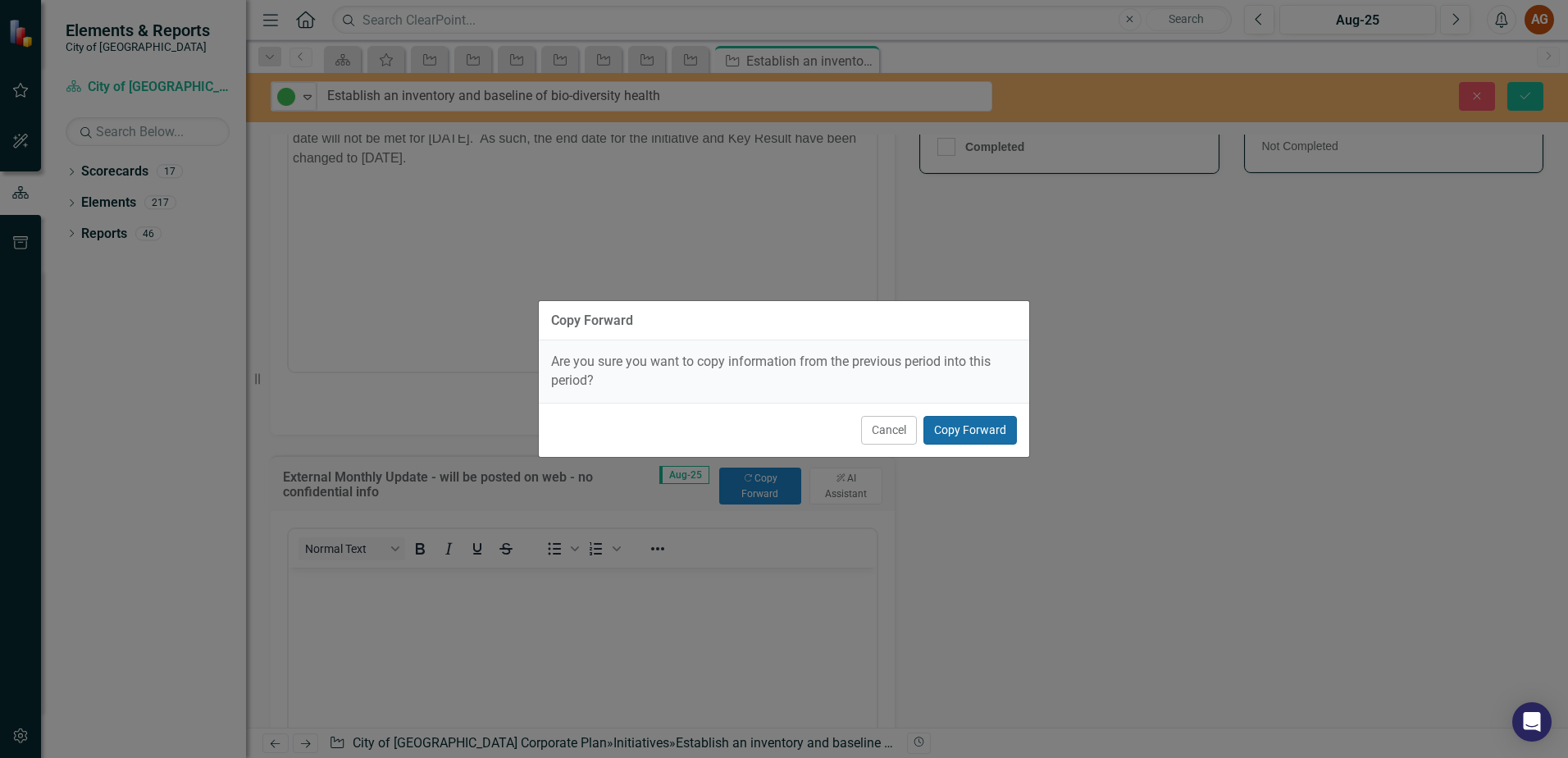
click at [986, 431] on button "Copy Forward" at bounding box center [970, 430] width 93 height 29
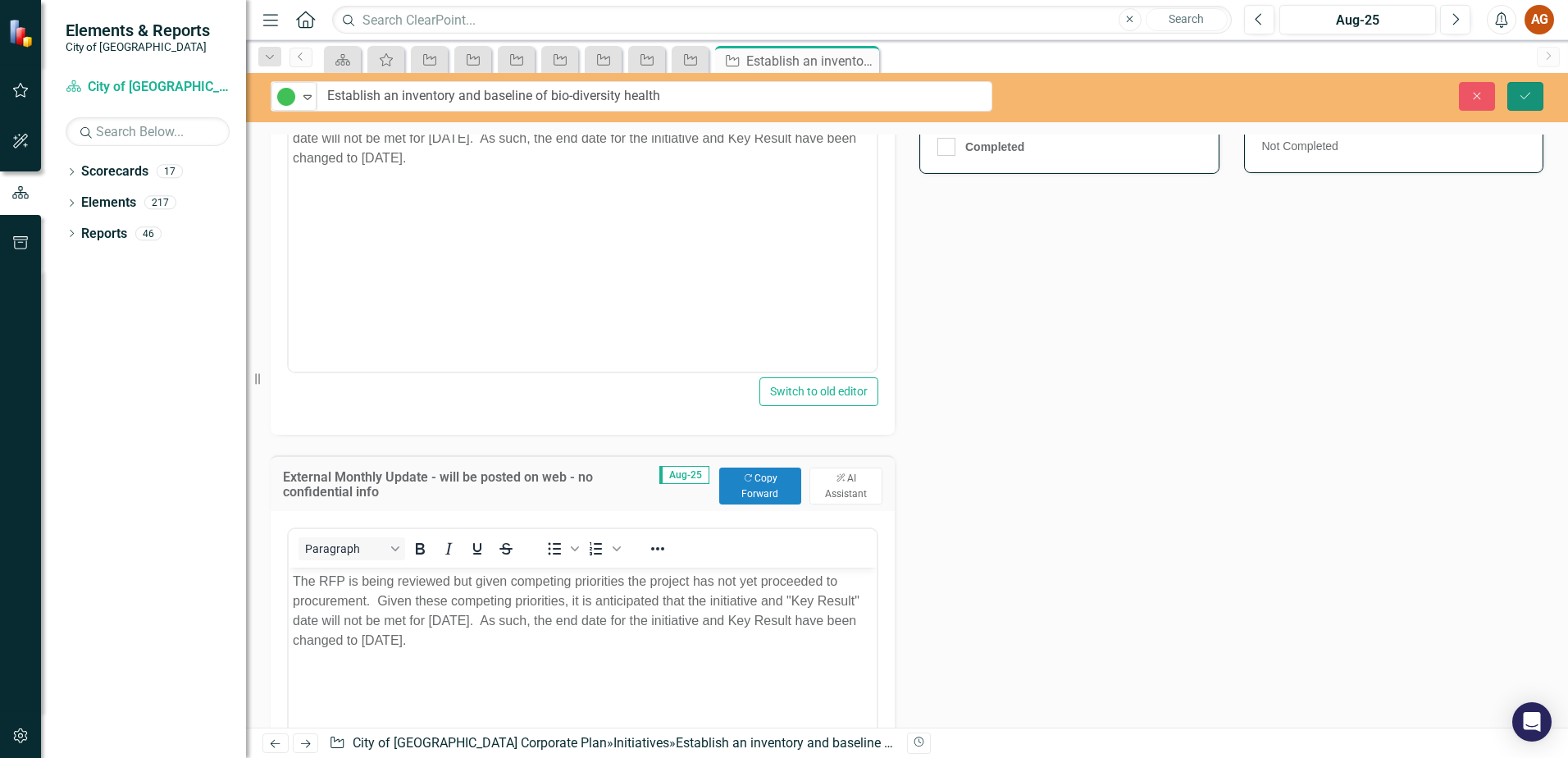
click at [1519, 106] on button "Save" at bounding box center [1525, 96] width 36 height 29
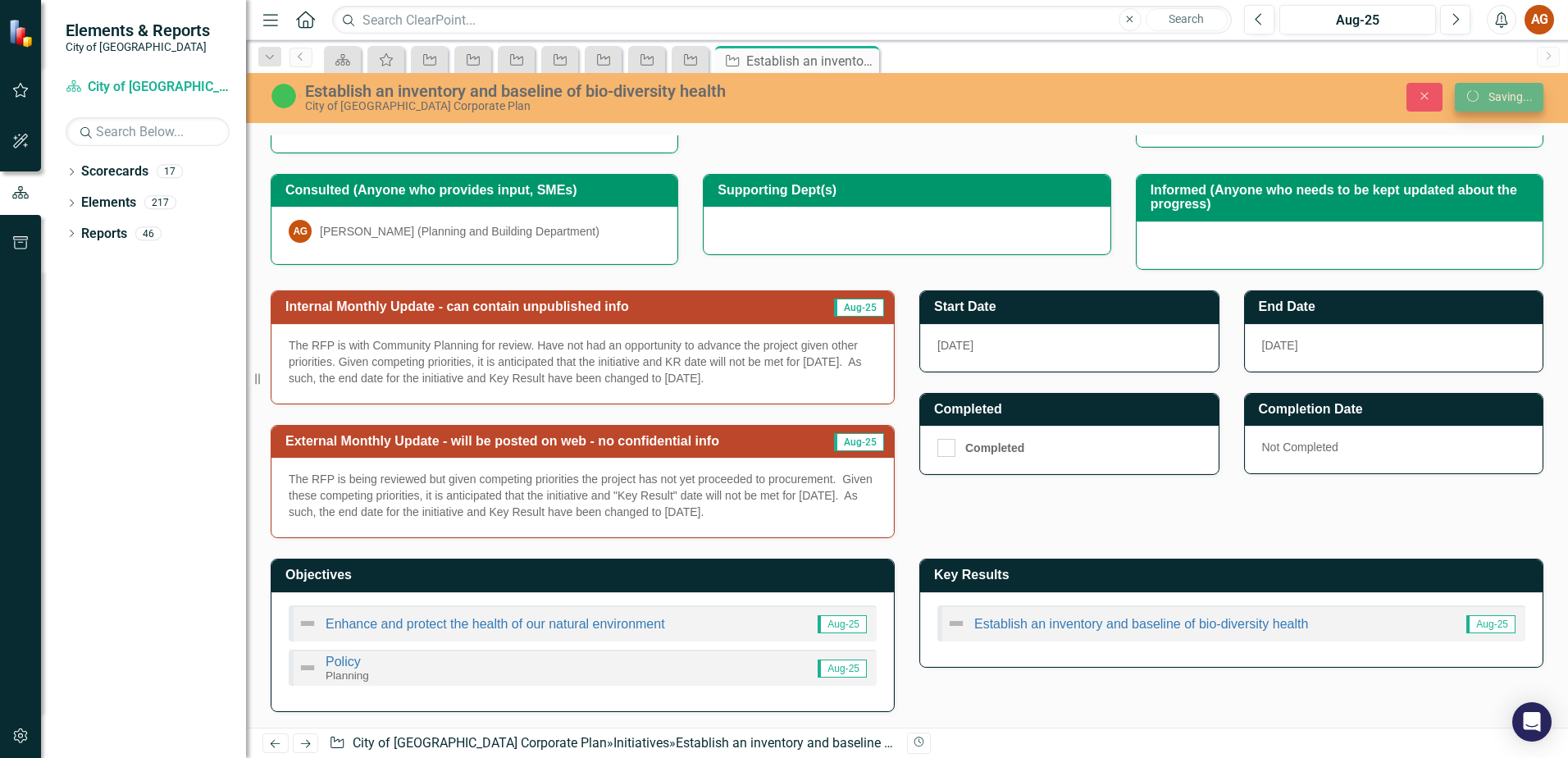
scroll to position [337, 0]
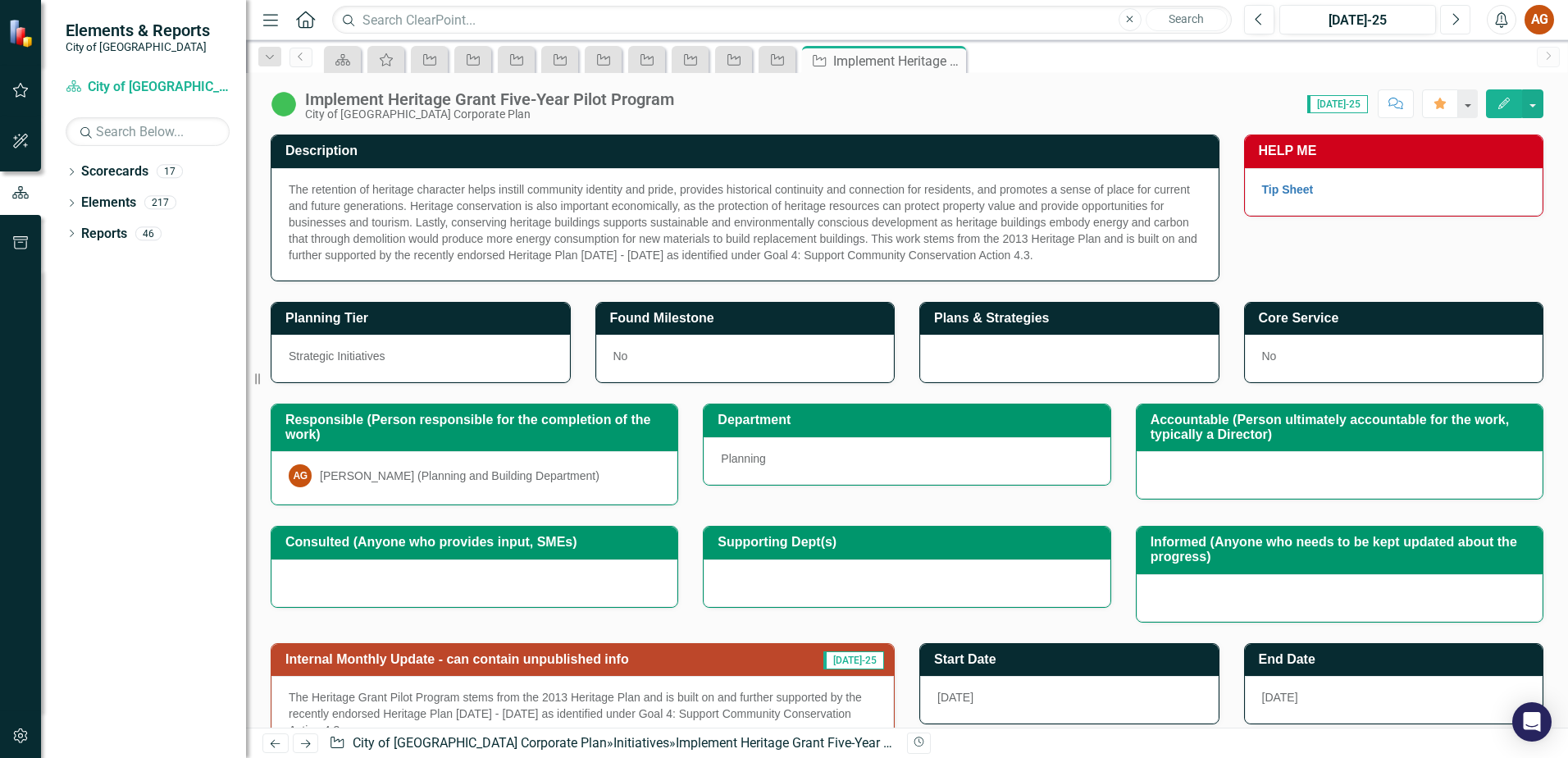
click at [1460, 12] on button "Next" at bounding box center [1456, 20] width 31 height 30
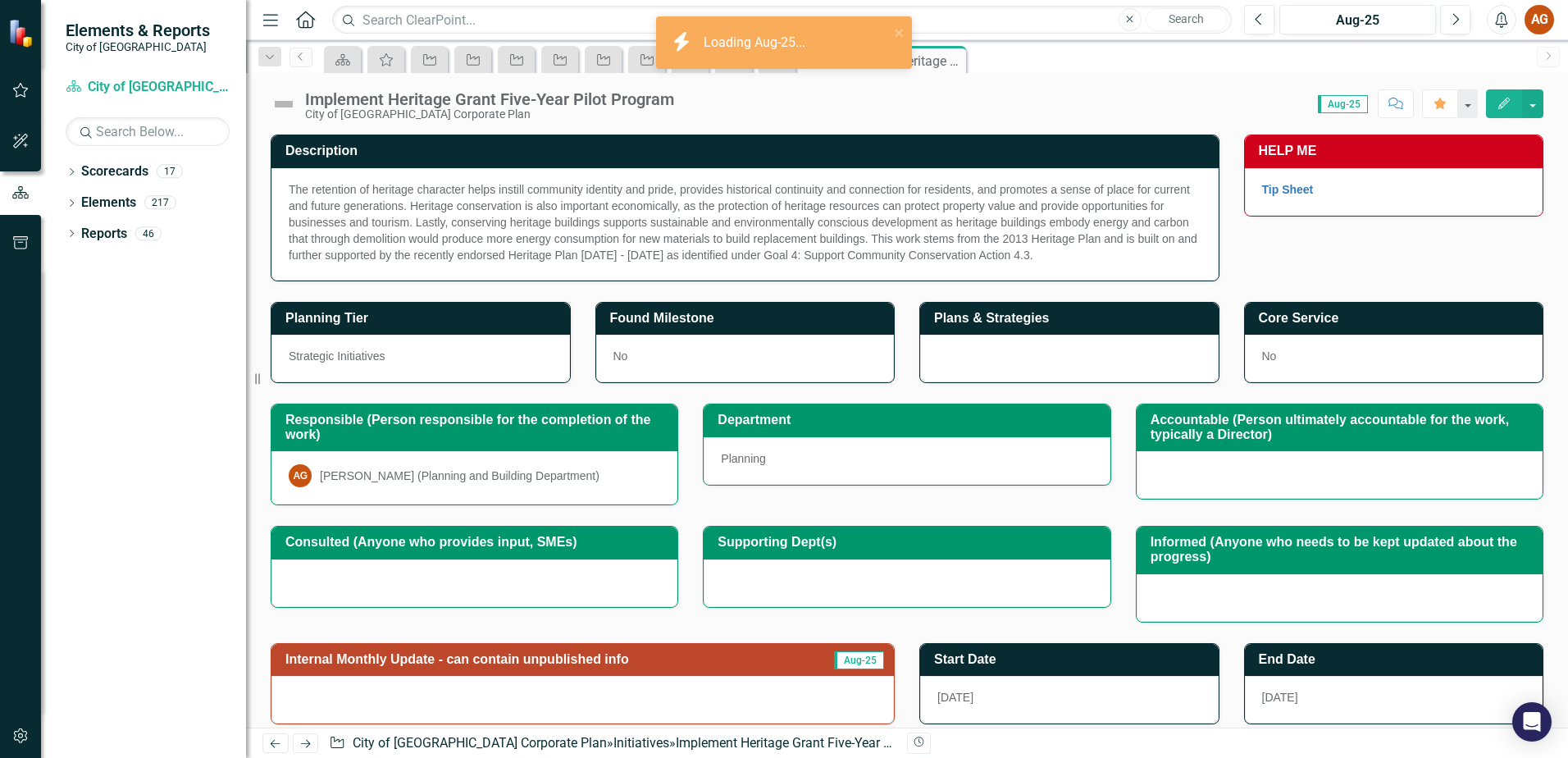
click at [285, 109] on img at bounding box center [284, 104] width 26 height 26
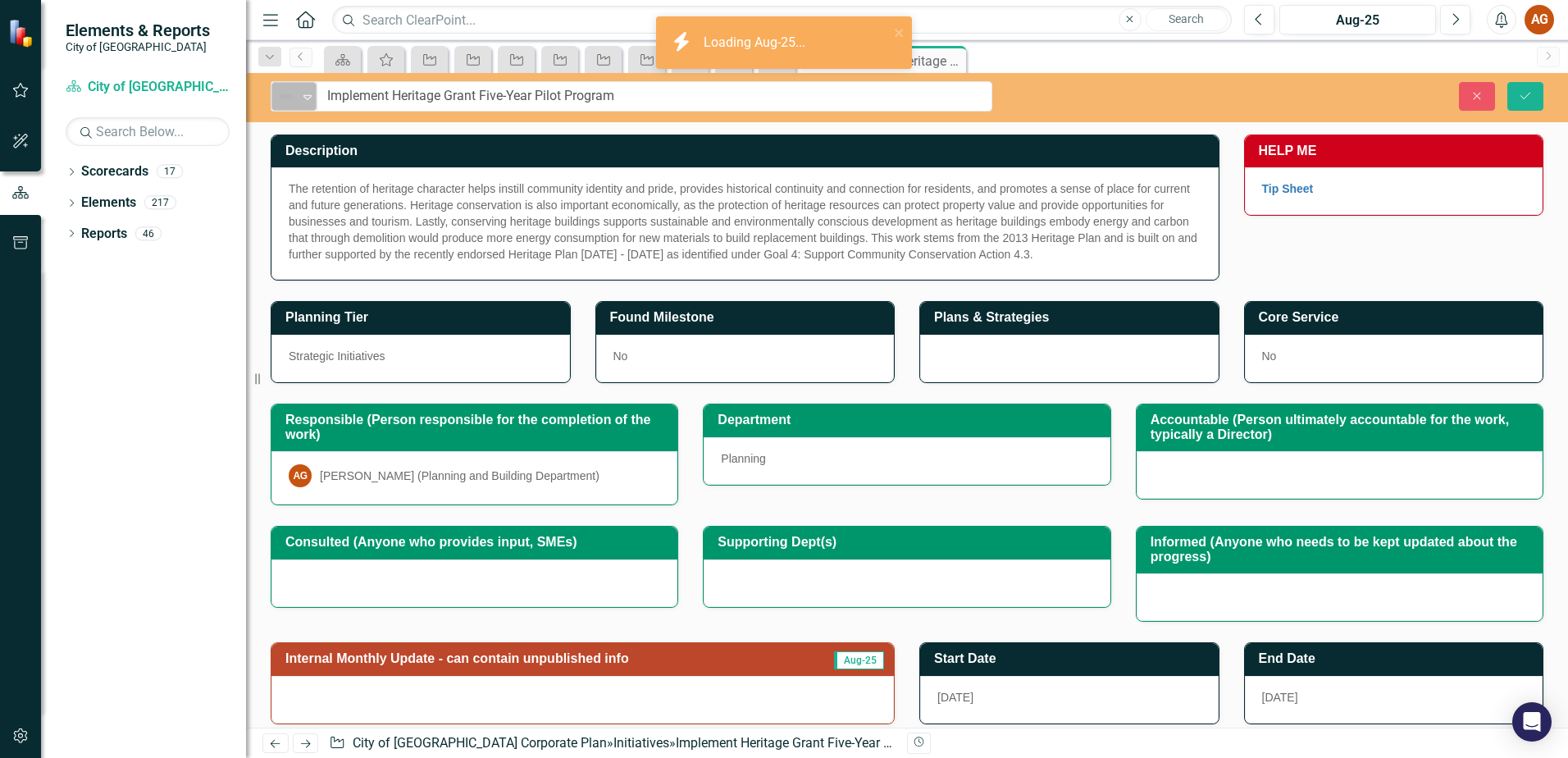
click at [291, 107] on div "Not Defined" at bounding box center [287, 96] width 25 height 23
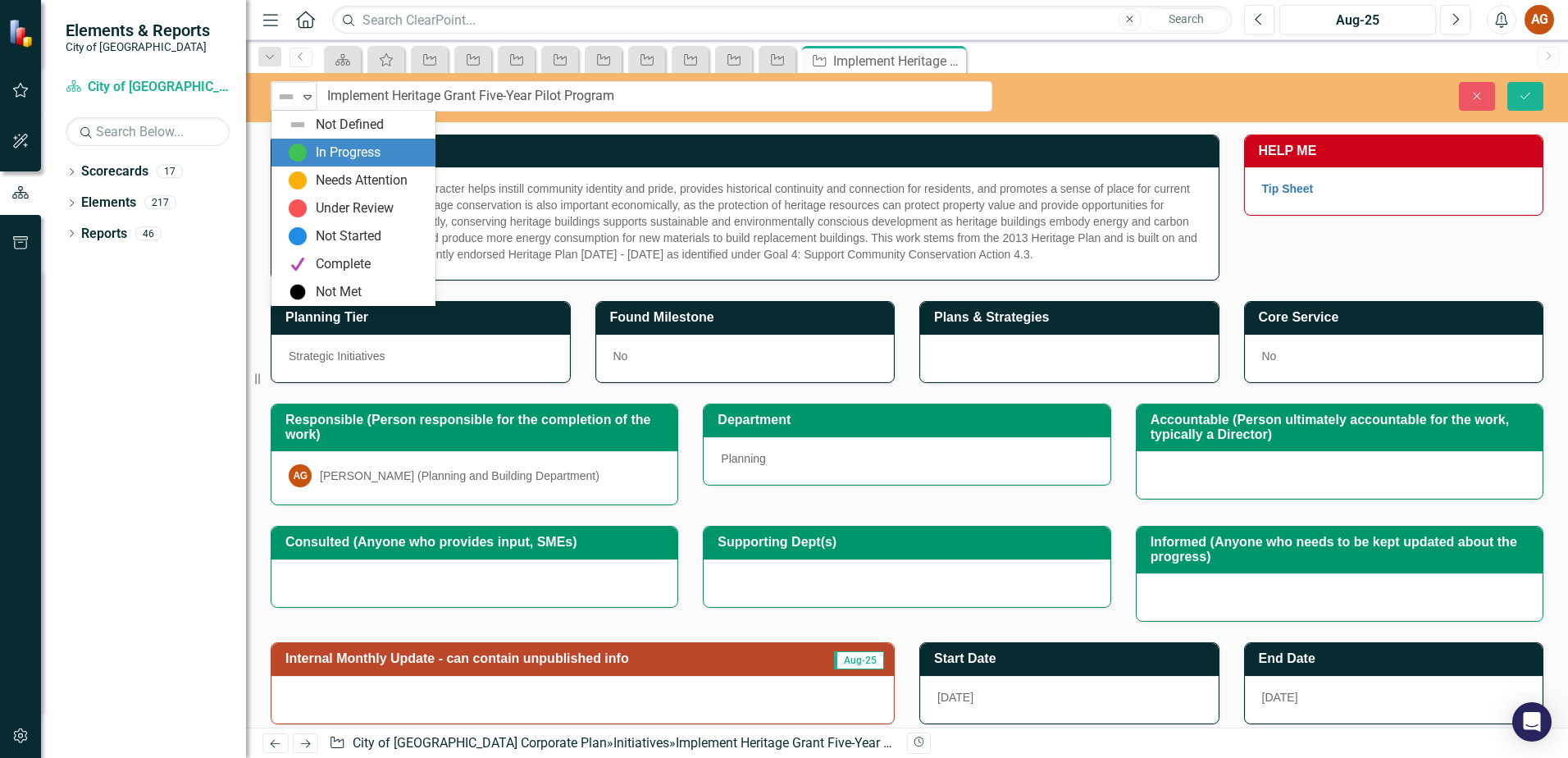
click at [314, 158] on div "In Progress" at bounding box center [356, 153] width 138 height 20
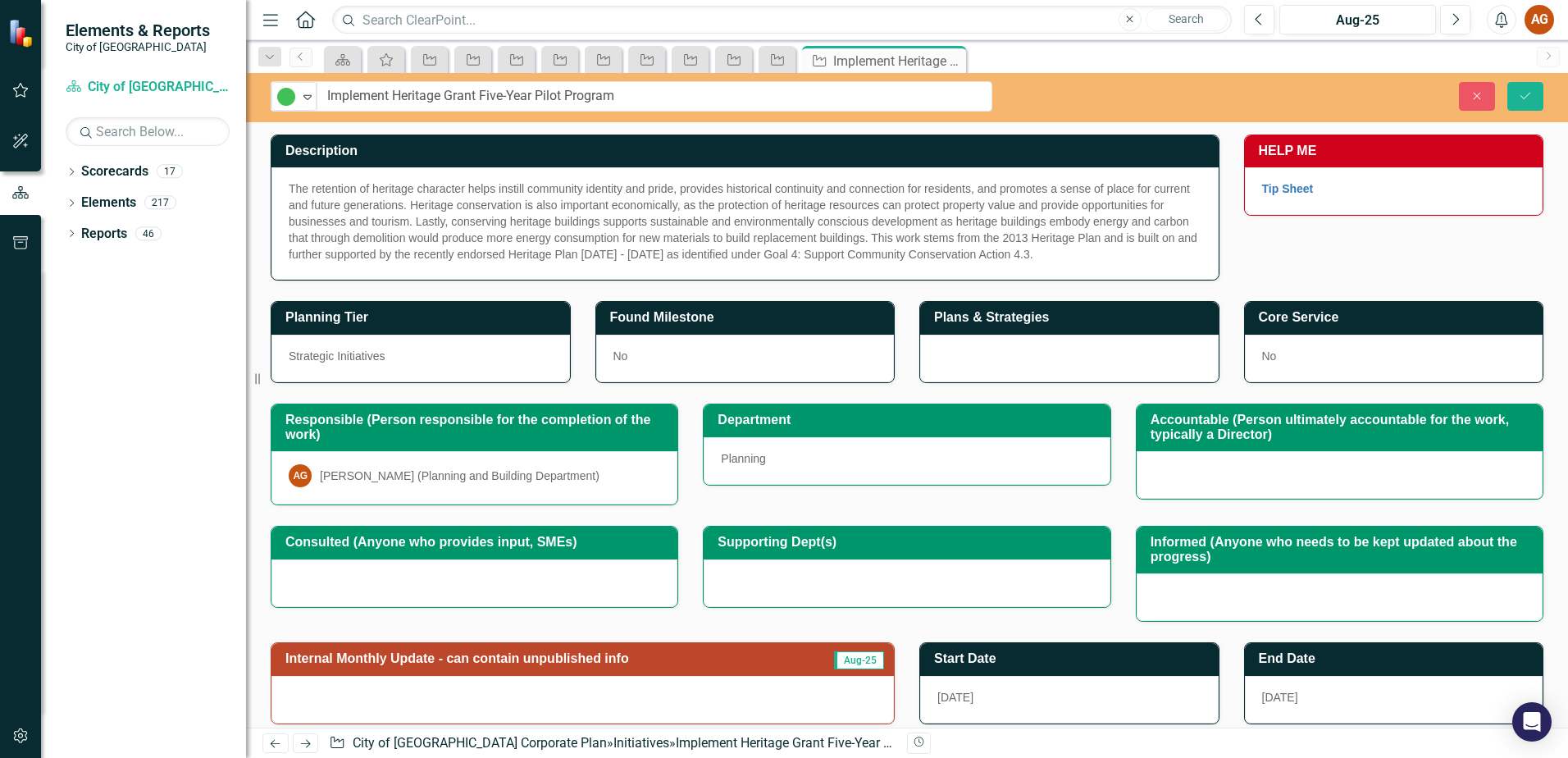
scroll to position [245, 0]
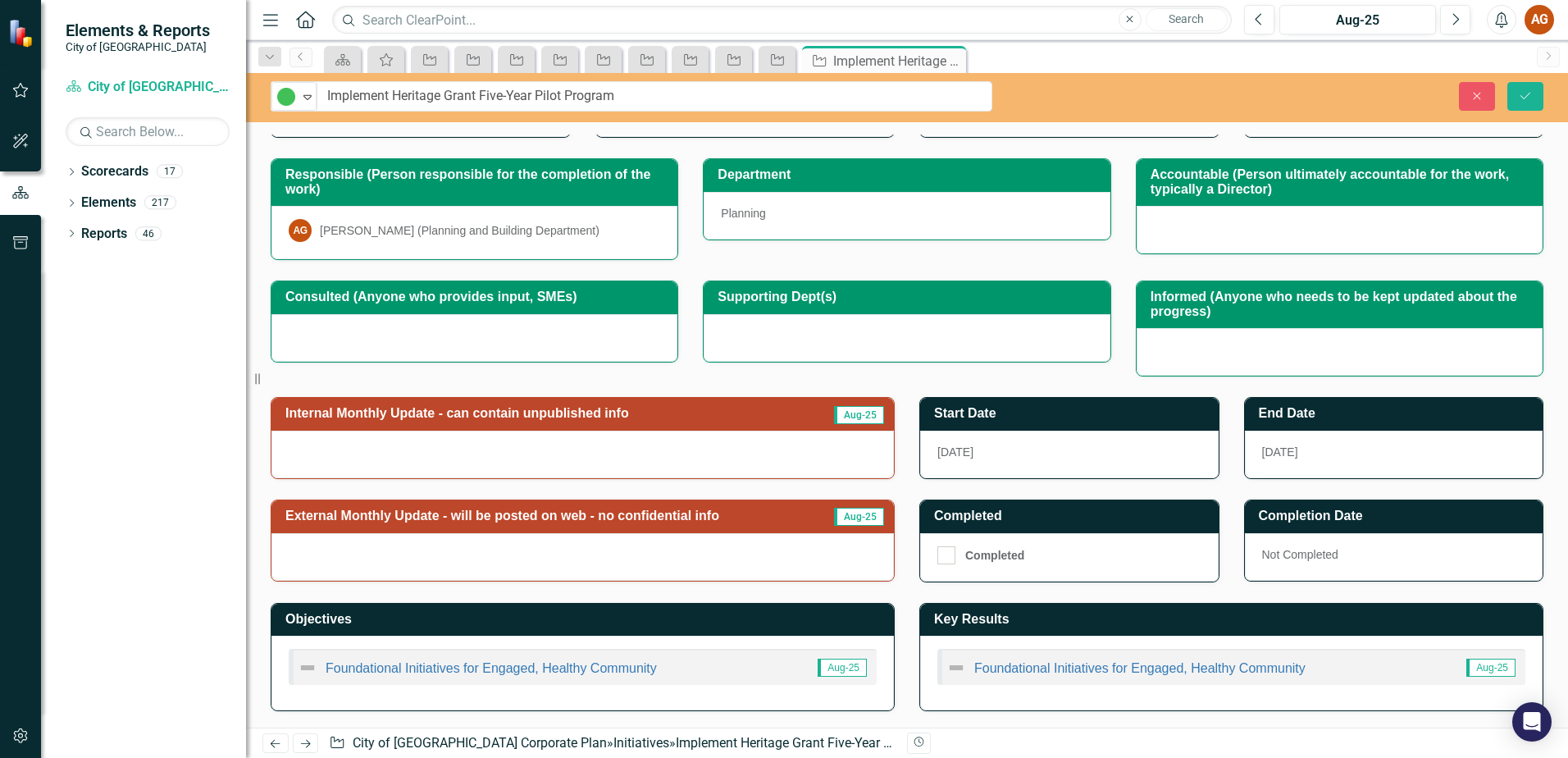
click at [440, 412] on h3 "Internal Monthly Update - can contain unpublished info" at bounding box center [545, 413] width 521 height 15
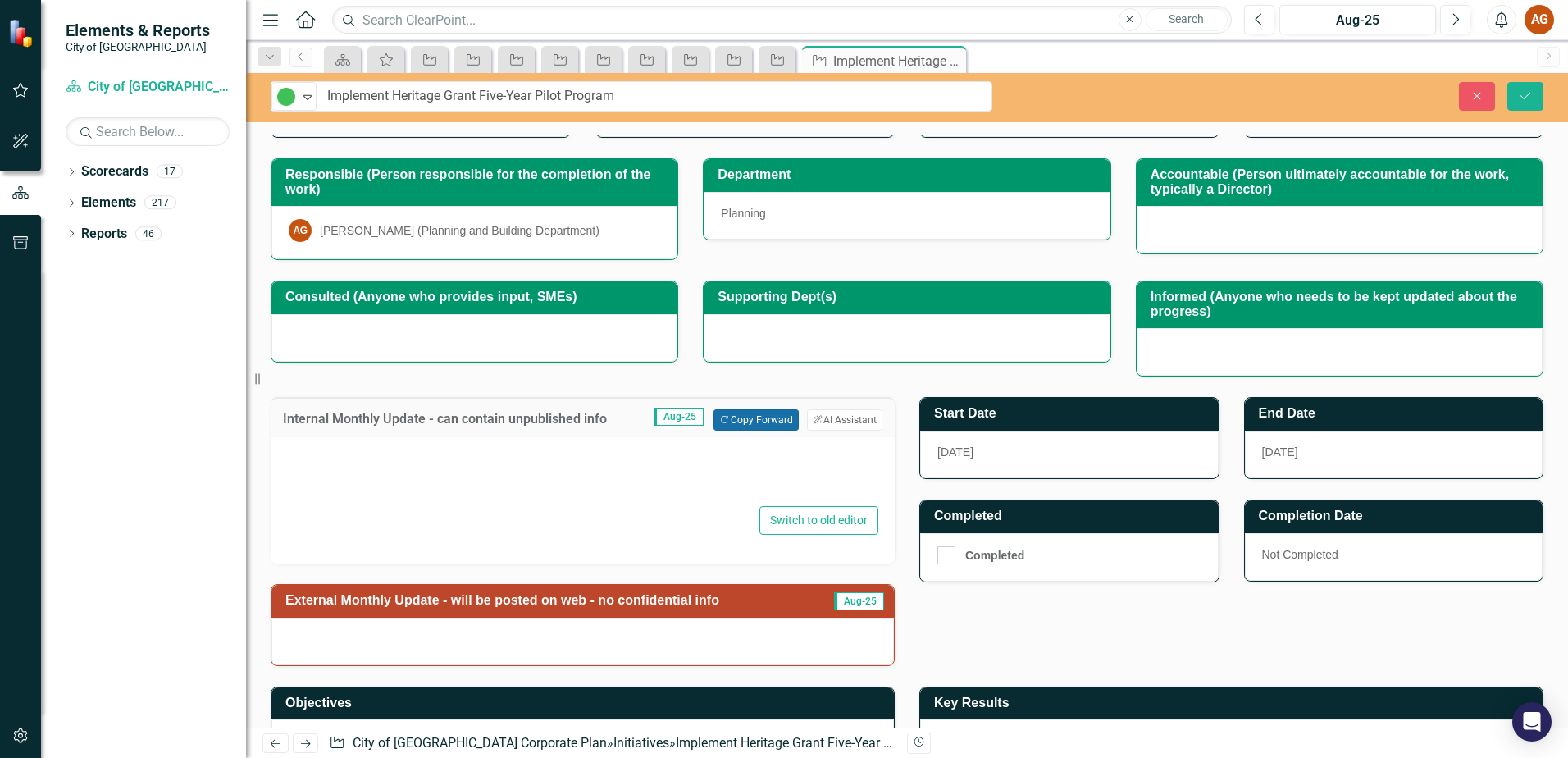
click at [733, 424] on button "Copy Forward Copy Forward" at bounding box center [756, 419] width 84 height 21
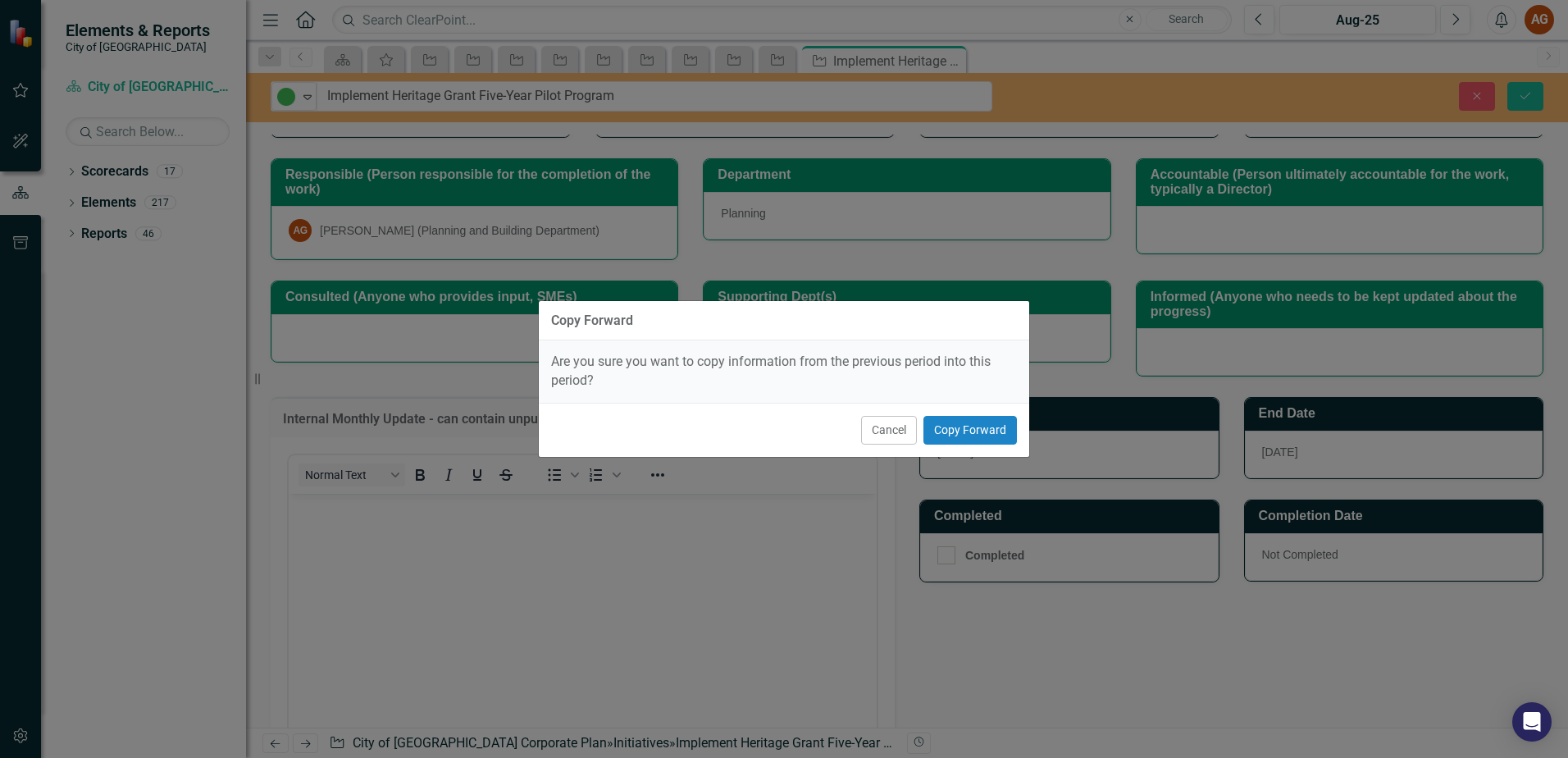
scroll to position [0, 0]
click at [971, 415] on div "Cancel Copy Forward" at bounding box center [784, 430] width 491 height 55
click at [969, 426] on button "Copy Forward" at bounding box center [970, 430] width 93 height 29
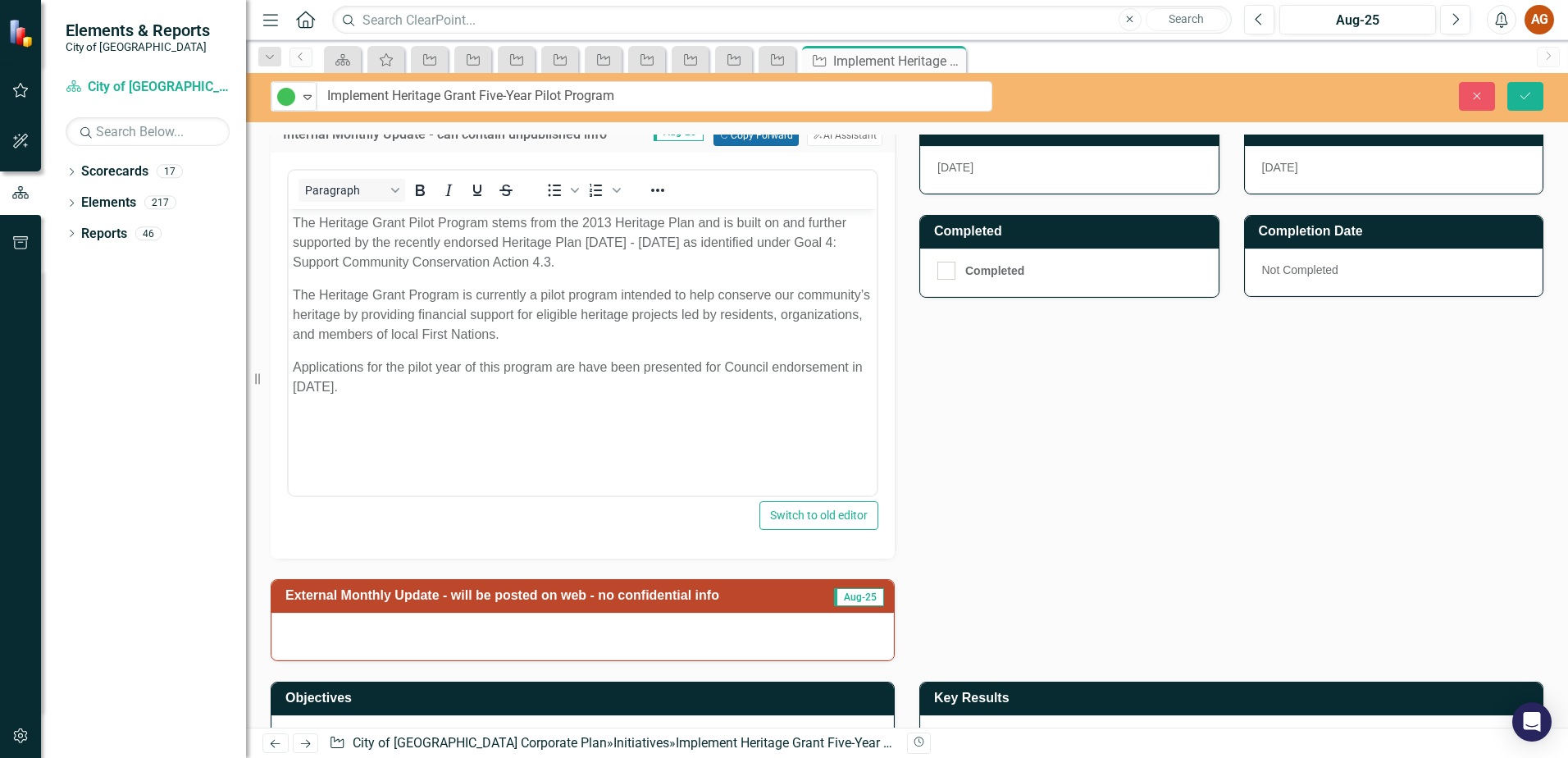
scroll to position [610, 0]
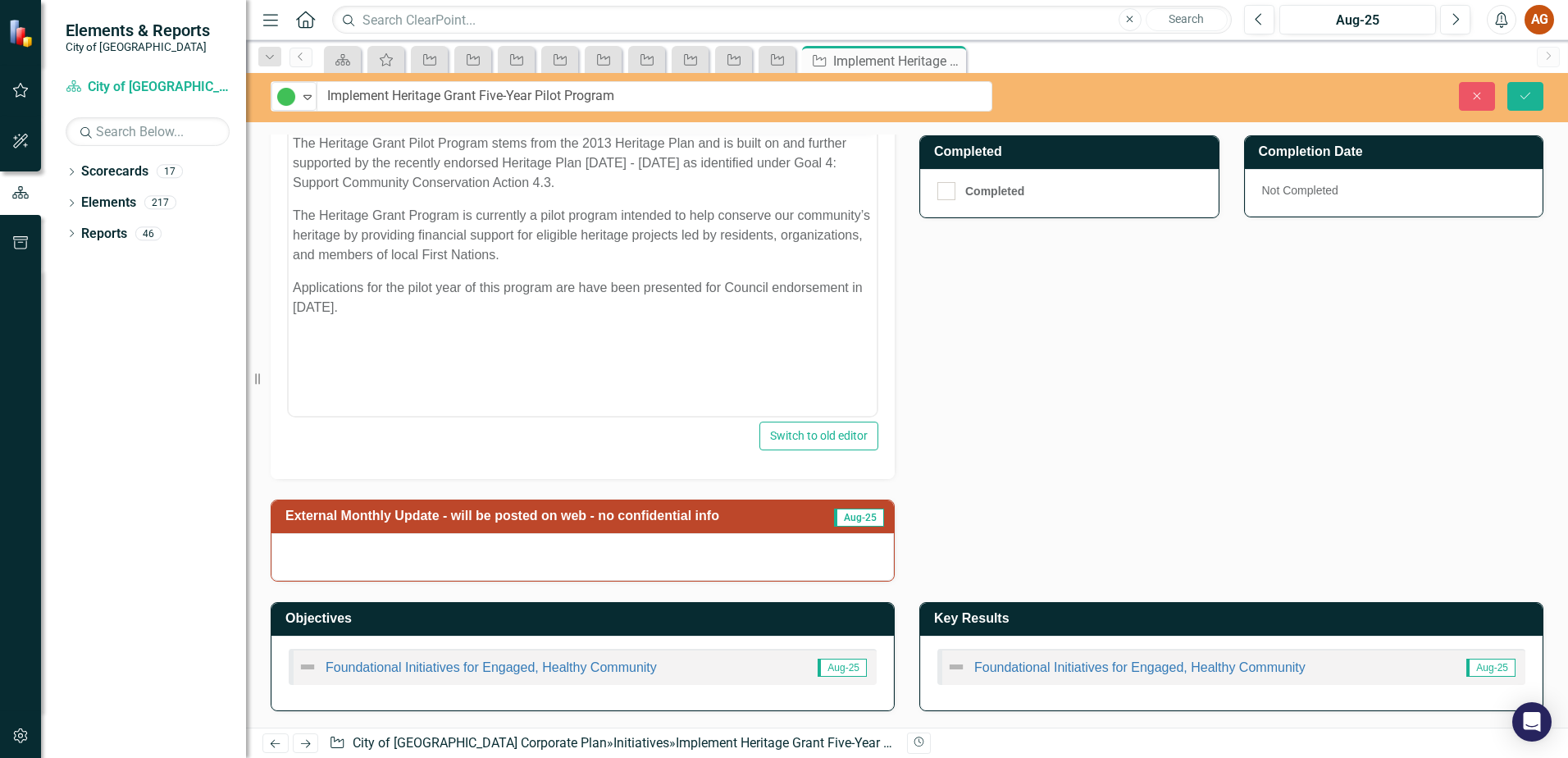
click at [495, 518] on h3 "External Monthly Update - will be posted on web - no confidential info" at bounding box center [553, 516] width 536 height 15
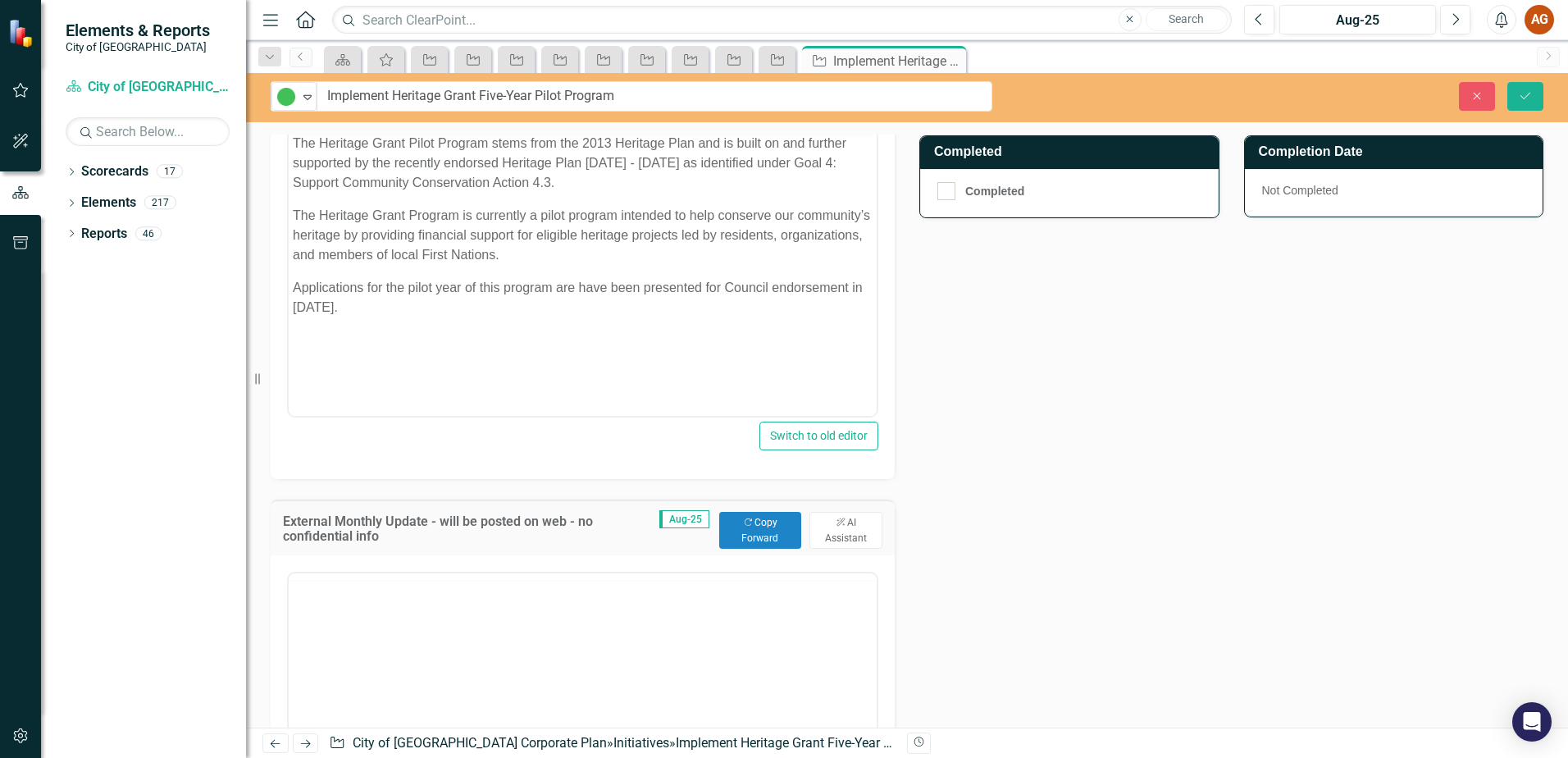
scroll to position [0, 0]
click at [762, 523] on button "Copy Forward Copy Forward" at bounding box center [760, 530] width 82 height 36
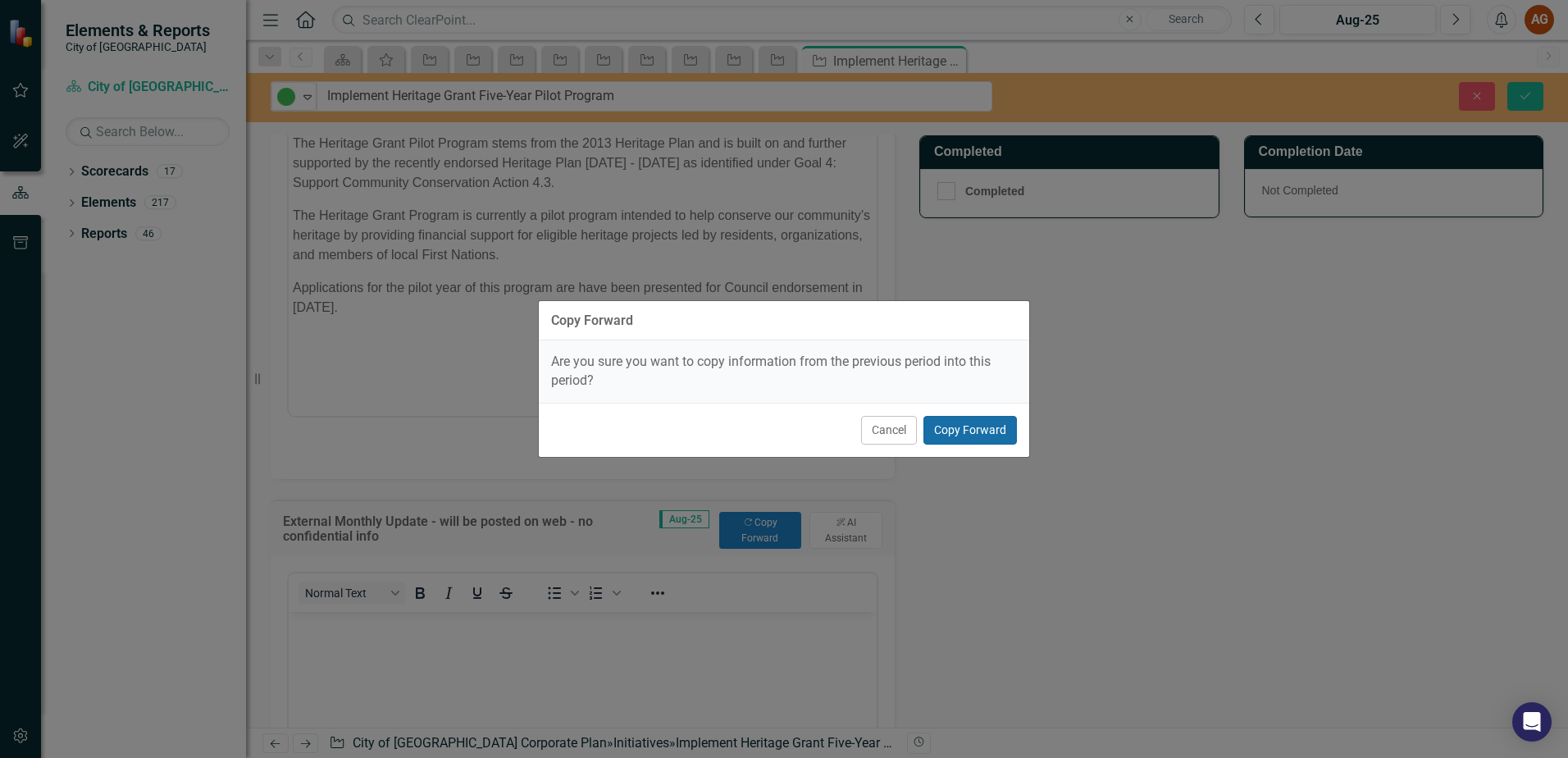
click at [958, 428] on button "Copy Forward" at bounding box center [970, 430] width 93 height 29
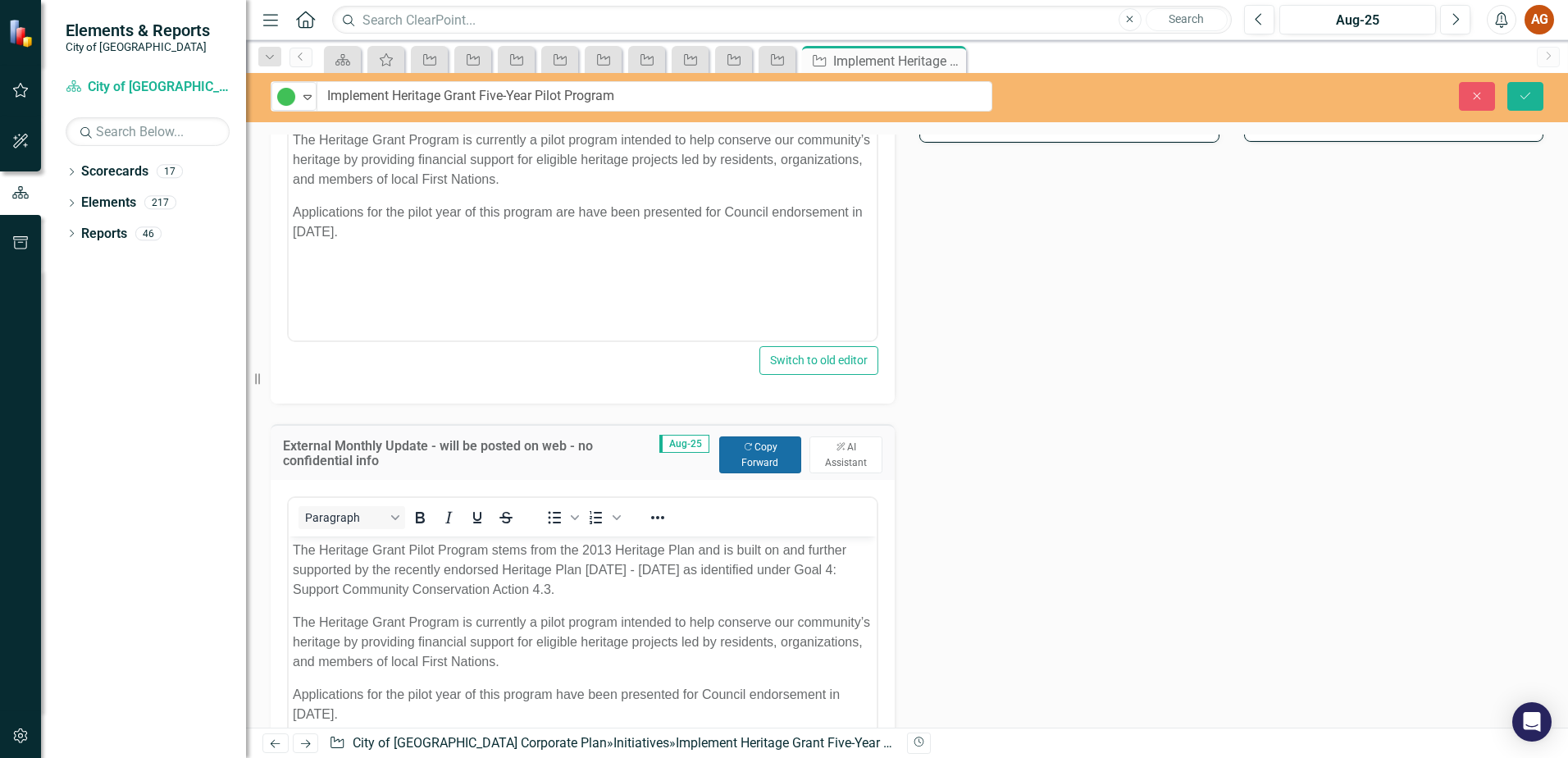
scroll to position [856, 0]
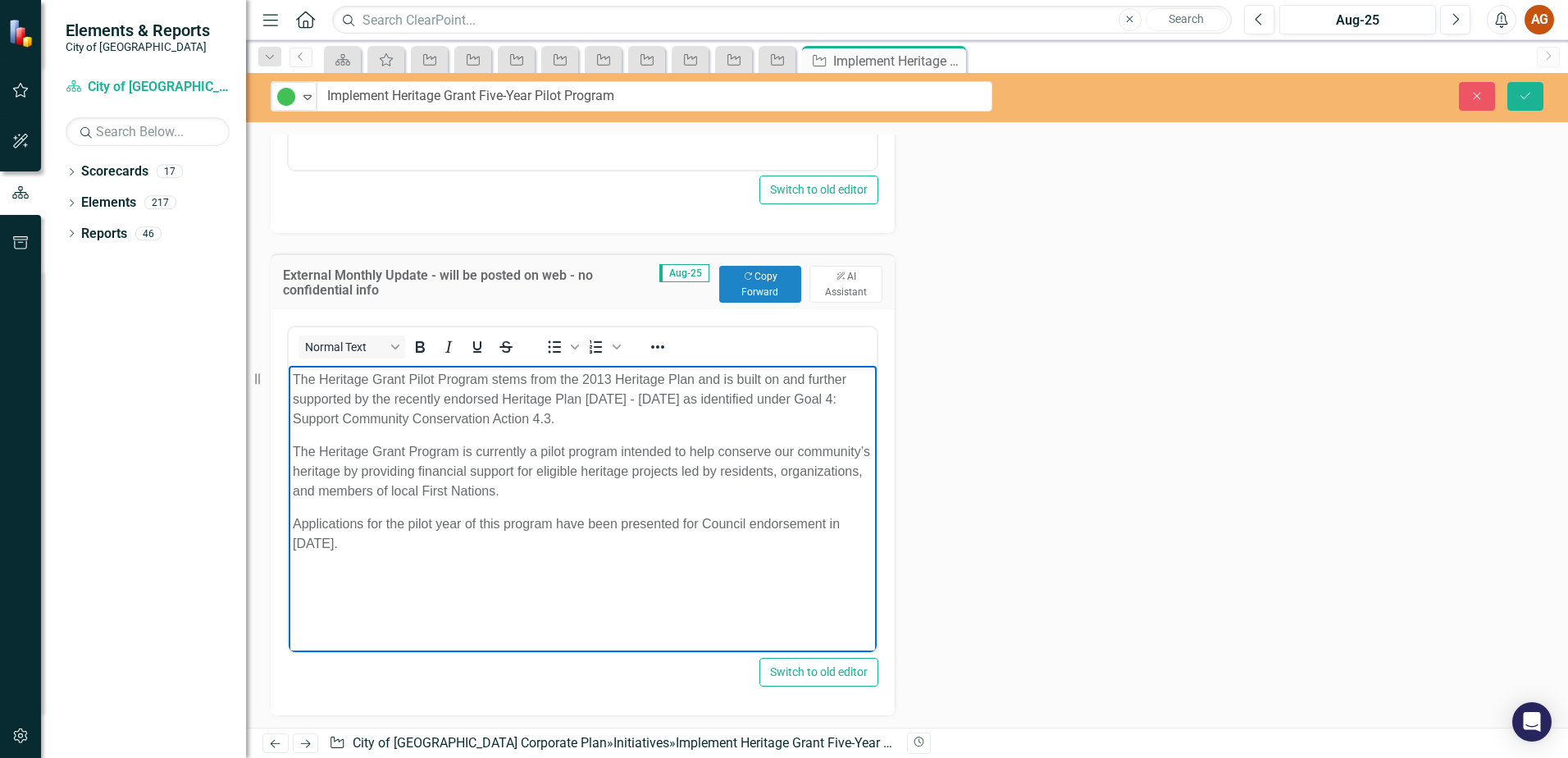
drag, startPoint x: 352, startPoint y: 547, endPoint x: 577, endPoint y: 883, distance: 404.4
click at [289, 518] on html "The Heritage Grant Pilot Program stems from the 2013 Heritage Plan and is built…" at bounding box center [583, 489] width 588 height 246
click at [1528, 94] on icon "submit" at bounding box center [1525, 95] width 10 height 7
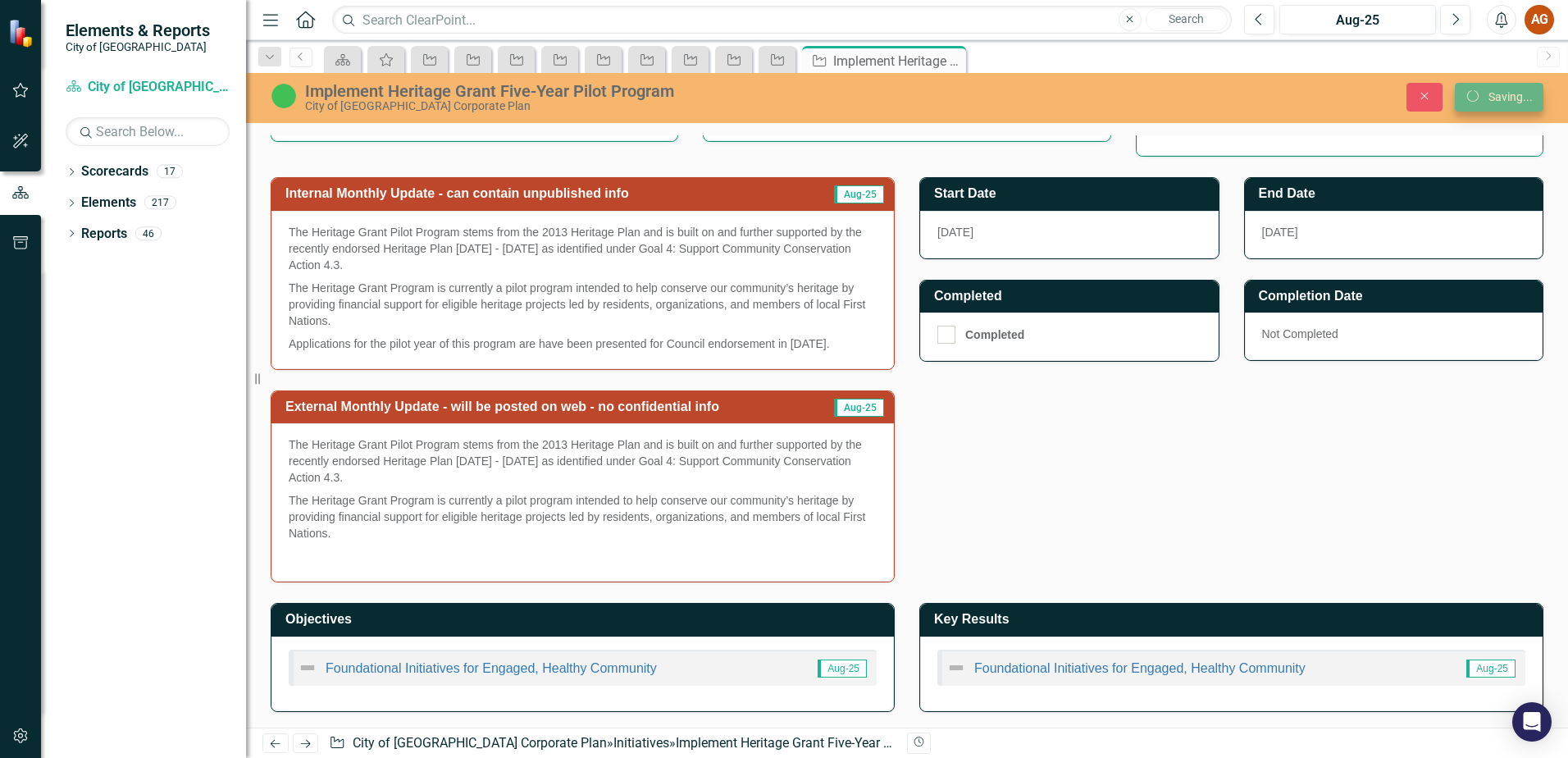
scroll to position [467, 0]
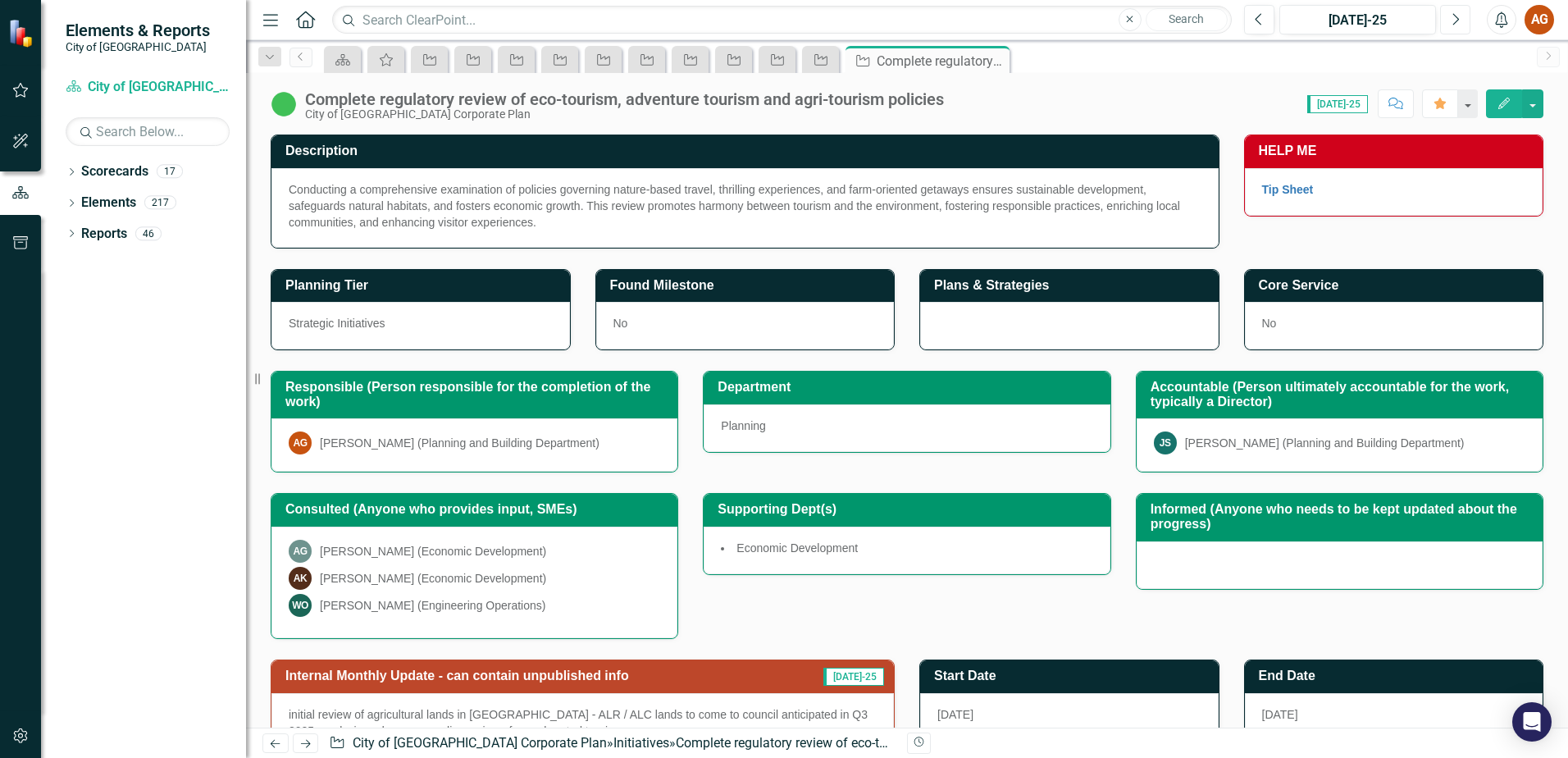
click at [1458, 21] on icon "button" at bounding box center [1457, 19] width 7 height 12
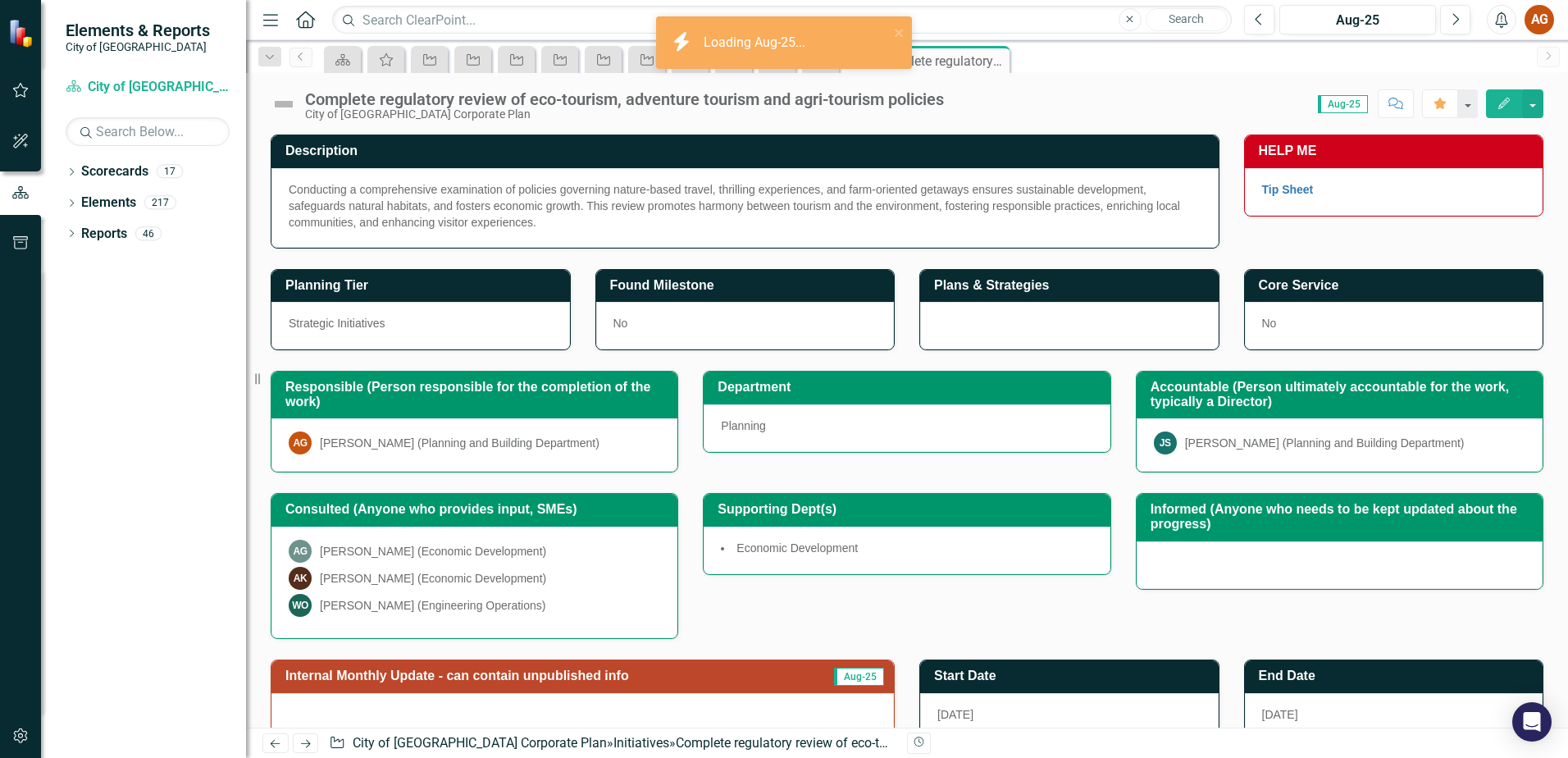
click at [287, 104] on img at bounding box center [284, 104] width 26 height 26
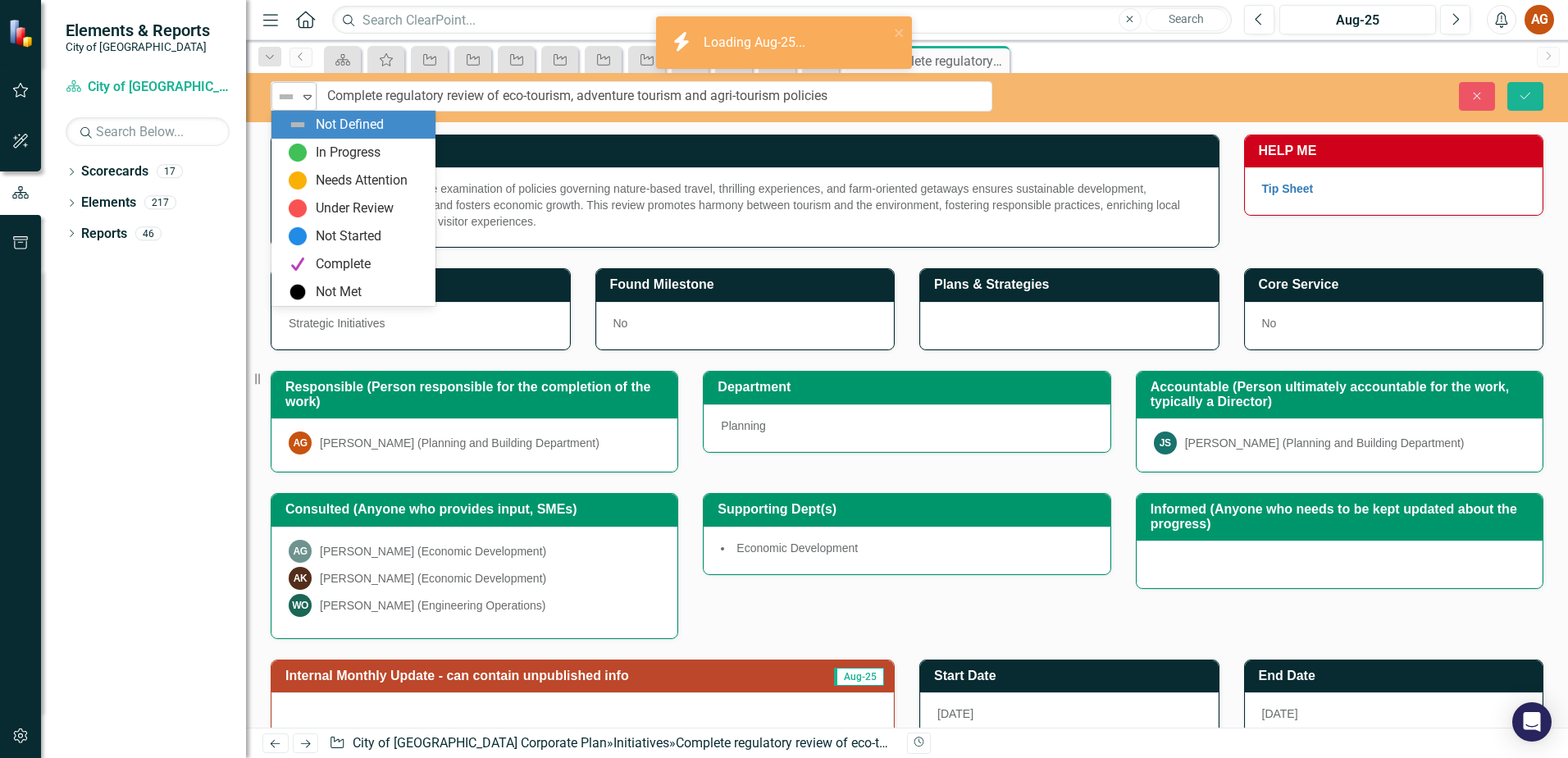
click at [295, 107] on div "Not Defined" at bounding box center [287, 96] width 25 height 23
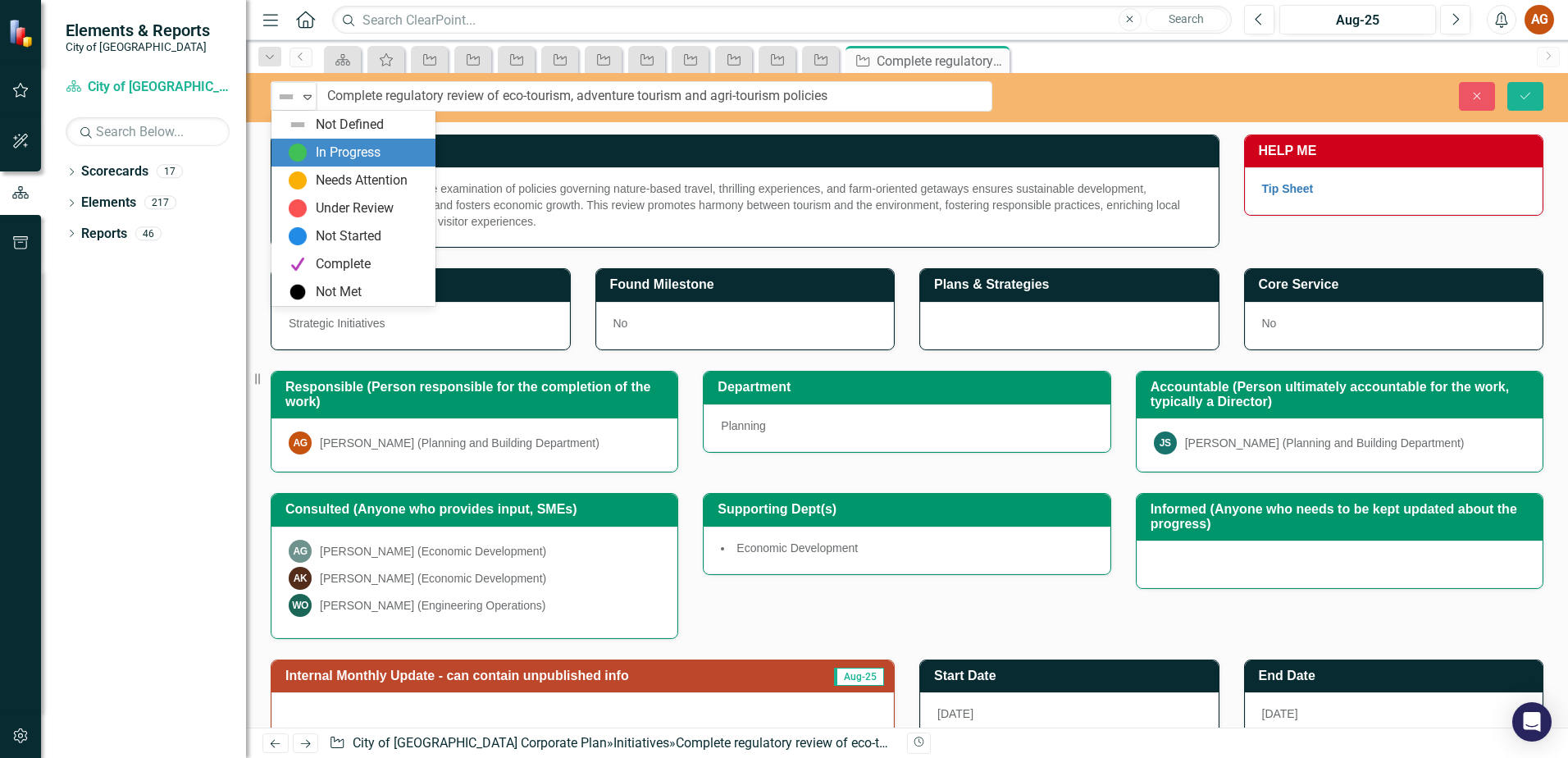
click at [314, 144] on div "In Progress" at bounding box center [356, 153] width 138 height 20
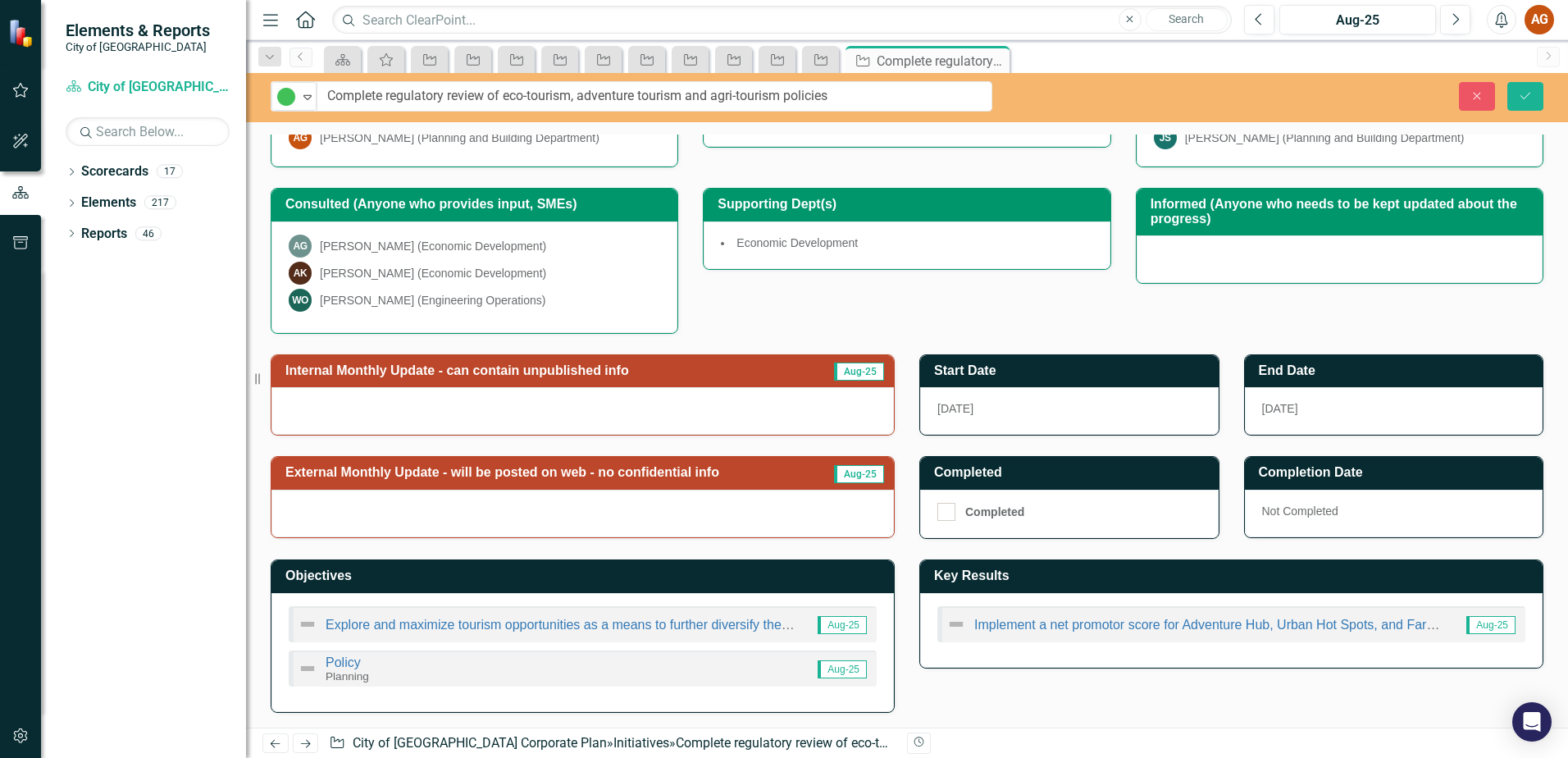
scroll to position [307, 0]
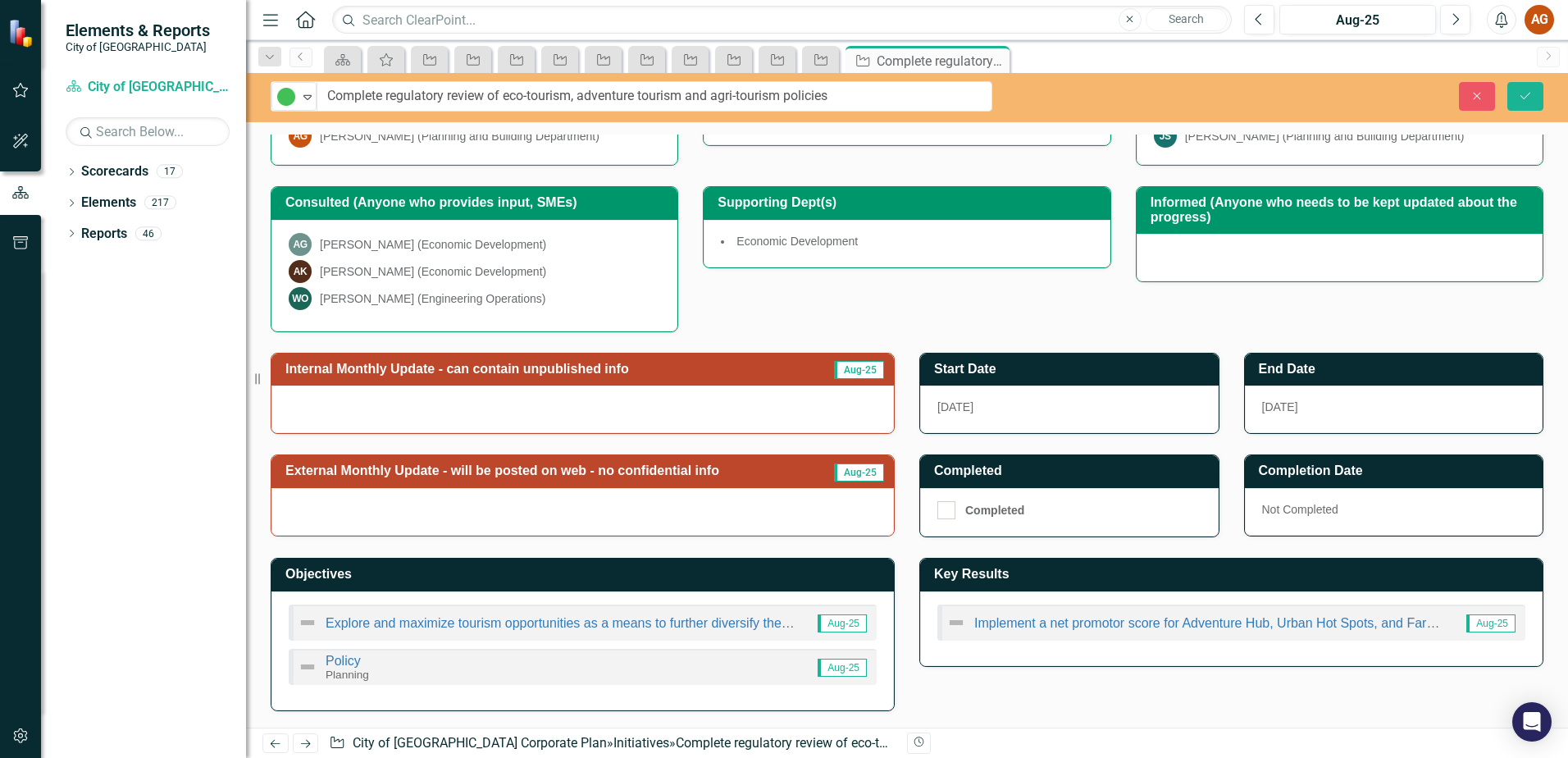
click at [430, 372] on h3 "Internal Monthly Update - can contain unpublished info" at bounding box center [545, 369] width 521 height 15
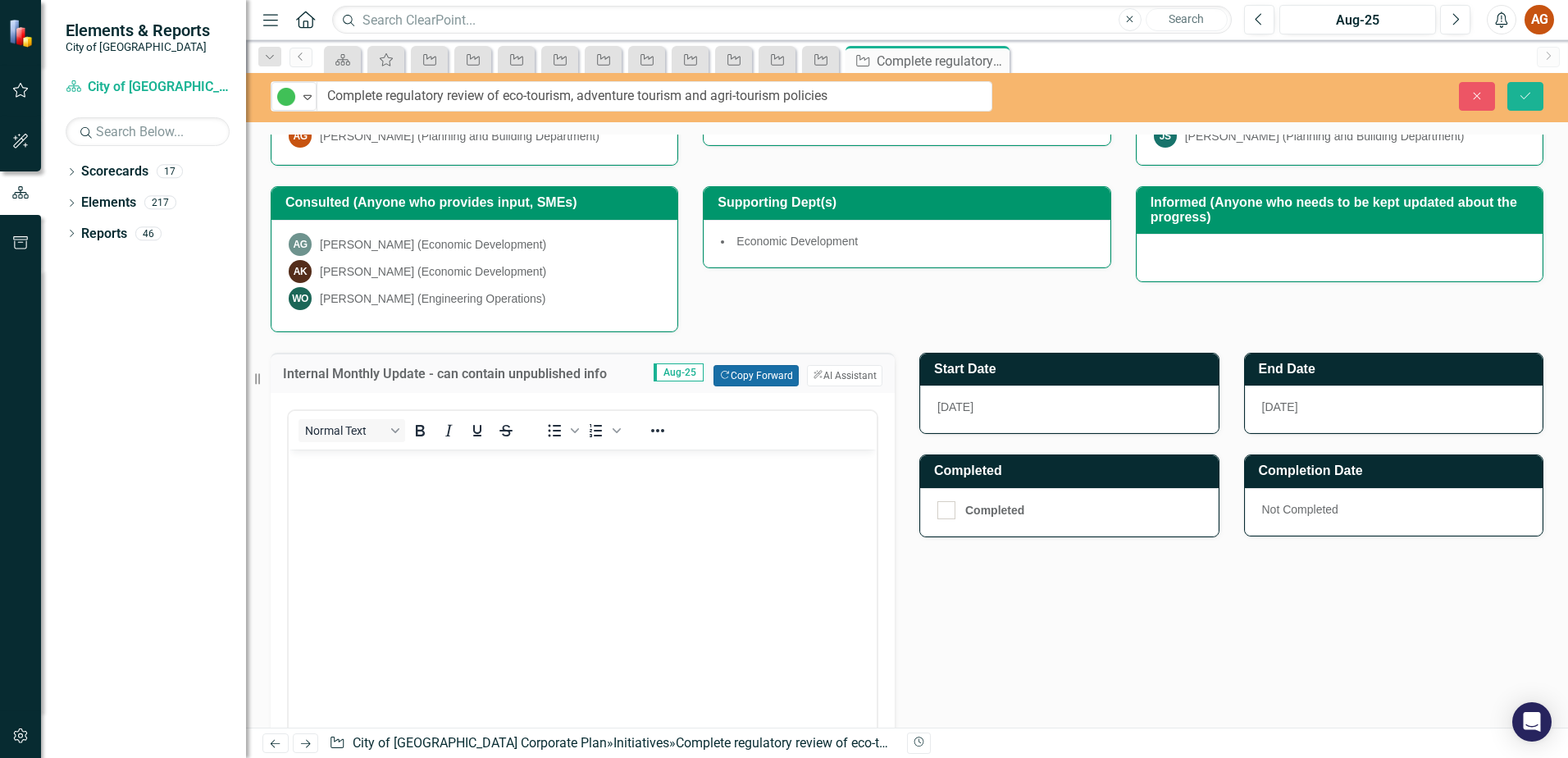
click at [762, 376] on button "Copy Forward Copy Forward" at bounding box center [756, 376] width 84 height 21
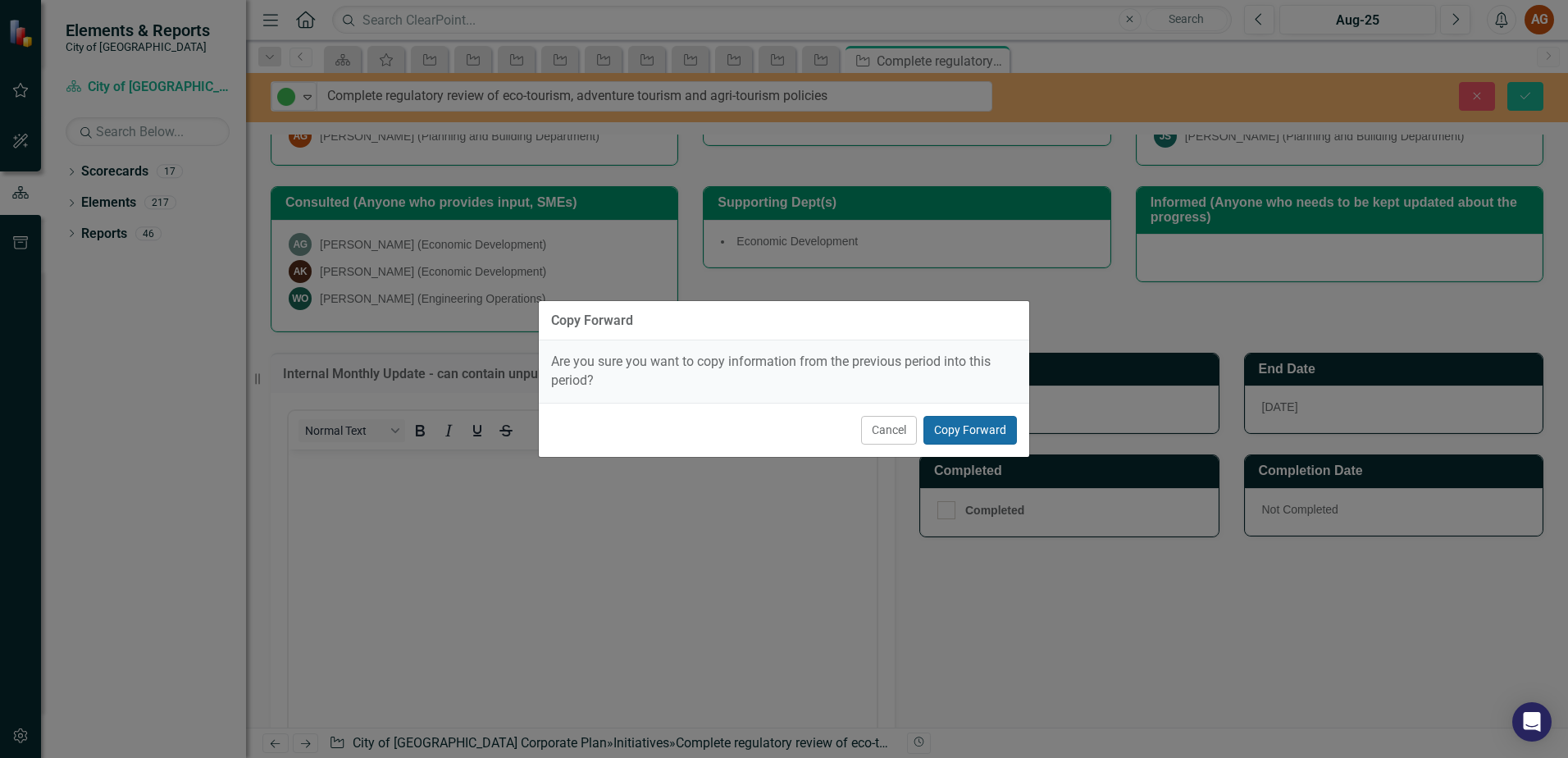
click at [985, 431] on button "Copy Forward" at bounding box center [970, 430] width 93 height 29
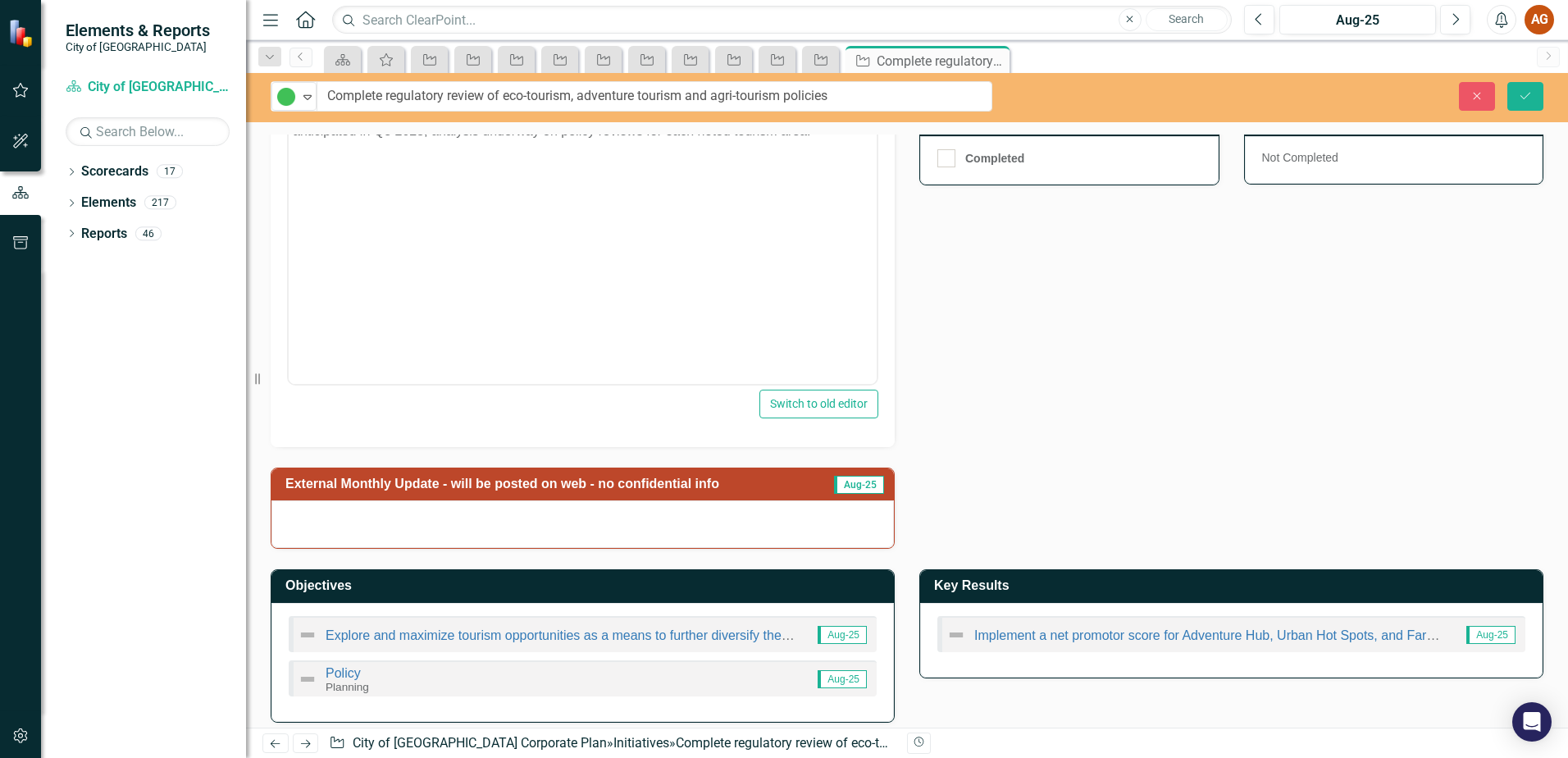
scroll to position [671, 0]
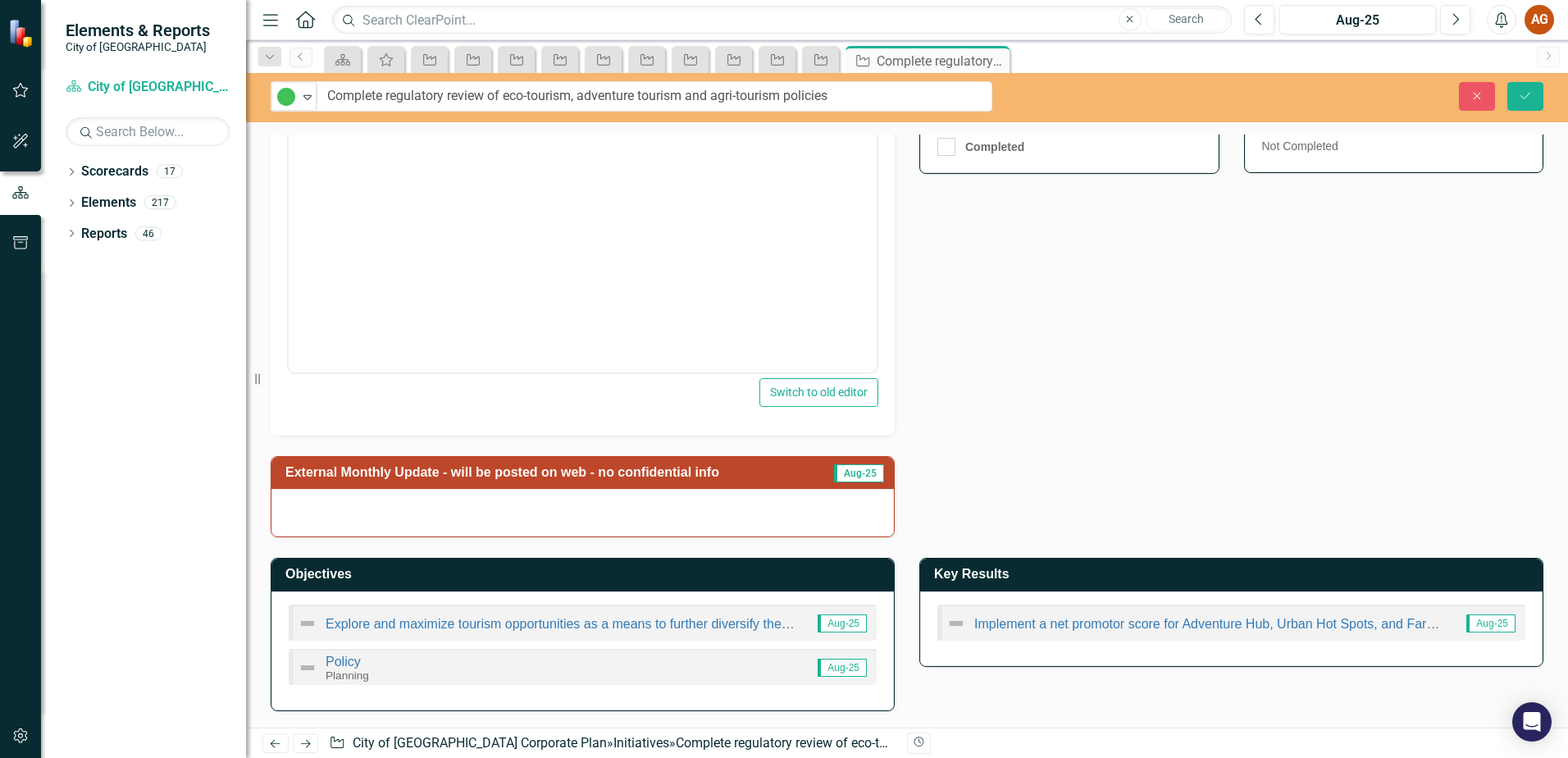
click at [403, 472] on h3 "External Monthly Update - will be posted on web - no confidential info" at bounding box center [553, 472] width 536 height 15
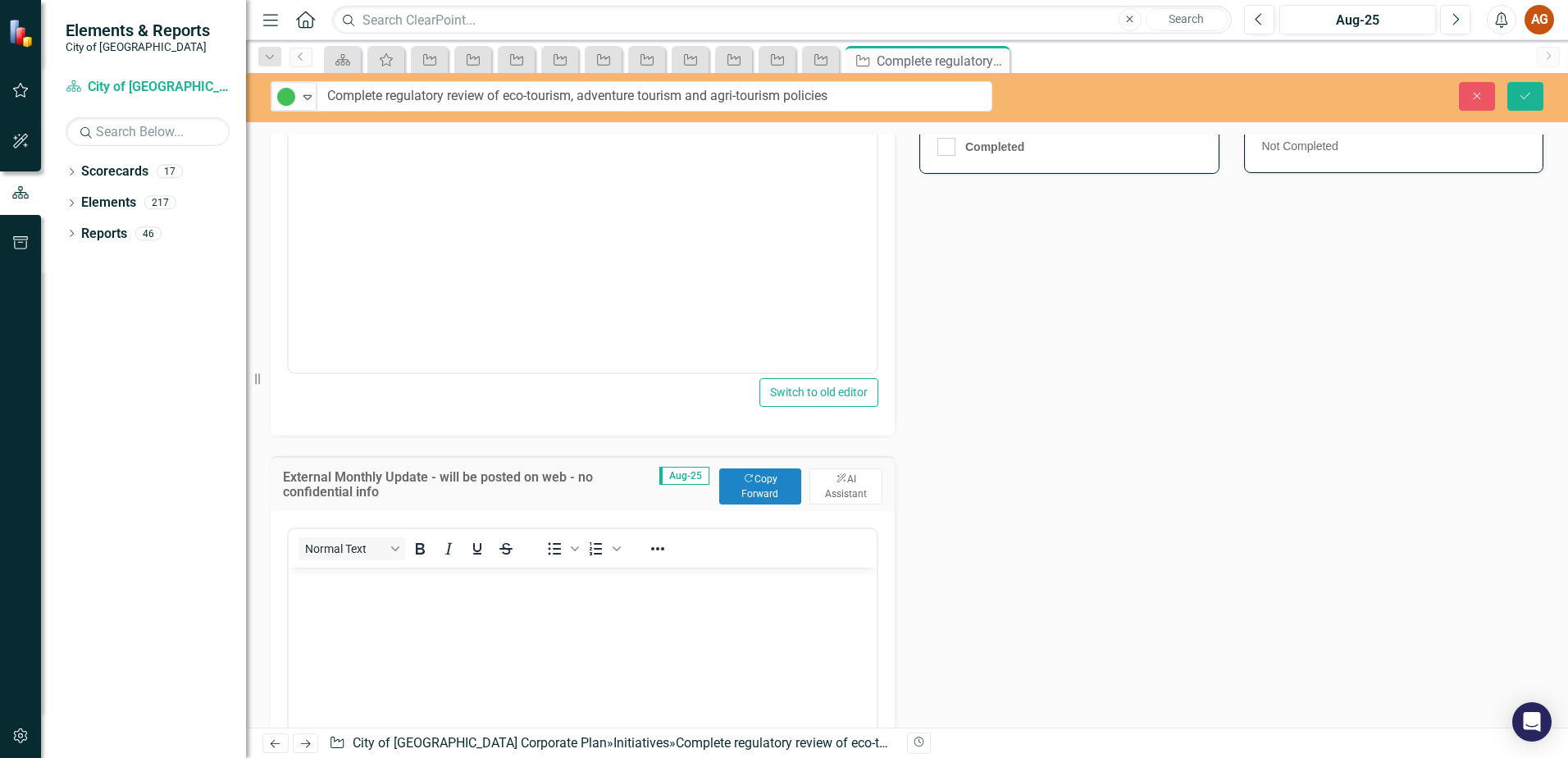
scroll to position [0, 0]
click at [745, 476] on icon "Copy Forward" at bounding box center [748, 478] width 11 height 9
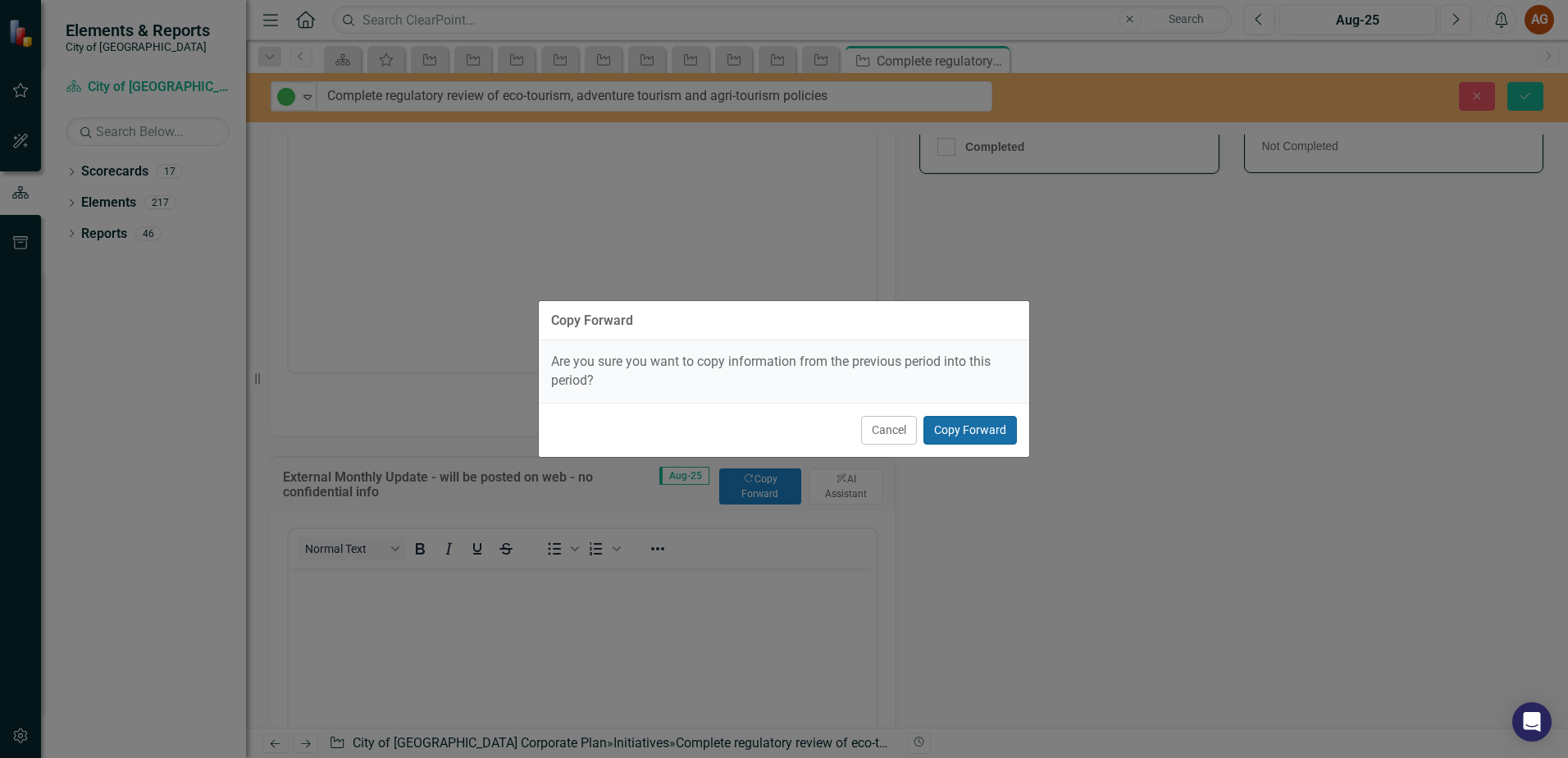
click at [954, 426] on button "Copy Forward" at bounding box center [970, 430] width 93 height 29
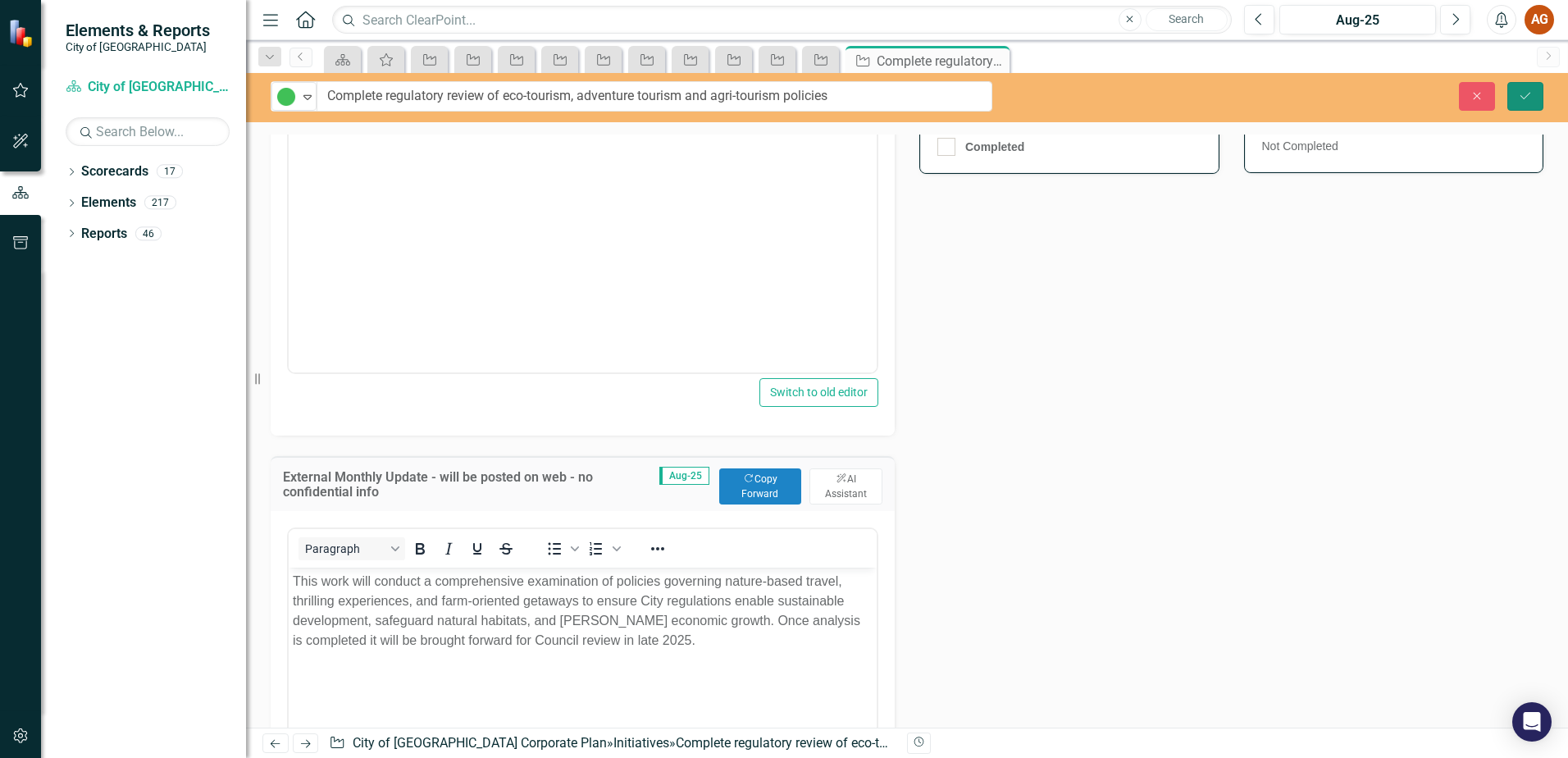
click at [1520, 92] on icon "Save" at bounding box center [1525, 96] width 15 height 12
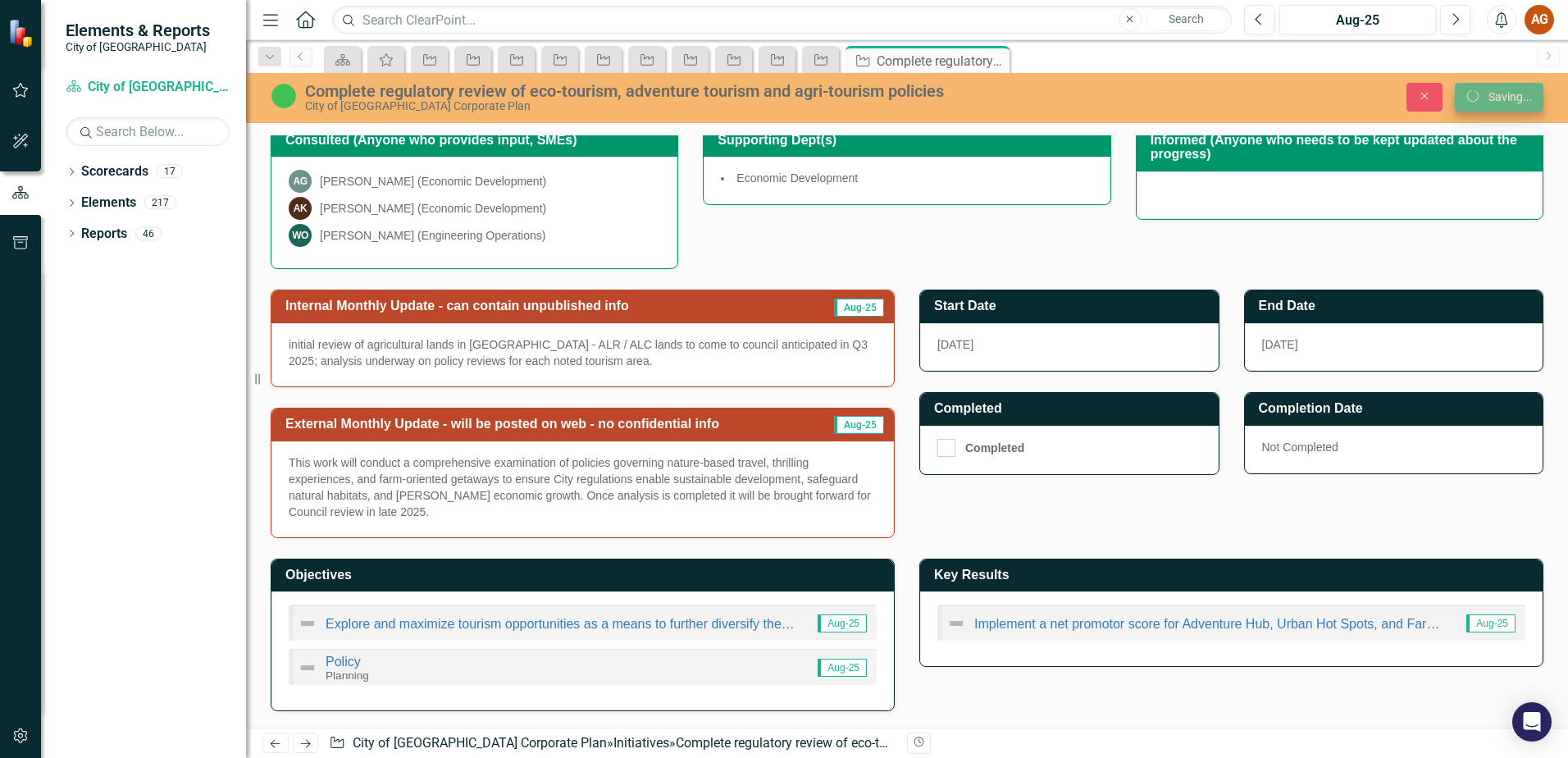
scroll to position [371, 0]
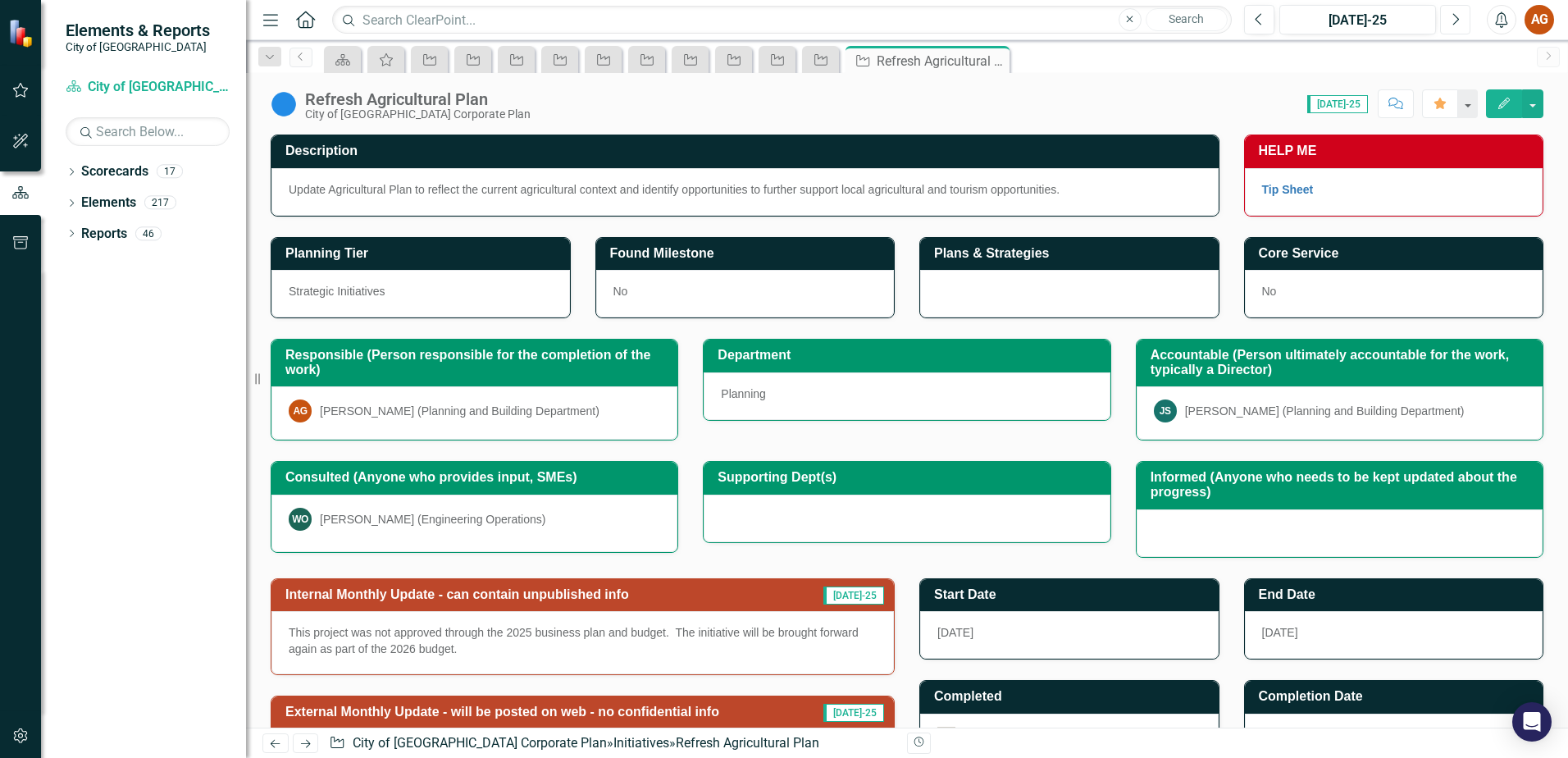
click at [1452, 31] on button "Next" at bounding box center [1456, 20] width 31 height 30
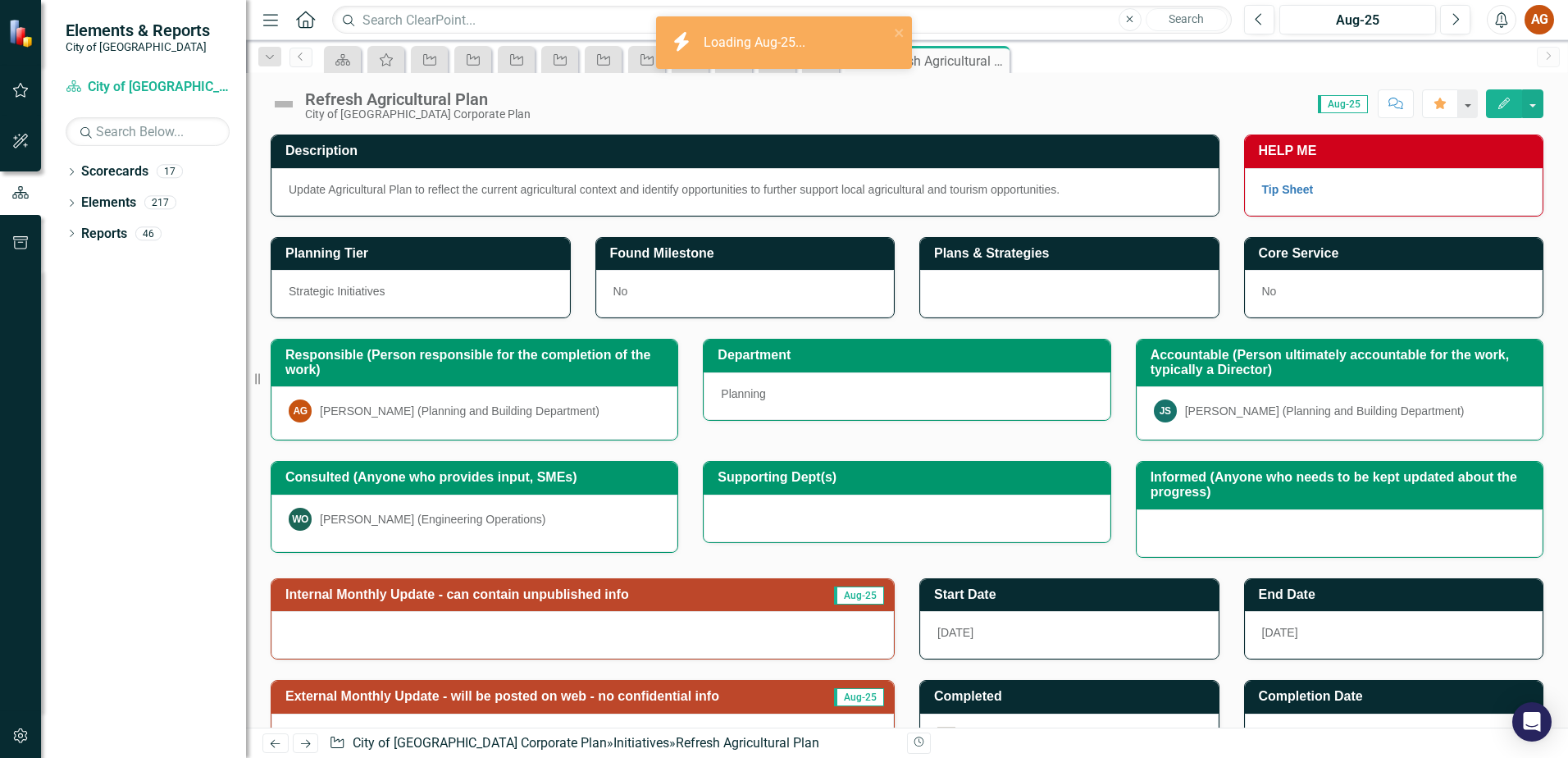
click at [285, 102] on img at bounding box center [284, 104] width 26 height 26
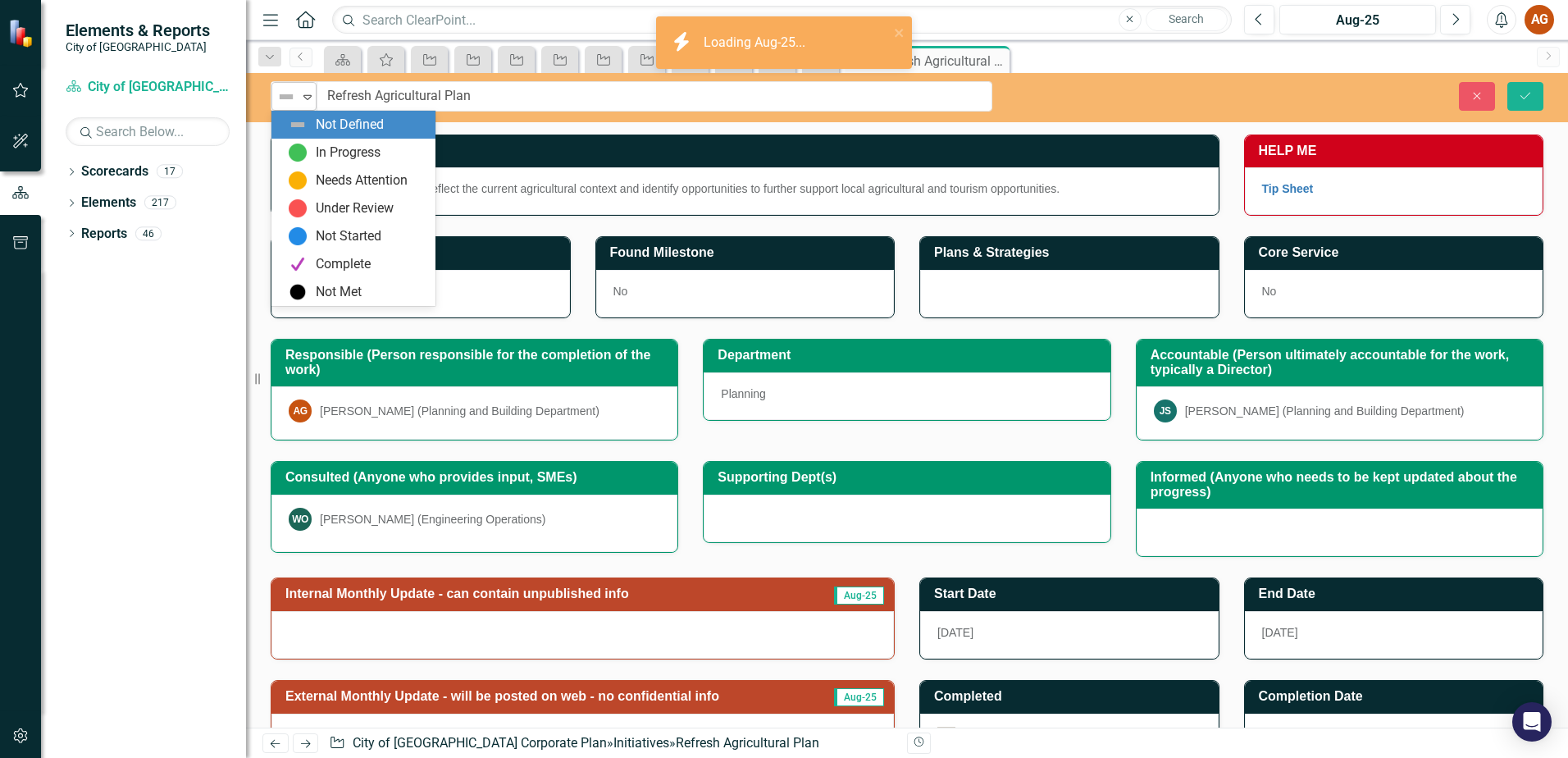
click at [304, 105] on div "Expand" at bounding box center [307, 95] width 17 height 27
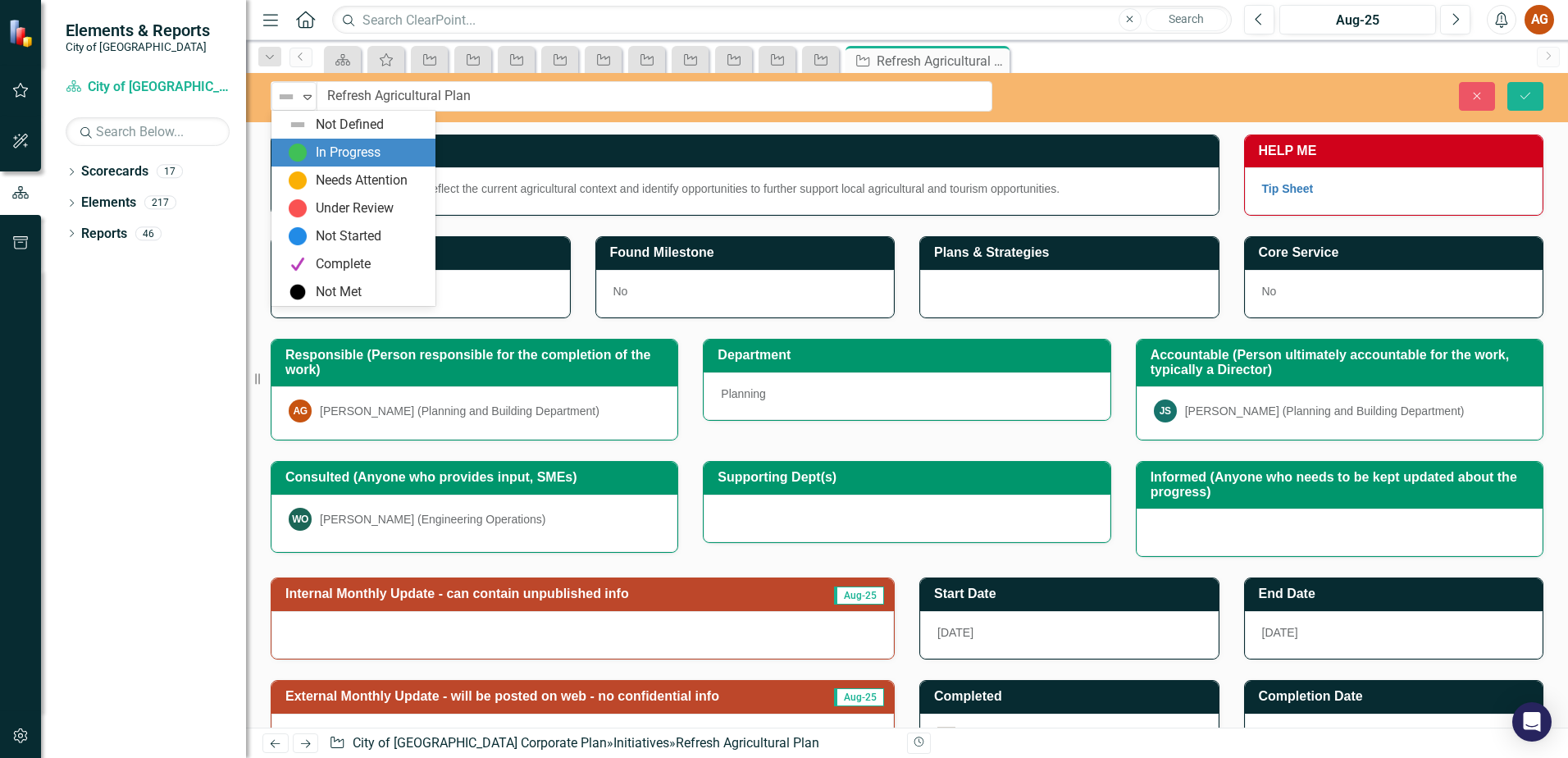
click at [301, 144] on img at bounding box center [298, 153] width 20 height 20
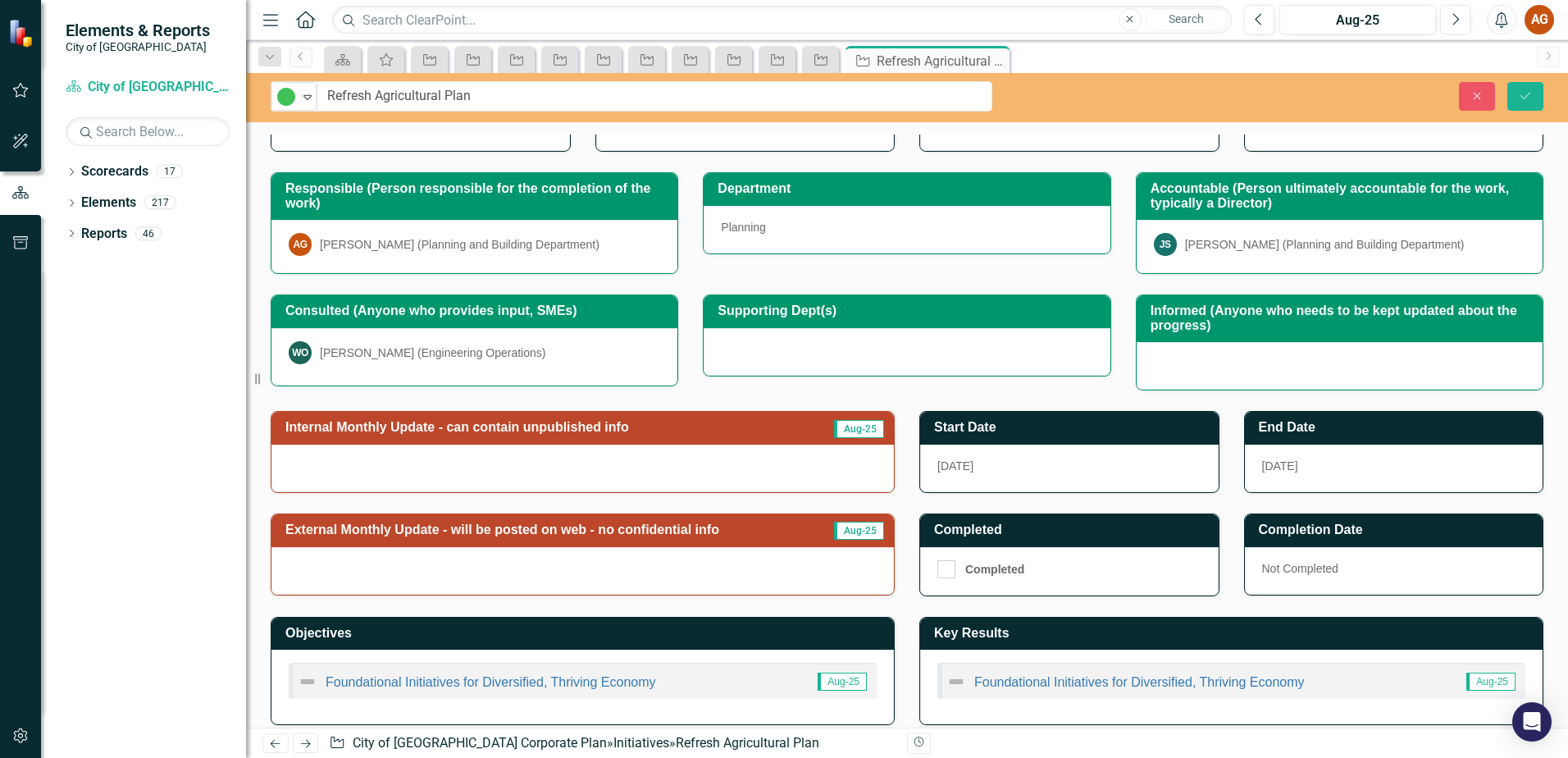
scroll to position [181, 0]
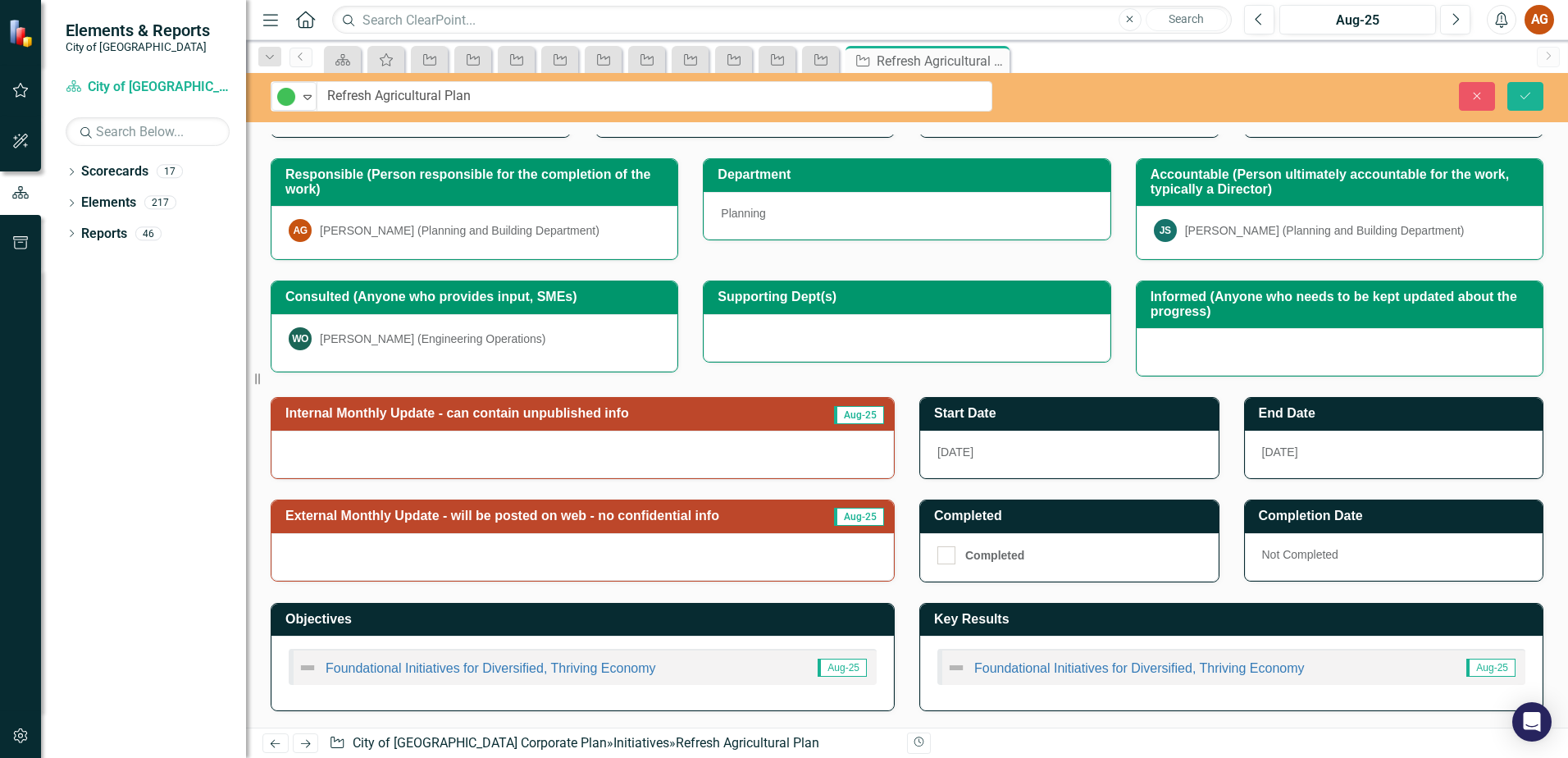
click at [368, 414] on h3 "Internal Monthly Update - can contain unpublished info" at bounding box center [545, 413] width 521 height 15
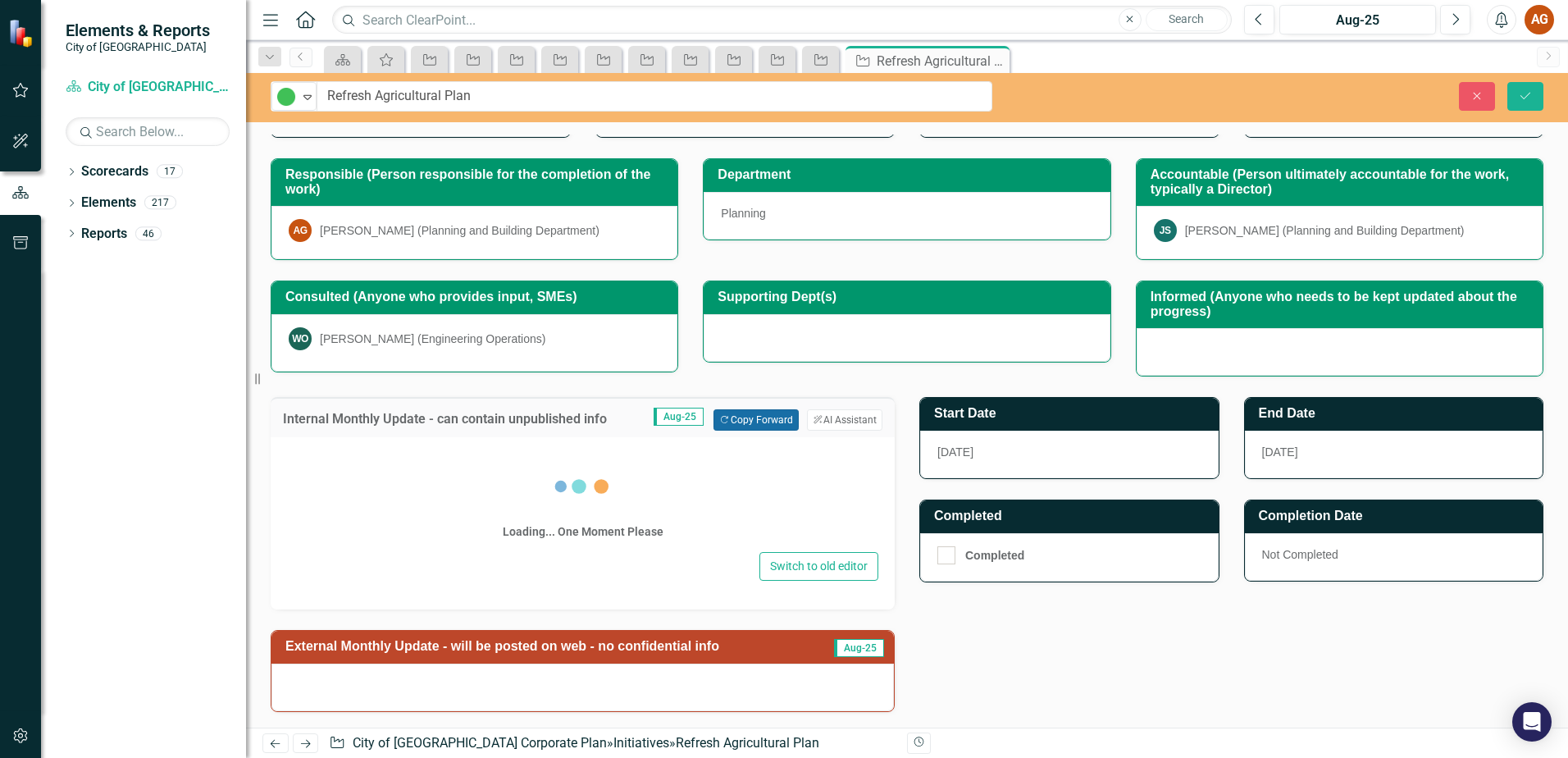
click at [743, 420] on button "Copy Forward Copy Forward" at bounding box center [756, 419] width 84 height 21
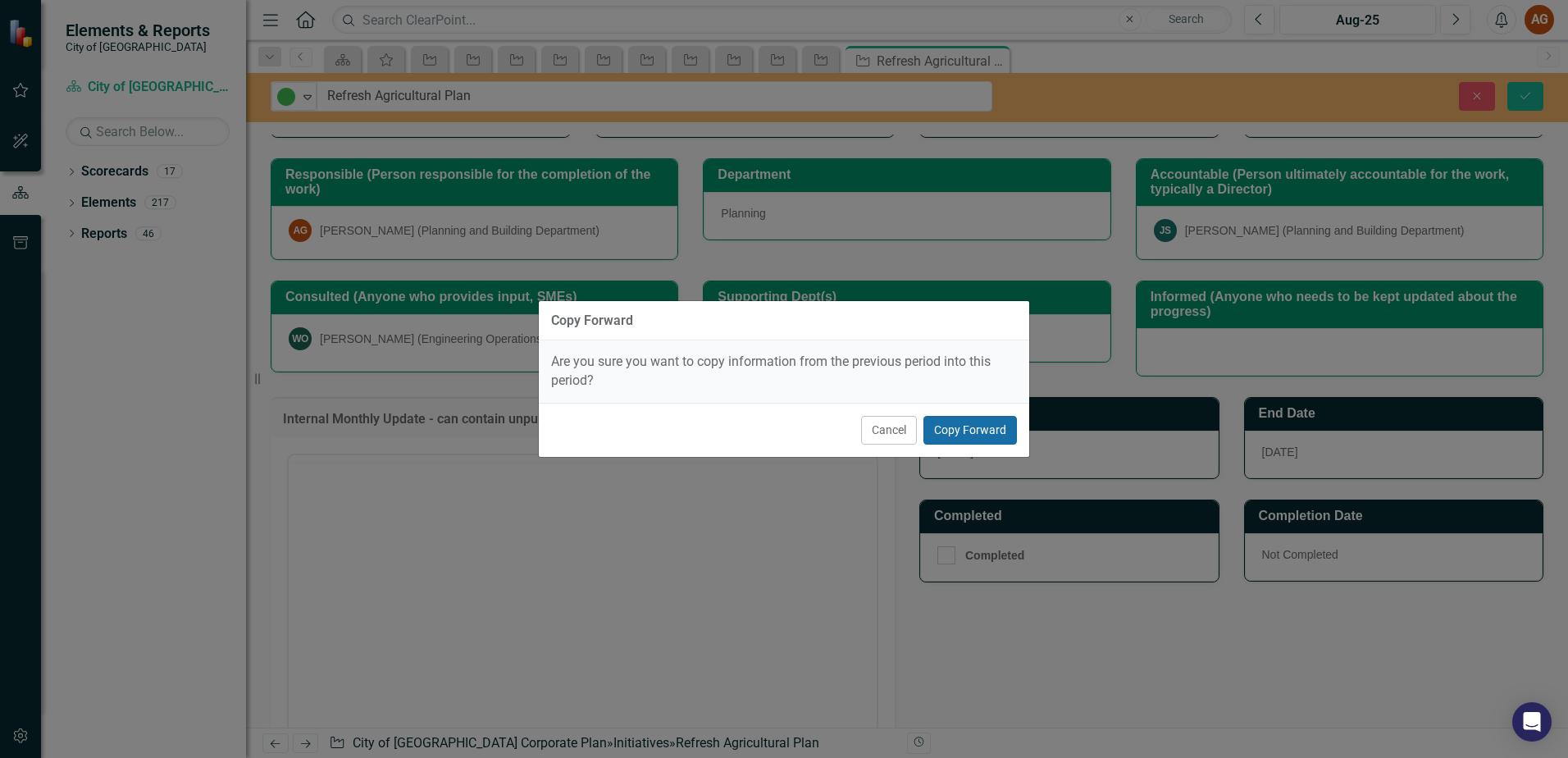
click at [952, 431] on button "Copy Forward" at bounding box center [970, 430] width 93 height 29
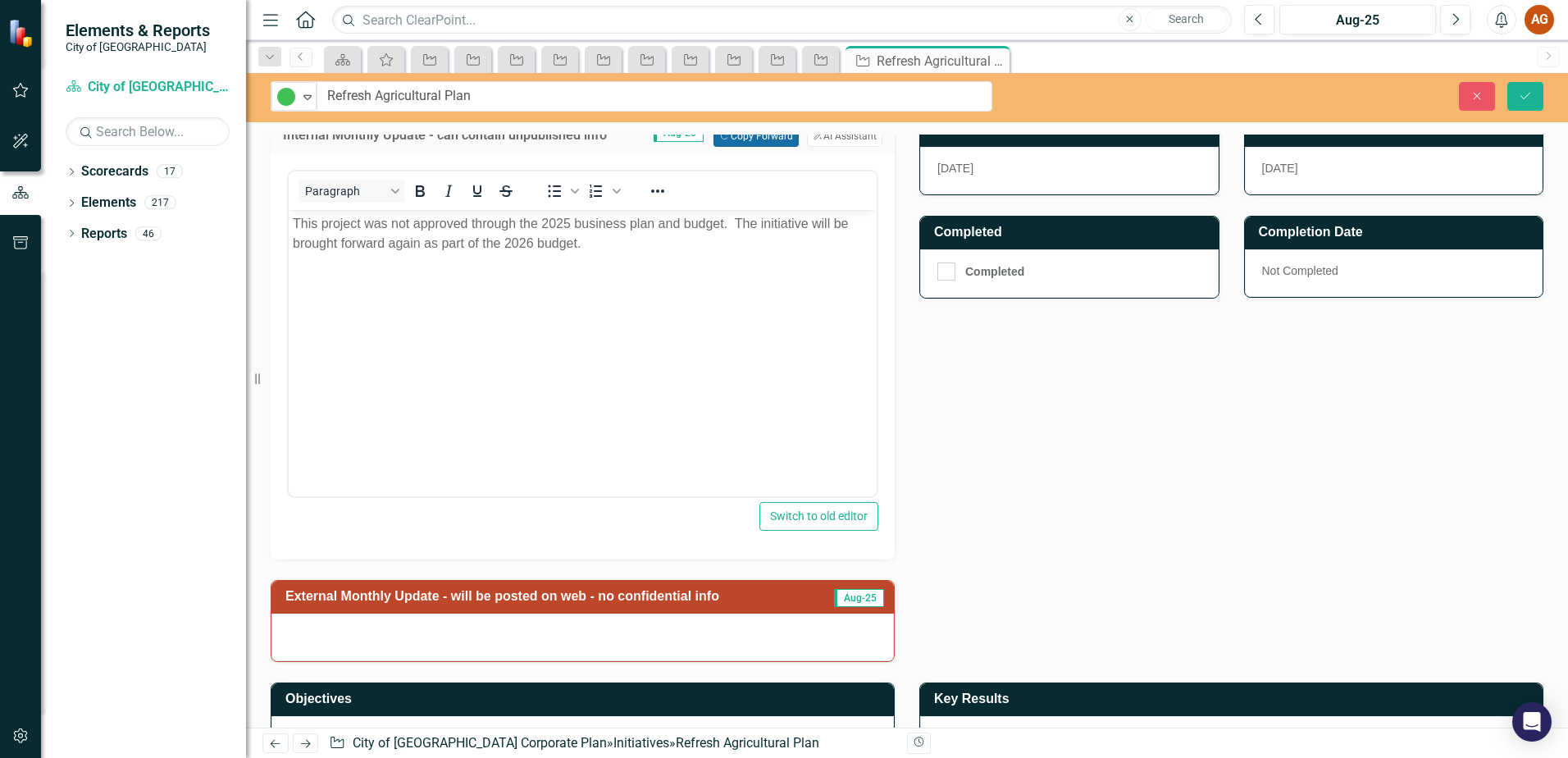
scroll to position [509, 0]
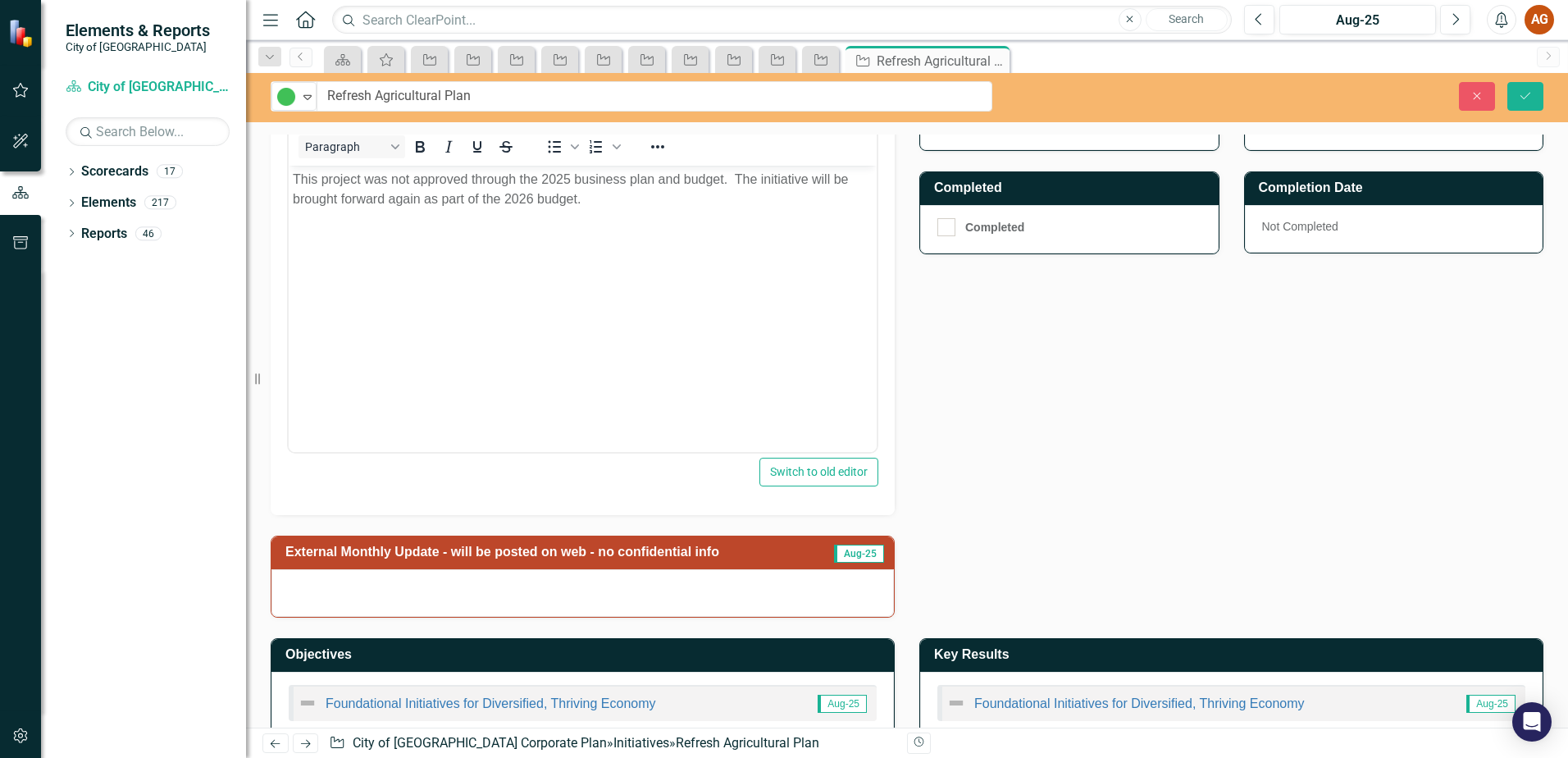
click at [469, 557] on h3 "External Monthly Update - will be posted on web - no confidential info" at bounding box center [553, 551] width 536 height 15
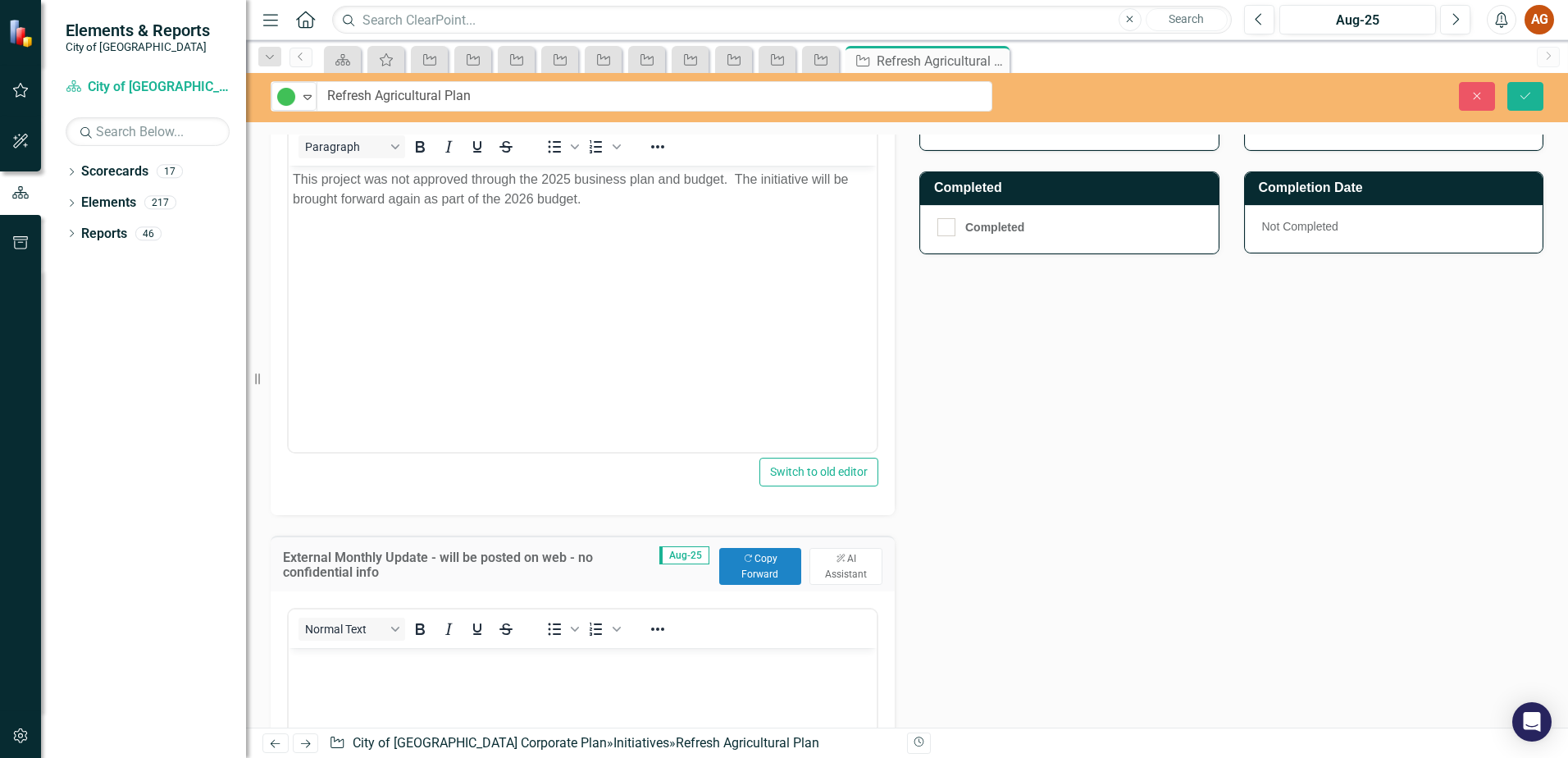
scroll to position [0, 0]
click at [747, 566] on button "Copy Forward Copy Forward" at bounding box center [760, 566] width 82 height 36
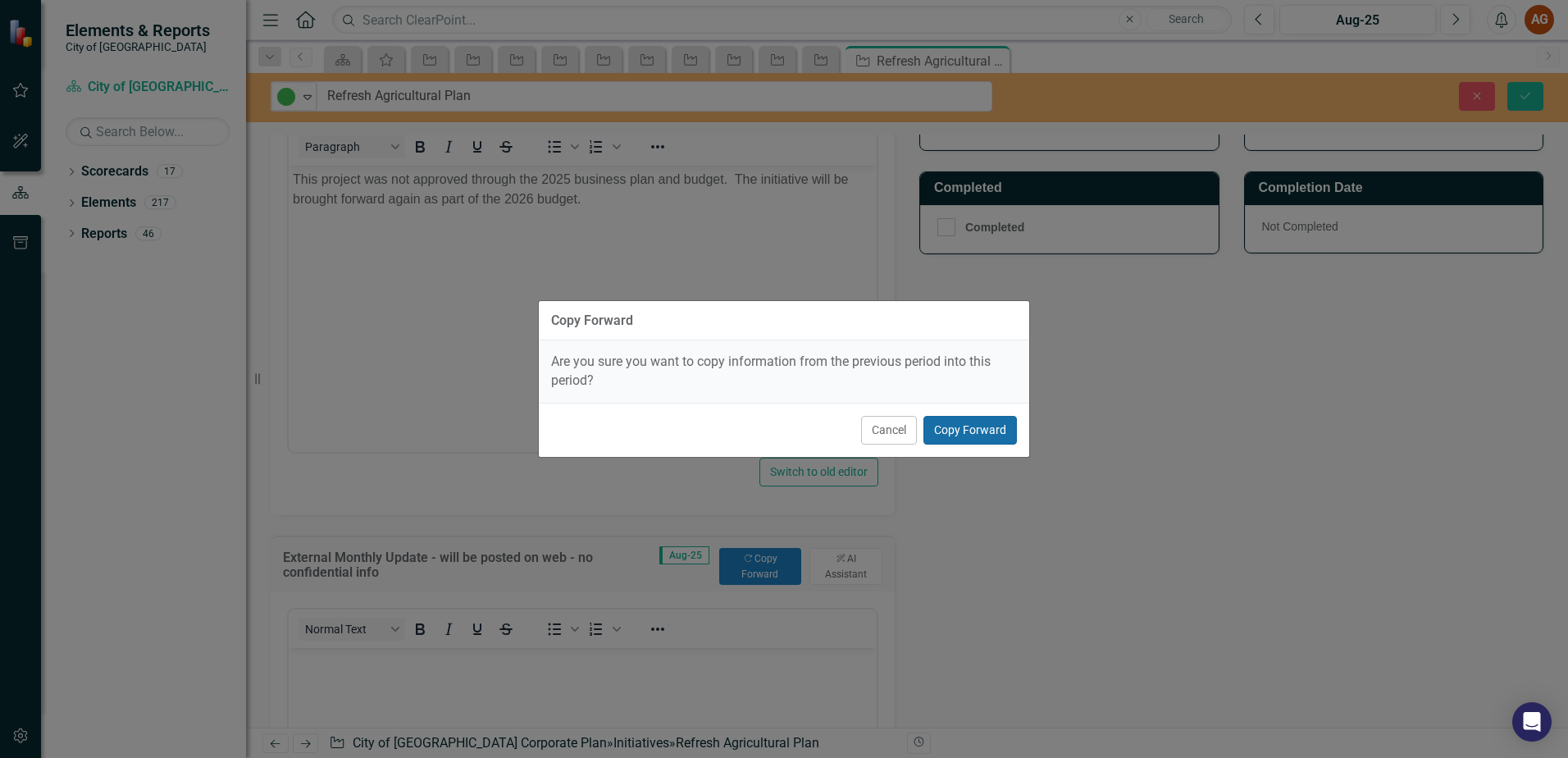
click at [999, 432] on button "Copy Forward" at bounding box center [970, 430] width 93 height 29
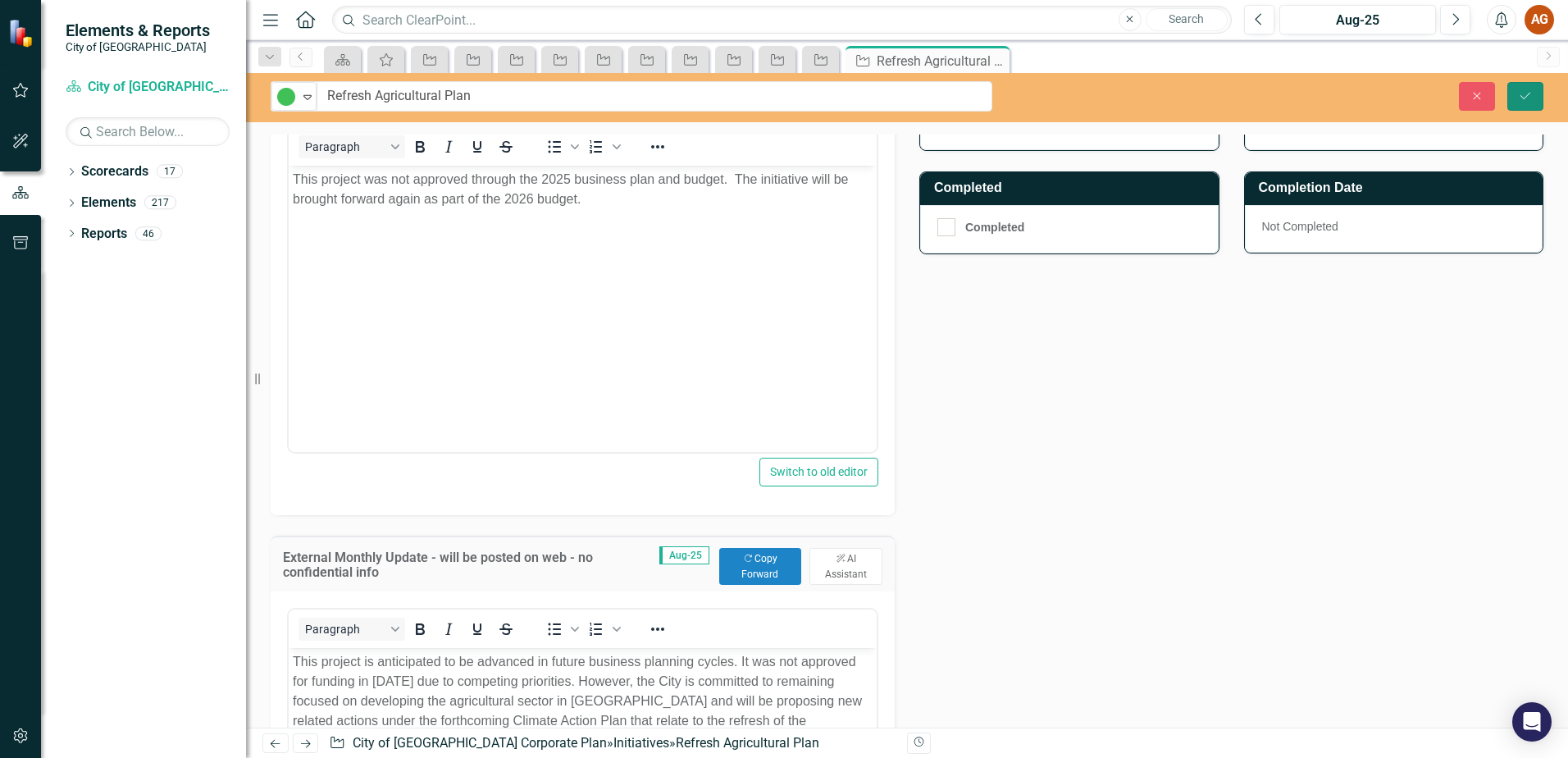
click at [1526, 90] on icon "Save" at bounding box center [1525, 96] width 15 height 12
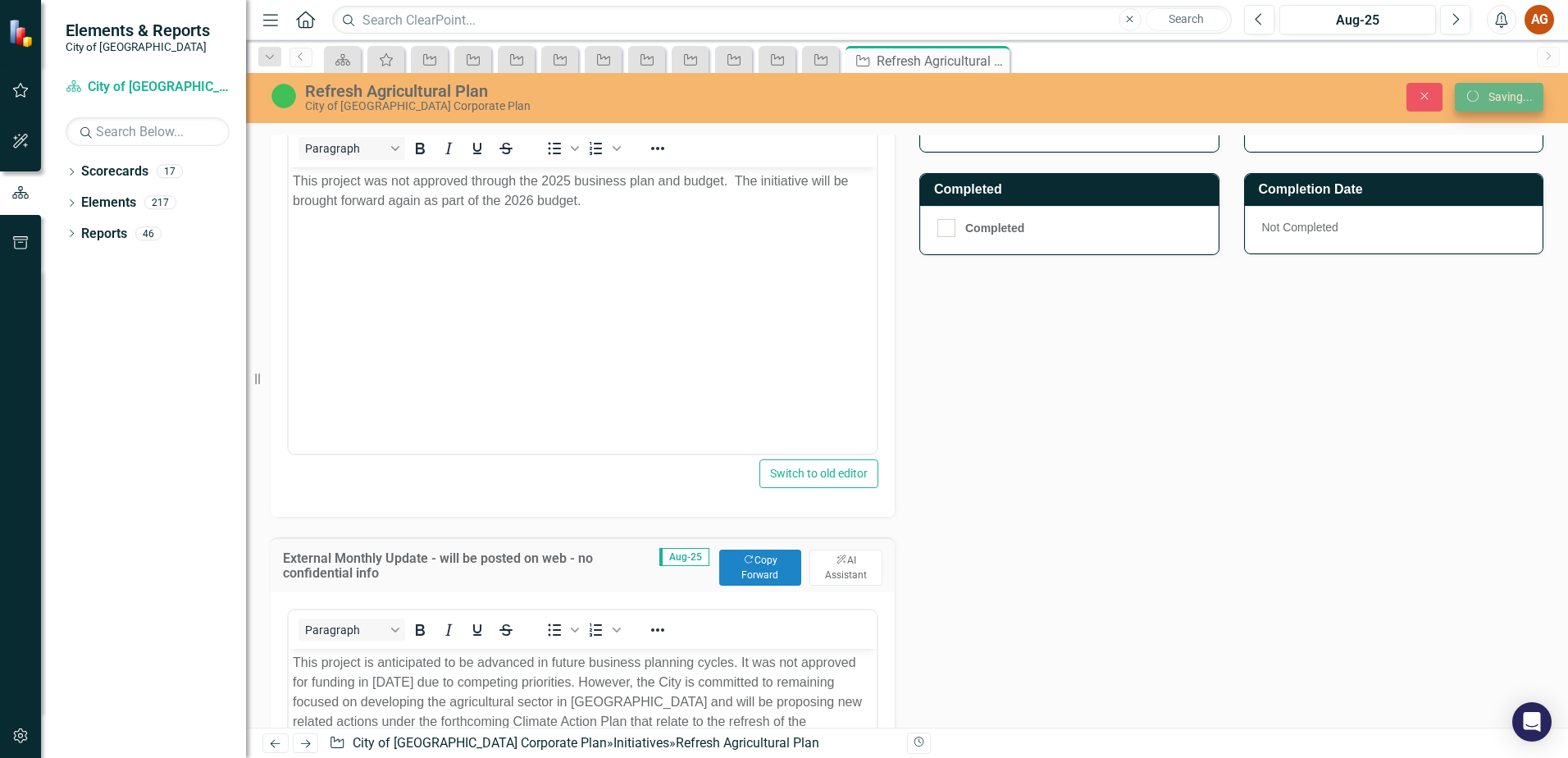
scroll to position [244, 0]
